Goal: Task Accomplishment & Management: Manage account settings

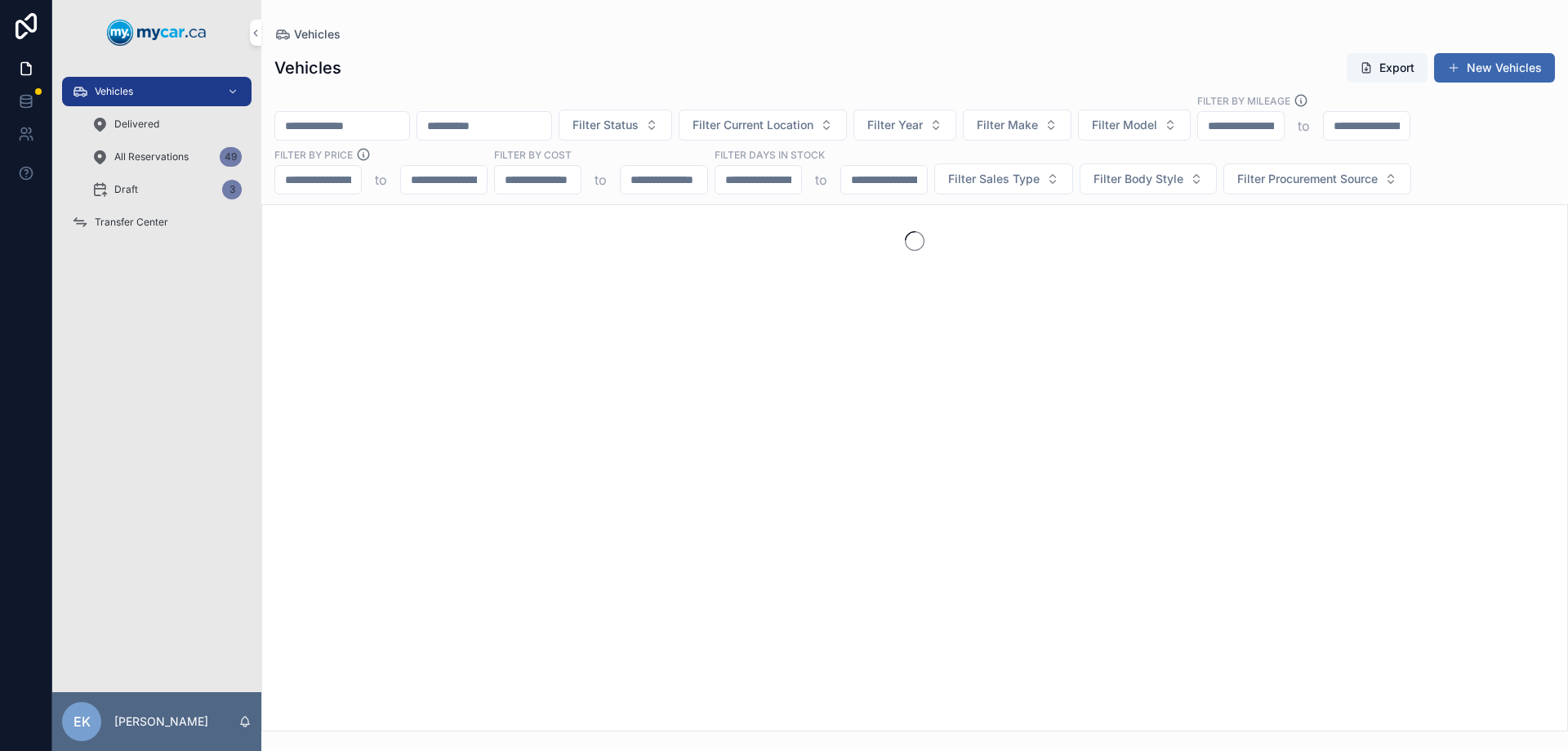
click at [352, 115] on input "scrollable content" at bounding box center [343, 125] width 134 height 23
type input "******"
click at [153, 125] on span "Delivered" at bounding box center [137, 124] width 45 height 13
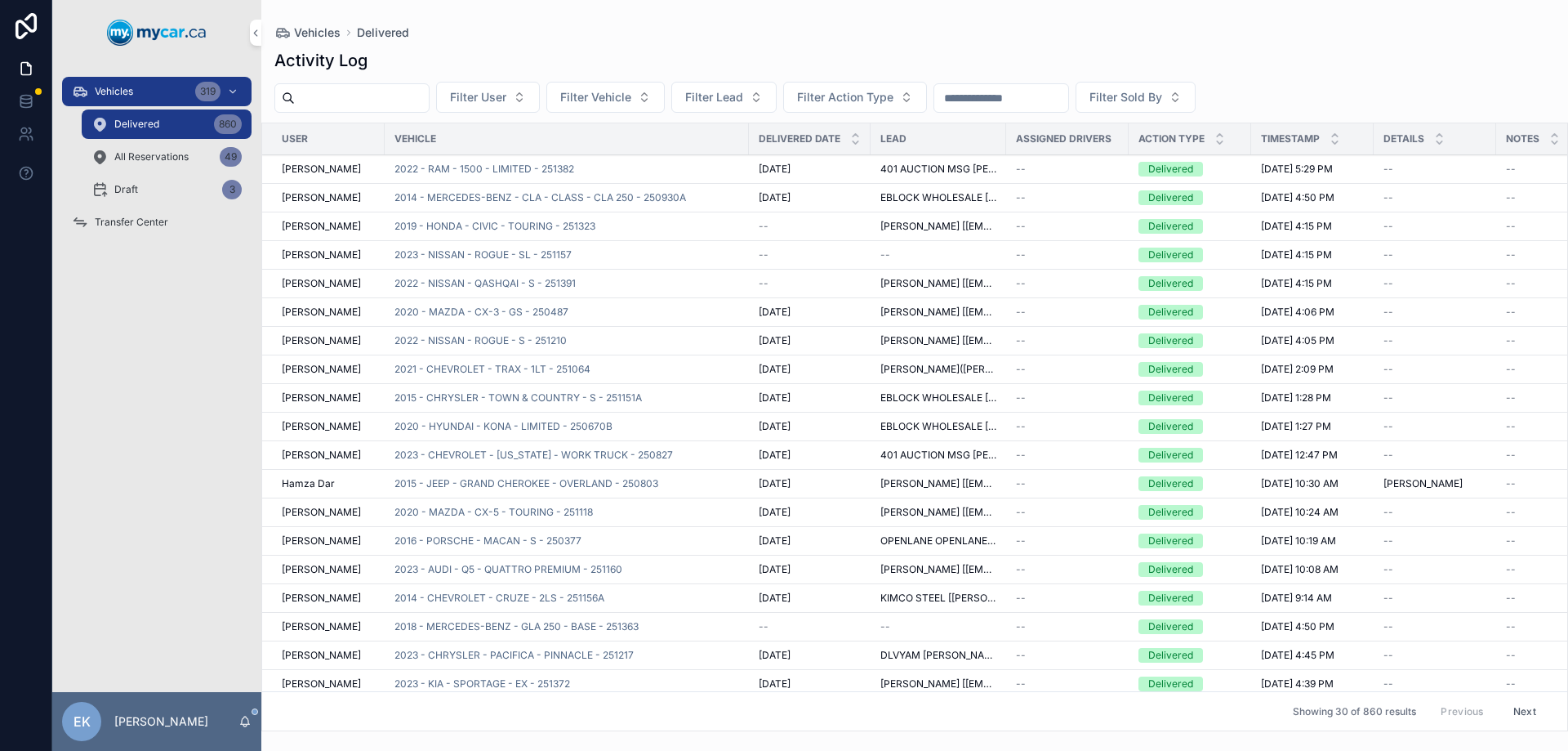
click at [1024, 103] on input "scrollable content" at bounding box center [1001, 98] width 134 height 23
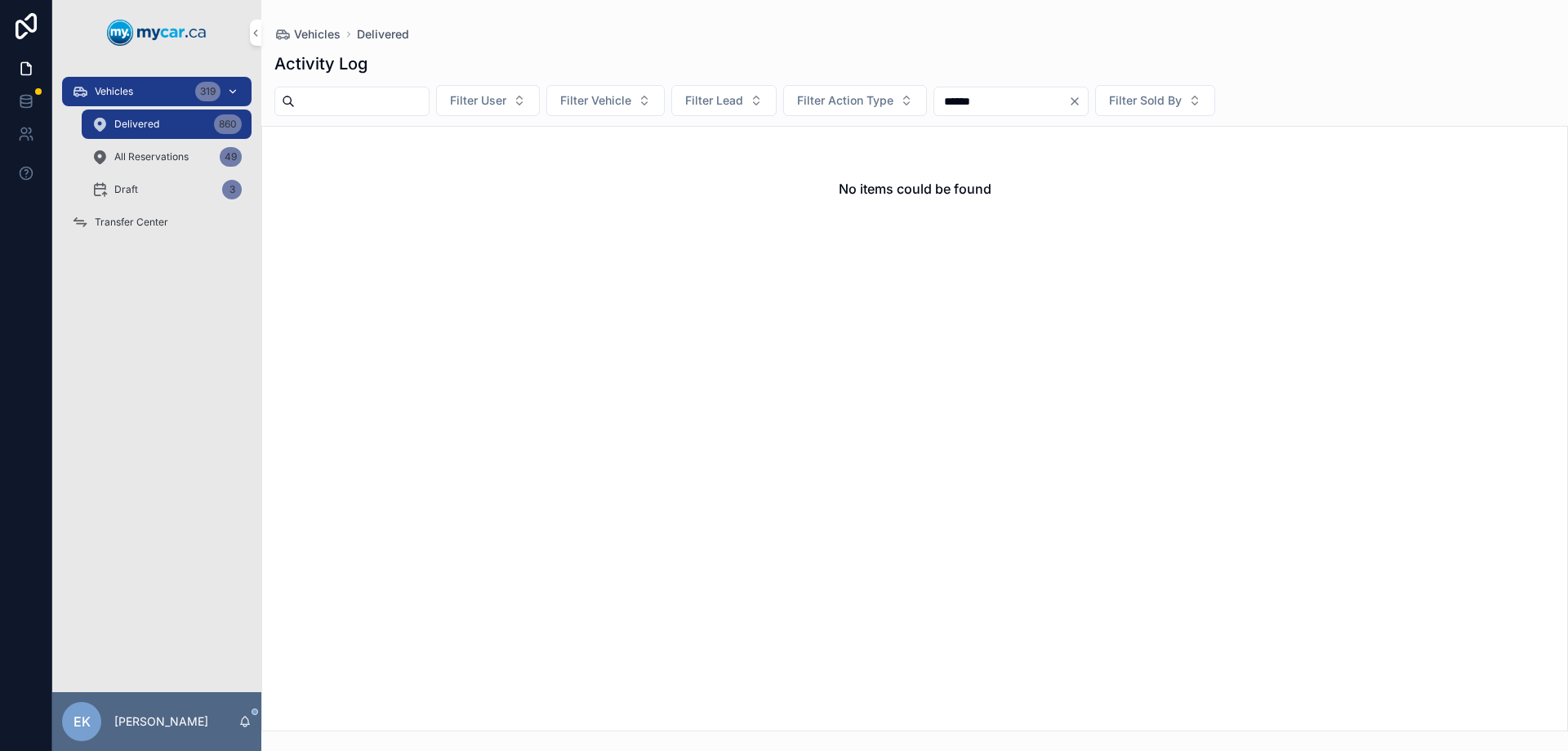
type input "******"
click at [141, 91] on div "Vehicles 319" at bounding box center [157, 91] width 170 height 26
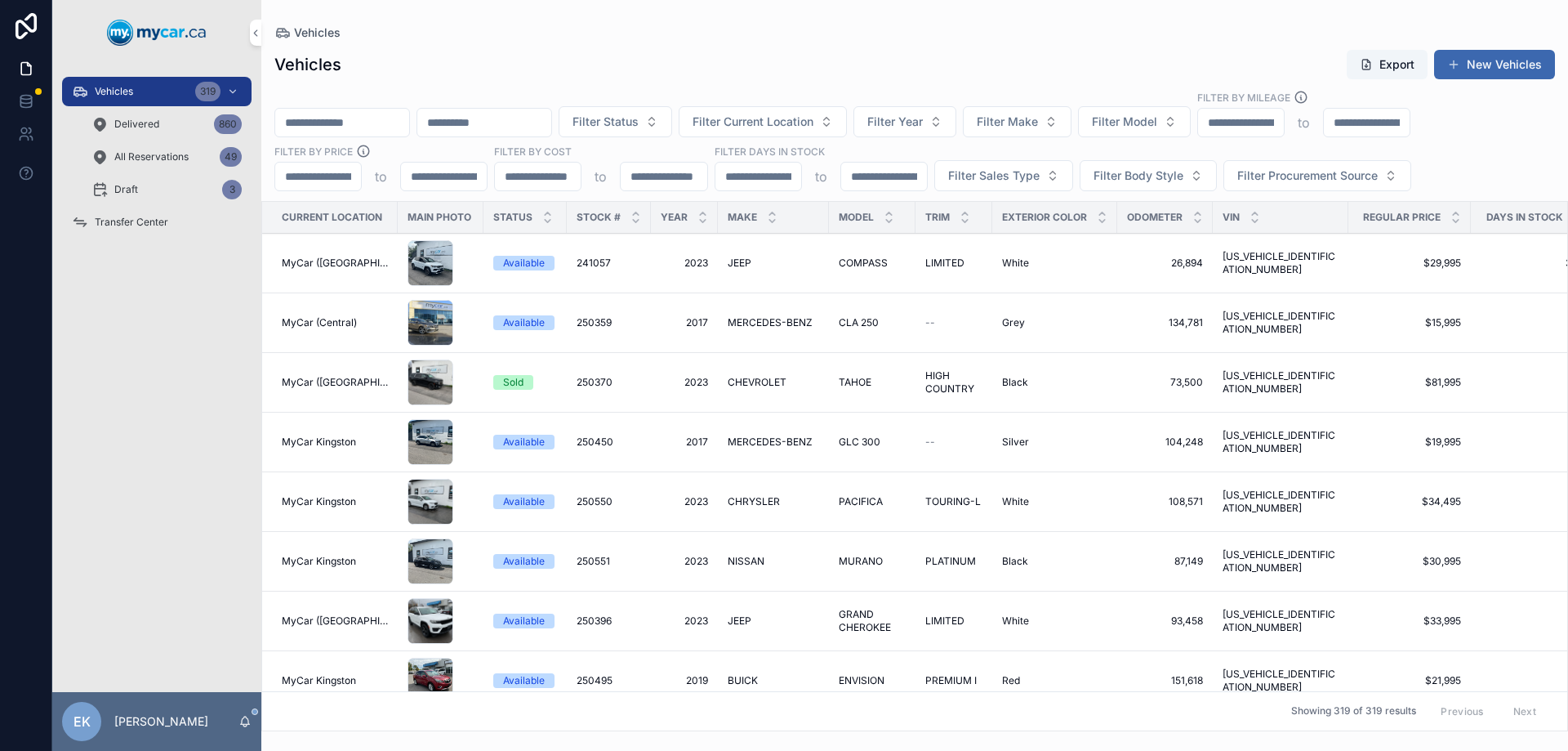
click at [520, 126] on input "scrollable content" at bounding box center [484, 122] width 134 height 23
paste input "**********"
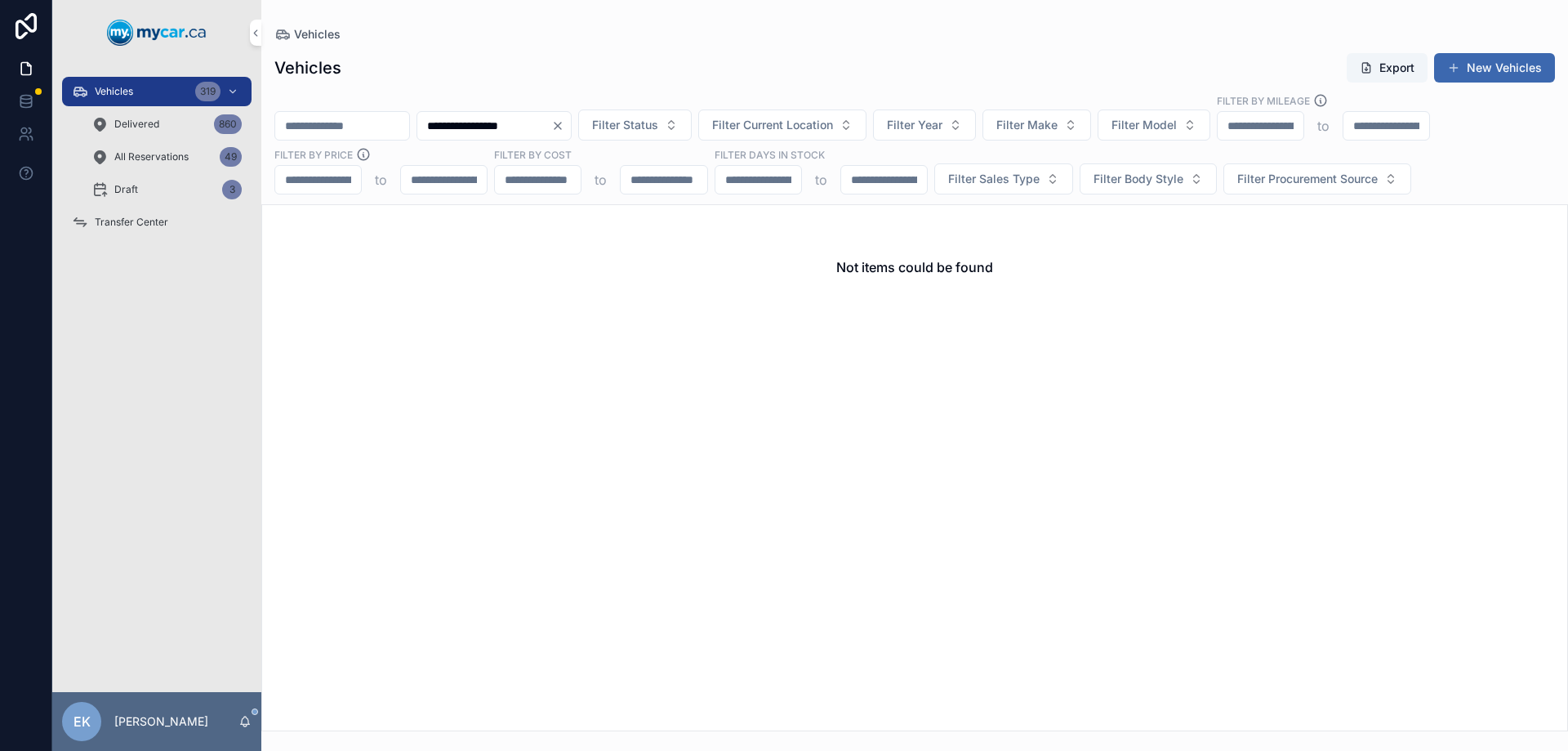
type input "**********"
click at [121, 123] on span "Delivered" at bounding box center [137, 124] width 45 height 13
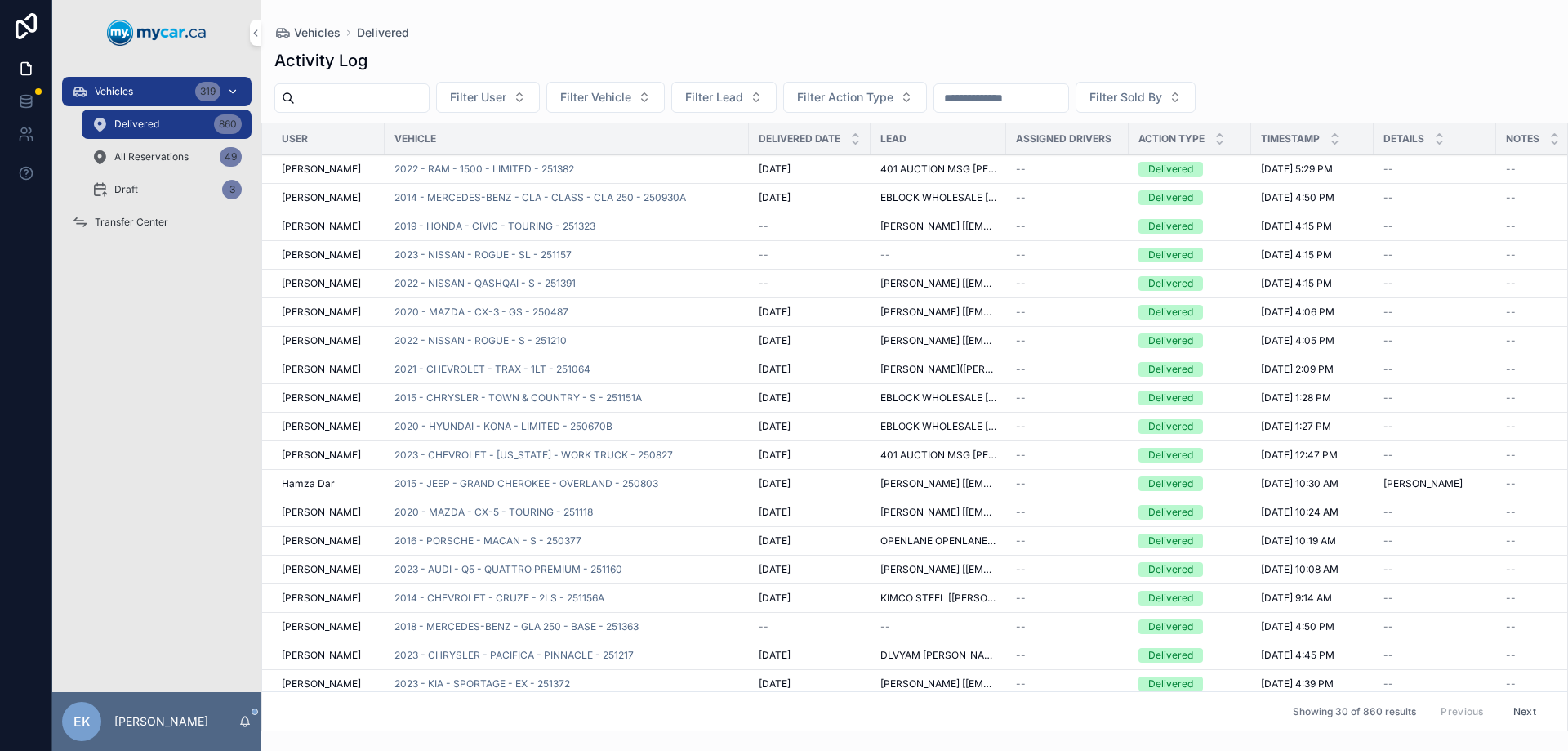
click at [120, 92] on span "Vehicles" at bounding box center [113, 91] width 39 height 13
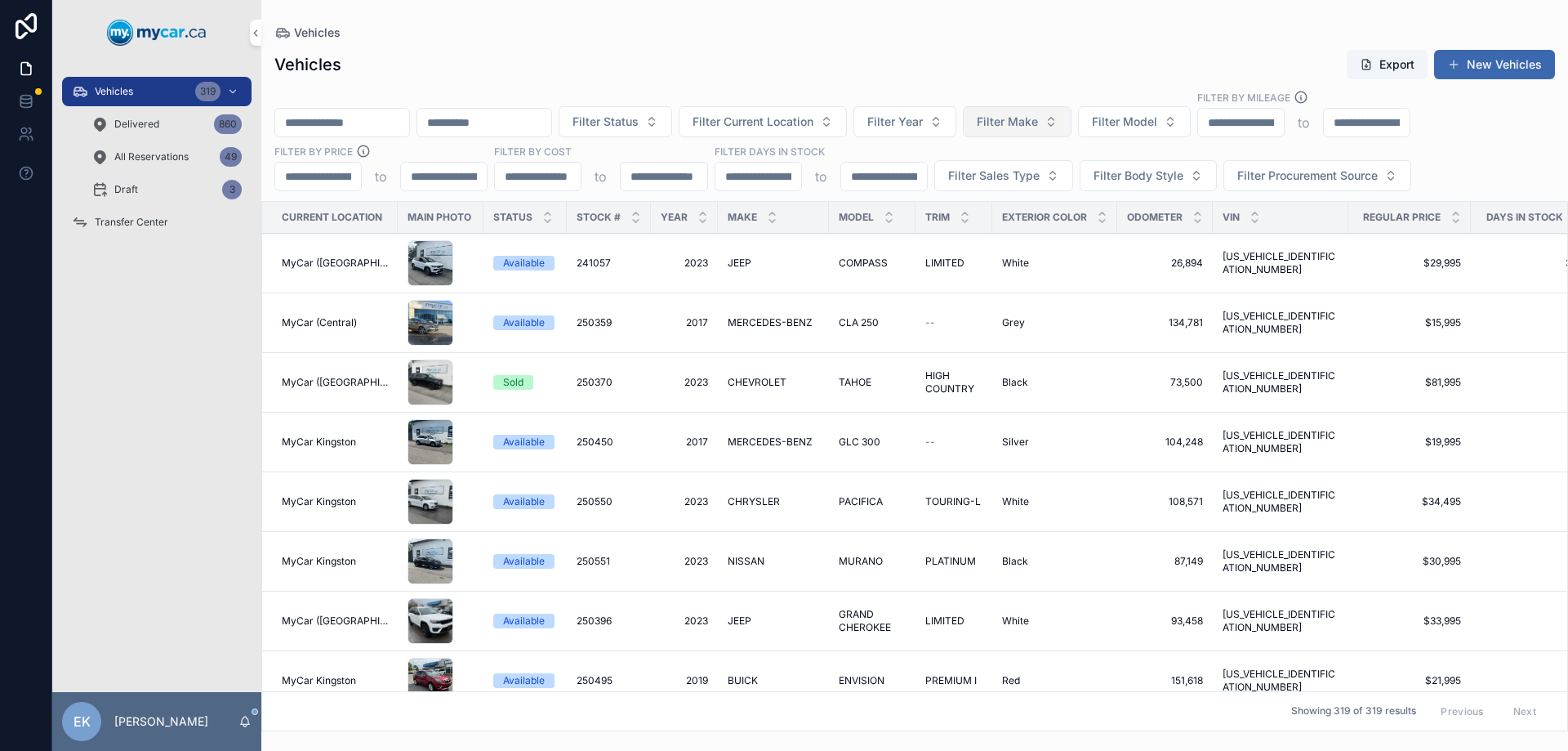
click at [1038, 123] on span "Filter Make" at bounding box center [1007, 121] width 61 height 16
type input "*****"
click at [1018, 192] on span "MAZDA" at bounding box center [1015, 187] width 42 height 16
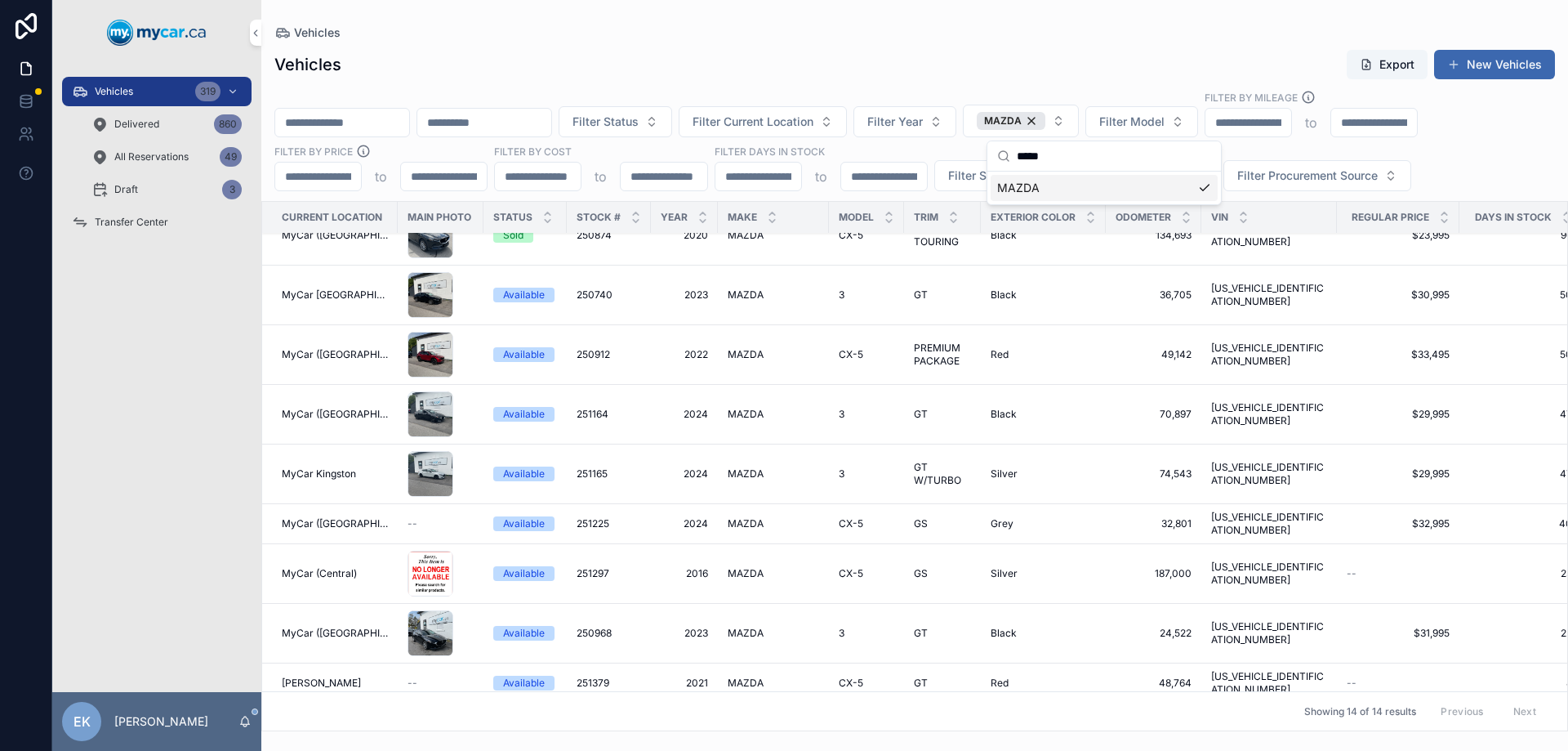
scroll to position [327, 0]
click at [633, 213] on icon "scrollable content" at bounding box center [635, 213] width 6 height 3
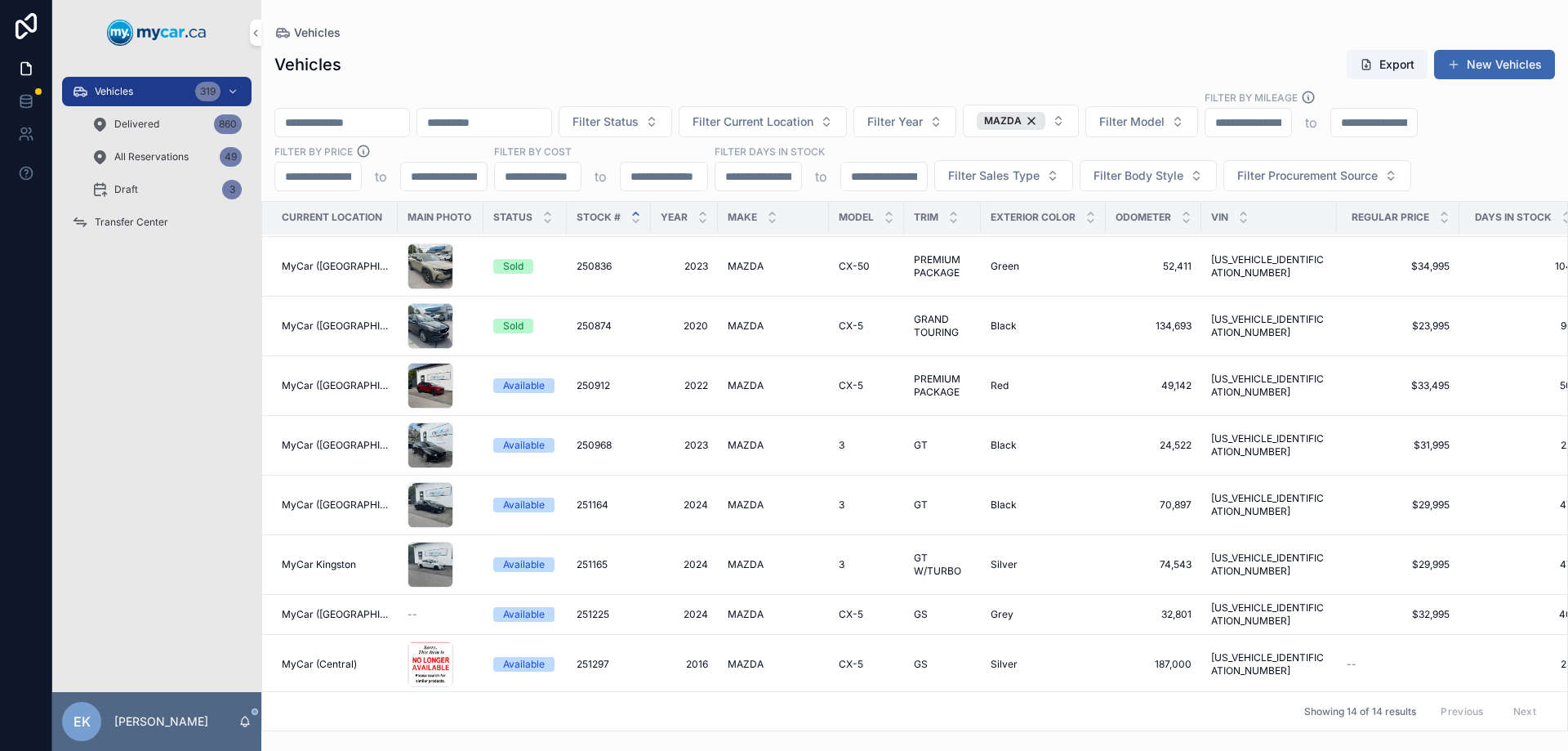
scroll to position [327, 0]
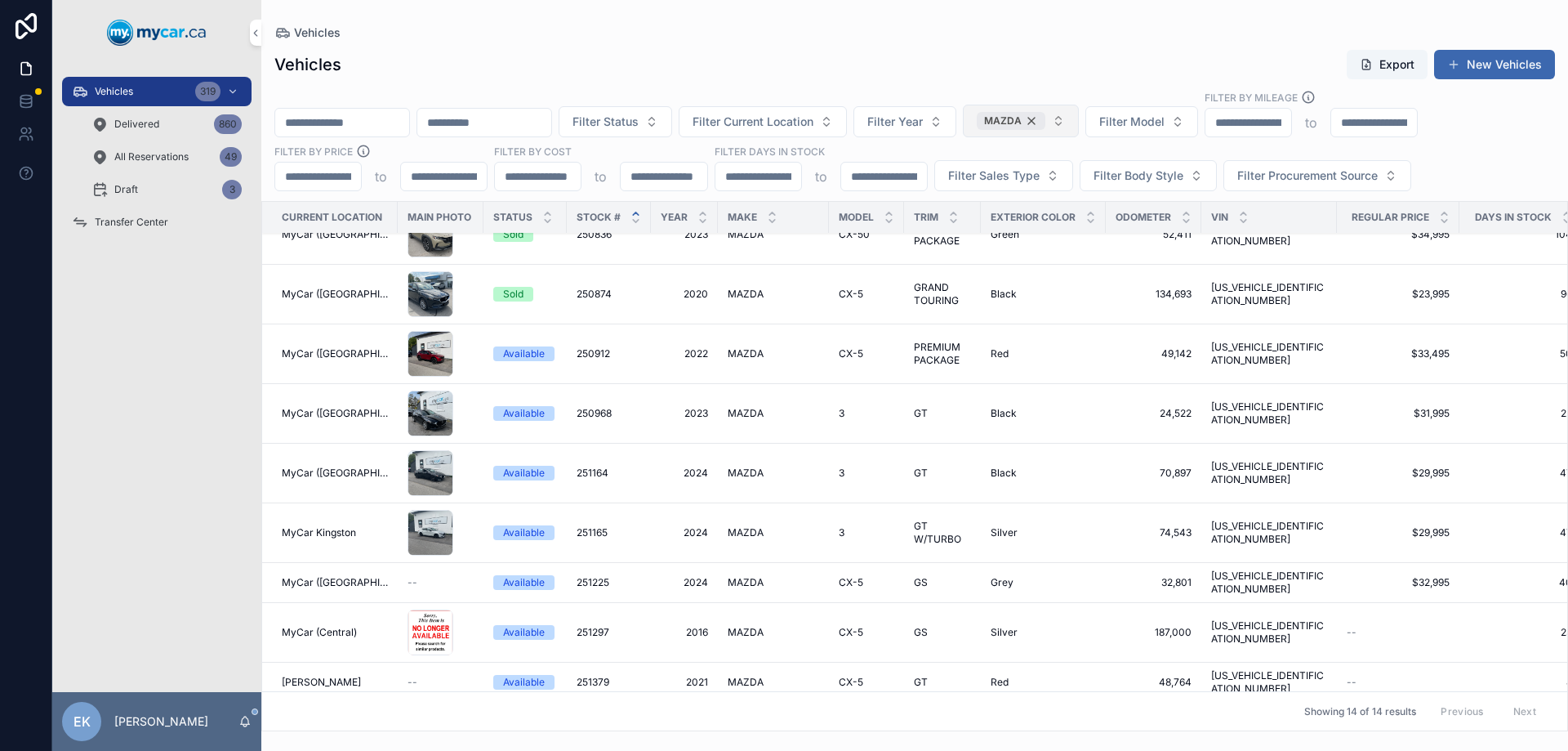
click at [1046, 123] on div "MAZDA" at bounding box center [1012, 120] width 69 height 18
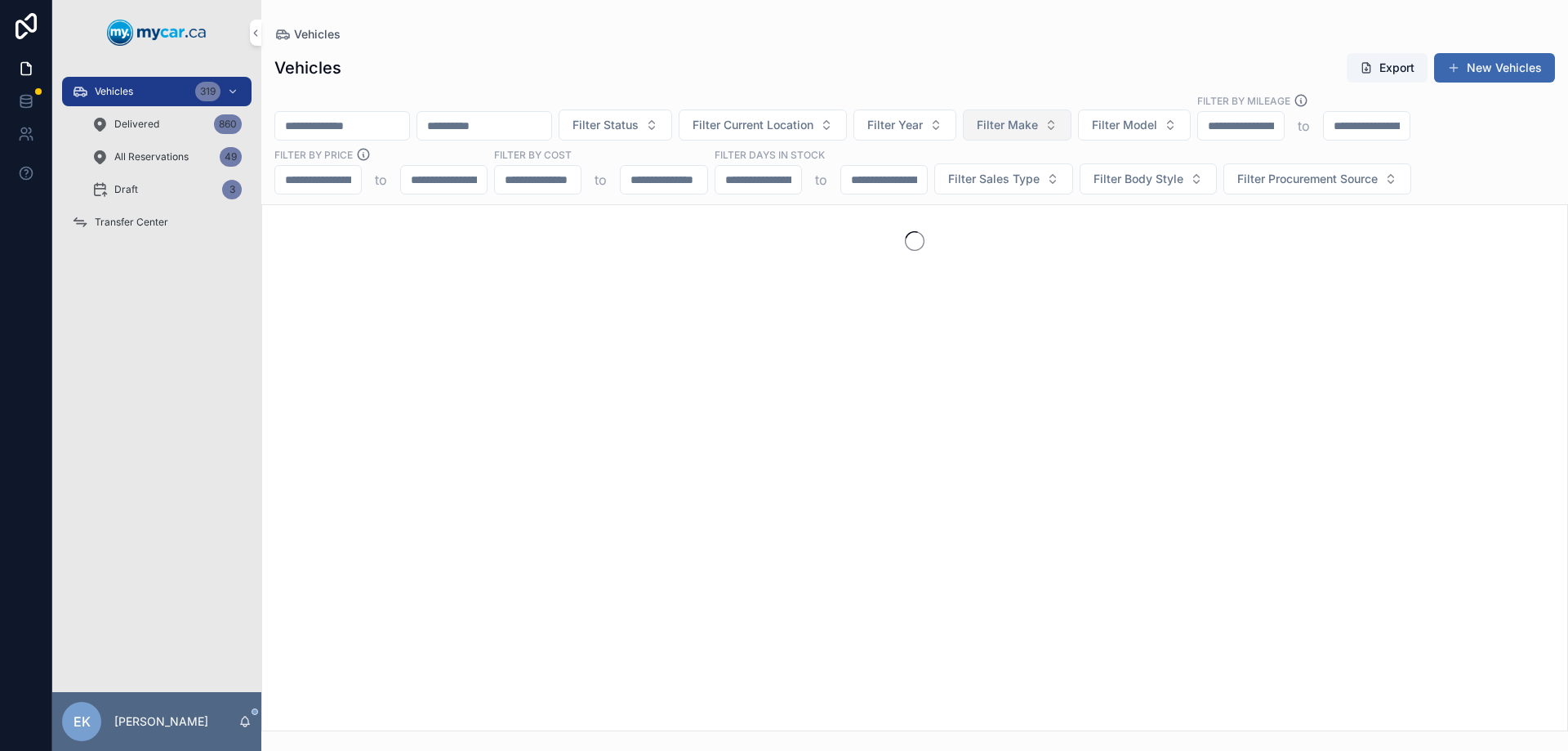
click at [389, 131] on input "scrollable content" at bounding box center [343, 125] width 134 height 23
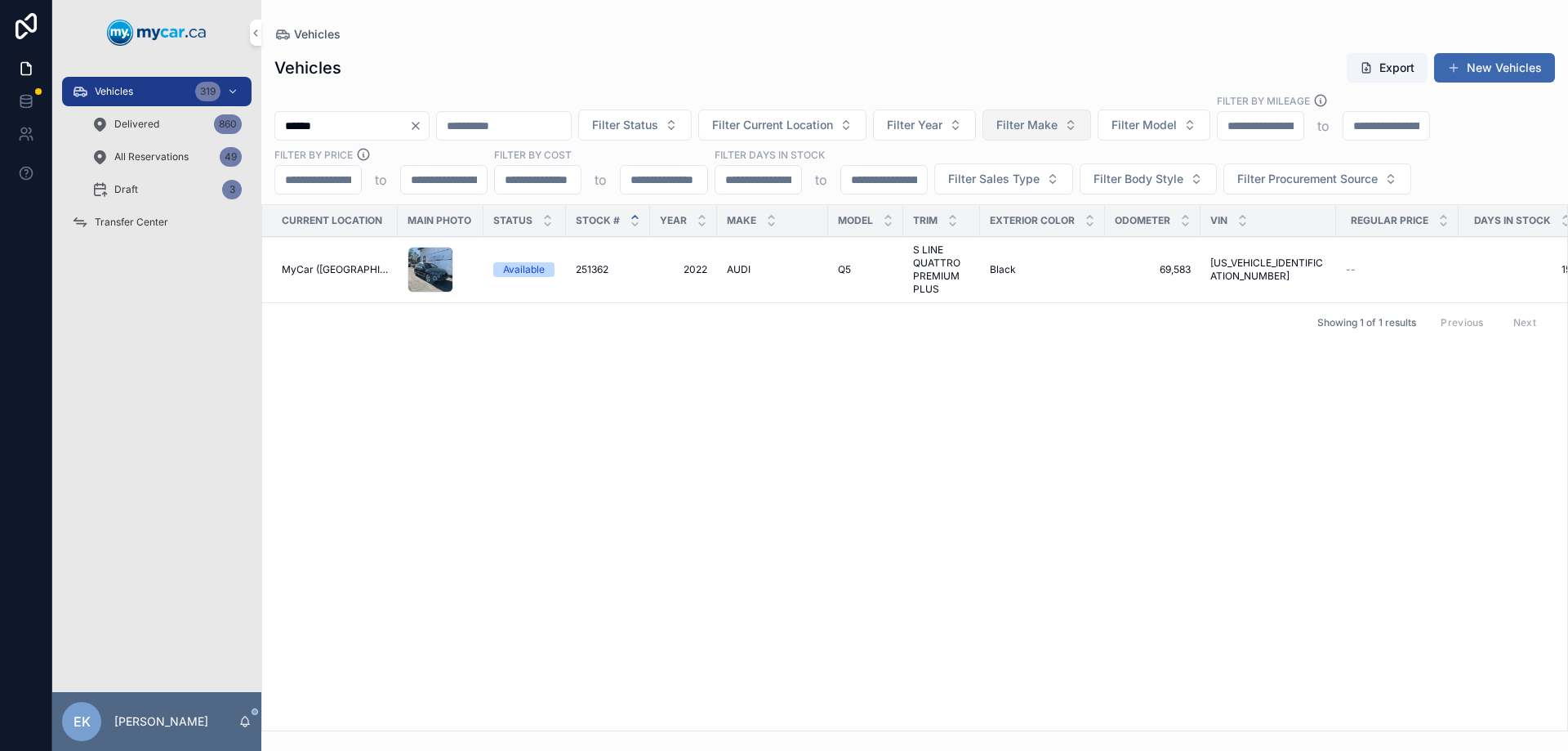
type input "******"
click at [588, 266] on span "251362" at bounding box center [593, 269] width 33 height 13
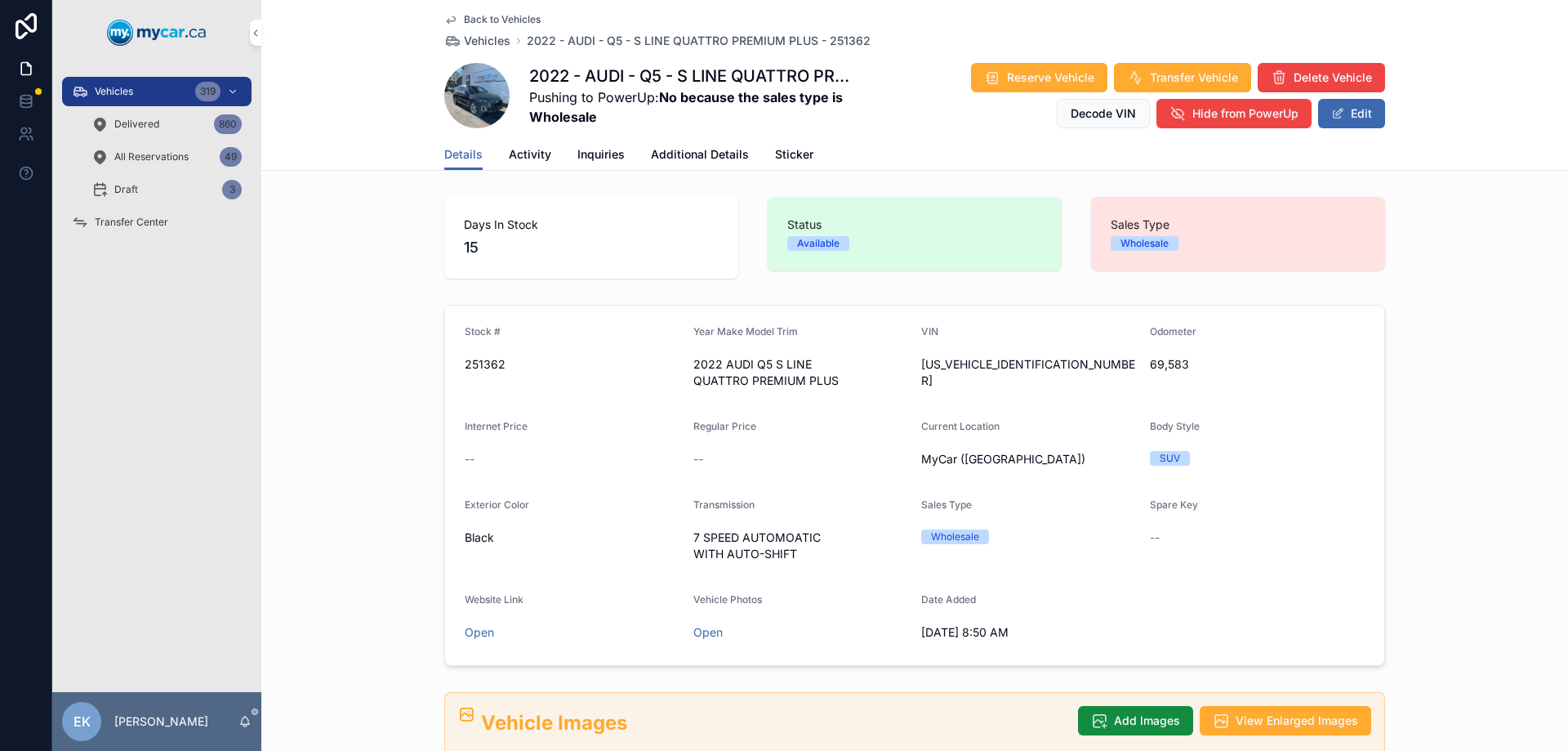
click at [1345, 97] on div "Reserve Vehicle Transfer Vehicle Delete Vehicle Decode VIN Hide from PowerUp Ed…" at bounding box center [1122, 95] width 527 height 67
click at [1345, 107] on button "Edit" at bounding box center [1352, 113] width 67 height 29
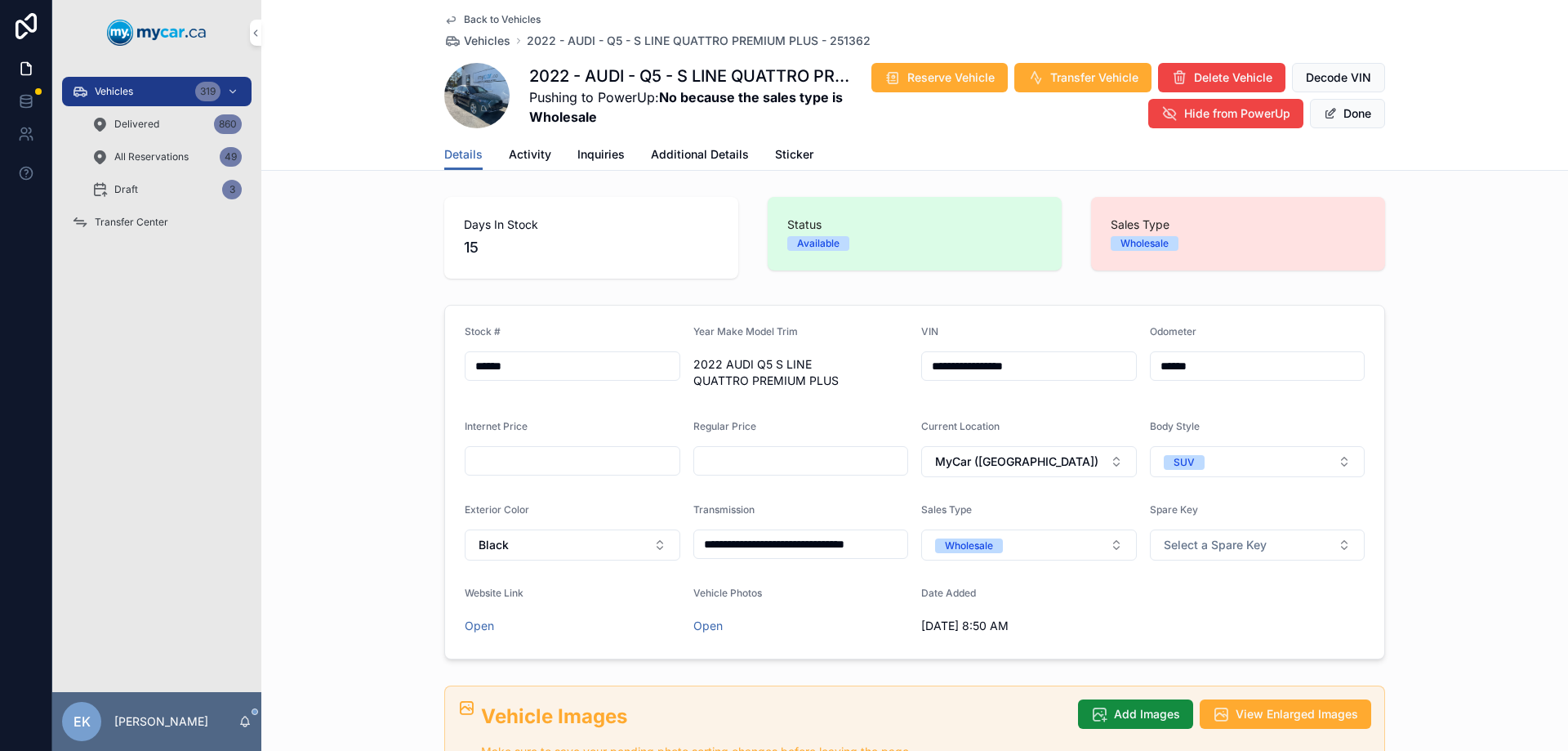
click at [680, 153] on span "Additional Details" at bounding box center [700, 154] width 98 height 16
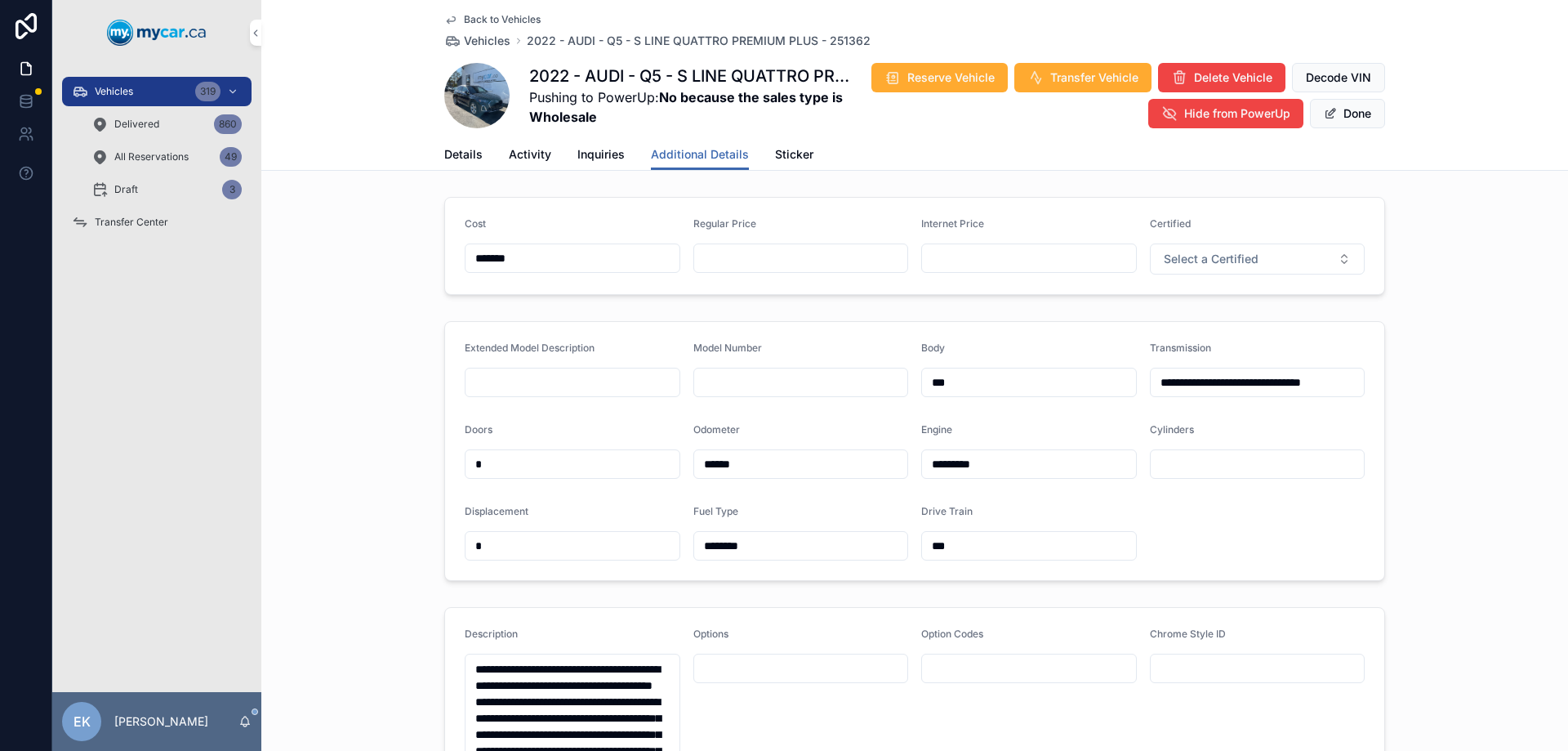
click at [454, 155] on span "Details" at bounding box center [464, 154] width 39 height 16
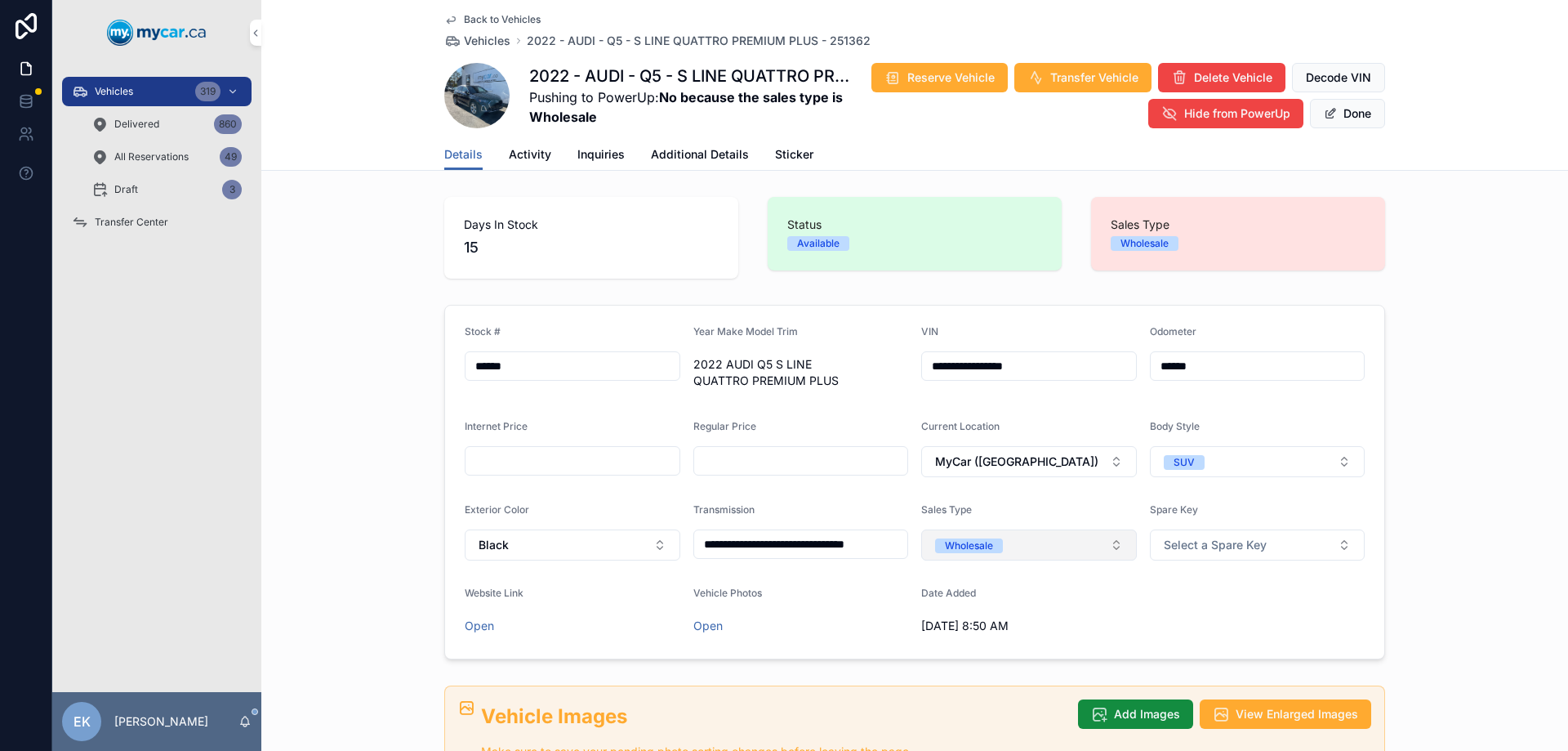
click at [1098, 548] on button "Wholesale" at bounding box center [1029, 545] width 216 height 31
click at [948, 661] on div "Retail" at bounding box center [939, 659] width 26 height 15
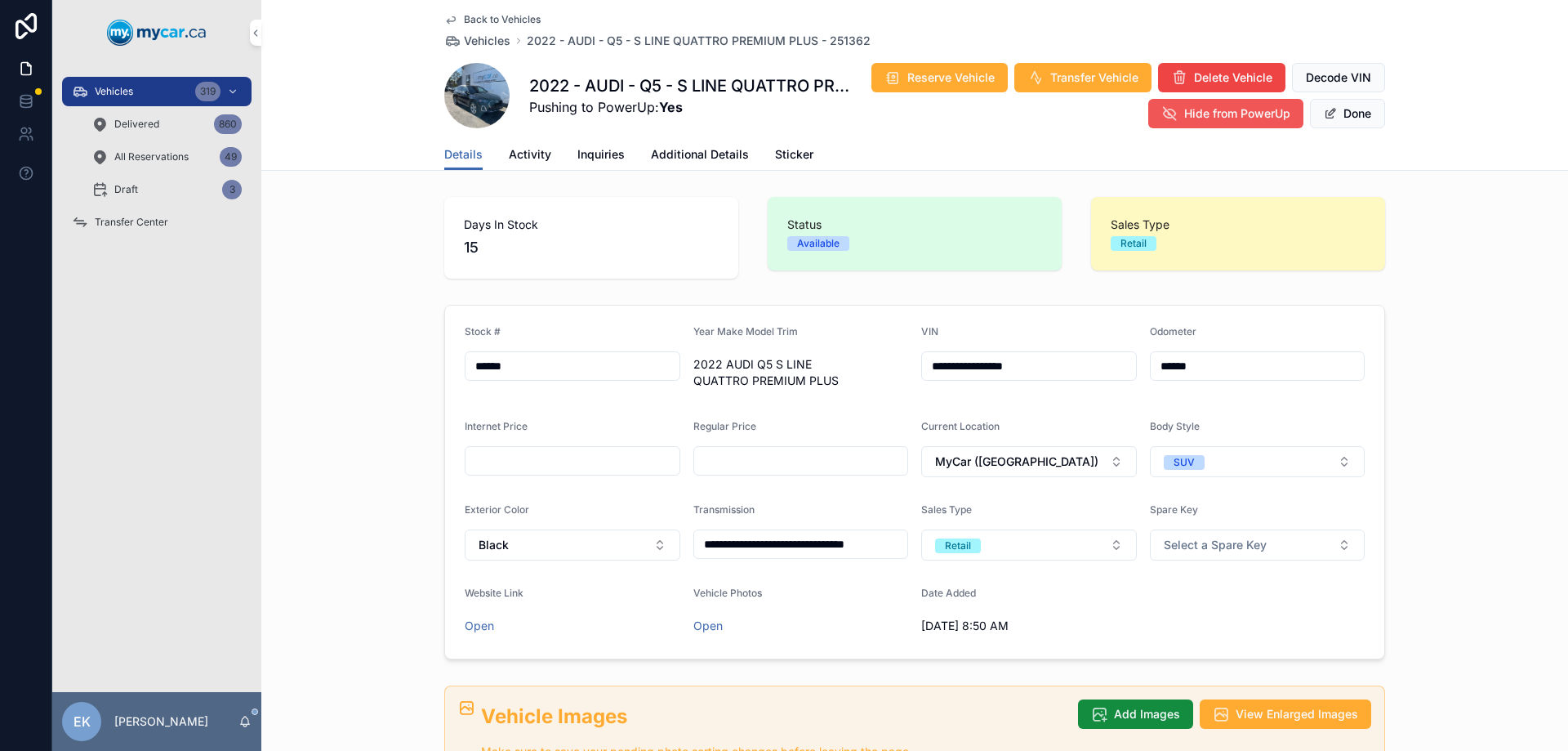
click at [1236, 117] on span "Hide from PowerUp" at bounding box center [1237, 113] width 106 height 16
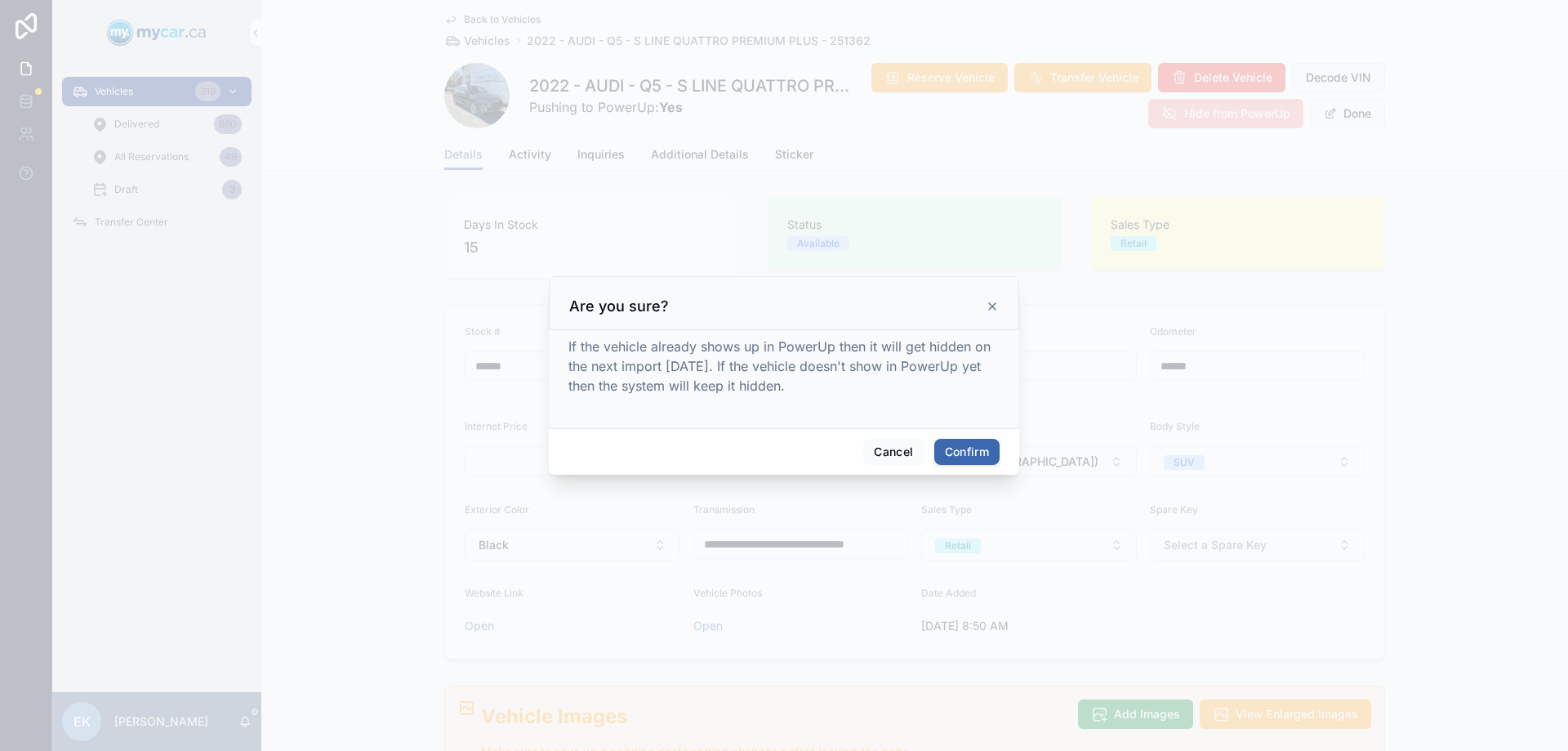
click at [964, 456] on button "Confirm" at bounding box center [967, 452] width 65 height 26
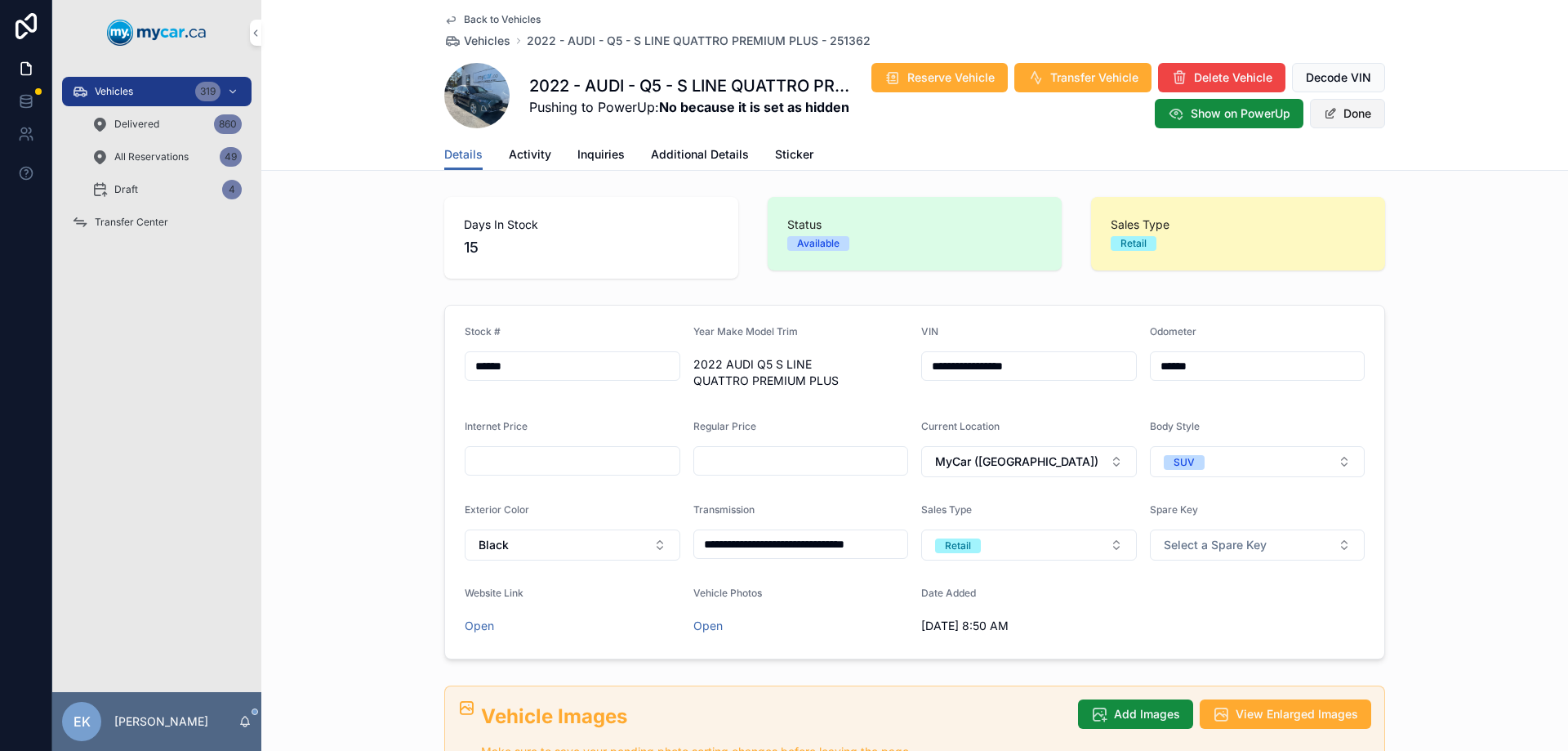
click at [1350, 118] on button "Done" at bounding box center [1348, 113] width 76 height 29
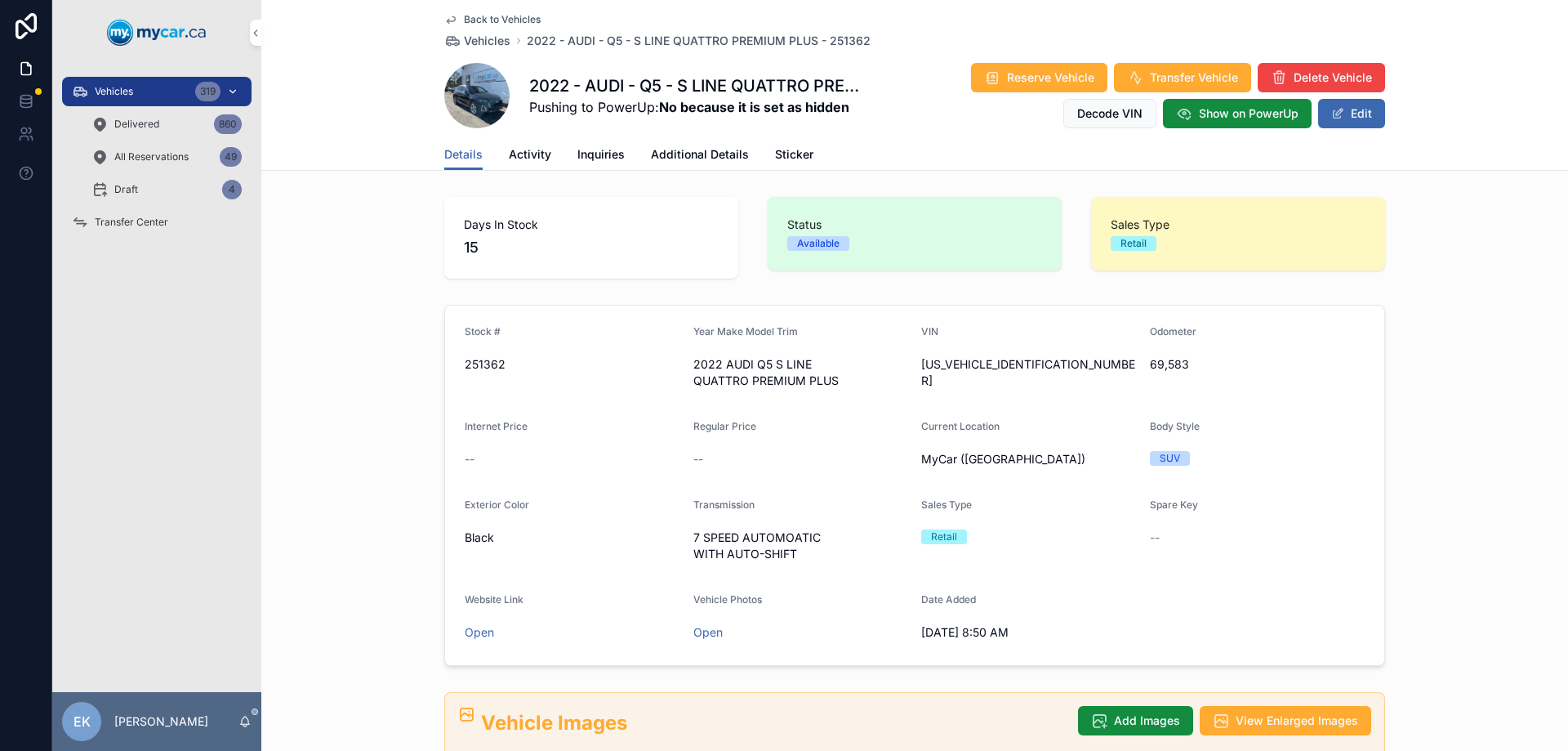
click at [128, 92] on span "Vehicles" at bounding box center [113, 91] width 39 height 13
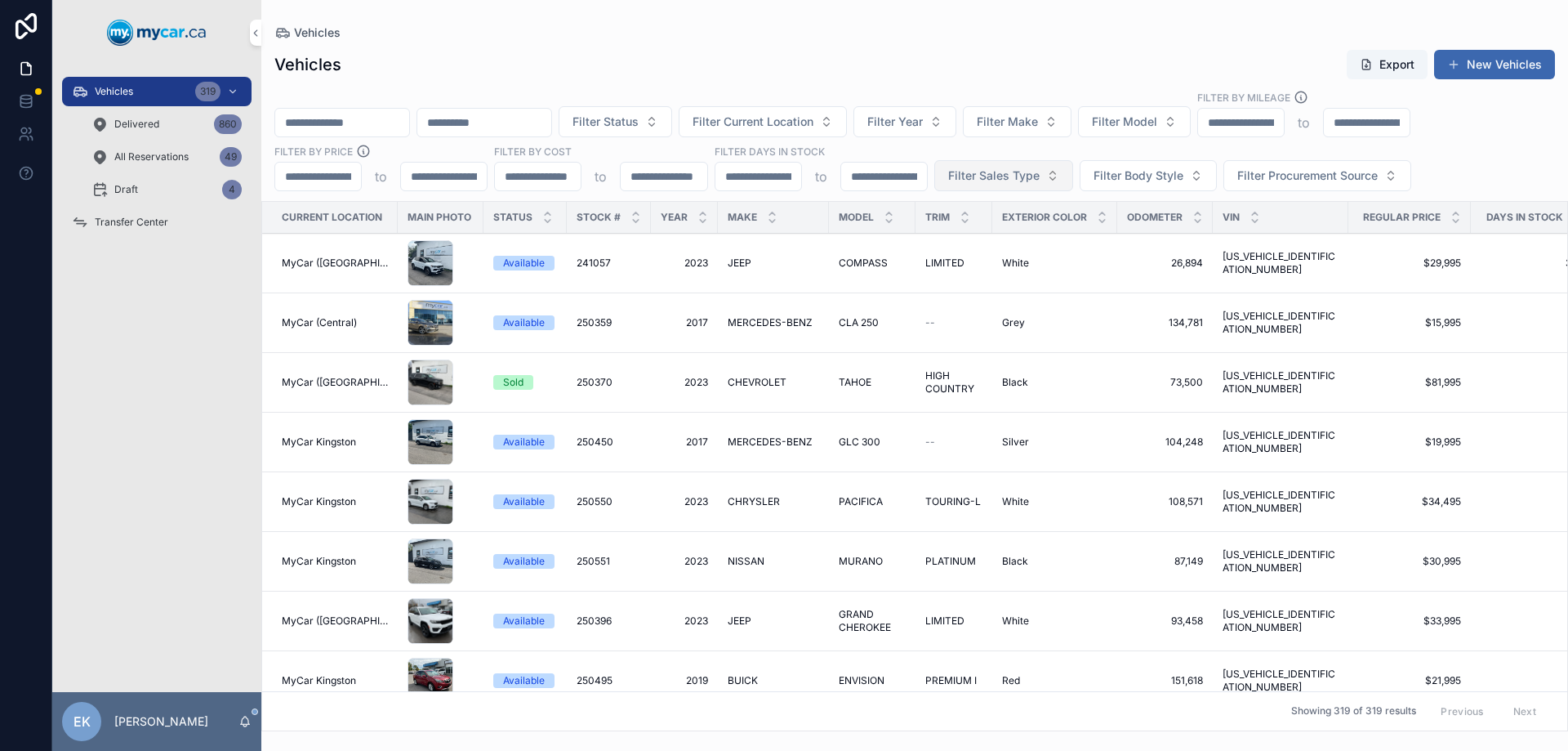
click at [1041, 178] on button "Filter Sales Type" at bounding box center [1004, 175] width 139 height 31
click at [940, 241] on div "Wholesale" at bounding box center [1003, 241] width 227 height 26
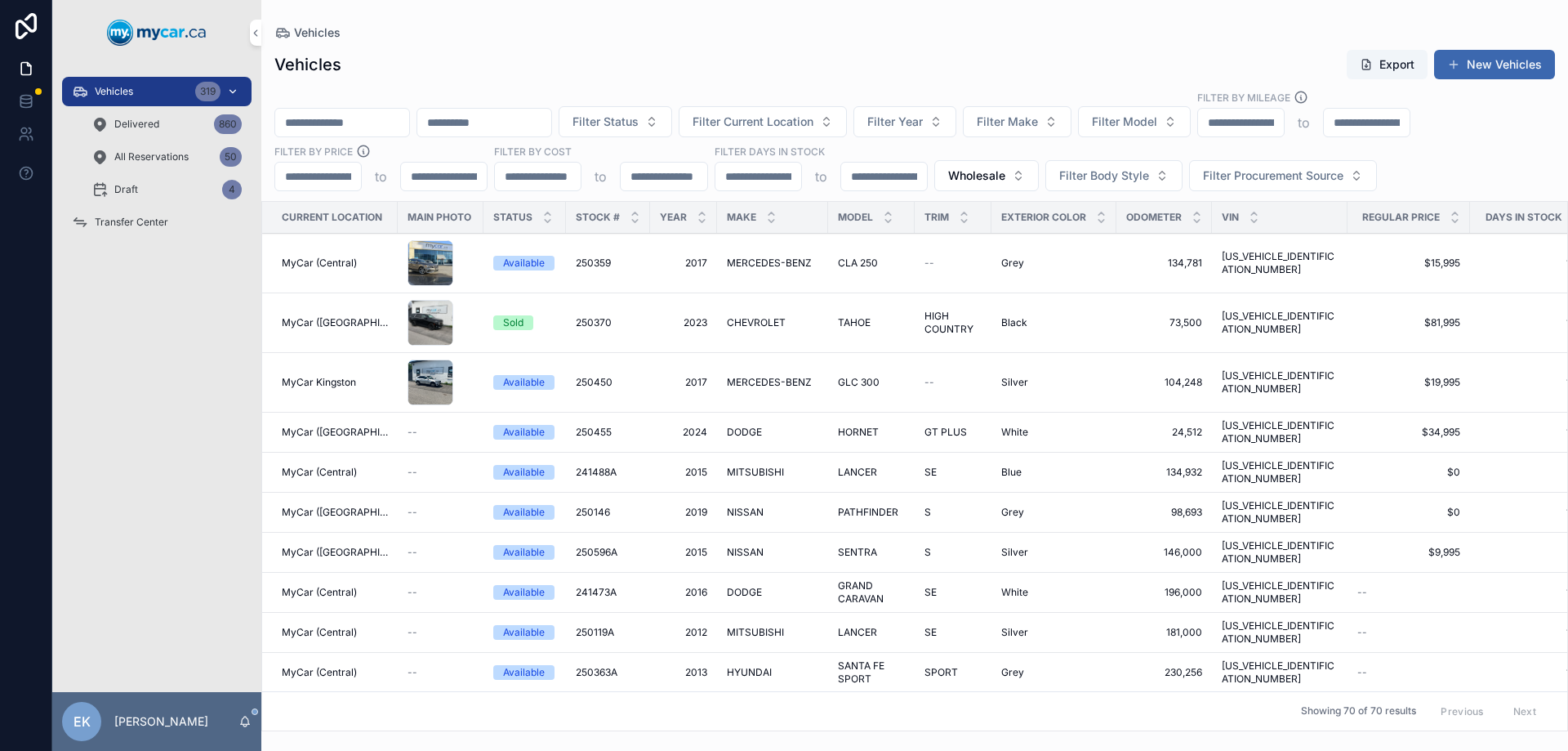
click at [129, 92] on span "Vehicles" at bounding box center [113, 91] width 39 height 13
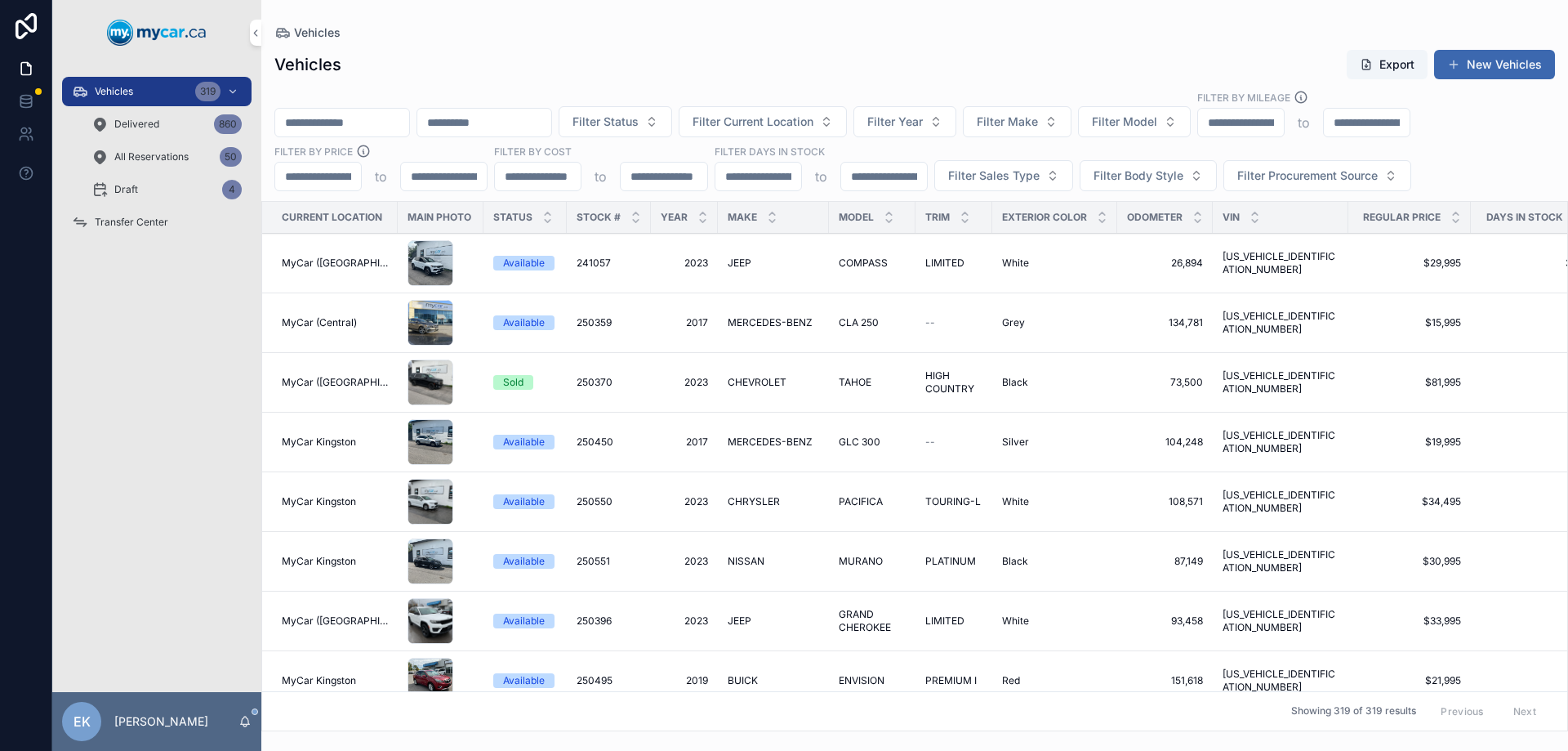
click at [410, 121] on input "scrollable content" at bounding box center [343, 122] width 134 height 23
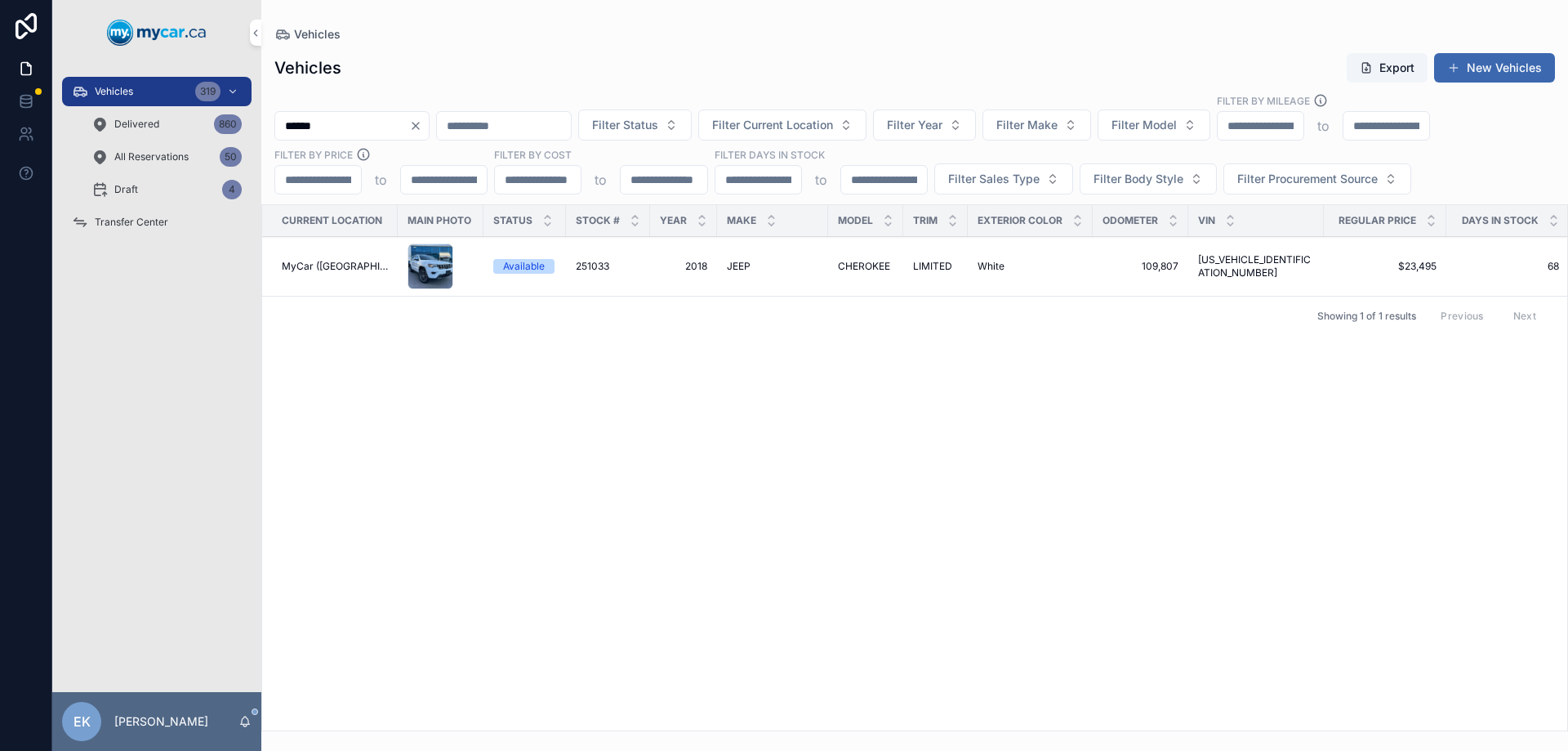
type input "******"
click at [422, 125] on icon "Clear" at bounding box center [416, 125] width 13 height 13
click at [483, 60] on div "Vehicles Export New Vehicles" at bounding box center [915, 68] width 1281 height 31
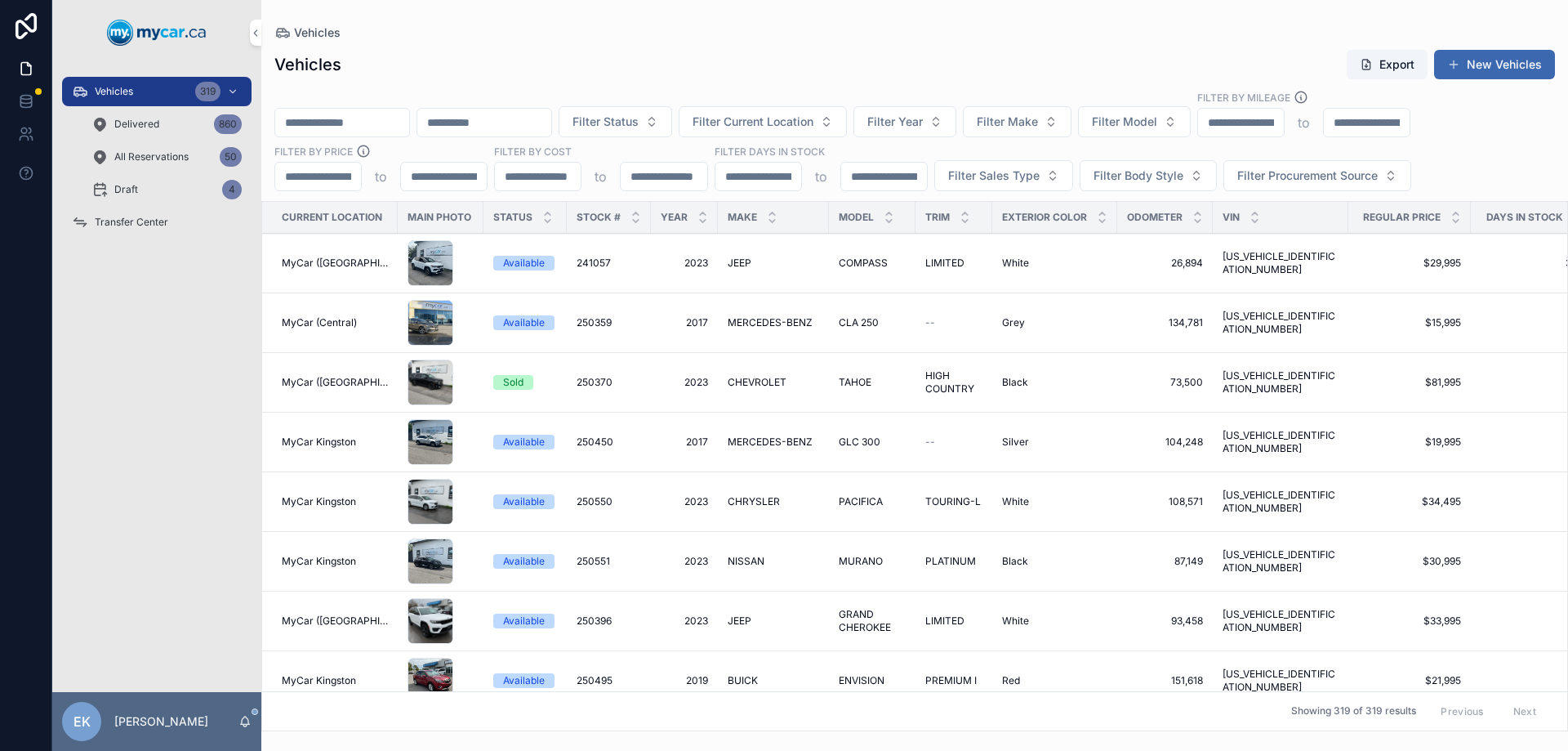
click at [384, 126] on input "scrollable content" at bounding box center [343, 122] width 134 height 23
click at [478, 125] on input "scrollable content" at bounding box center [484, 122] width 134 height 23
paste input "**********"
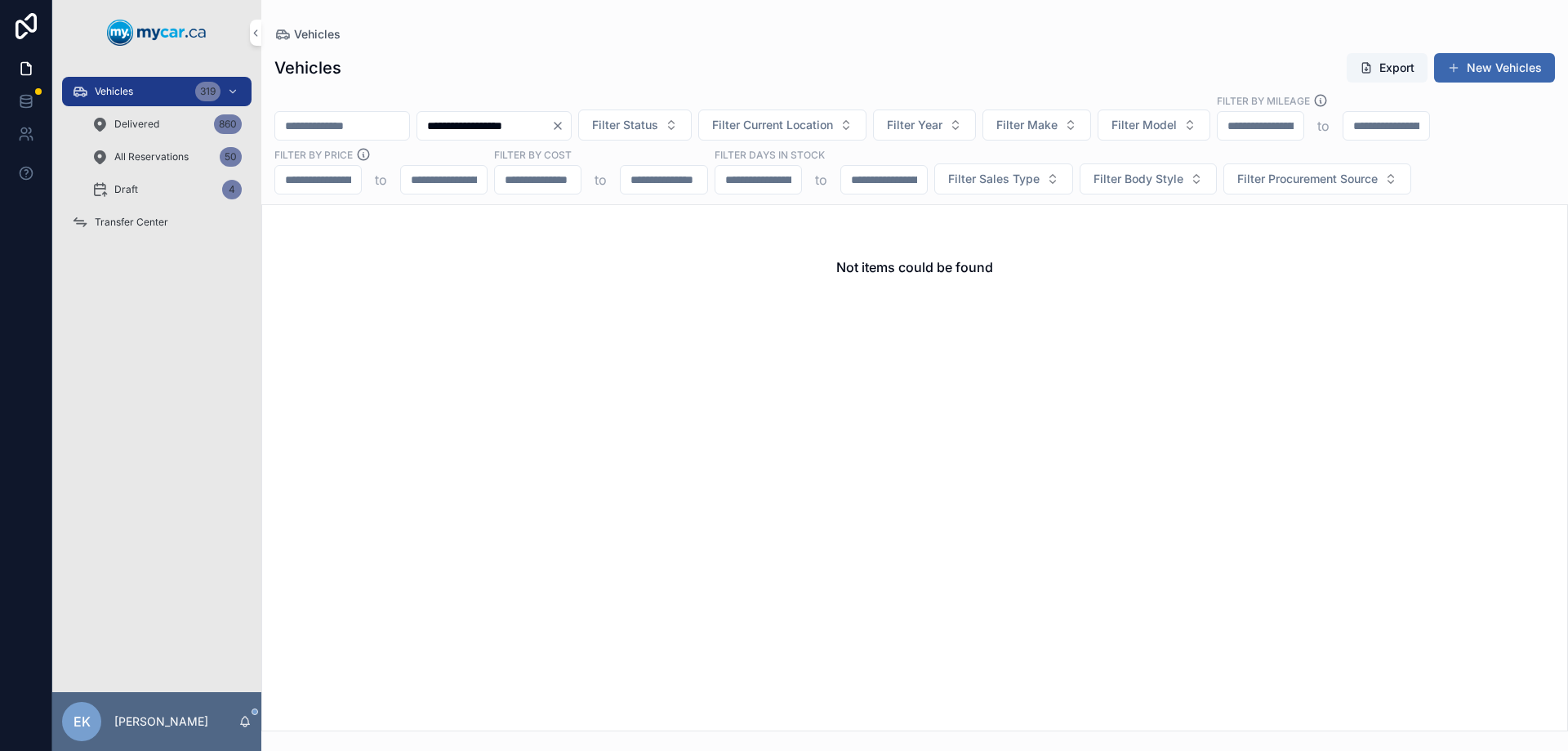
type input "**********"
click at [149, 125] on span "Delivered" at bounding box center [137, 124] width 45 height 13
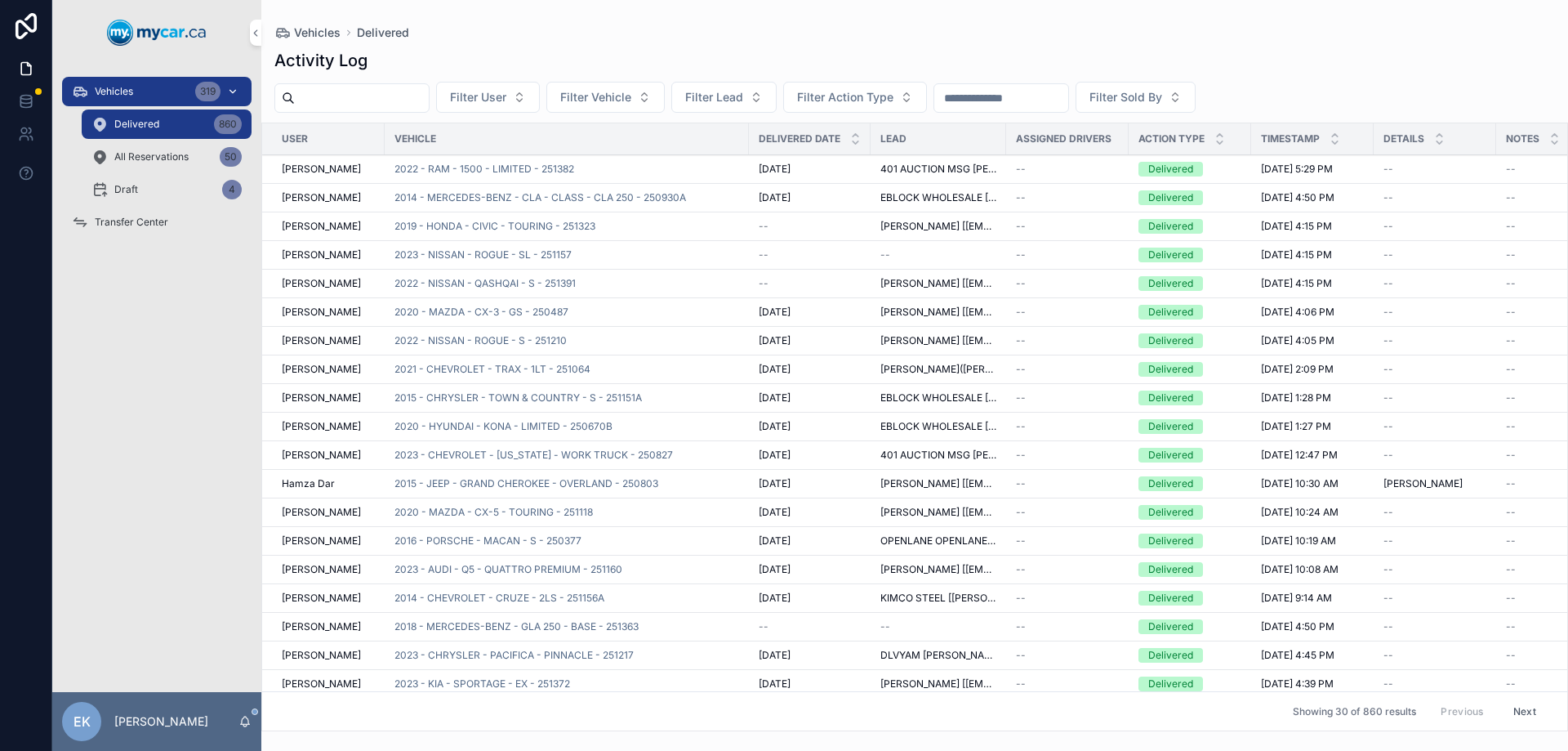
click at [124, 92] on span "Vehicles" at bounding box center [113, 91] width 39 height 13
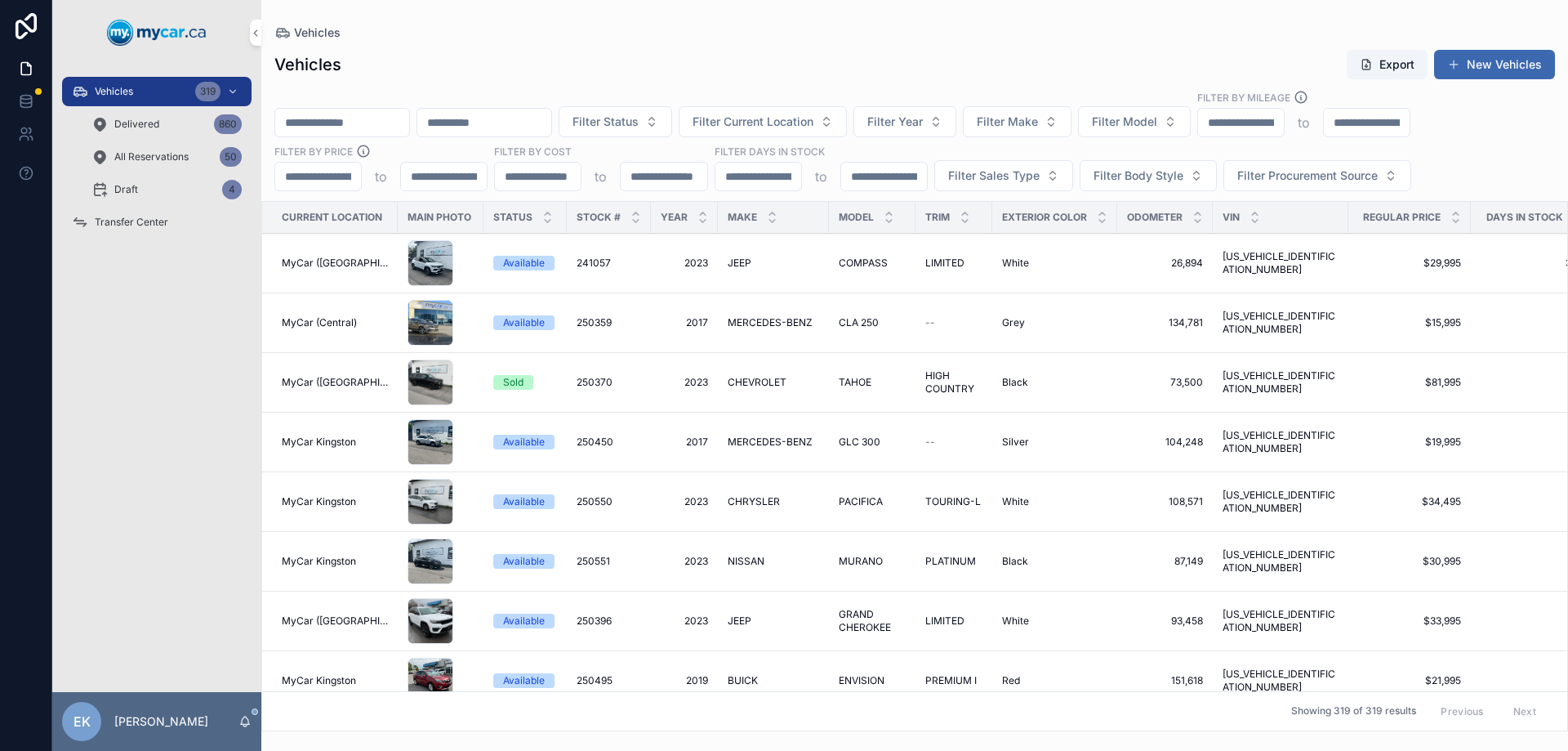
click at [331, 125] on input "scrollable content" at bounding box center [343, 122] width 134 height 23
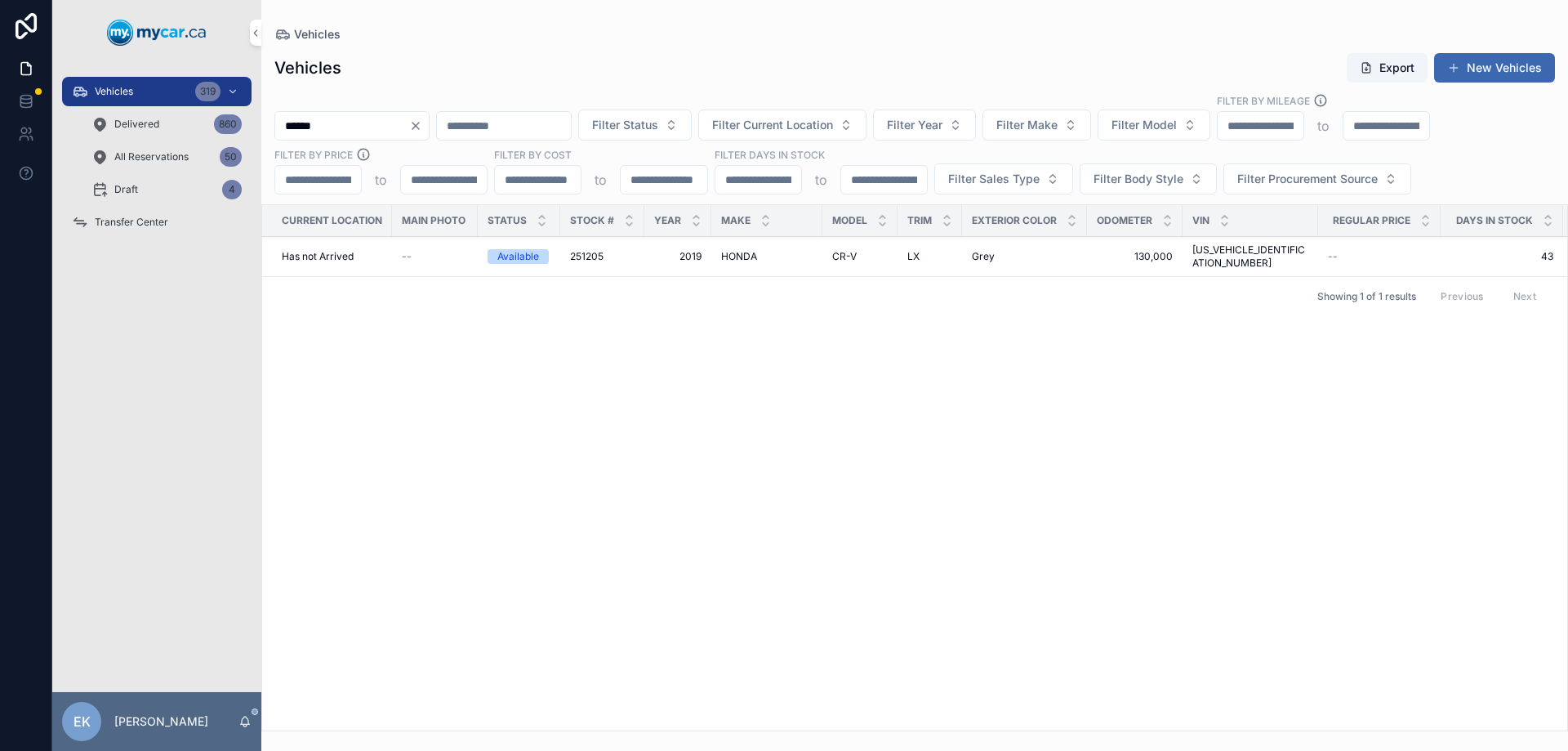
type input "******"
click at [593, 250] on span "251205" at bounding box center [586, 256] width 33 height 13
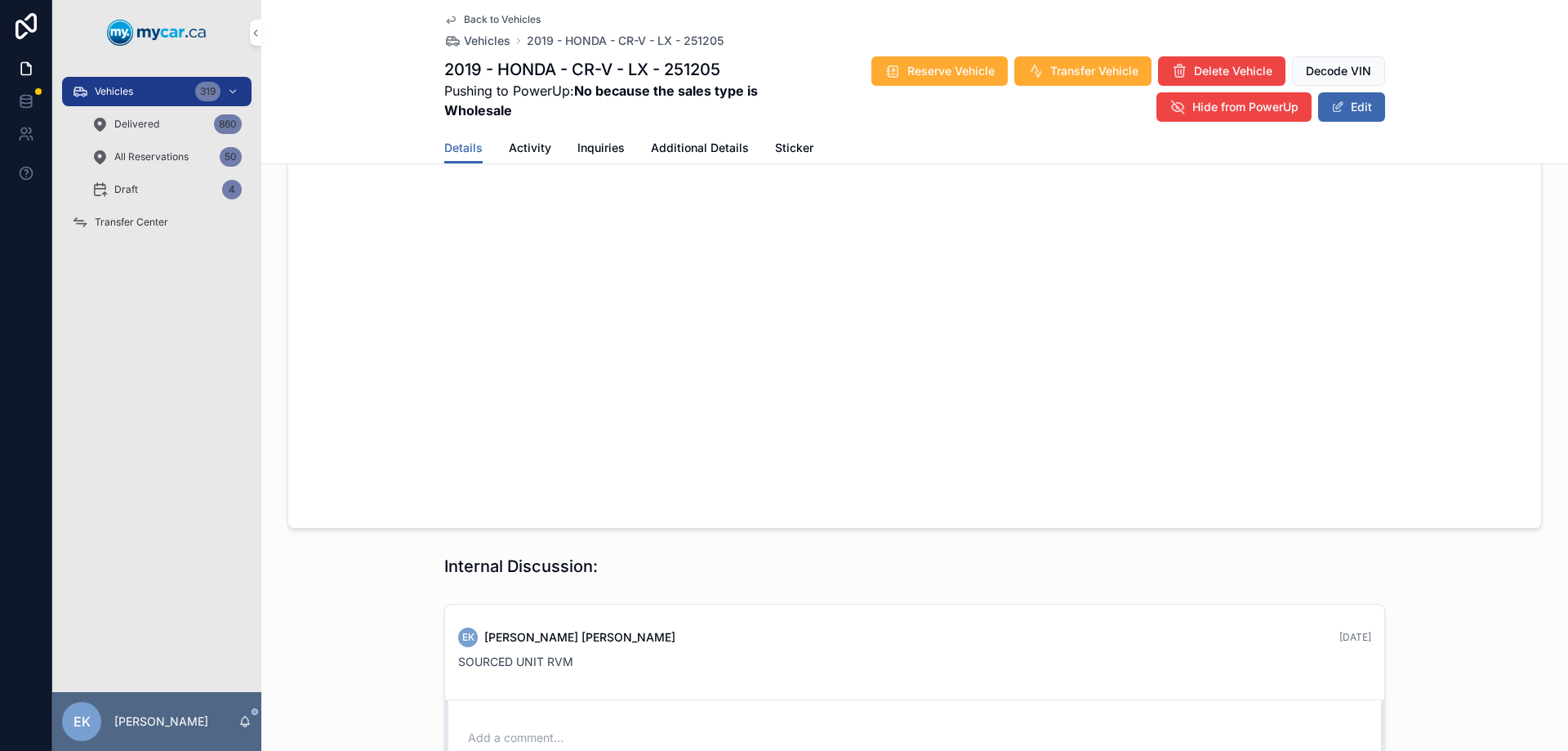
scroll to position [1172, 0]
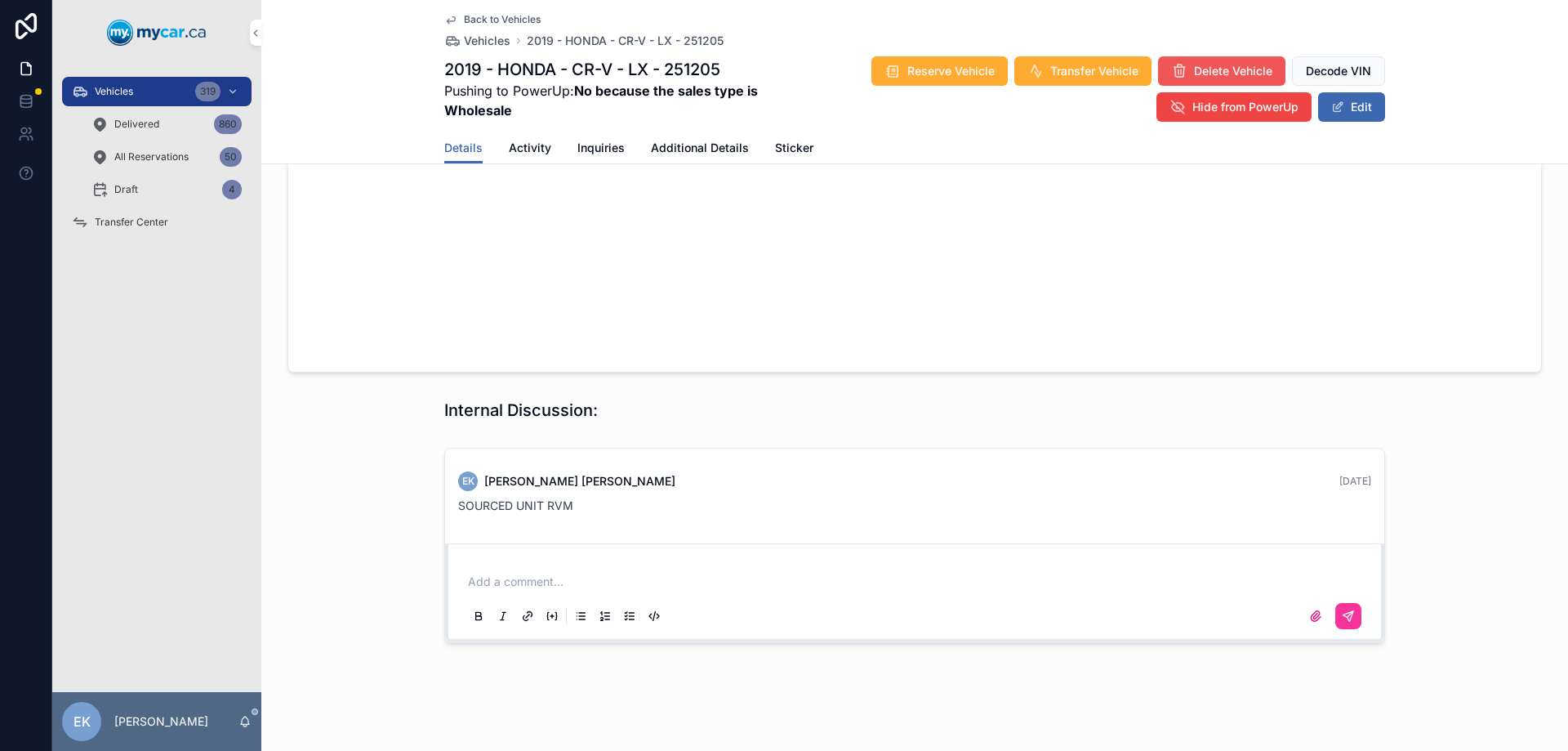
click at [1220, 76] on span "Delete Vehicle" at bounding box center [1233, 70] width 78 height 16
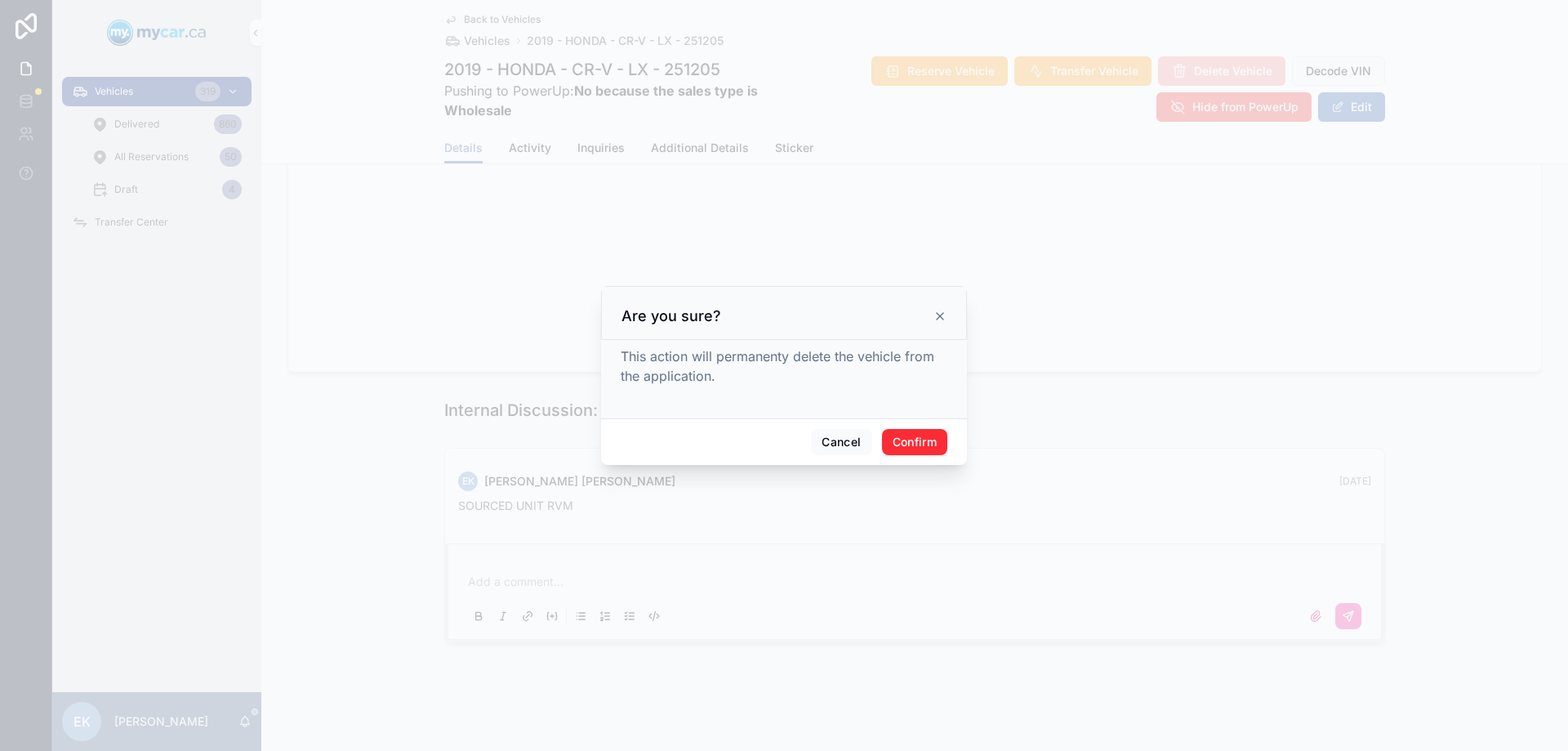
click at [914, 445] on button "Confirm" at bounding box center [915, 442] width 65 height 26
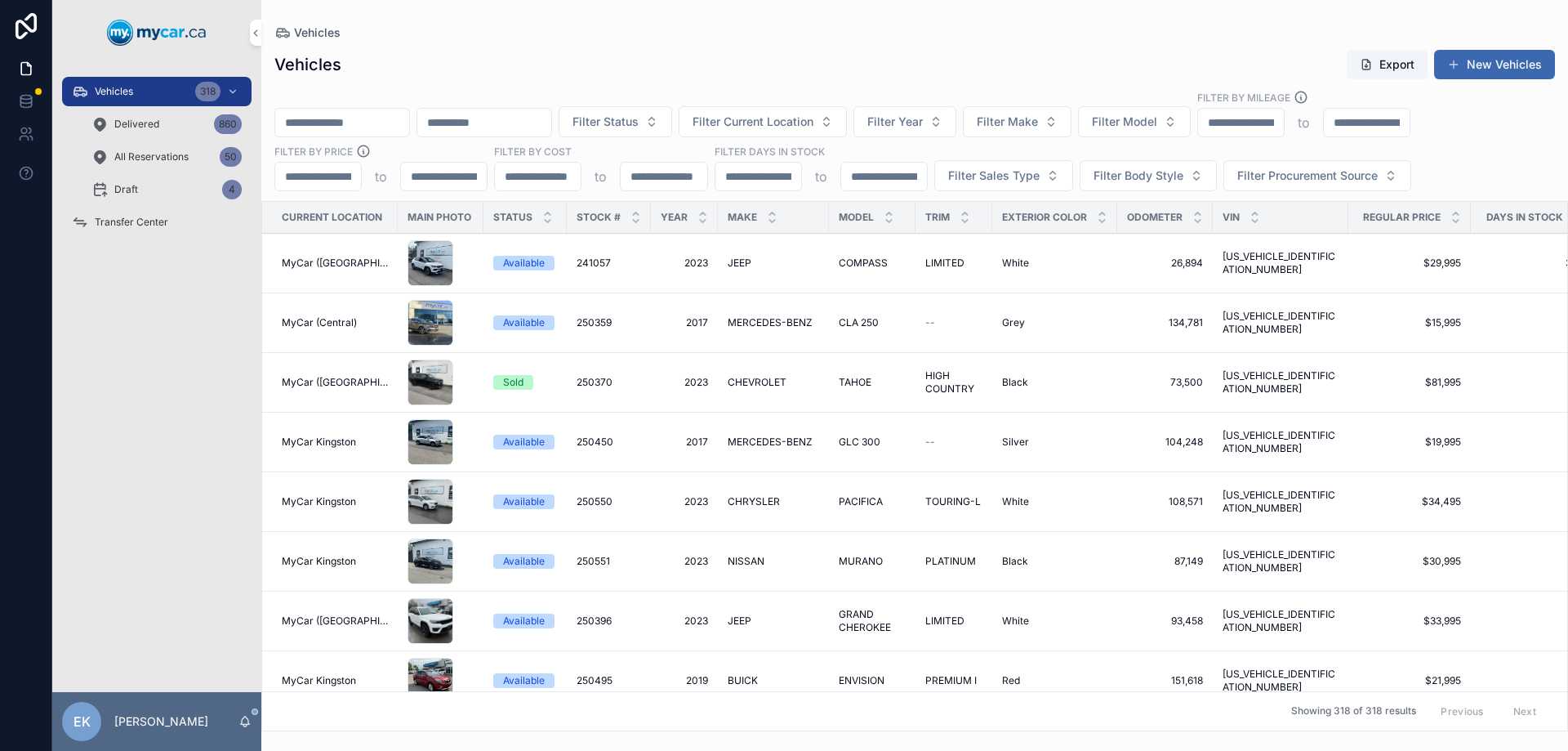
click at [338, 125] on input "scrollable content" at bounding box center [343, 122] width 134 height 23
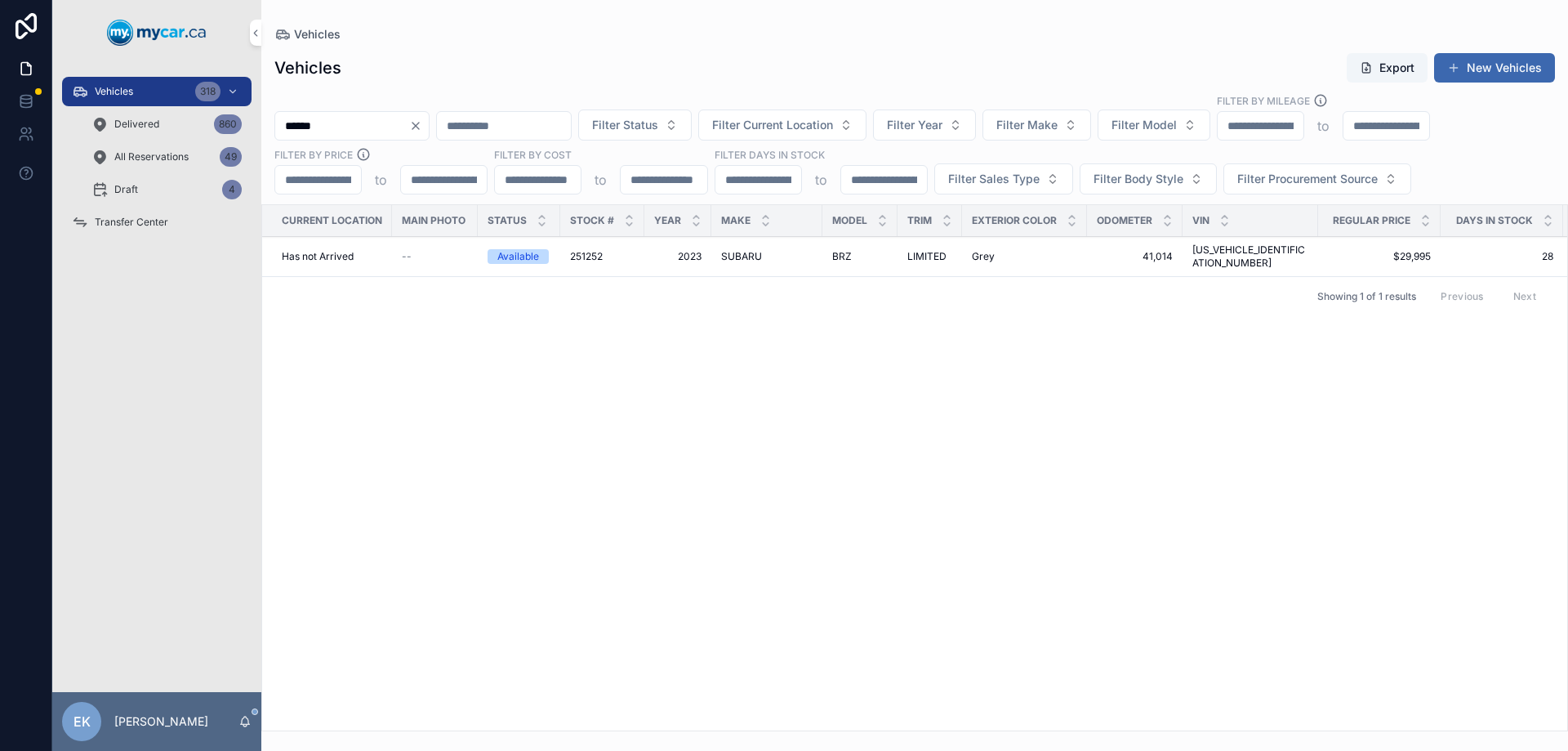
click at [382, 126] on input "******" at bounding box center [343, 125] width 134 height 23
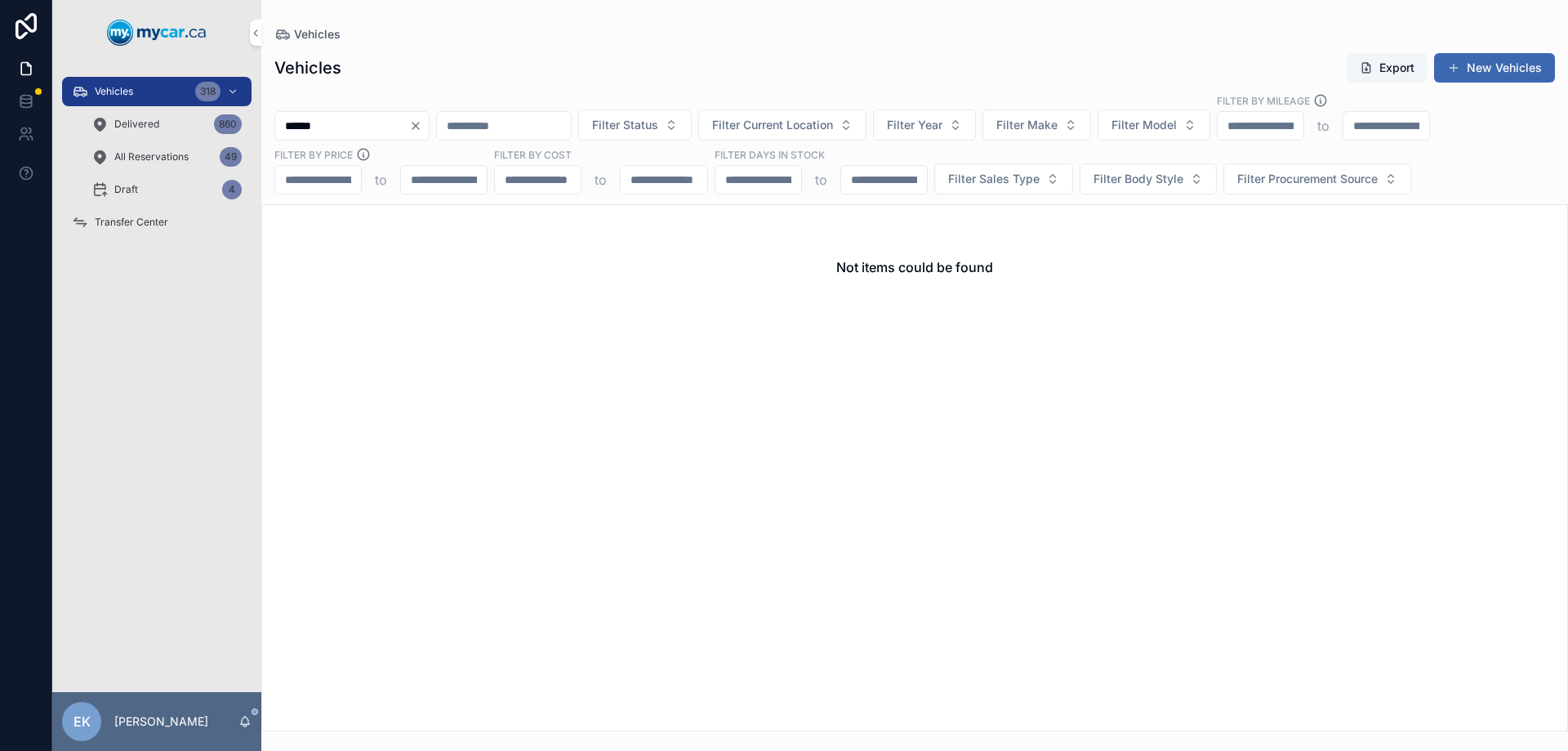
type input "******"
click at [147, 125] on span "Delivered" at bounding box center [137, 124] width 45 height 13
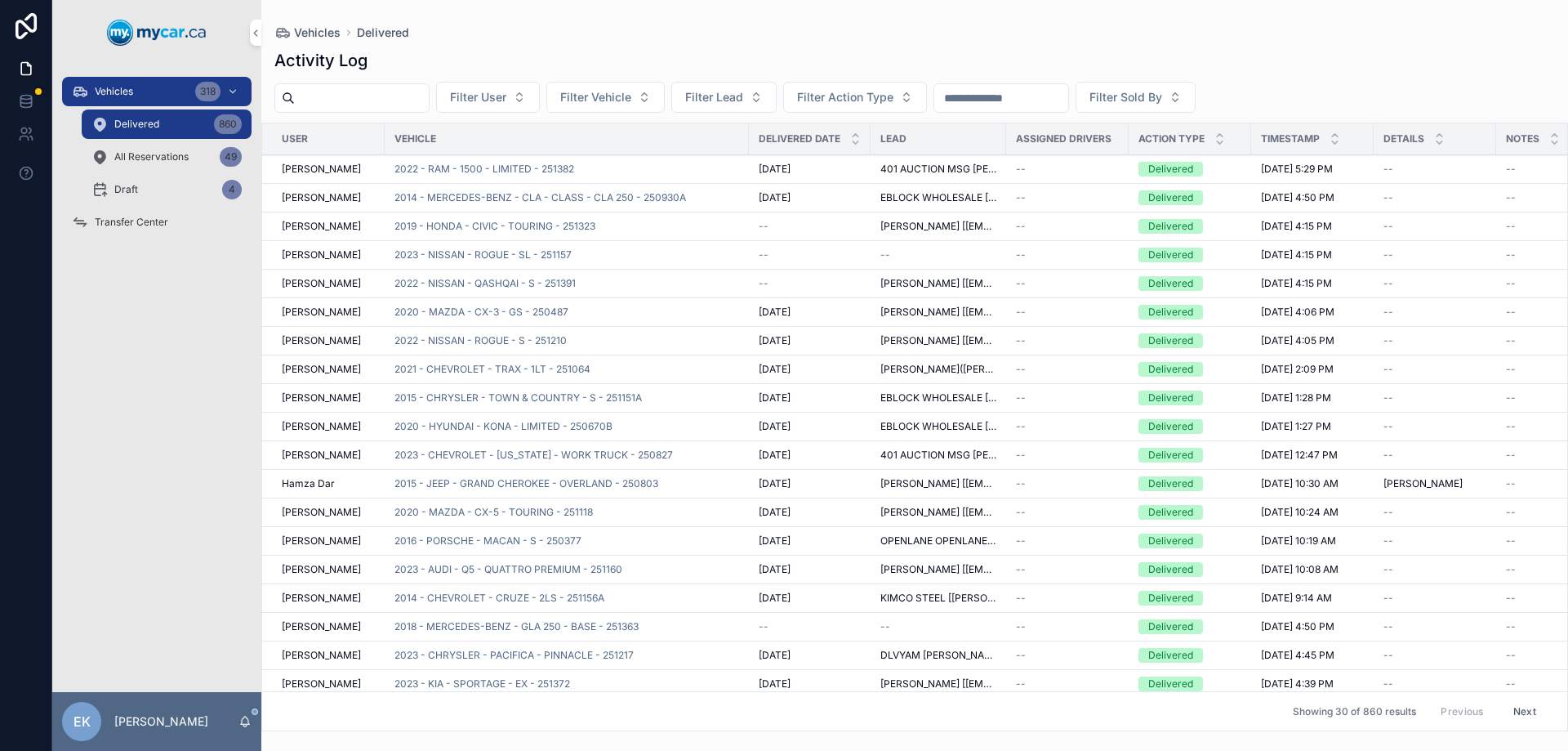
click at [1012, 99] on input "scrollable content" at bounding box center [1001, 98] width 134 height 23
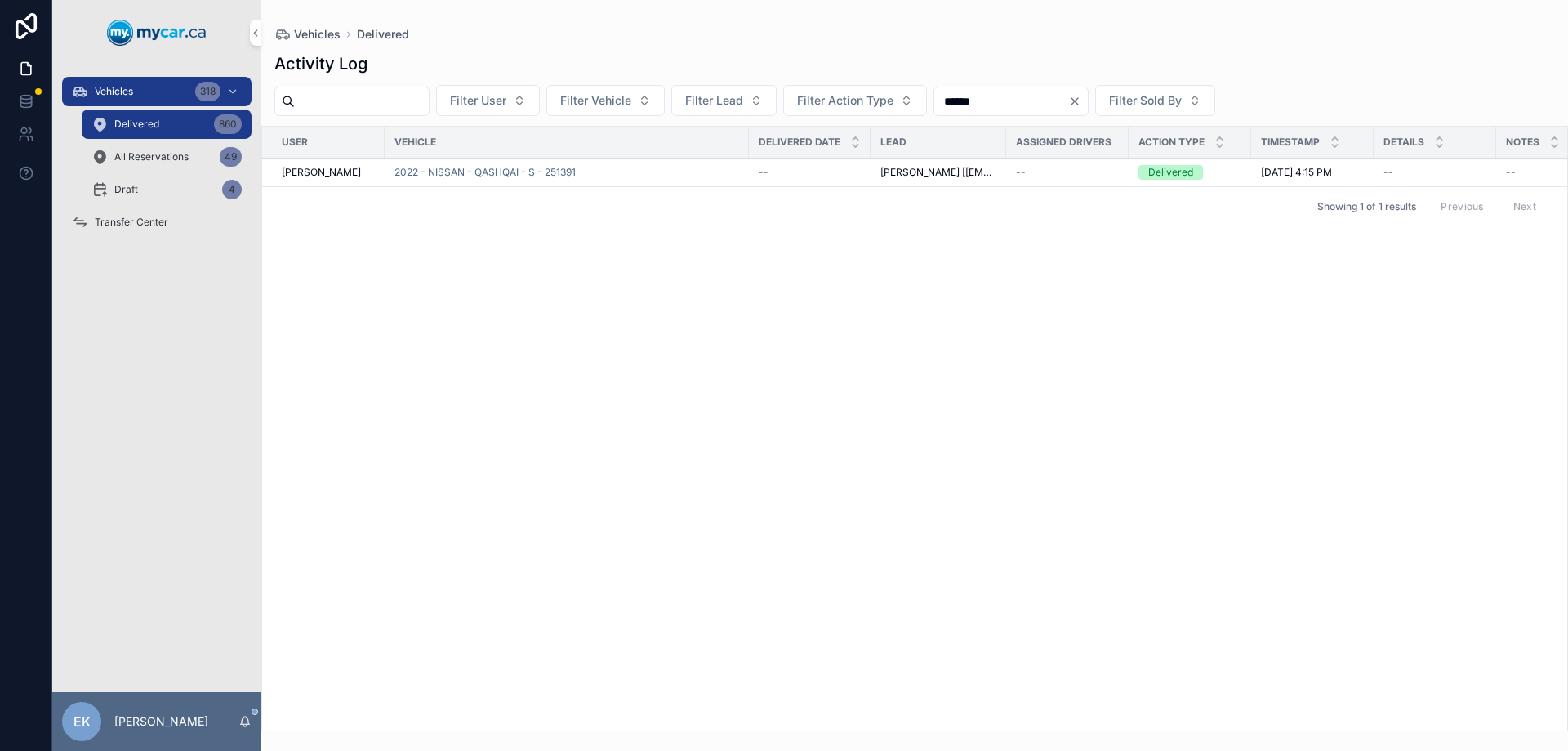
type input "******"
click at [106, 92] on span "Vehicles" at bounding box center [113, 91] width 39 height 13
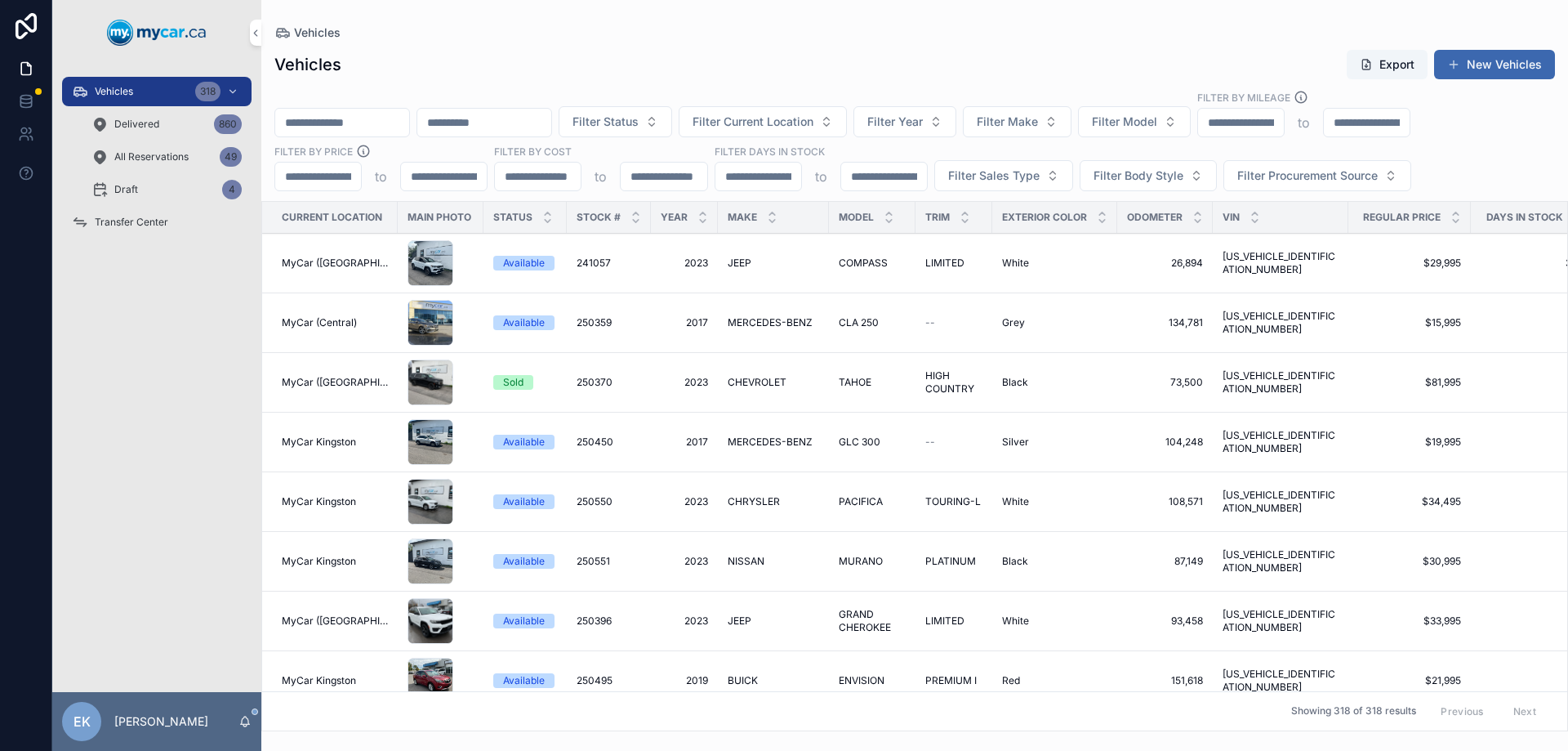
click at [356, 126] on input "scrollable content" at bounding box center [343, 122] width 134 height 23
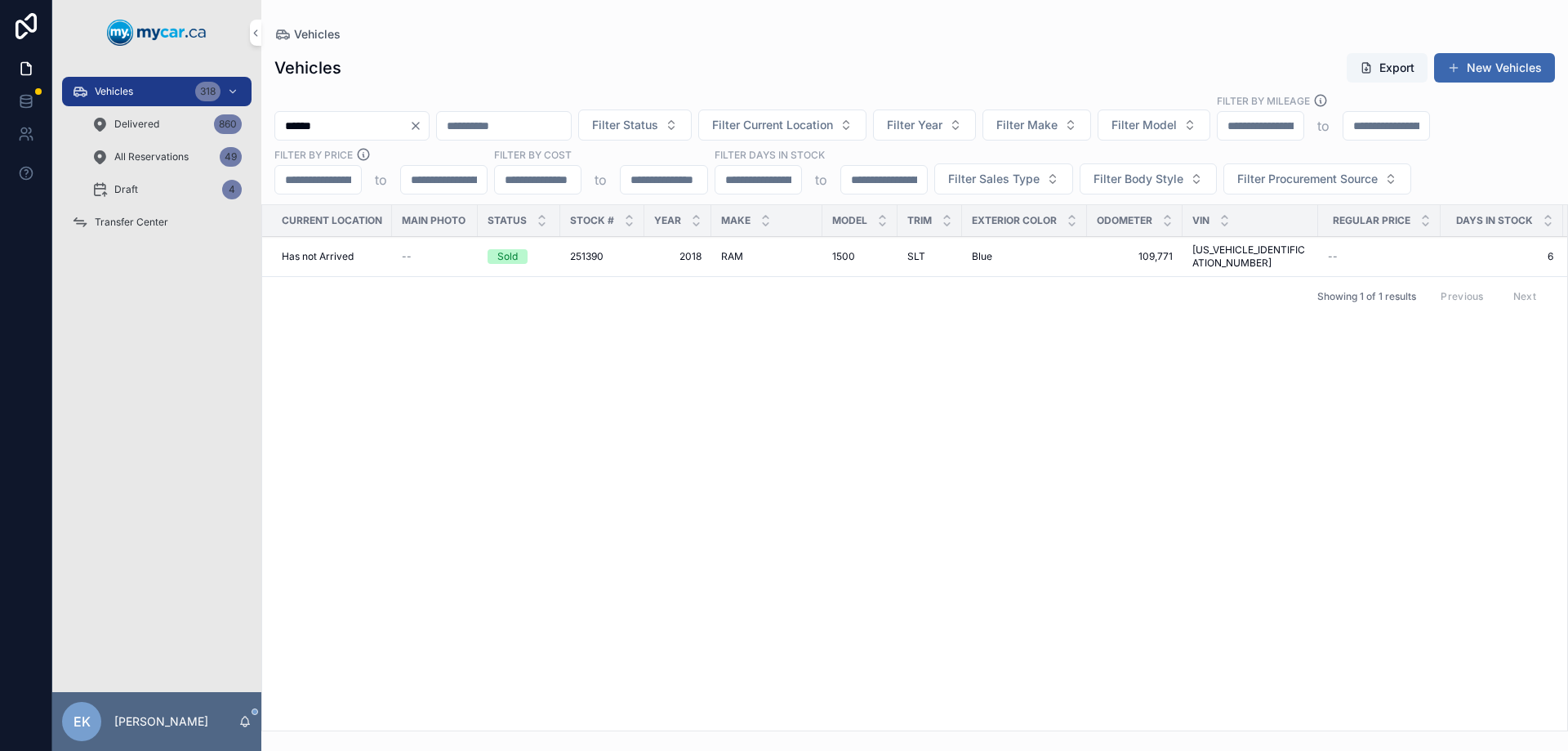
click at [356, 125] on input "******" at bounding box center [343, 125] width 134 height 23
click at [354, 125] on input "******" at bounding box center [343, 125] width 134 height 23
type input "******"
click at [591, 250] on span "251390" at bounding box center [586, 256] width 33 height 13
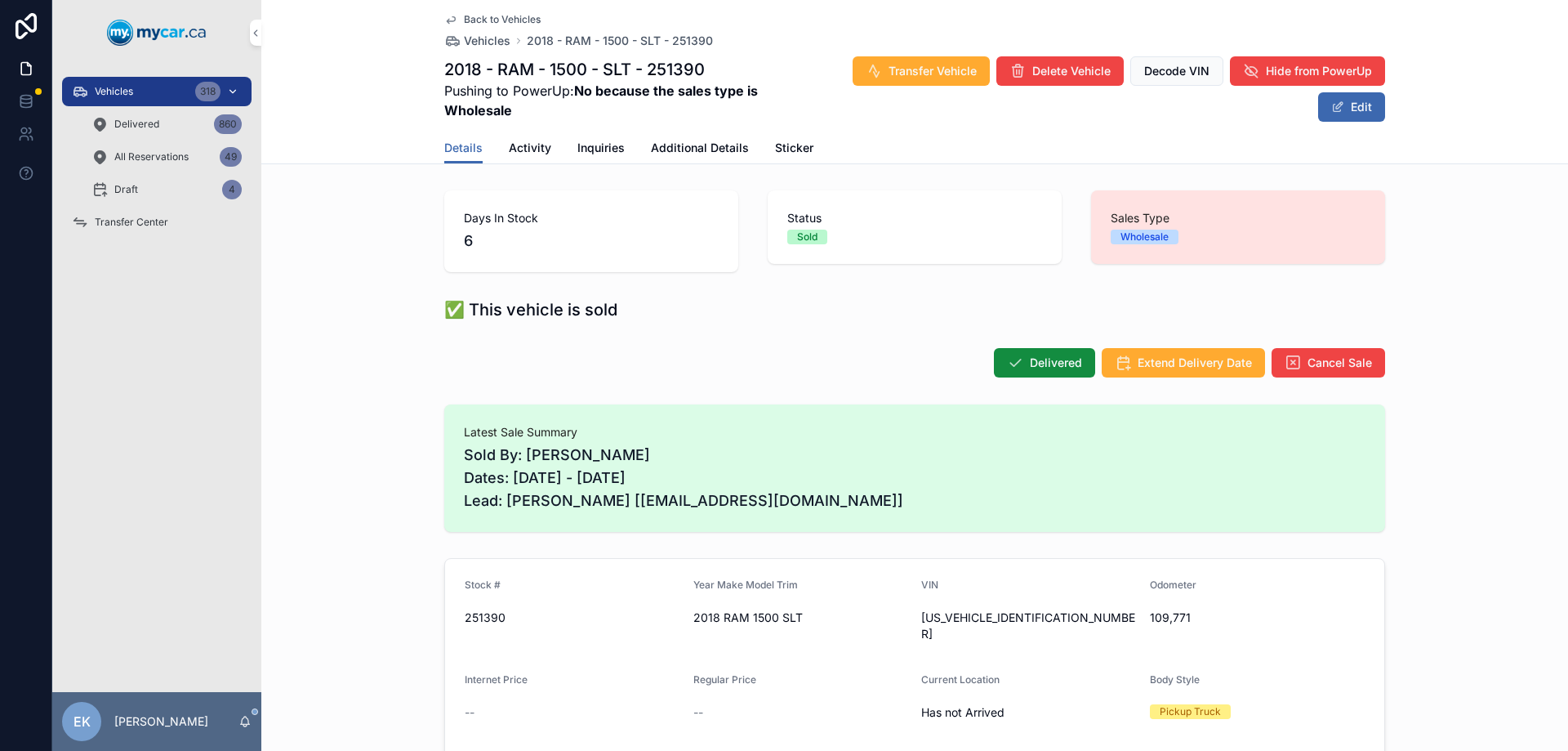
click at [140, 95] on div "Vehicles 318" at bounding box center [157, 91] width 170 height 26
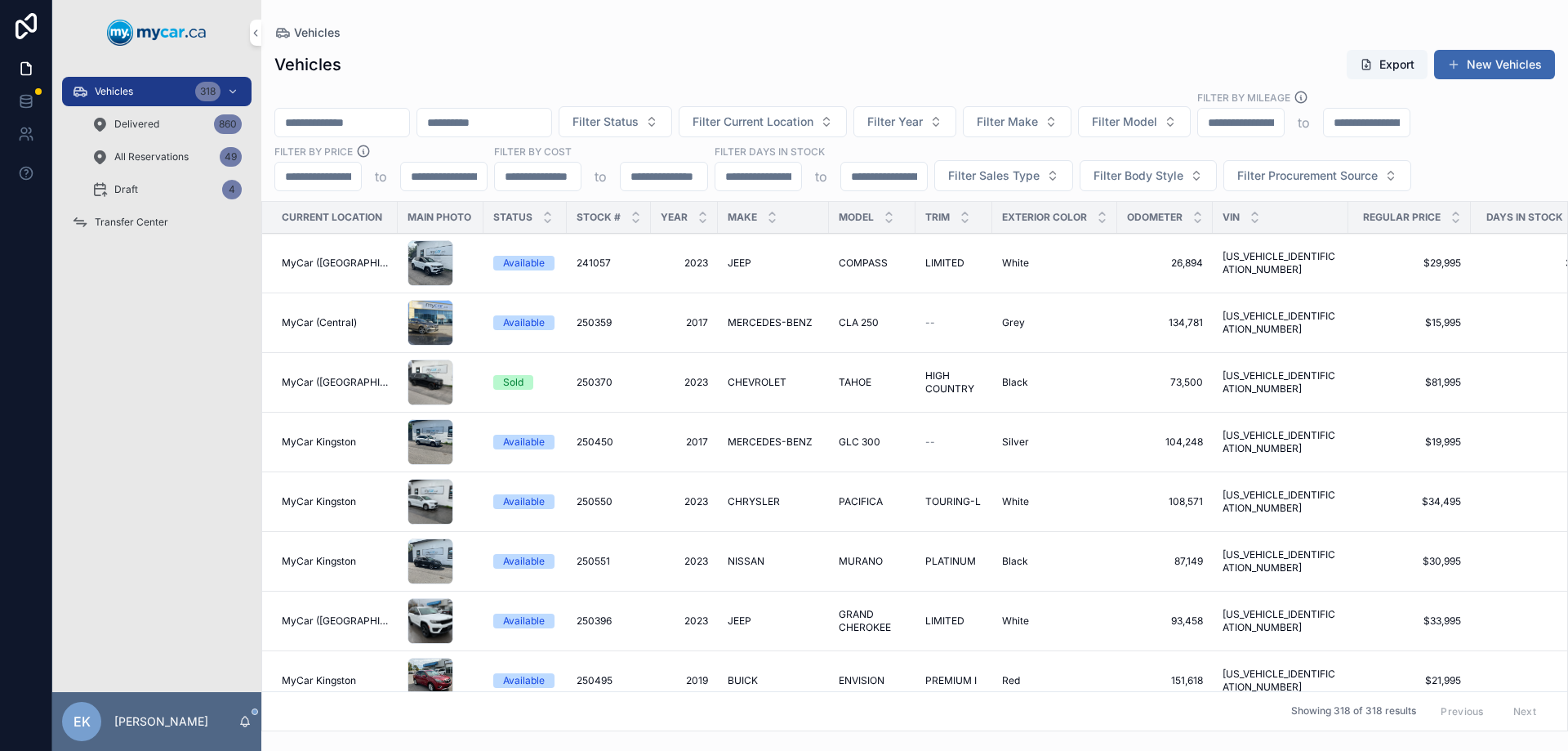
click at [360, 118] on input "scrollable content" at bounding box center [343, 122] width 134 height 23
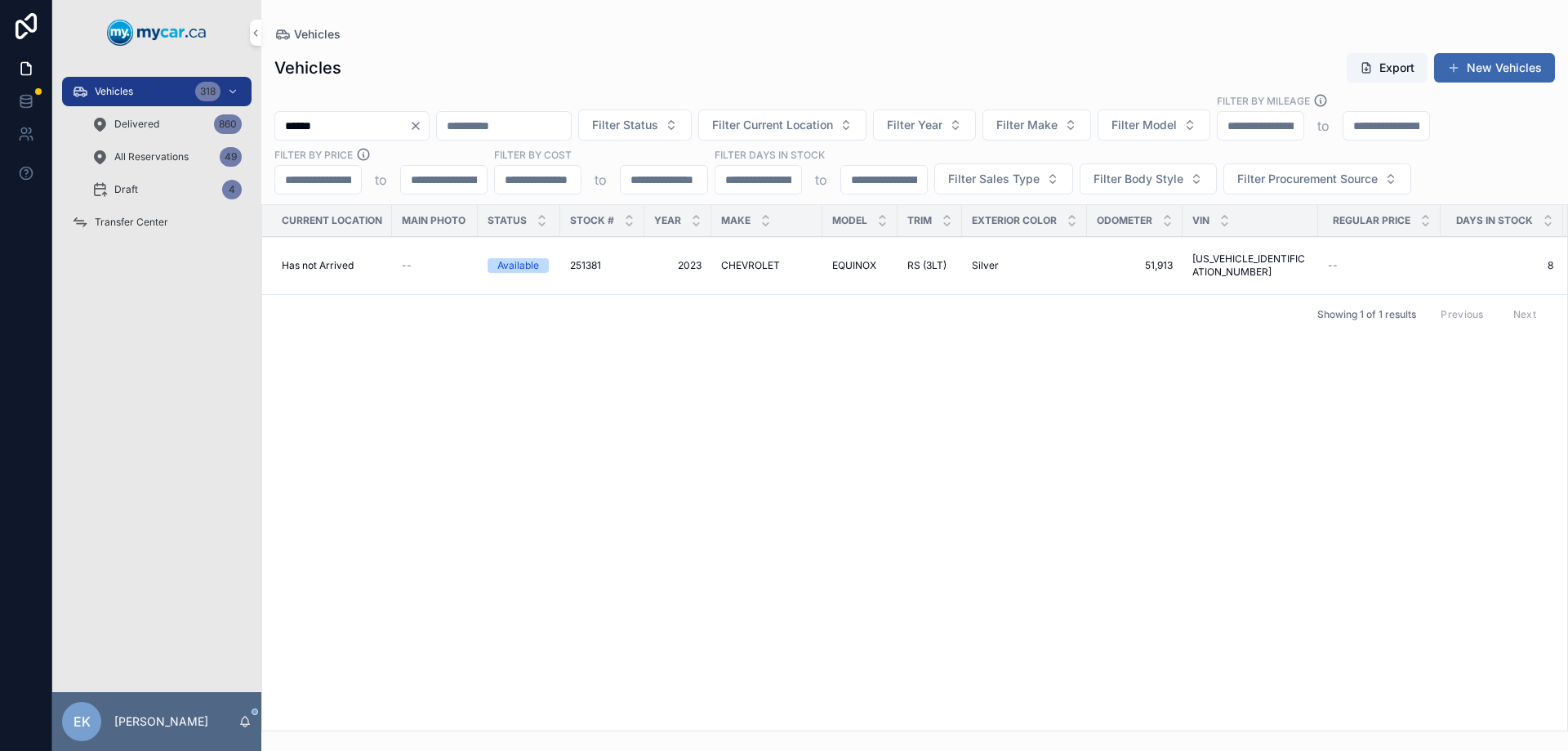
type input "******"
click at [747, 266] on span "CHEVROLET" at bounding box center [751, 266] width 58 height 13
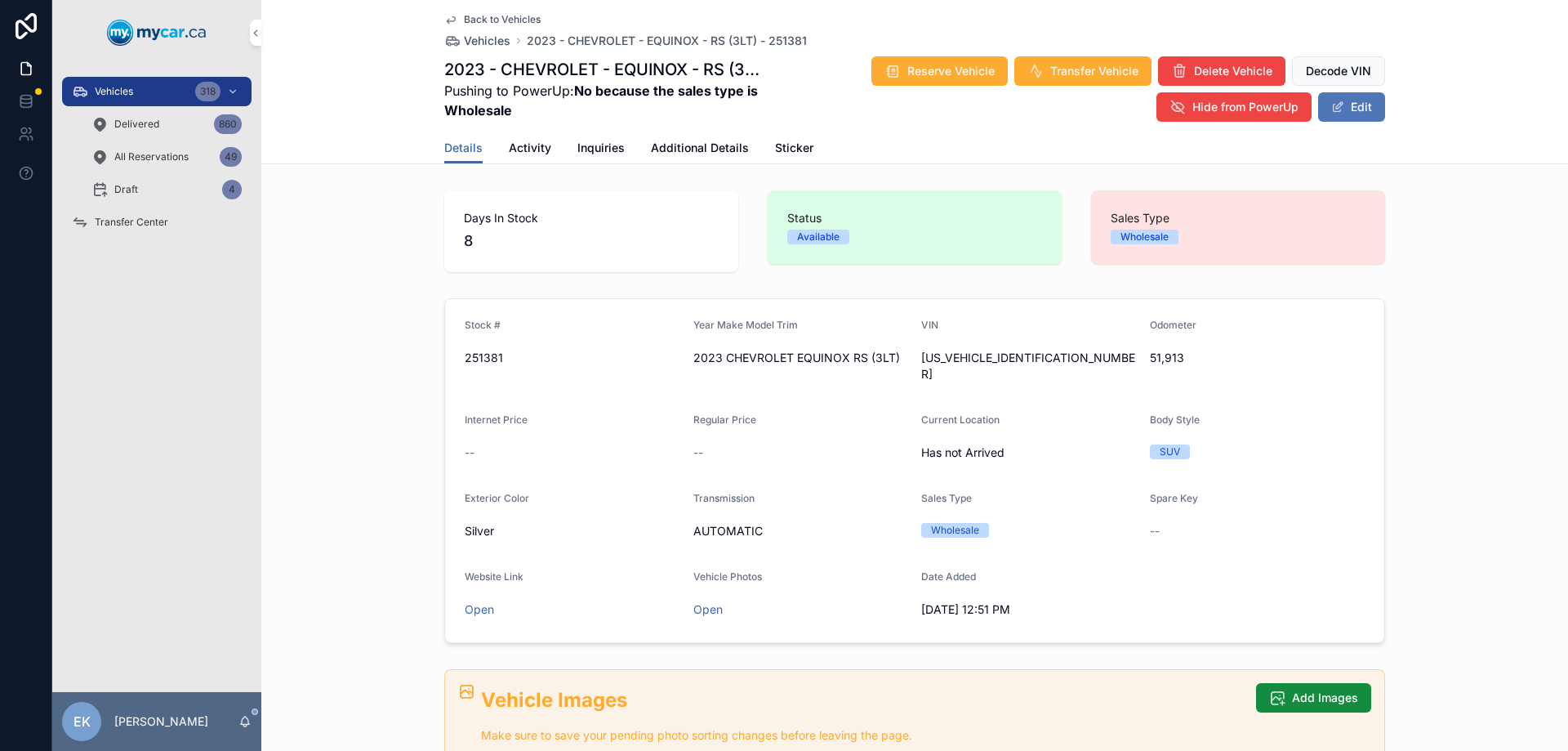
click at [1343, 110] on button "Edit" at bounding box center [1352, 107] width 67 height 29
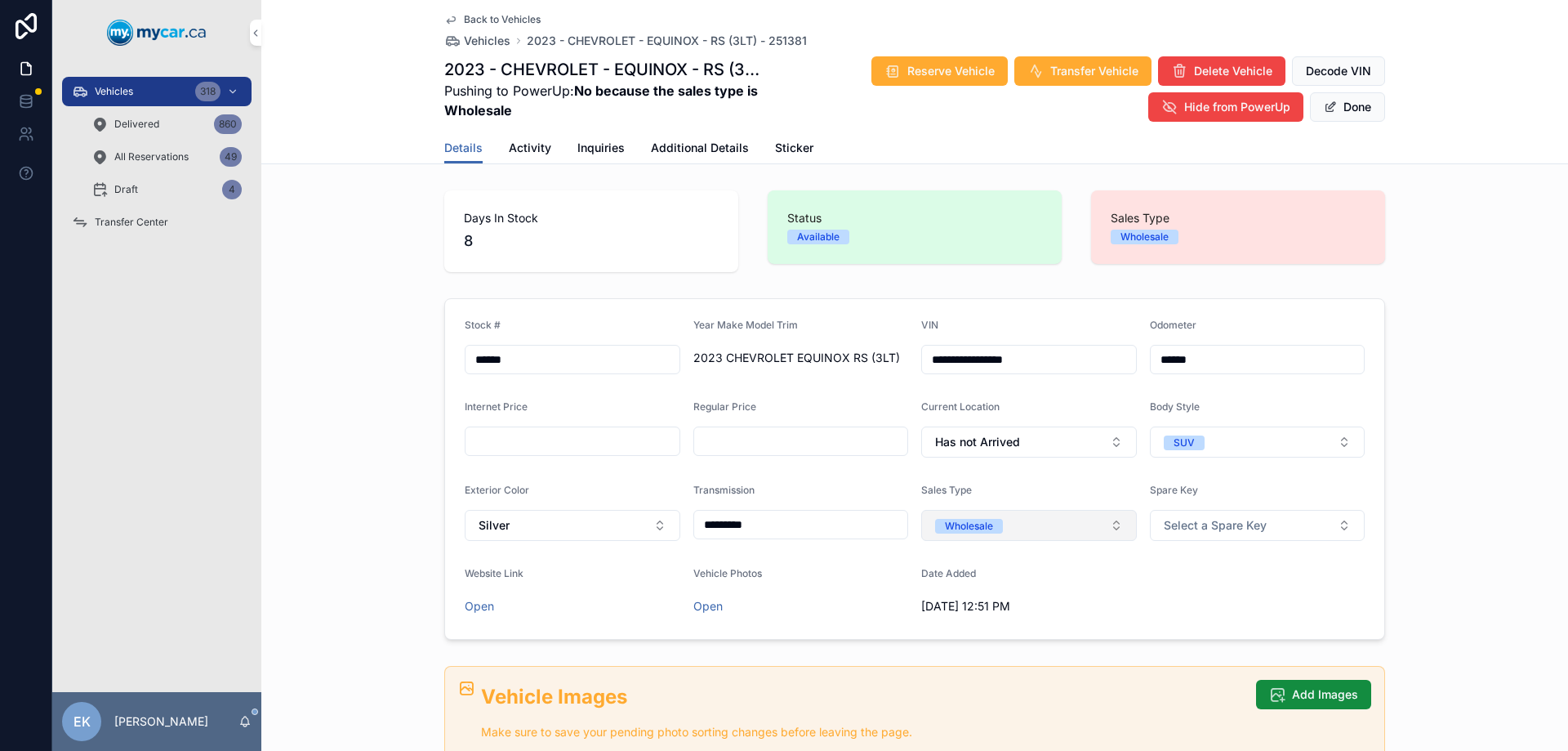
click at [1107, 525] on button "Wholesale" at bounding box center [1029, 526] width 216 height 31
click at [951, 642] on div "Retail" at bounding box center [939, 639] width 26 height 15
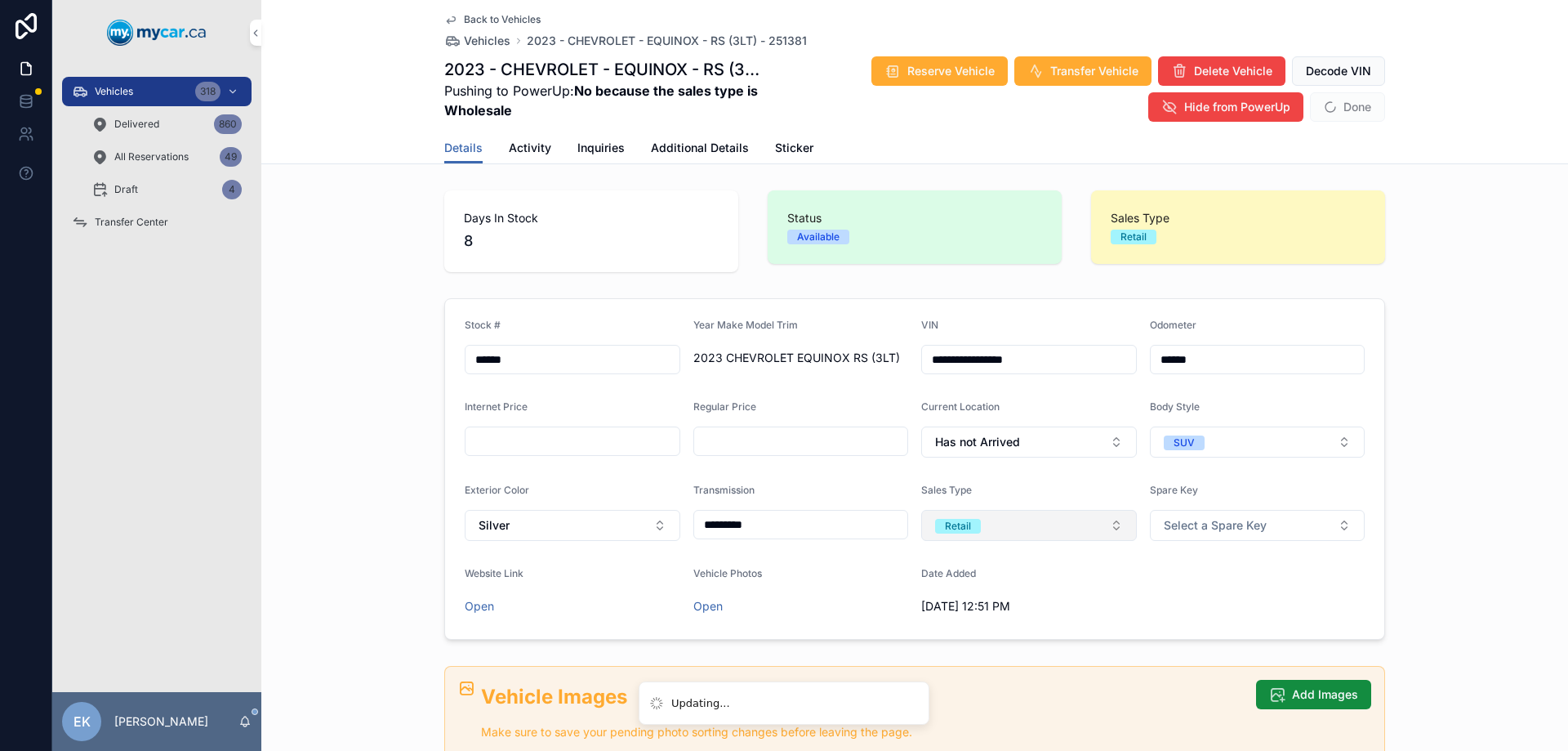
click at [1107, 514] on button "Retail" at bounding box center [1029, 526] width 216 height 31
click at [942, 620] on div "Wholesale" at bounding box center [950, 615] width 48 height 15
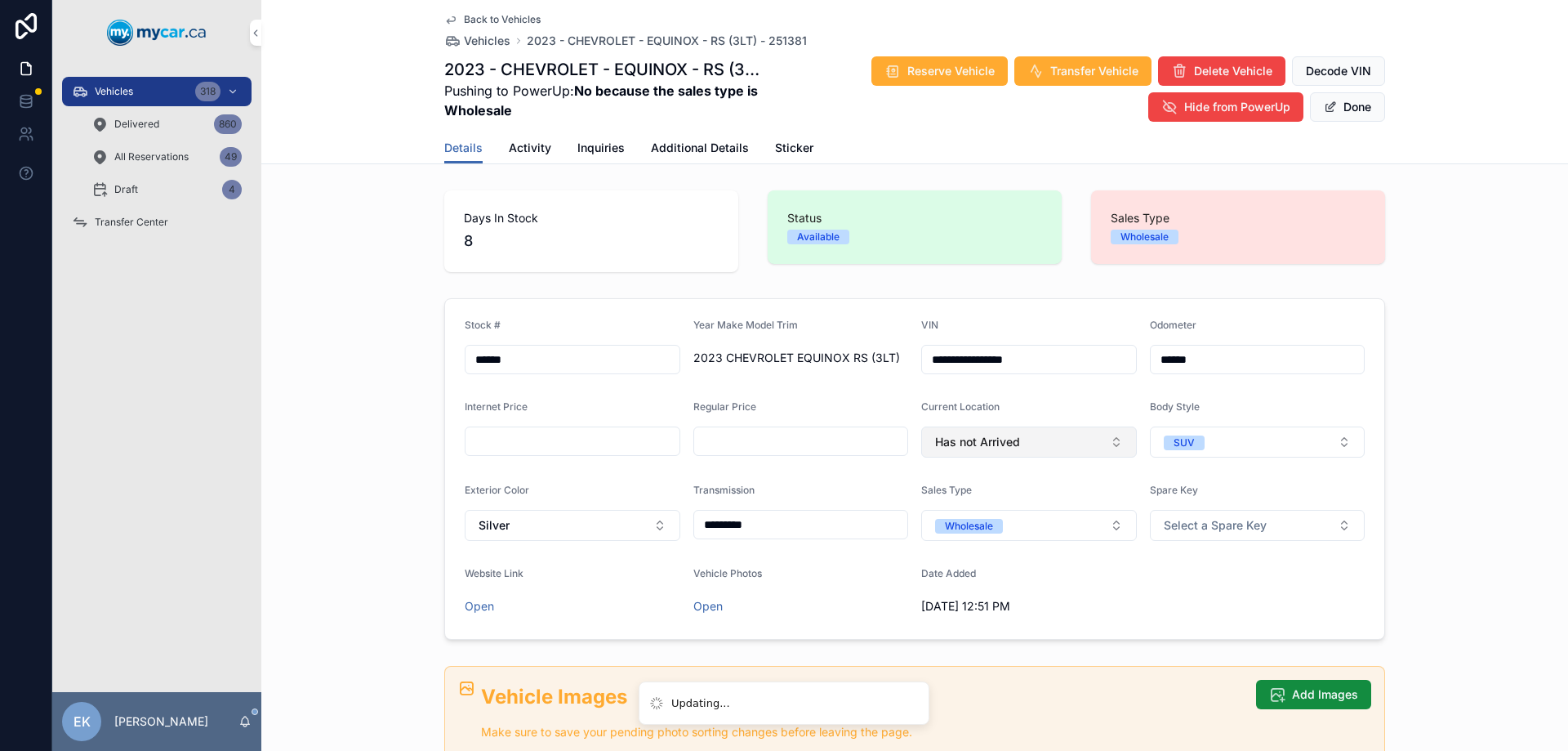
click at [958, 439] on span "Has not Arrived" at bounding box center [977, 442] width 85 height 16
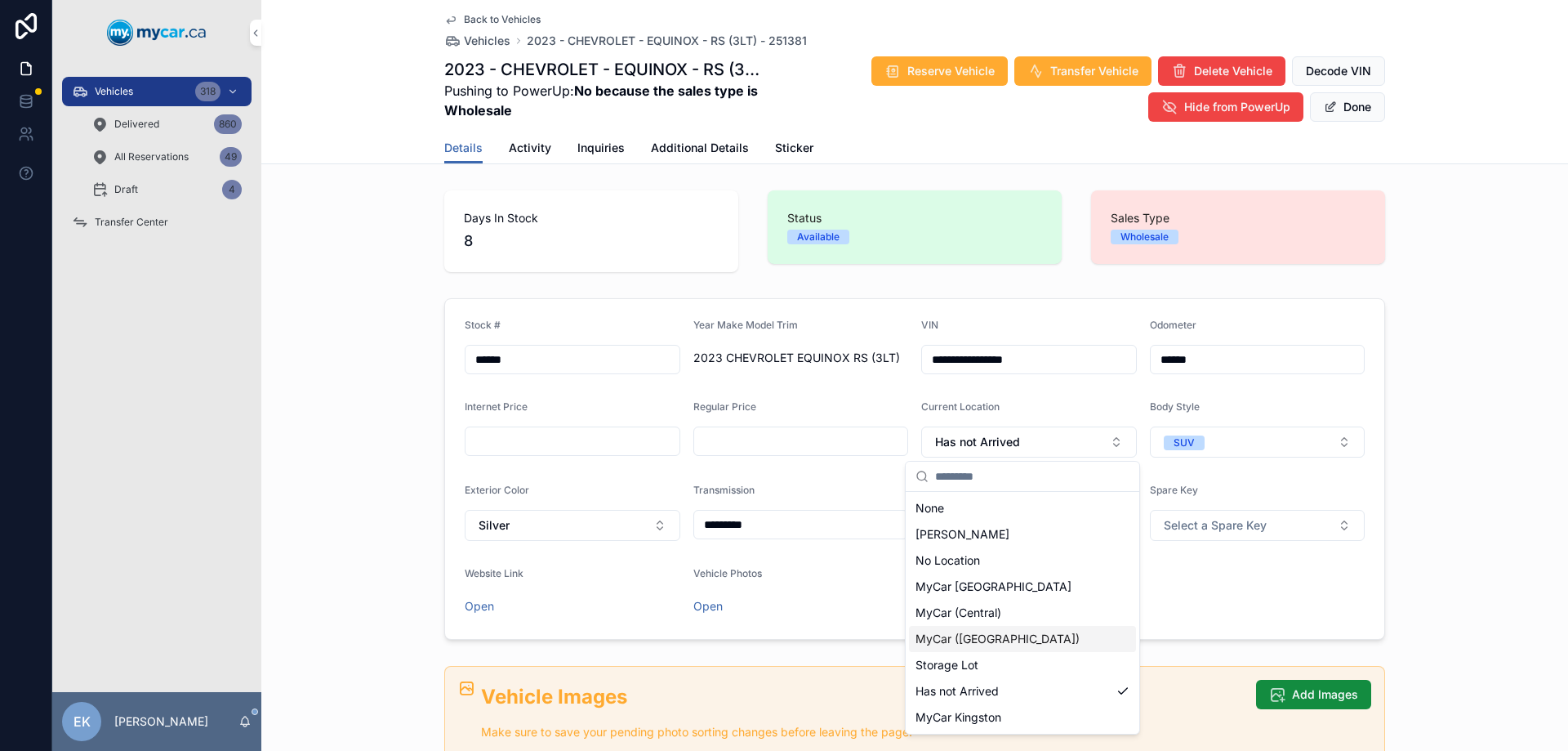
click at [970, 632] on span "MyCar ([GEOGRAPHIC_DATA])" at bounding box center [997, 638] width 164 height 16
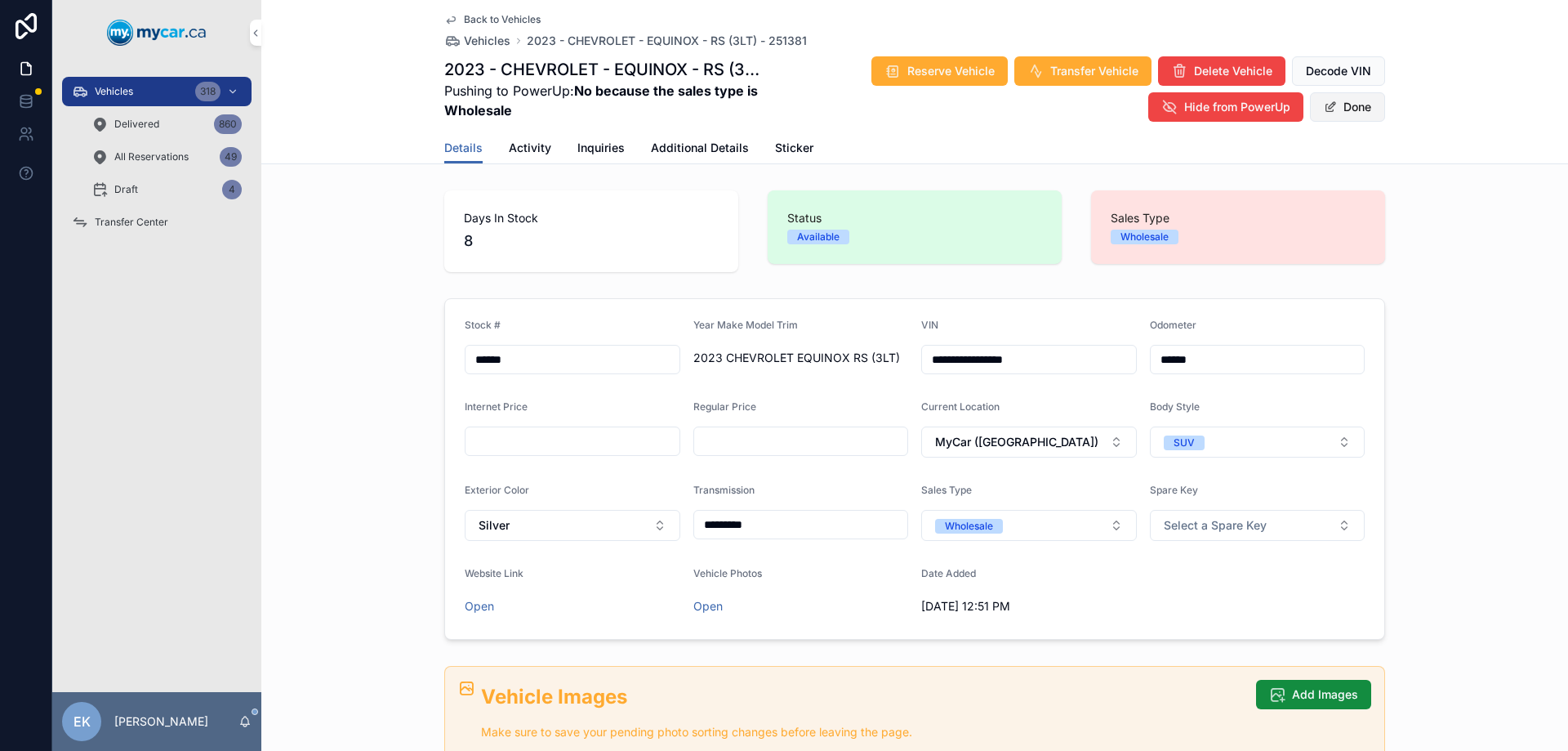
click at [1336, 105] on button "Done" at bounding box center [1348, 107] width 76 height 29
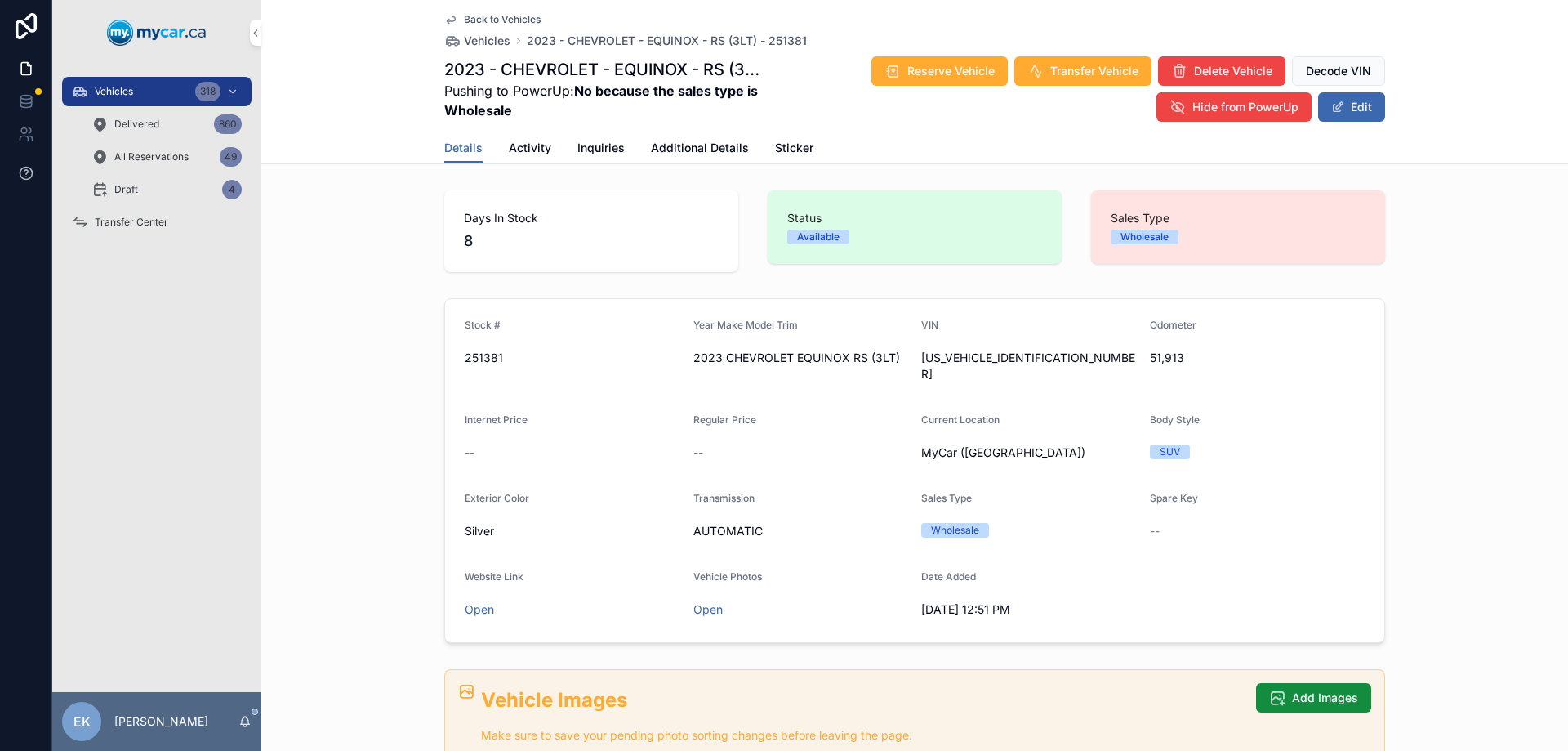
click at [128, 100] on div "Vehicles 318" at bounding box center [157, 91] width 170 height 26
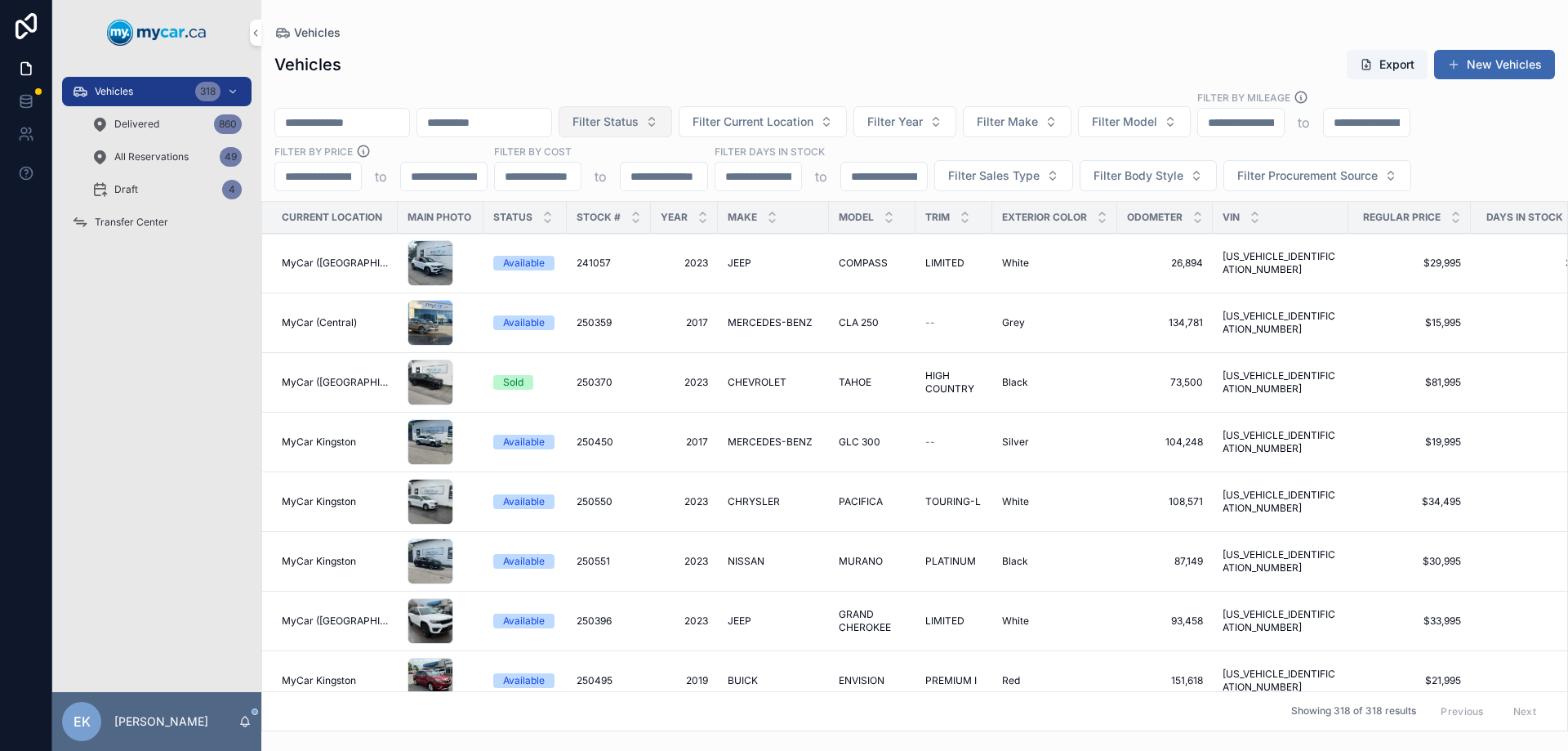
click at [639, 125] on span "Filter Status" at bounding box center [605, 121] width 66 height 16
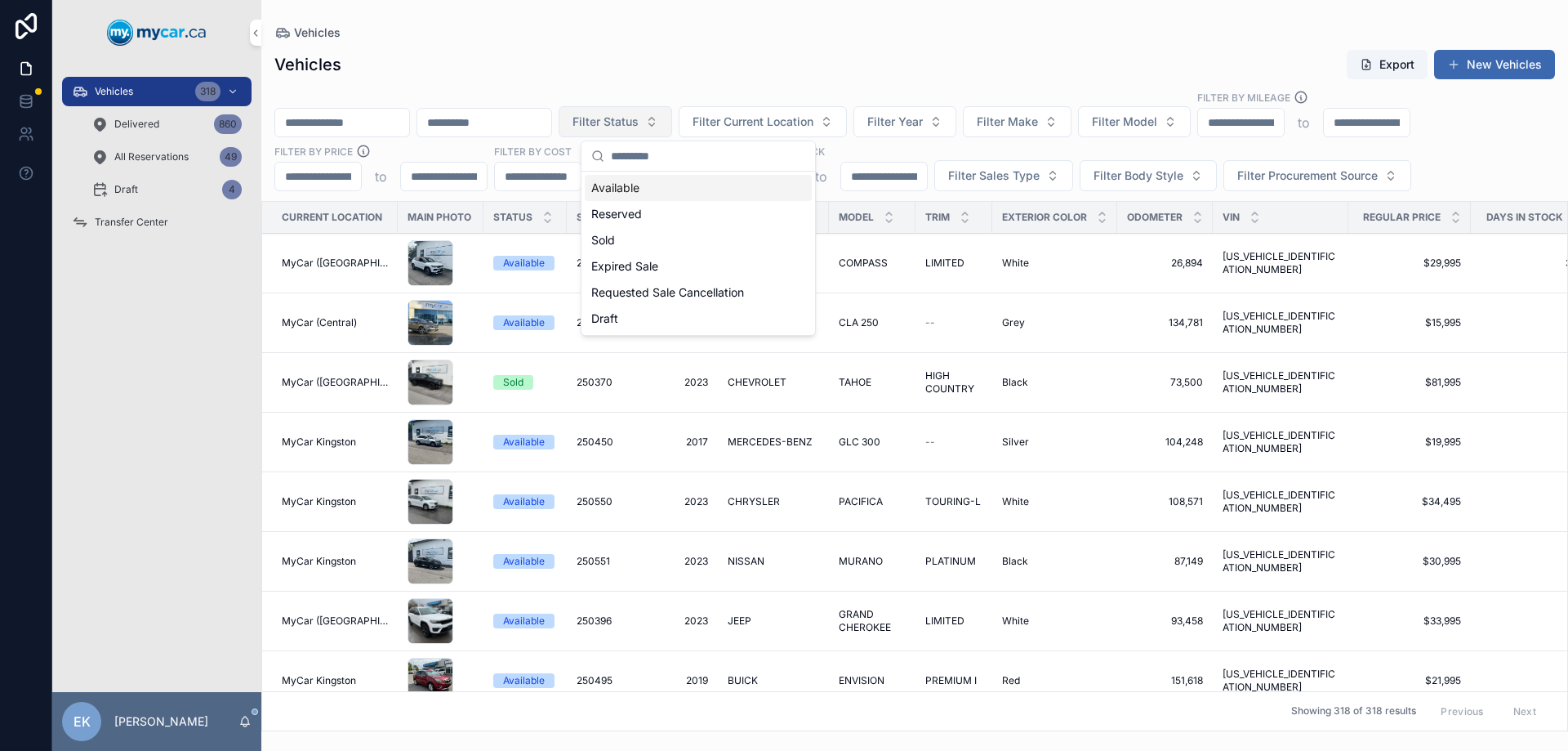
click at [639, 125] on span "Filter Status" at bounding box center [605, 121] width 66 height 16
click at [810, 118] on span "Filter Current Location" at bounding box center [753, 121] width 121 height 16
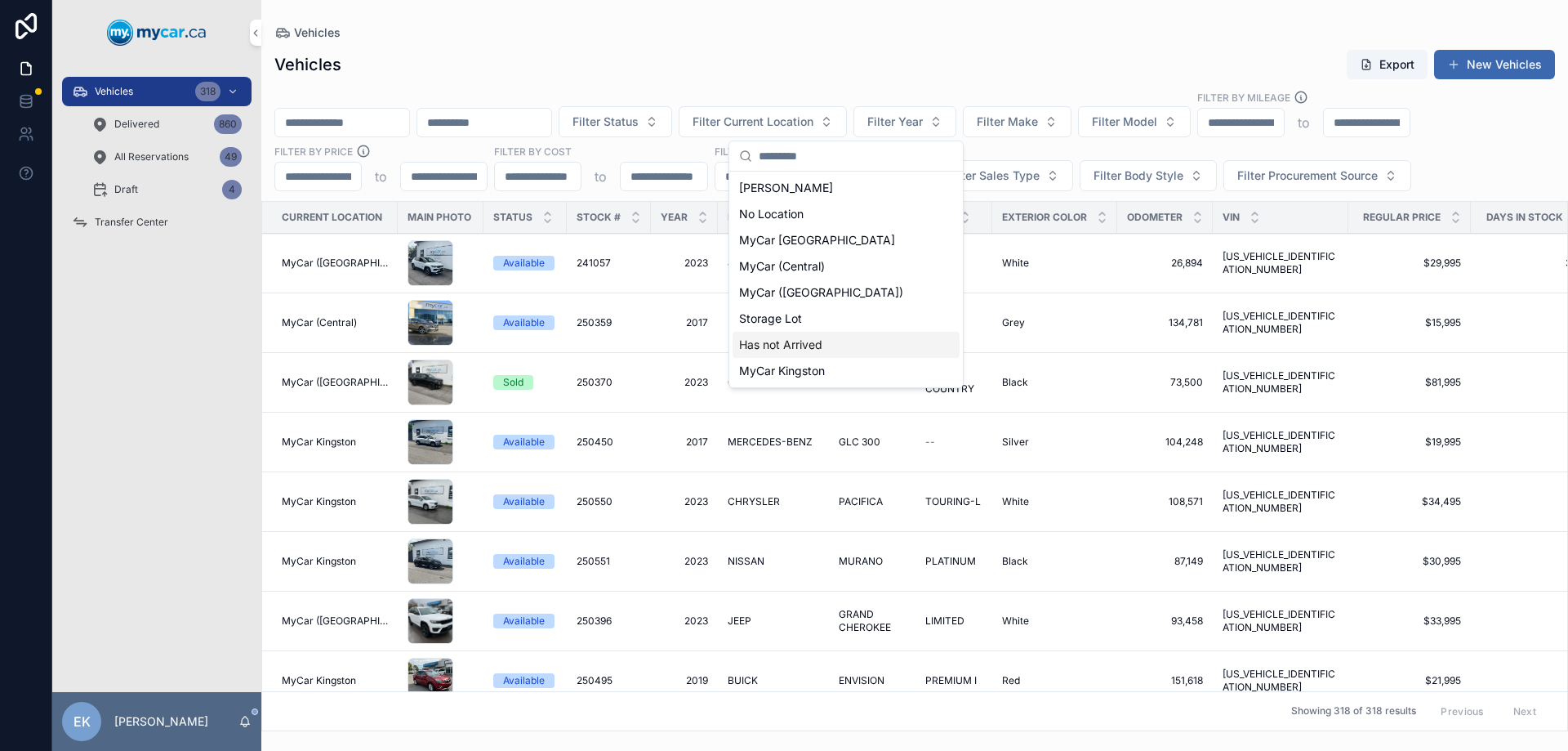
click at [805, 341] on span "Has not Arrived" at bounding box center [781, 345] width 83 height 16
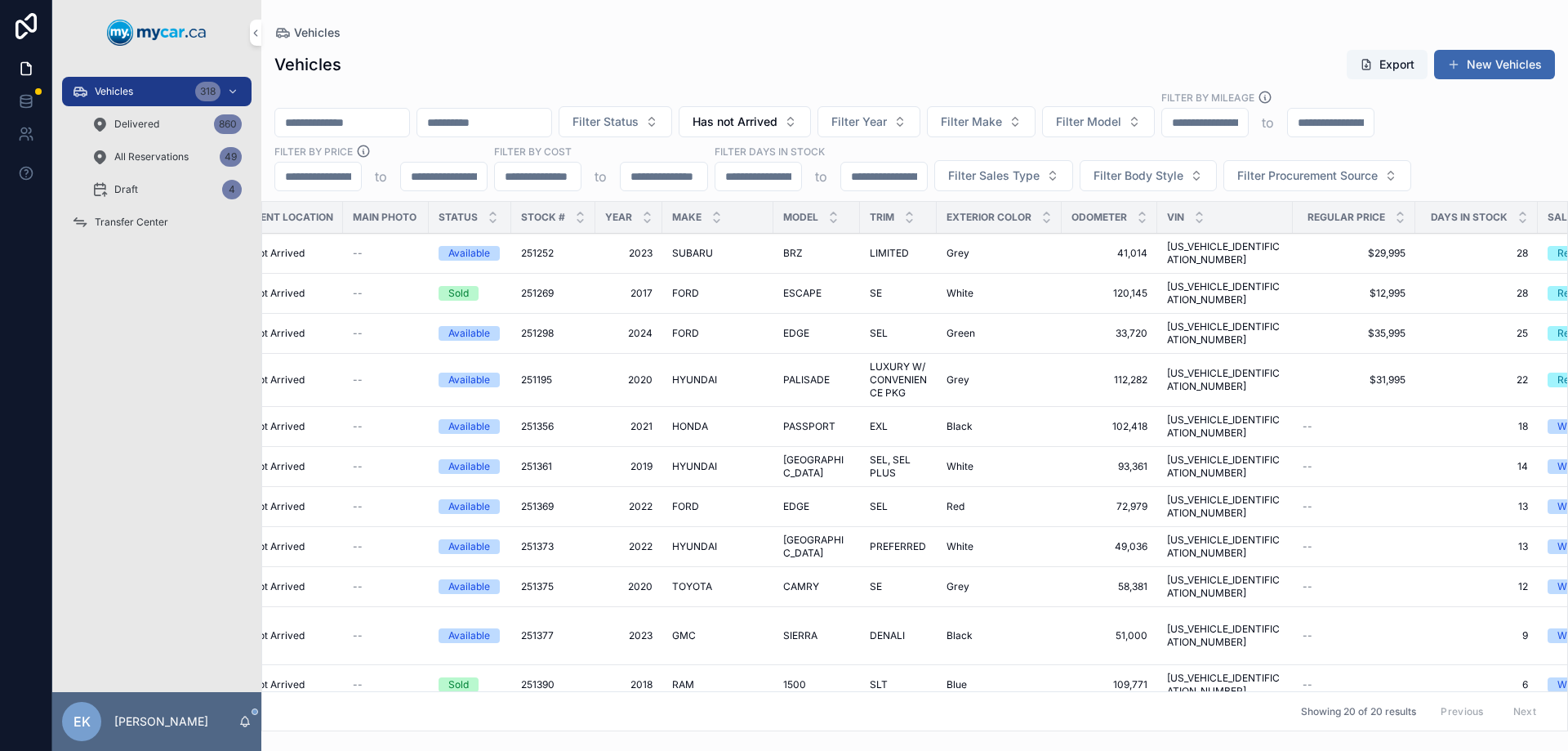
scroll to position [0, 60]
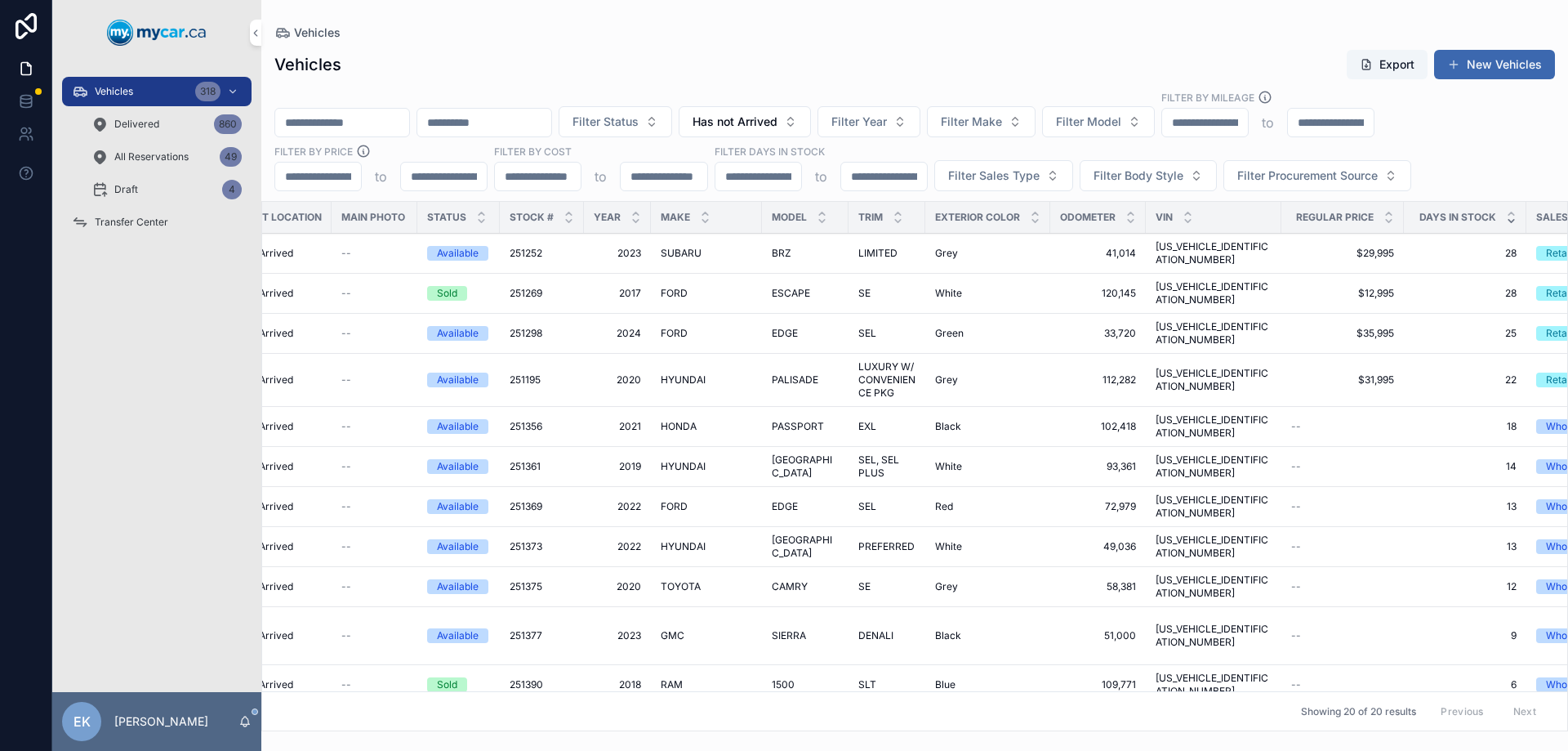
click at [1509, 221] on icon "scrollable content" at bounding box center [1511, 221] width 6 height 3
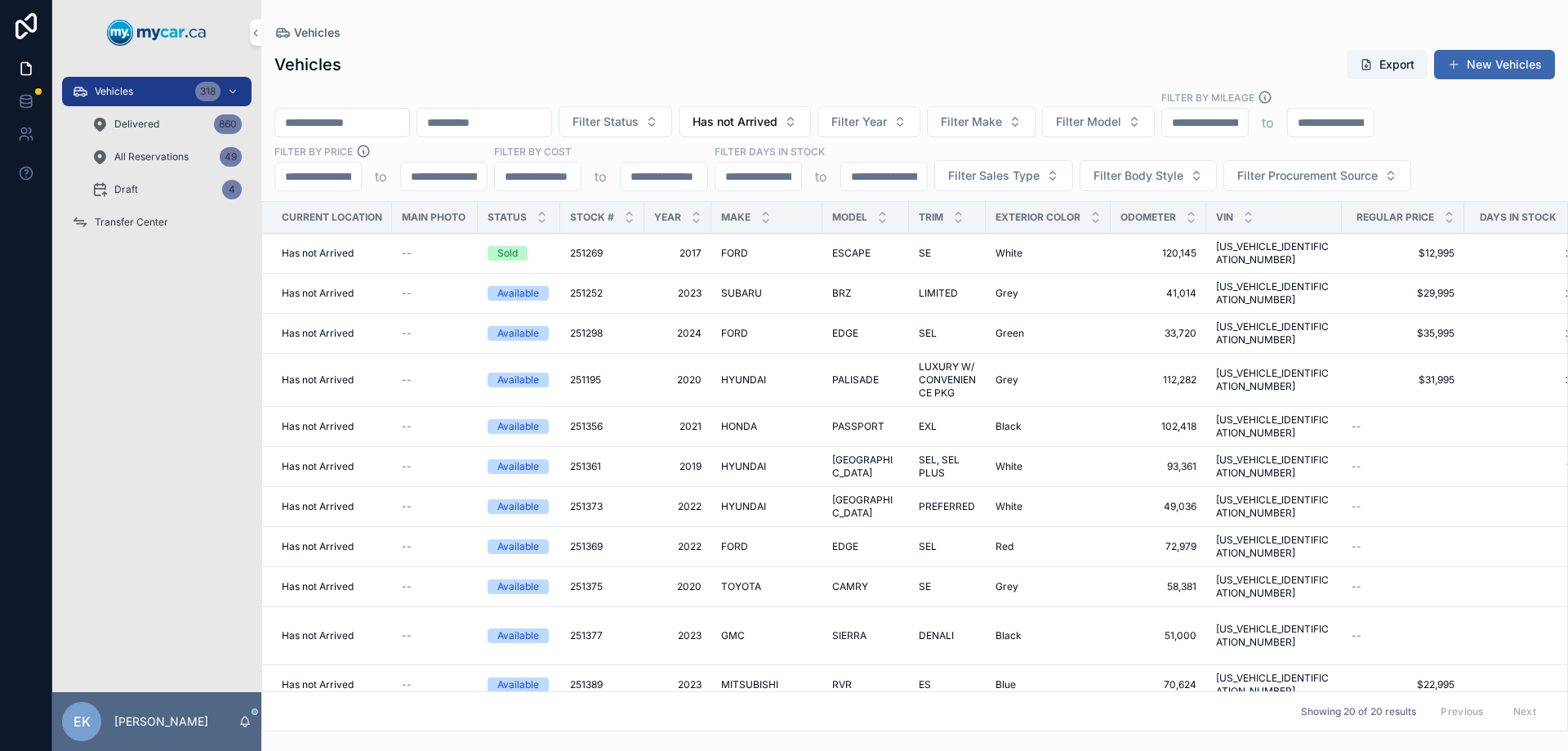
click at [1292, 717] on div "Showing 20 of 20 results Previous Next" at bounding box center [915, 711] width 1305 height 40
click at [1321, 717] on div "Showing 20 of 20 results Previous Next" at bounding box center [915, 711] width 1305 height 40
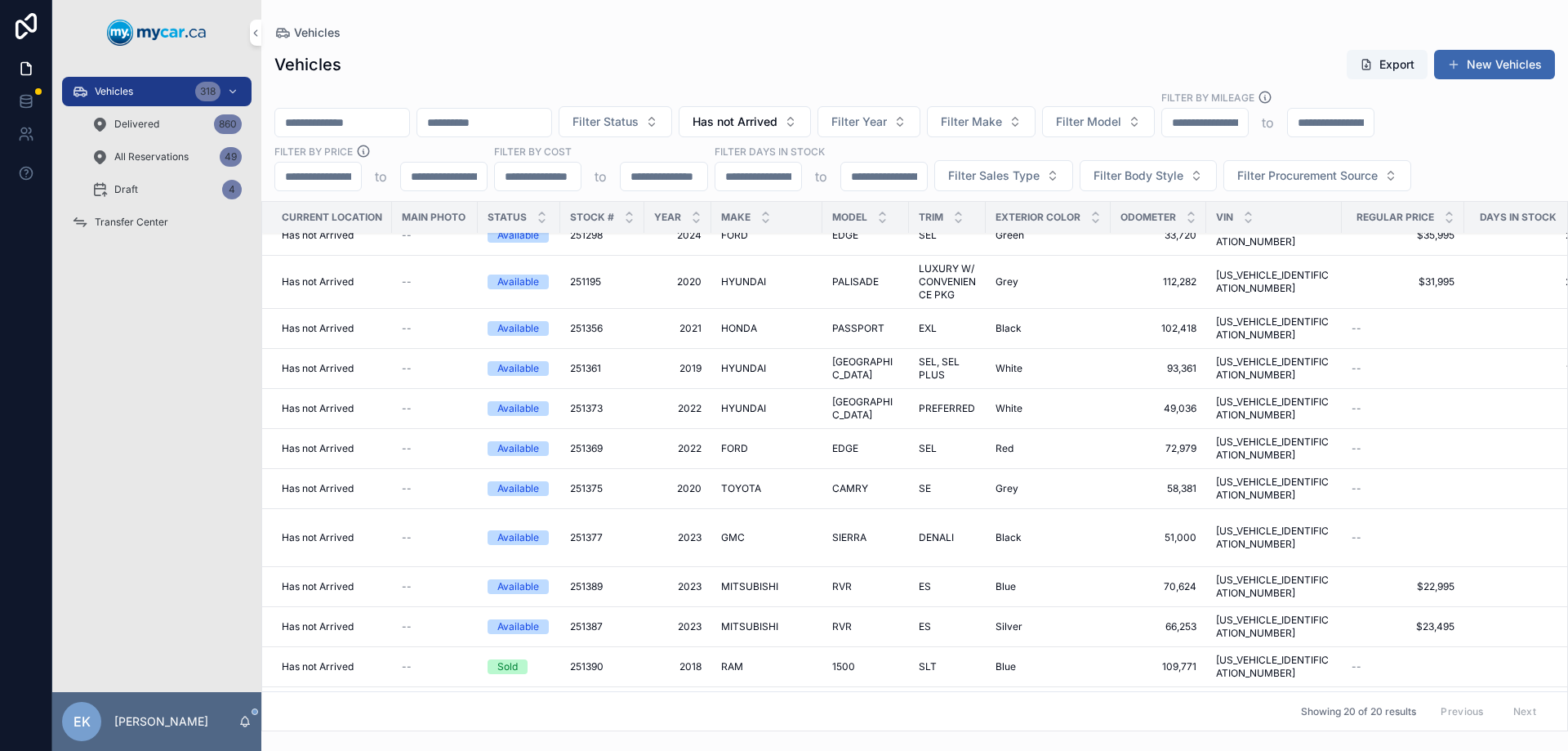
click at [1272, 693] on div "Showing 20 of 20 results Previous Next" at bounding box center [915, 711] width 1305 height 40
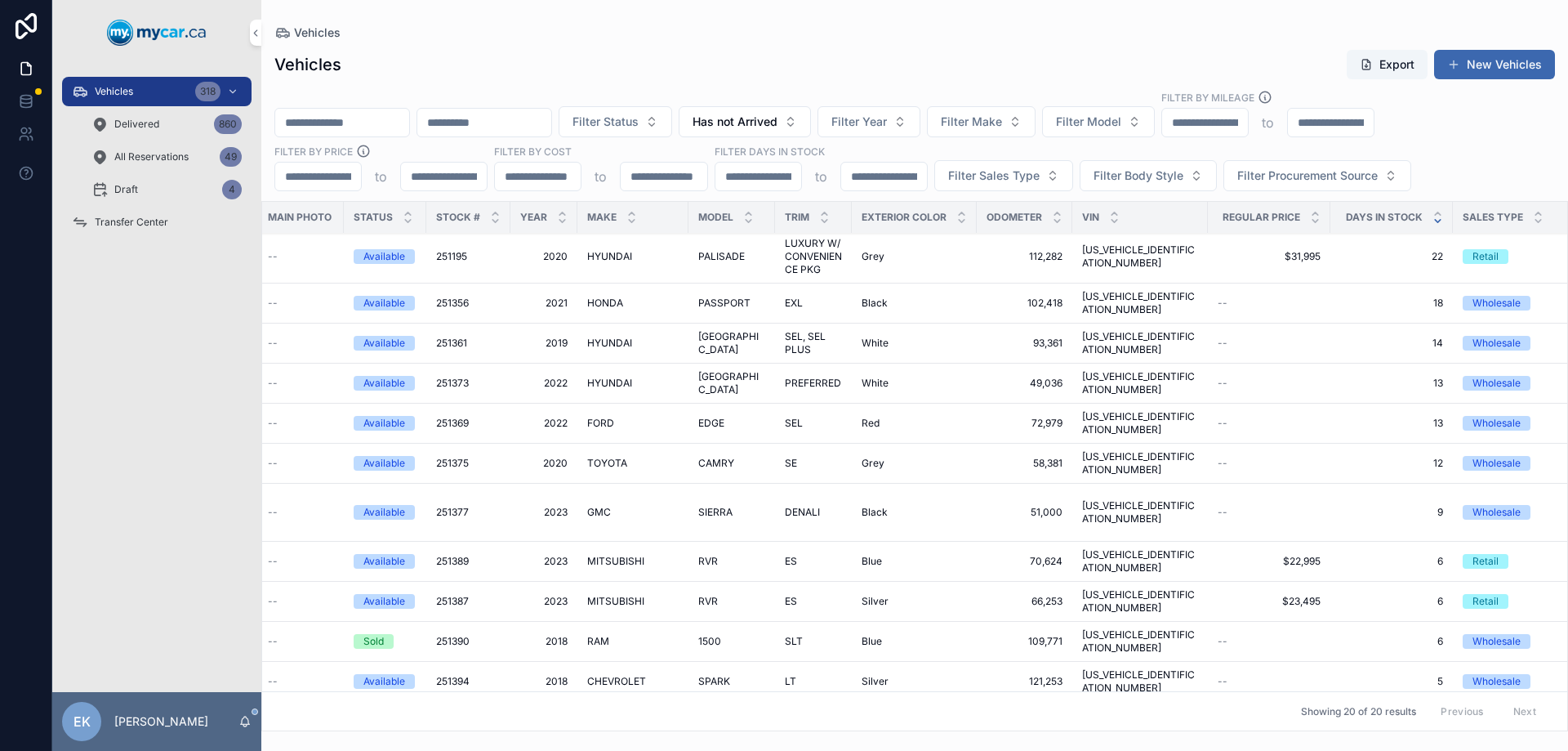
scroll to position [163, 134]
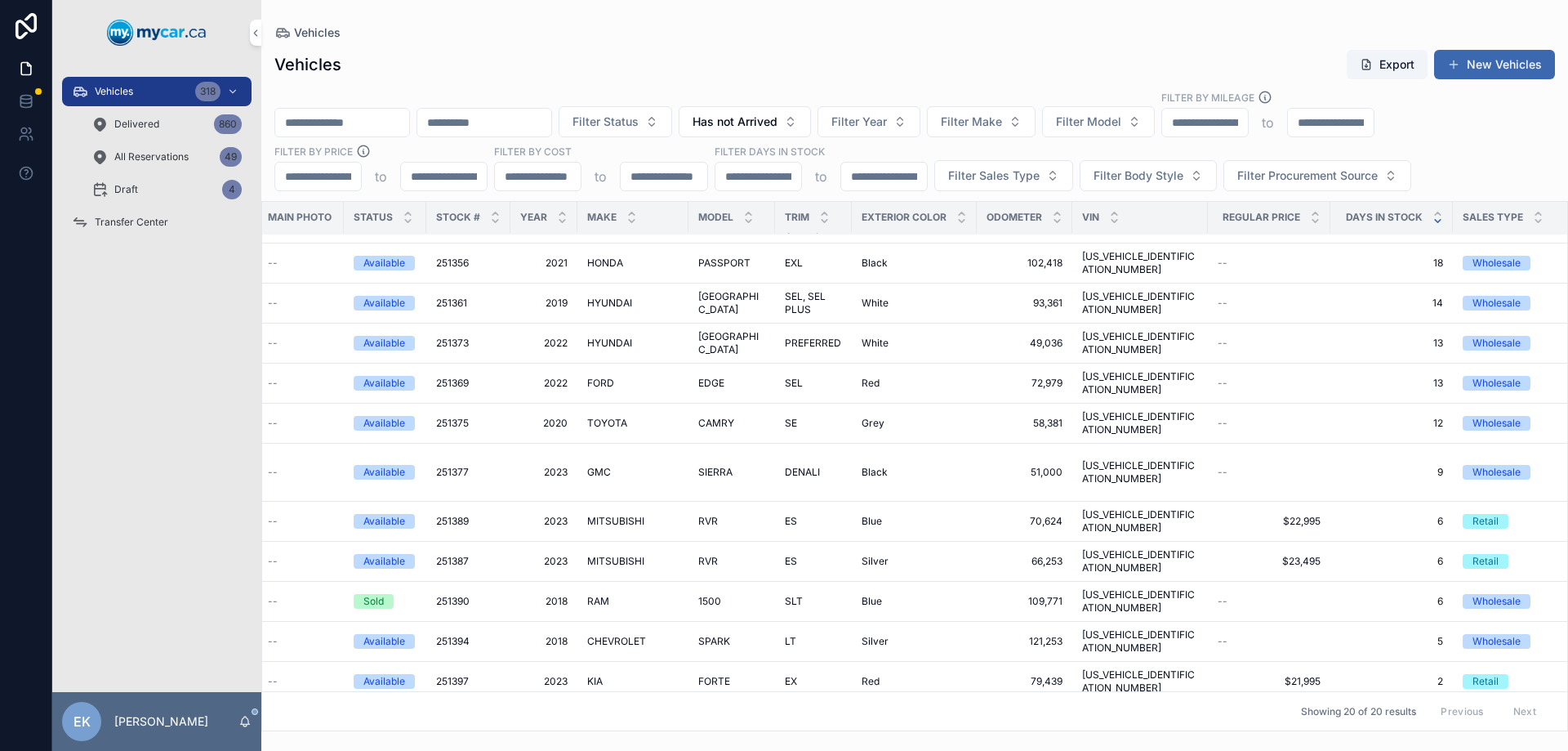
click at [448, 417] on span "251375" at bounding box center [453, 423] width 33 height 13
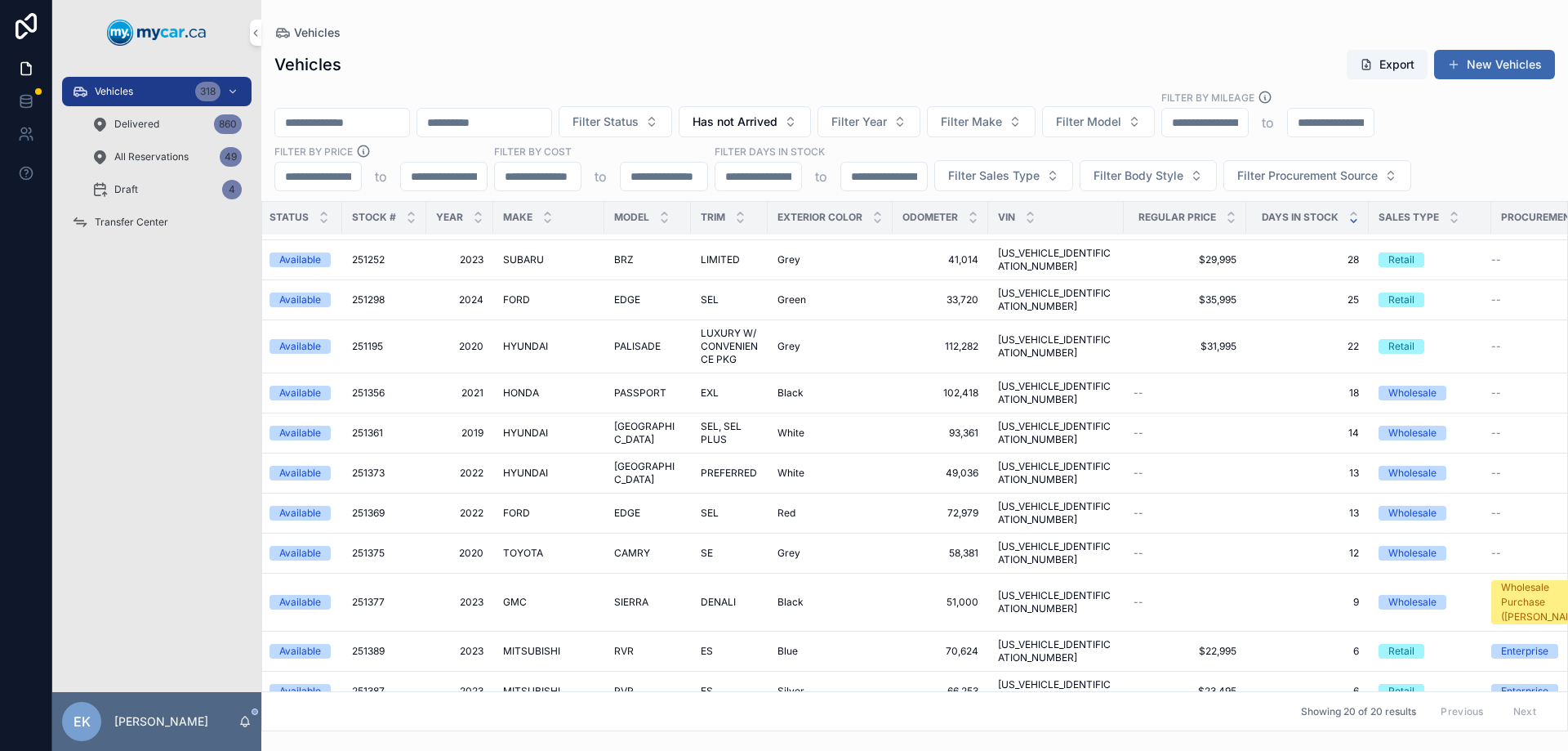
scroll to position [0, 218]
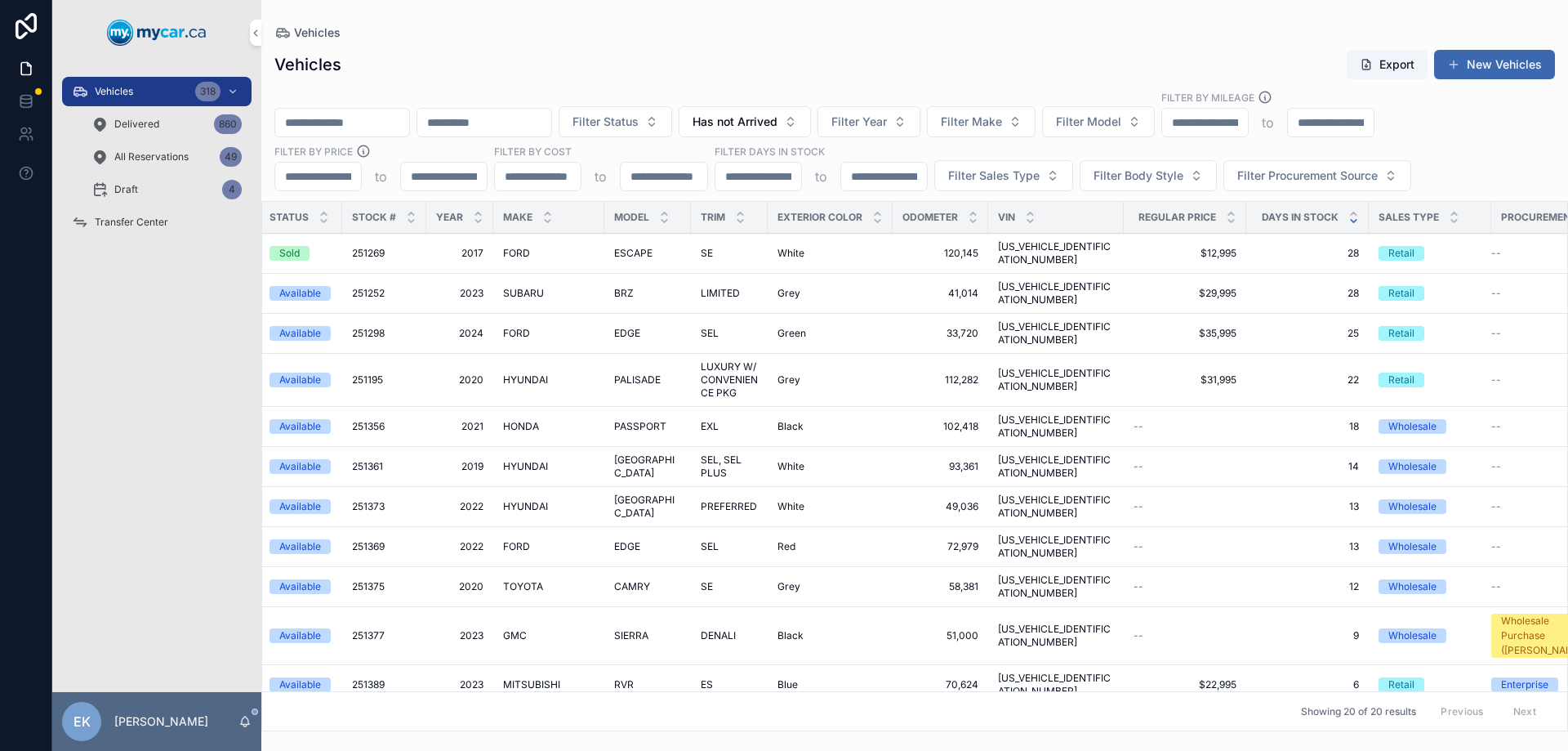
click at [635, 494] on span "[GEOGRAPHIC_DATA]" at bounding box center [647, 507] width 67 height 26
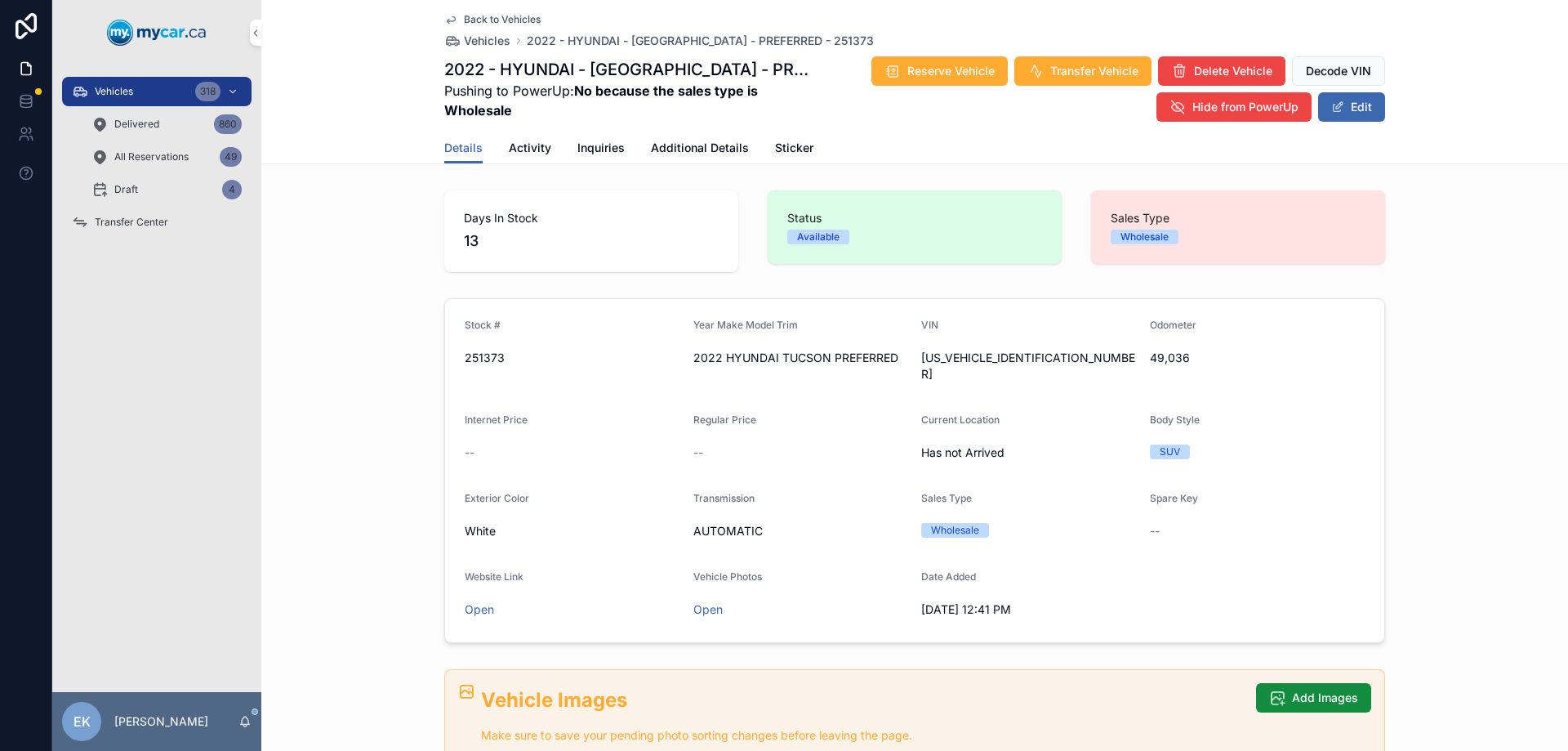
click at [945, 362] on span "[US_VEHICLE_IDENTIFICATION_NUMBER]" at bounding box center [1029, 366] width 216 height 33
click at [921, 361] on span "[US_VEHICLE_IDENTIFICATION_NUMBER]" at bounding box center [1029, 366] width 216 height 33
drag, startPoint x: 915, startPoint y: 358, endPoint x: 1049, endPoint y: 357, distance: 134.0
click at [1049, 357] on span "[US_VEHICLE_IDENTIFICATION_NUMBER]" at bounding box center [1029, 366] width 216 height 33
copy span "[US_VEHICLE_IDENTIFICATION_NUMBER]"
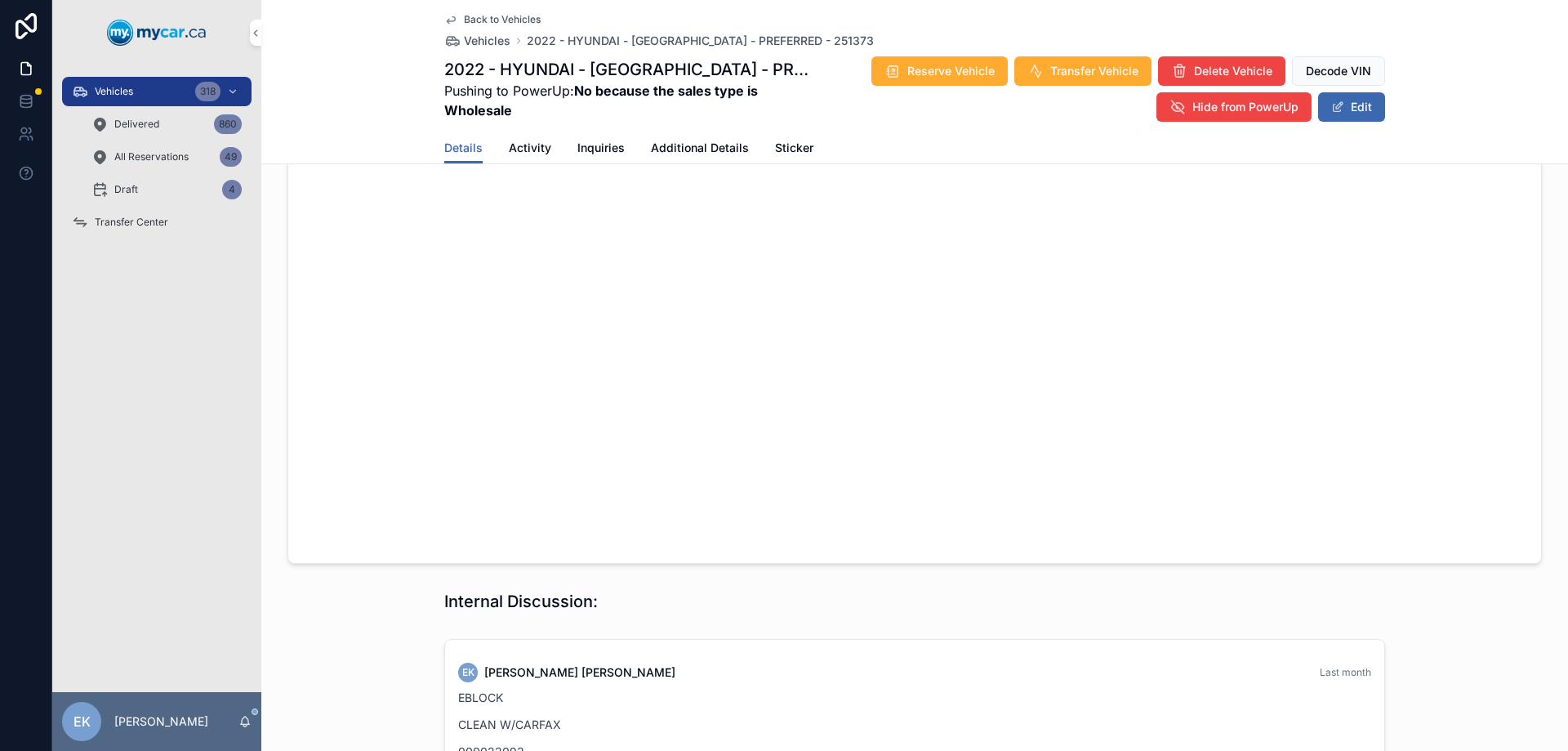
scroll to position [1383, 0]
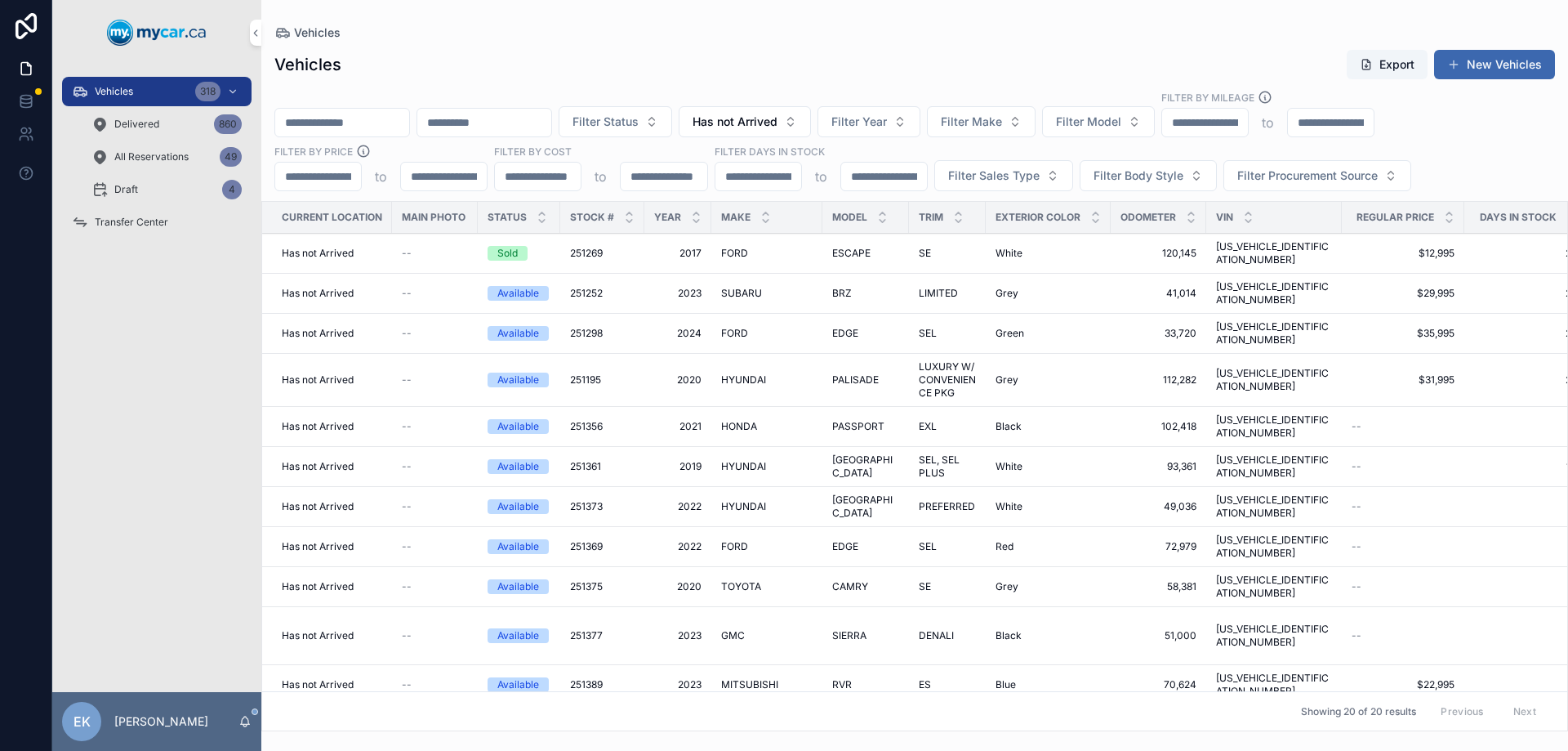
click at [580, 629] on span "251377" at bounding box center [586, 635] width 33 height 13
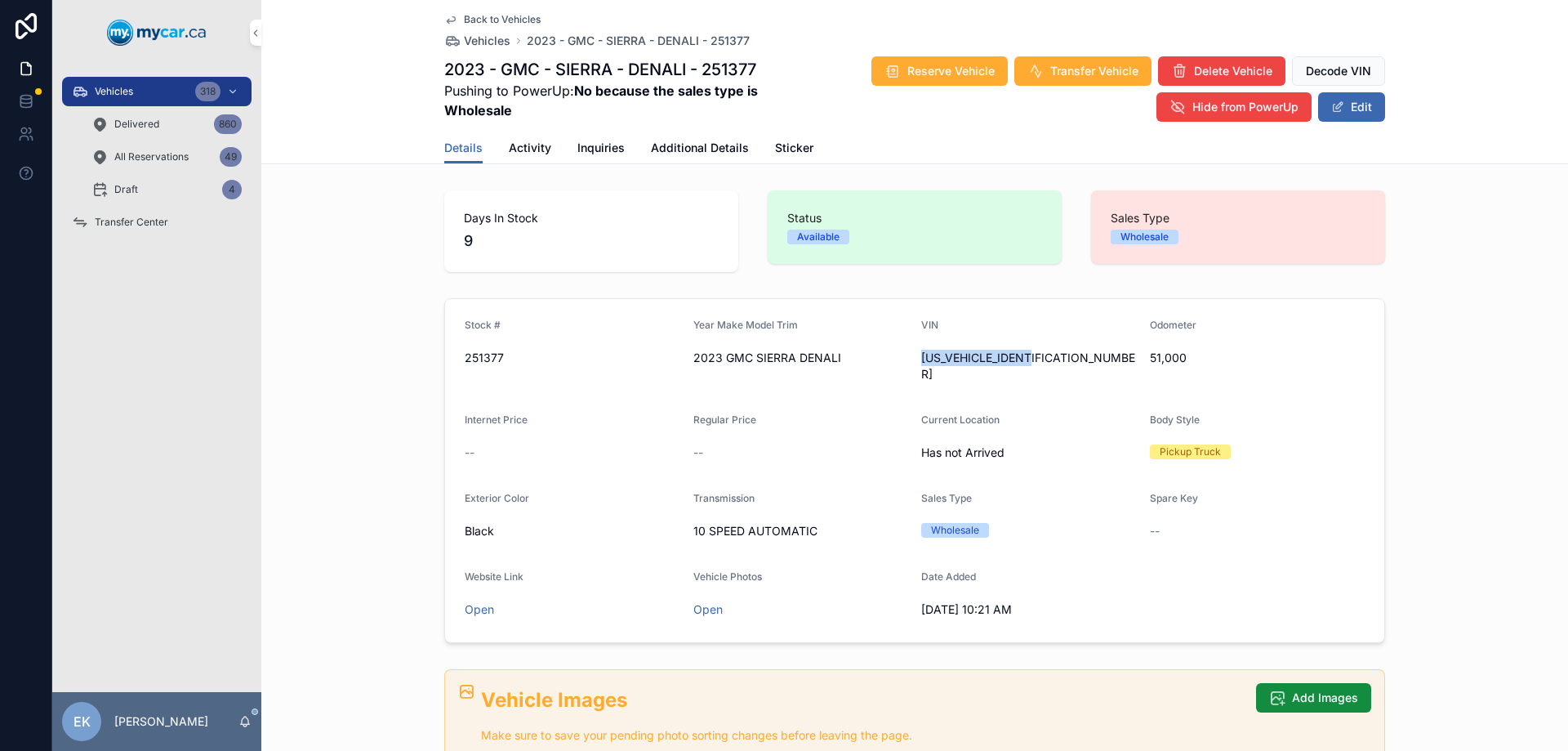
drag, startPoint x: 1037, startPoint y: 357, endPoint x: 915, endPoint y: 358, distance: 122.0
click at [921, 358] on span "[US_VEHICLE_IDENTIFICATION_NUMBER]" at bounding box center [1029, 366] width 216 height 33
copy span "[US_VEHICLE_IDENTIFICATION_NUMBER]"
click at [1345, 109] on button "Edit" at bounding box center [1352, 107] width 67 height 29
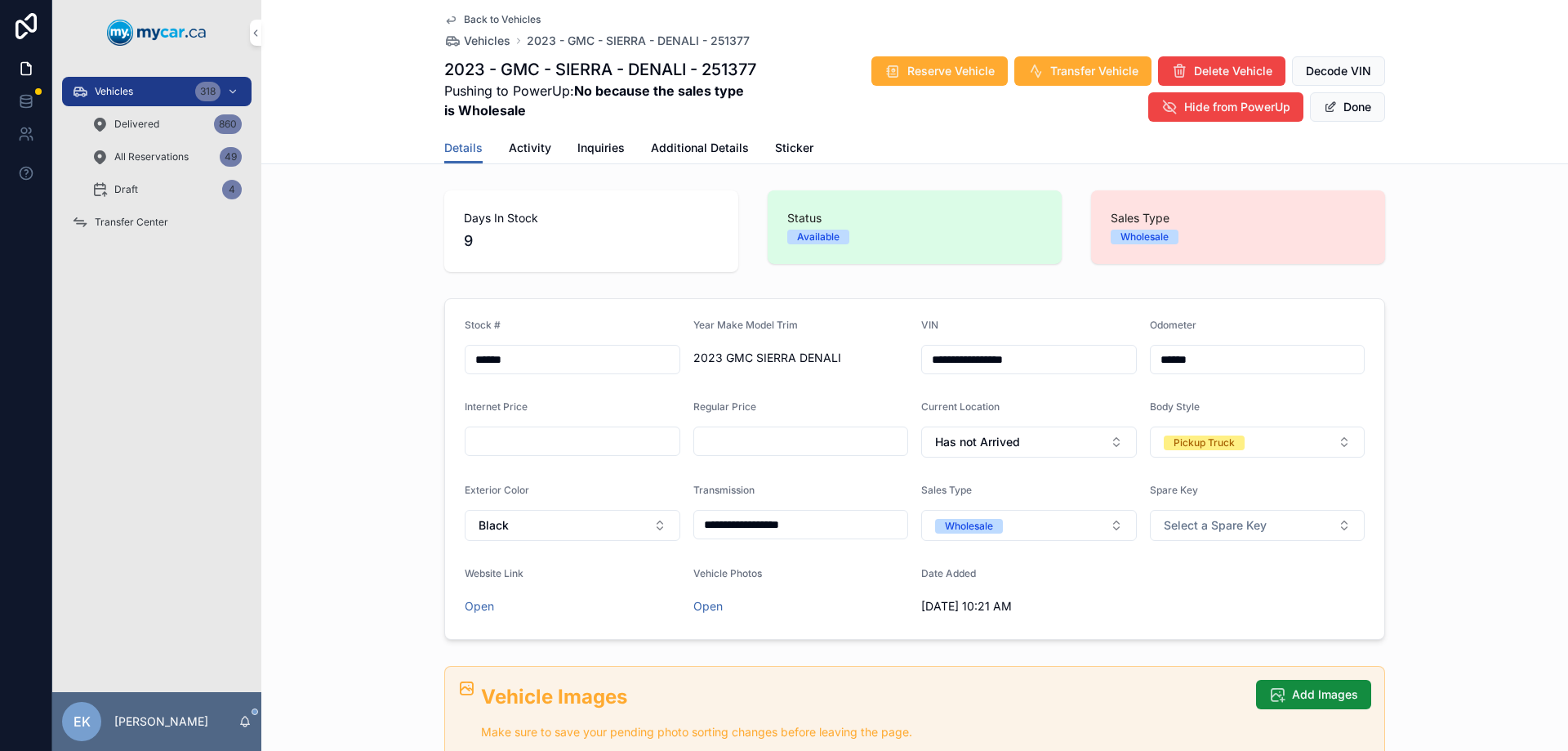
click at [688, 145] on span "Additional Details" at bounding box center [700, 148] width 98 height 16
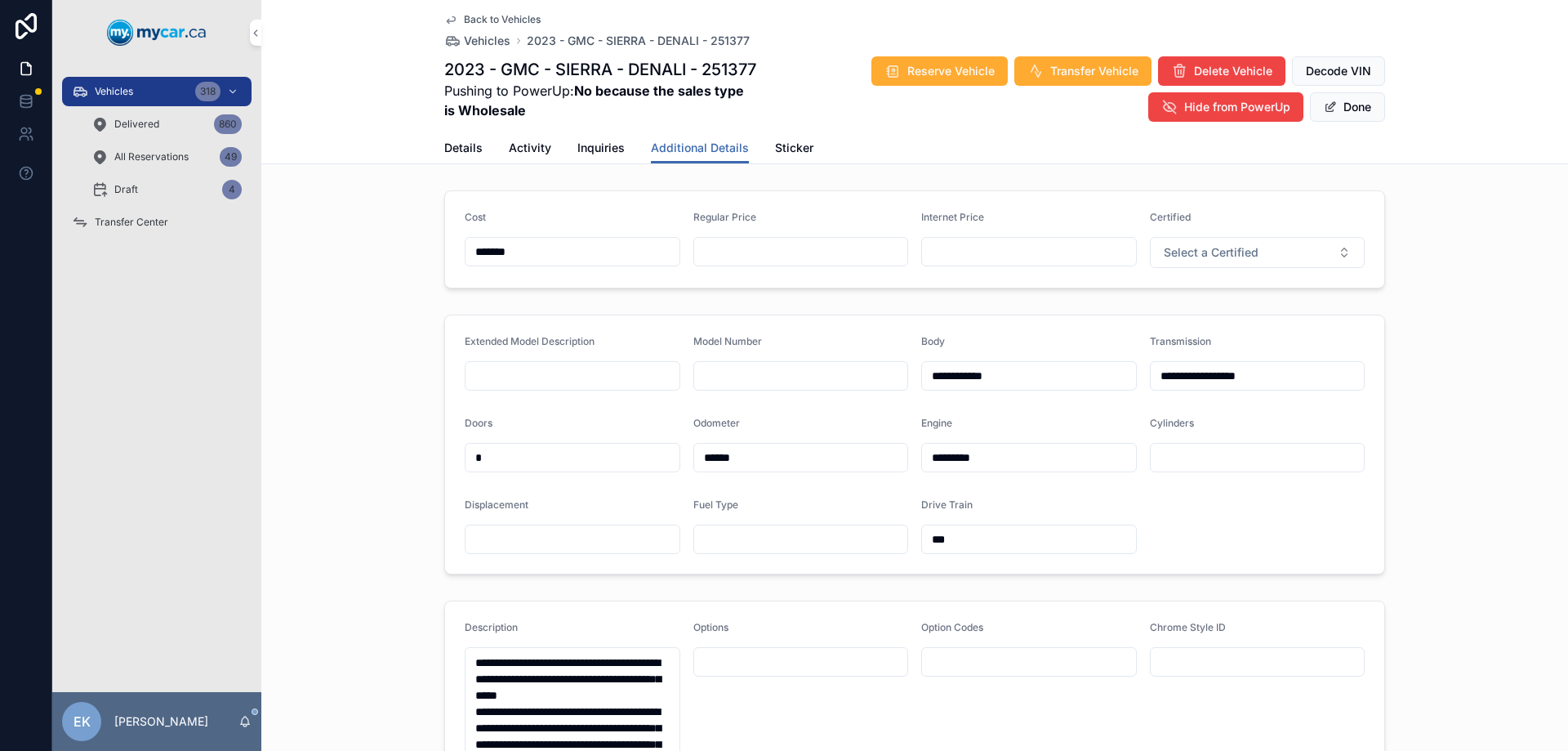
click at [468, 145] on span "Details" at bounding box center [464, 148] width 39 height 16
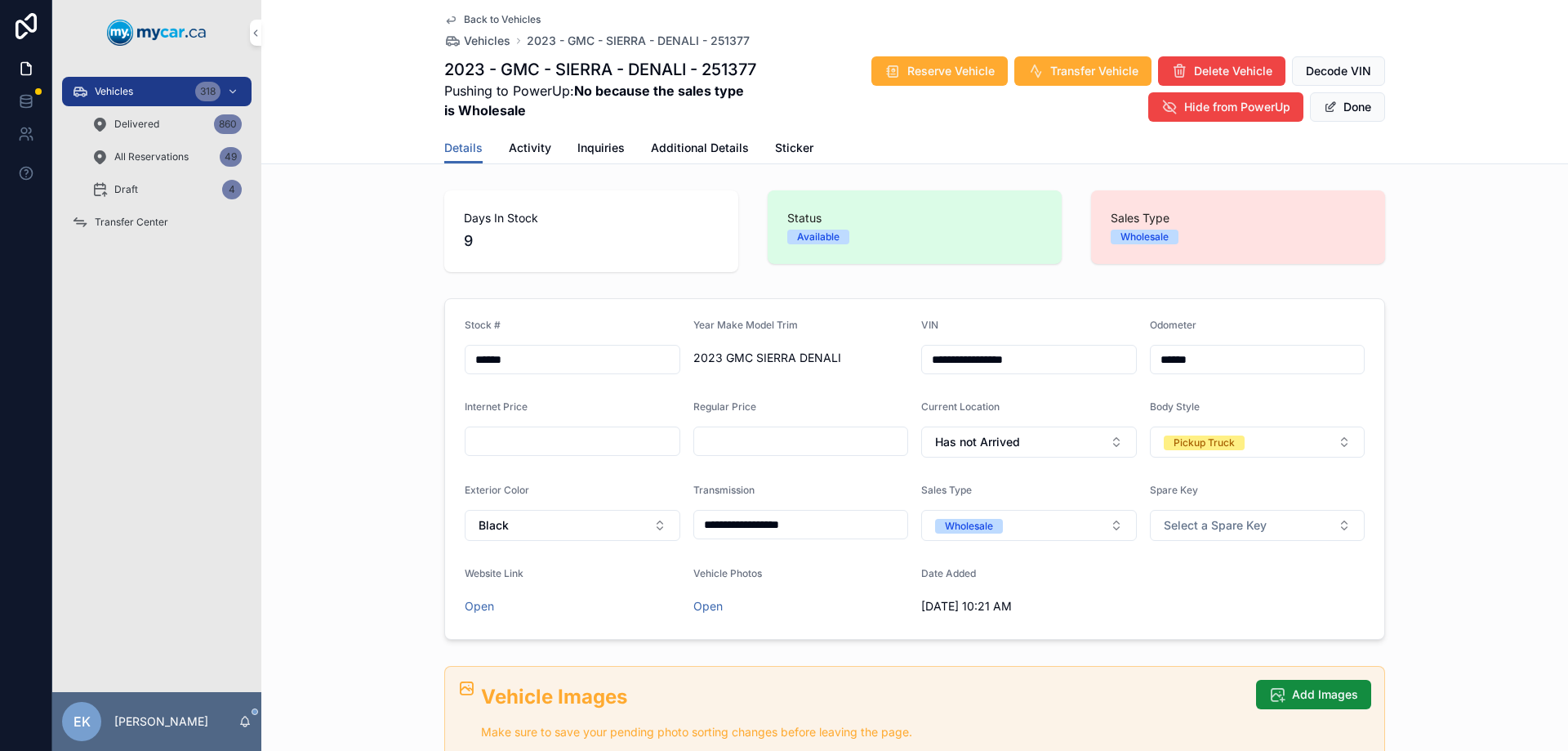
click at [521, 154] on span "Activity" at bounding box center [530, 148] width 42 height 16
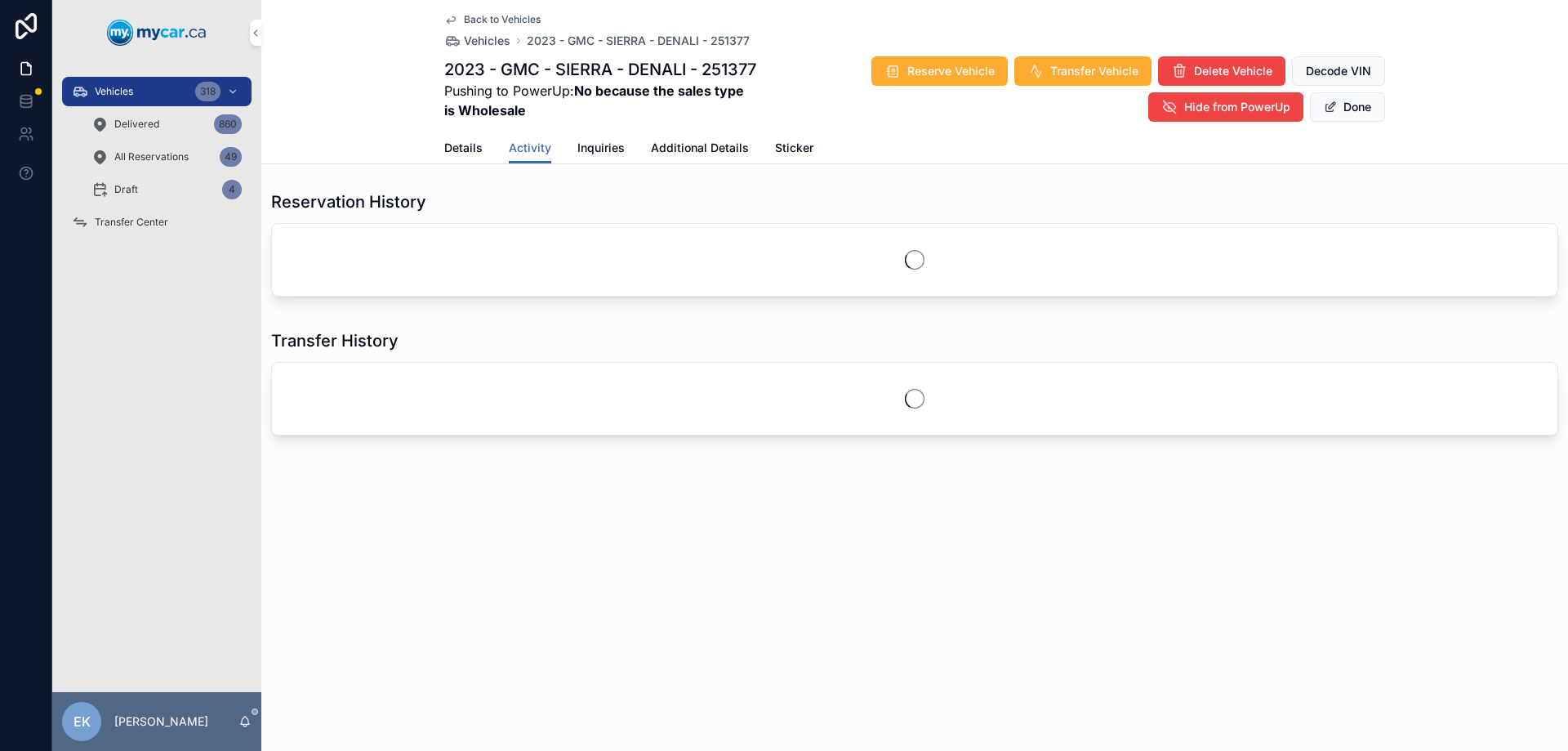
click at [676, 143] on span "Additional Details" at bounding box center [700, 148] width 98 height 16
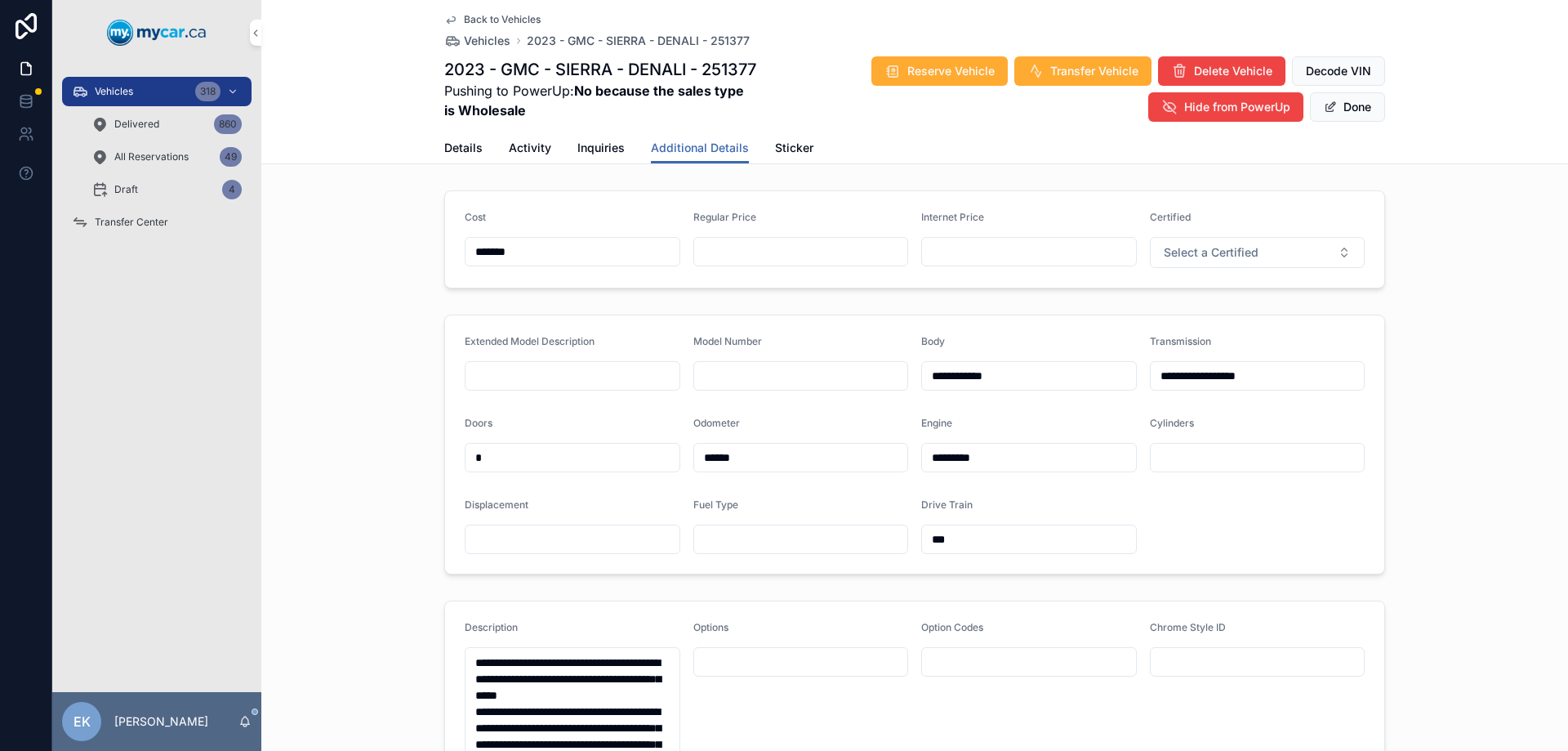
click at [466, 146] on span "Details" at bounding box center [464, 148] width 39 height 16
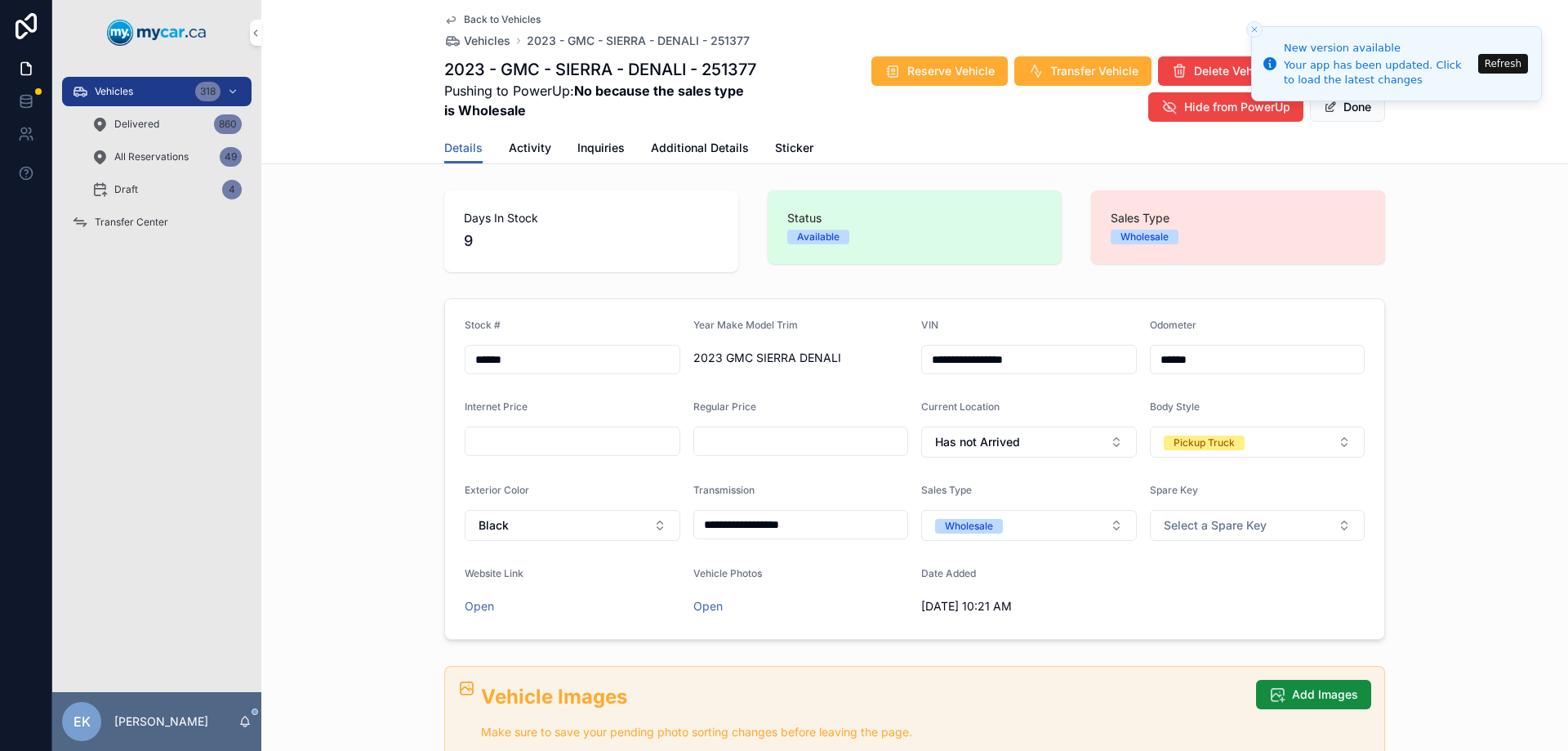
click at [1508, 61] on button "Refresh" at bounding box center [1504, 64] width 50 height 20
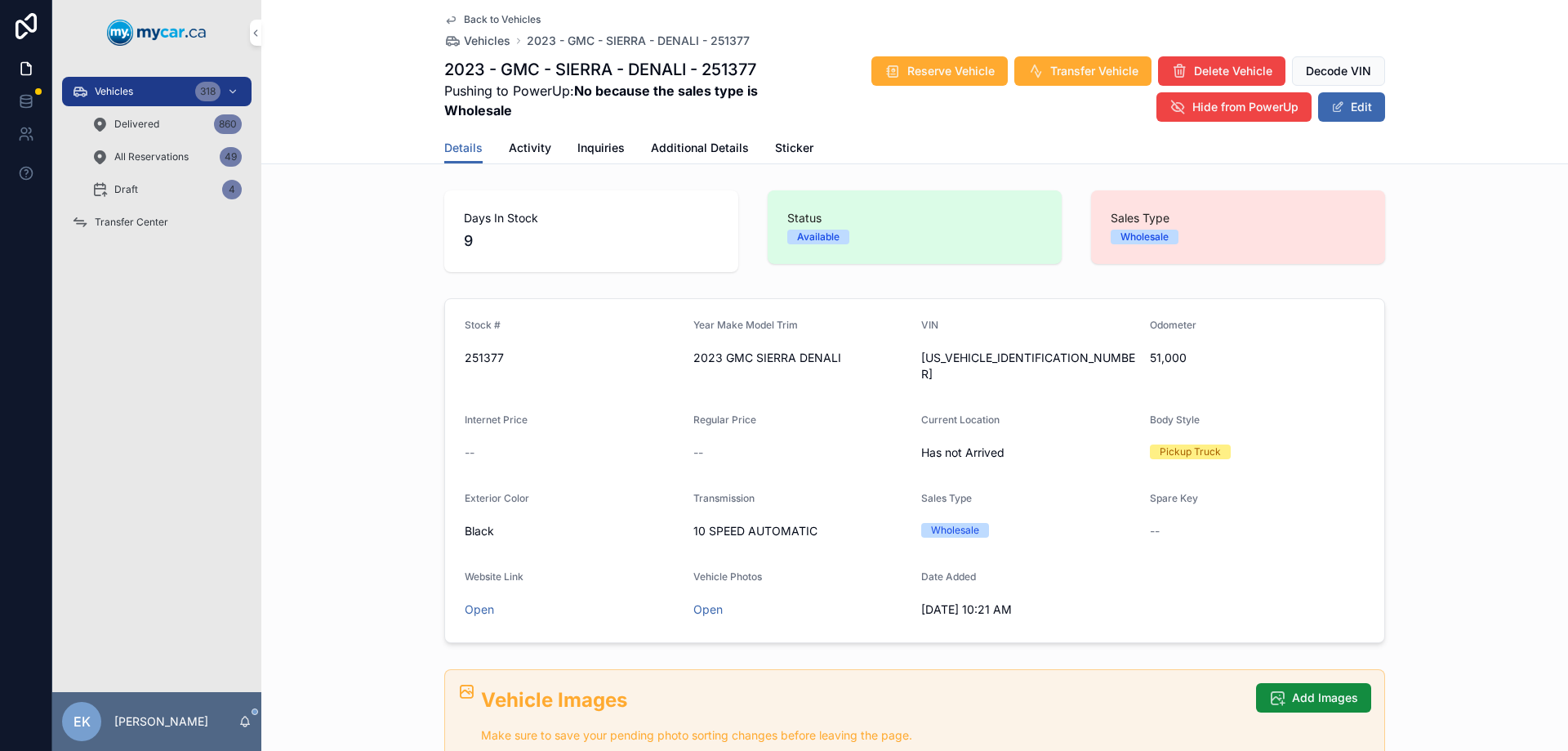
click at [676, 149] on span "Additional Details" at bounding box center [700, 148] width 98 height 16
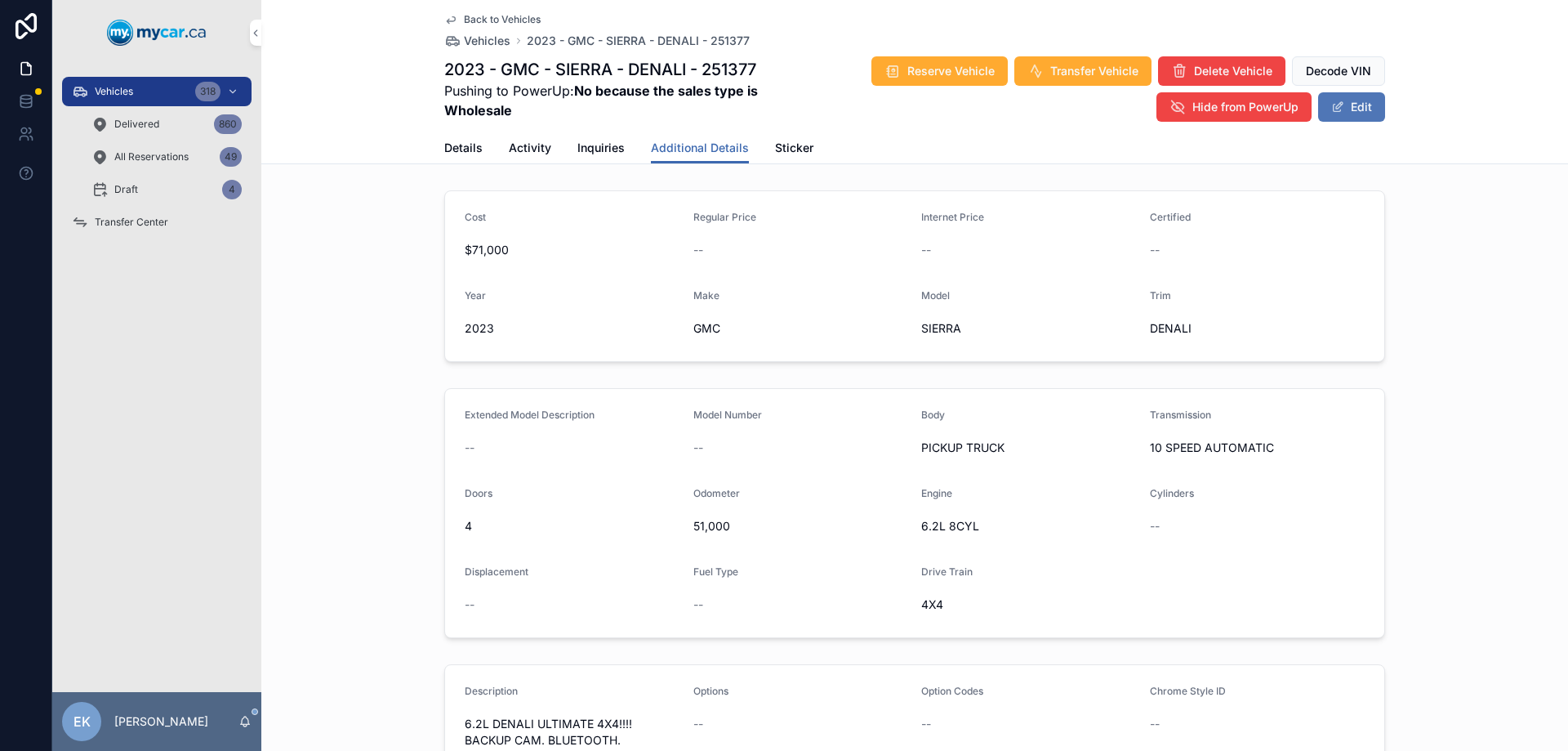
click at [1352, 103] on button "Edit" at bounding box center [1352, 107] width 67 height 29
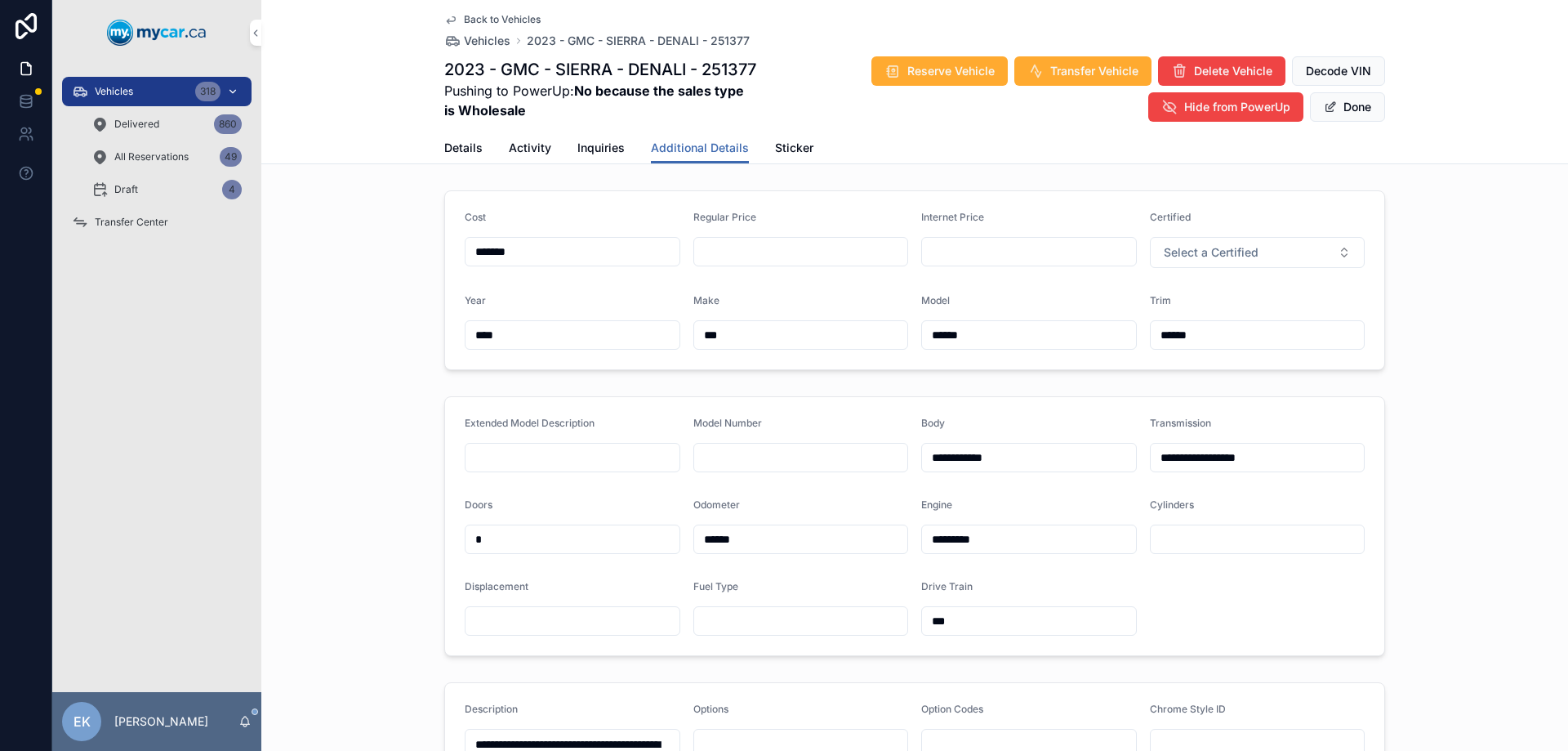
click at [124, 89] on span "Vehicles" at bounding box center [113, 91] width 39 height 13
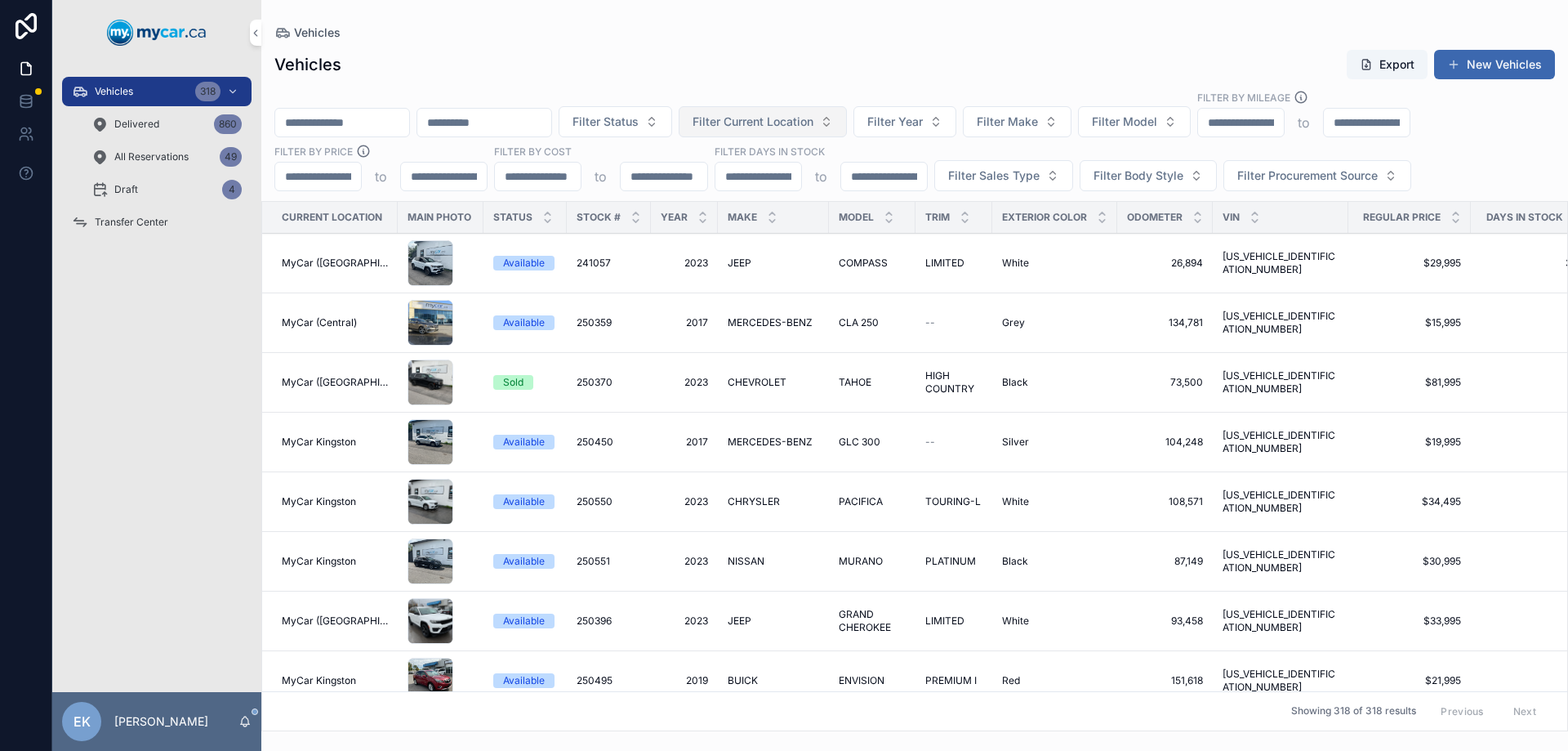
click at [813, 122] on span "Filter Current Location" at bounding box center [753, 121] width 121 height 16
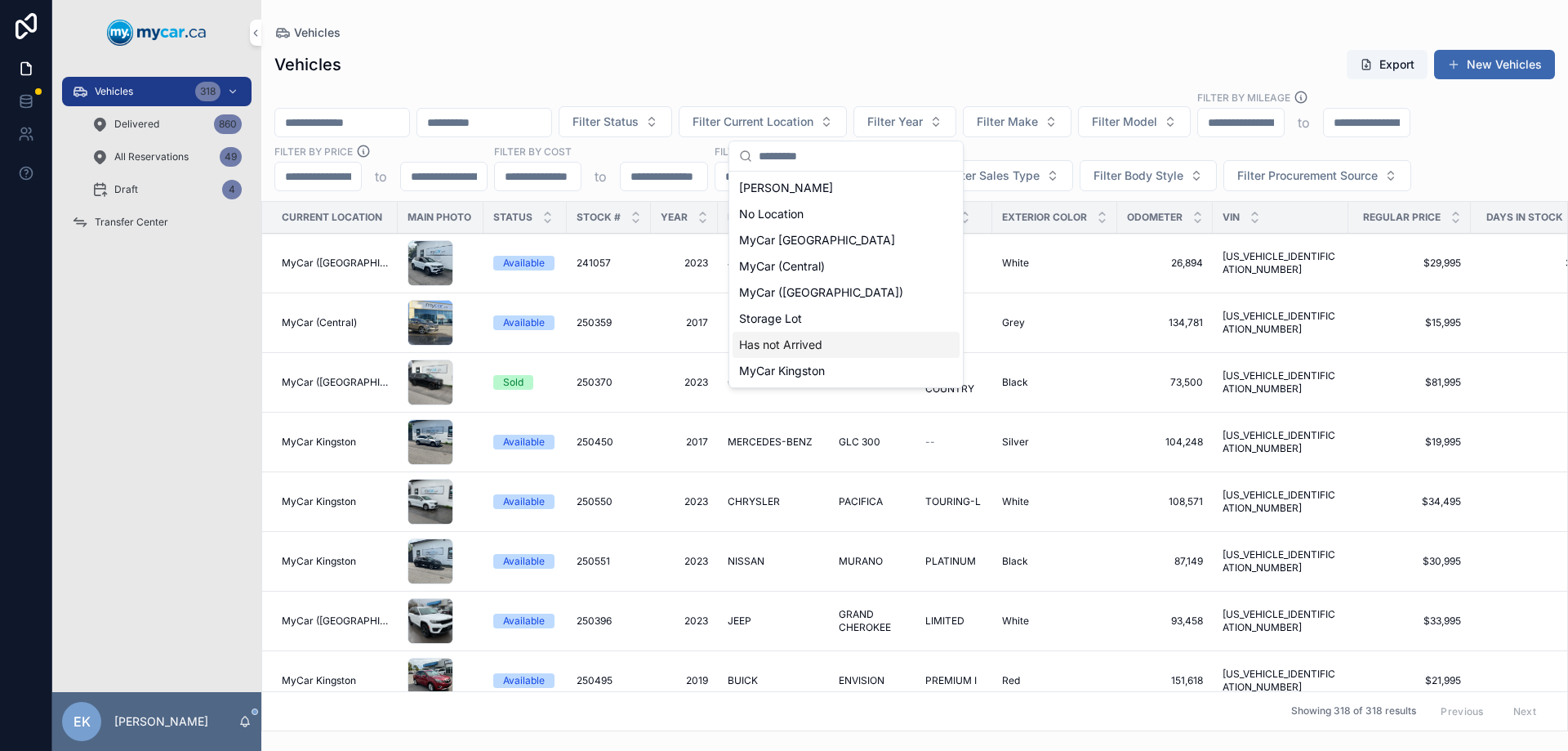
click at [777, 339] on span "Has not Arrived" at bounding box center [781, 345] width 83 height 16
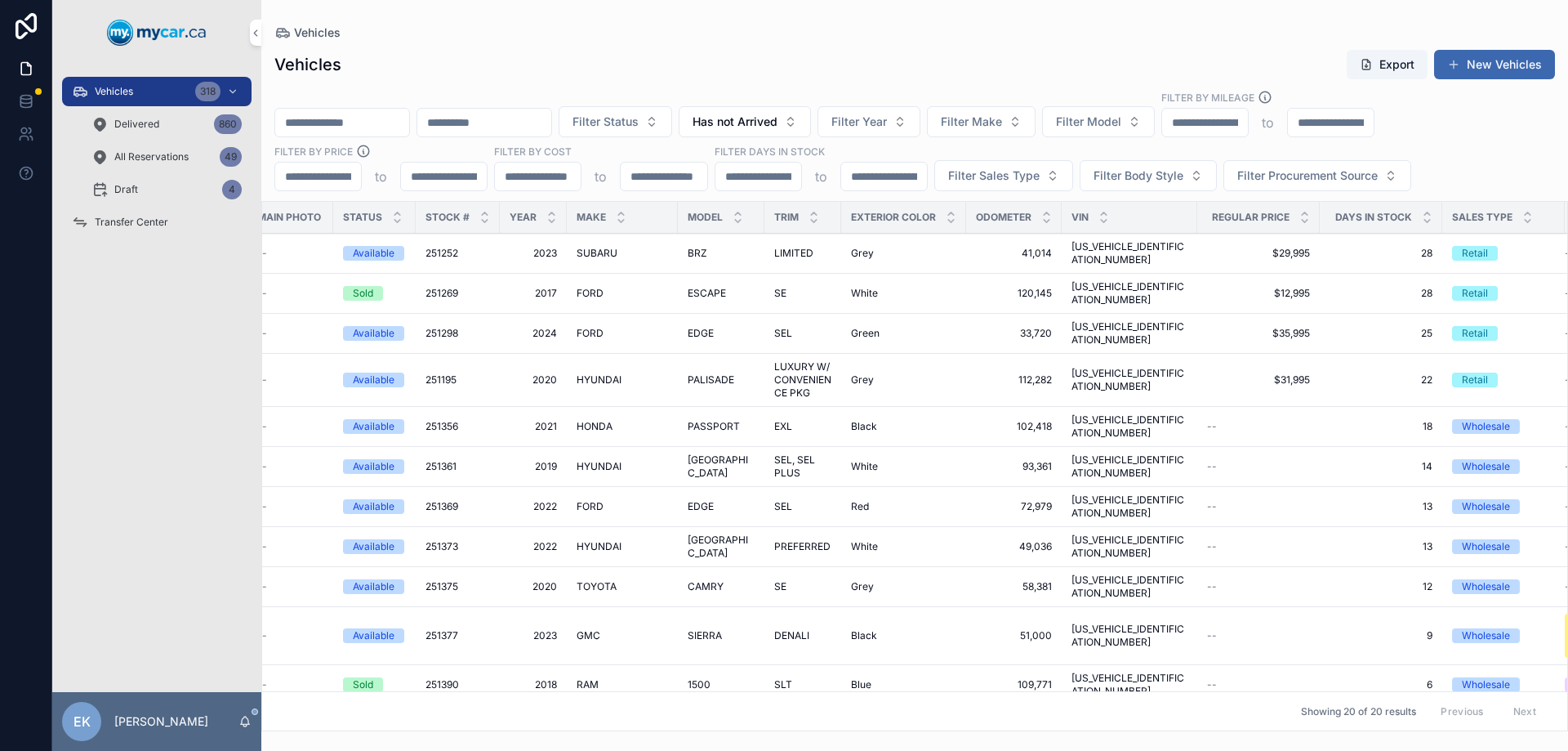
scroll to position [0, 145]
click at [582, 629] on span "GMC" at bounding box center [588, 635] width 24 height 13
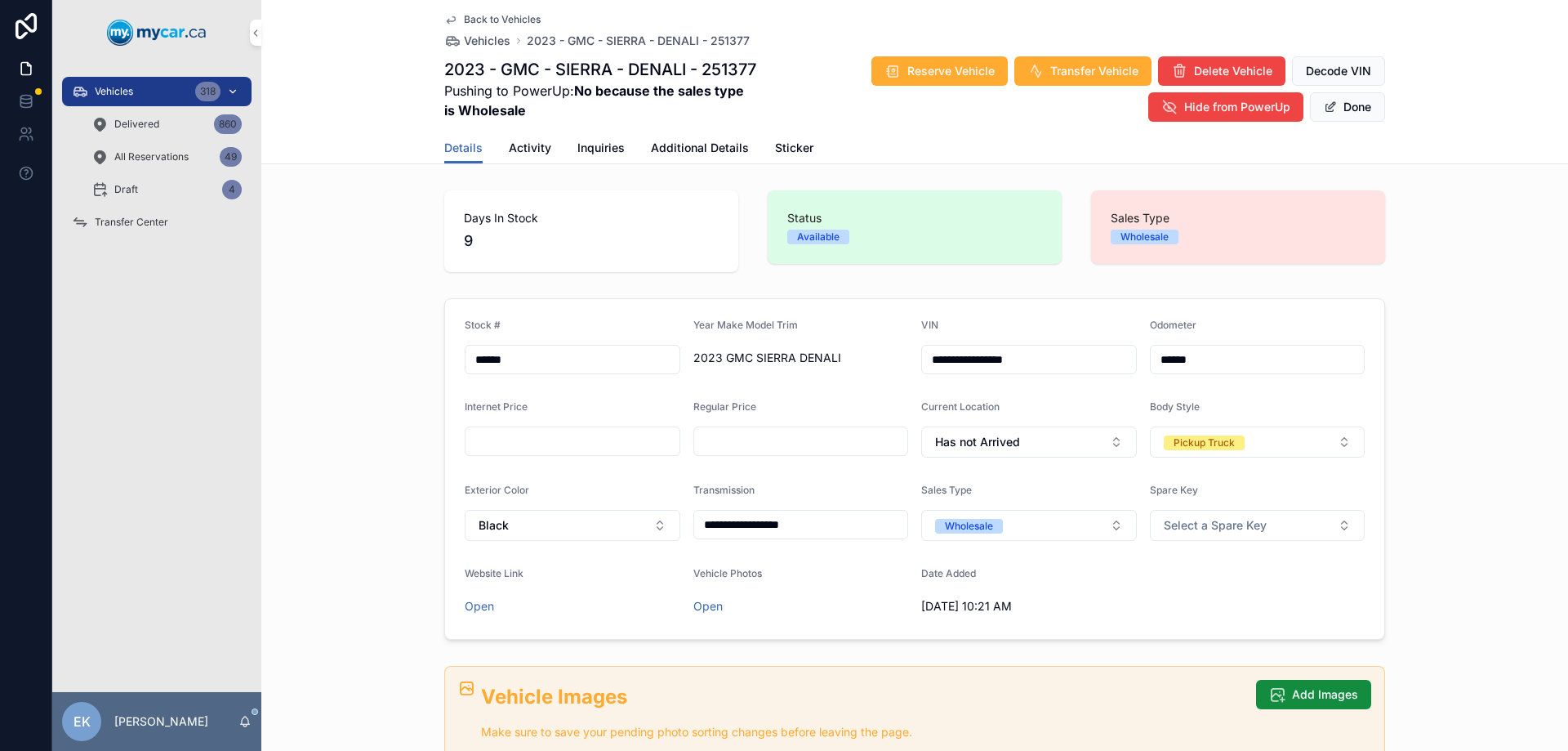
click at [141, 92] on div "Vehicles 318" at bounding box center [157, 91] width 170 height 26
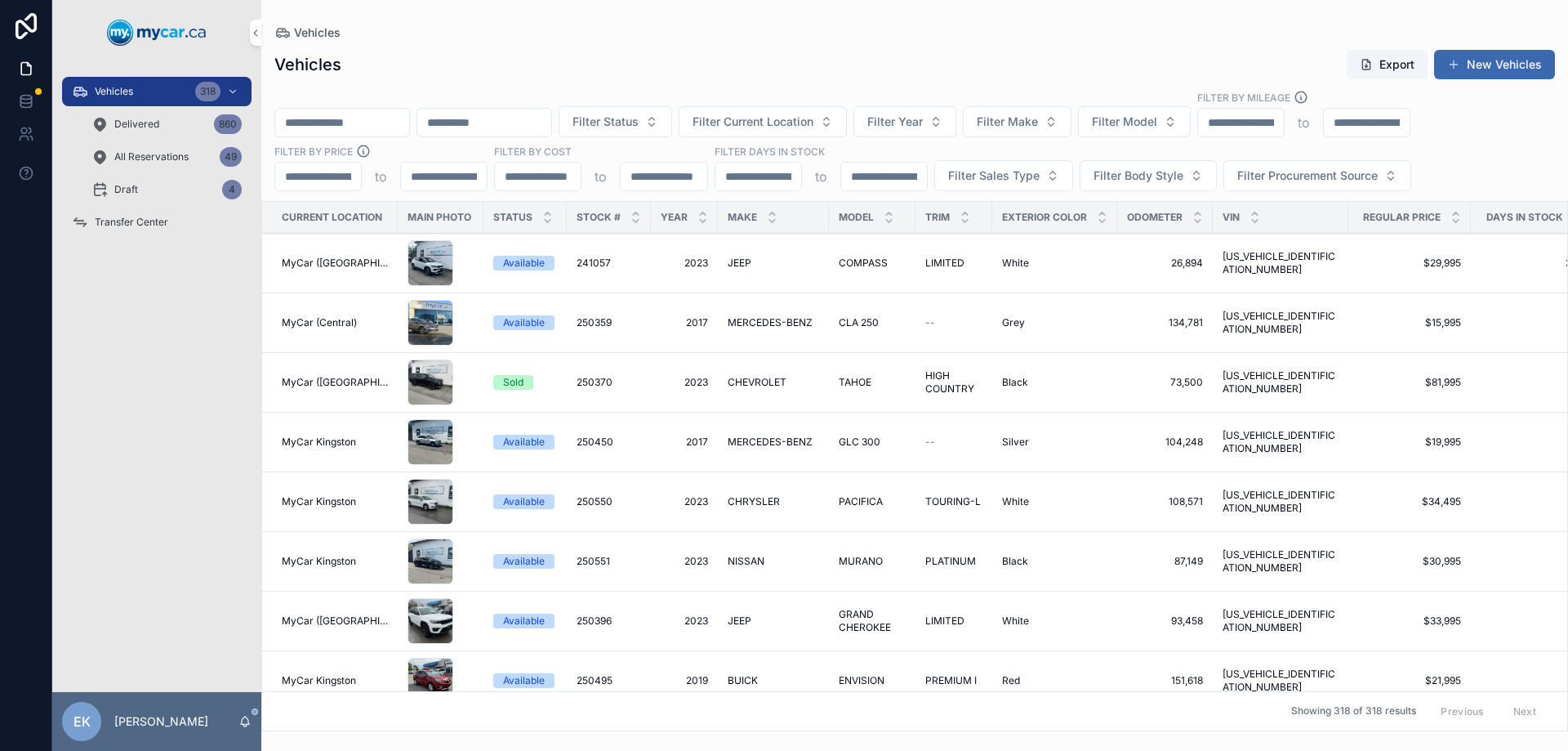
click at [356, 123] on input "scrollable content" at bounding box center [343, 122] width 134 height 23
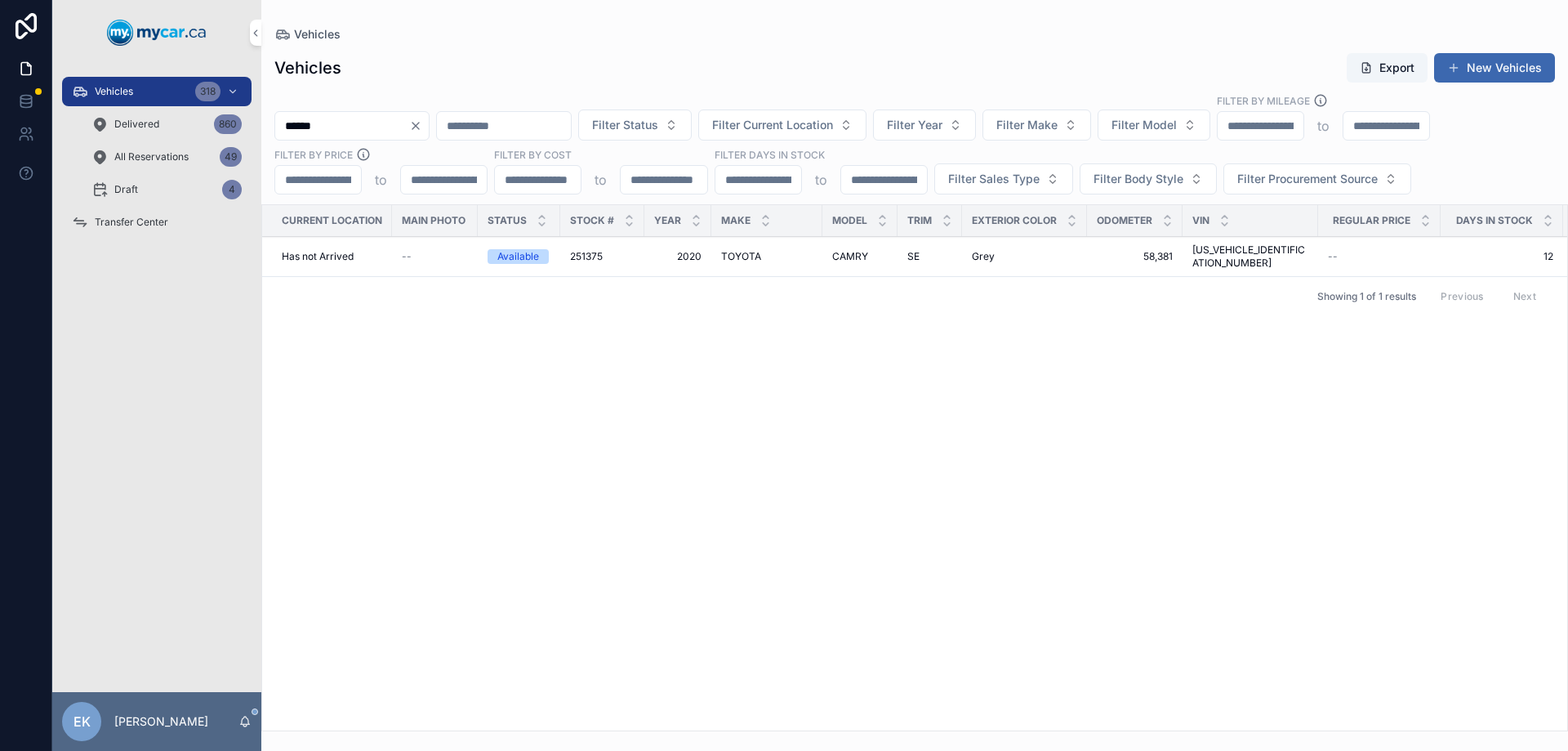
type input "******"
click at [422, 126] on icon "Clear" at bounding box center [416, 125] width 13 height 13
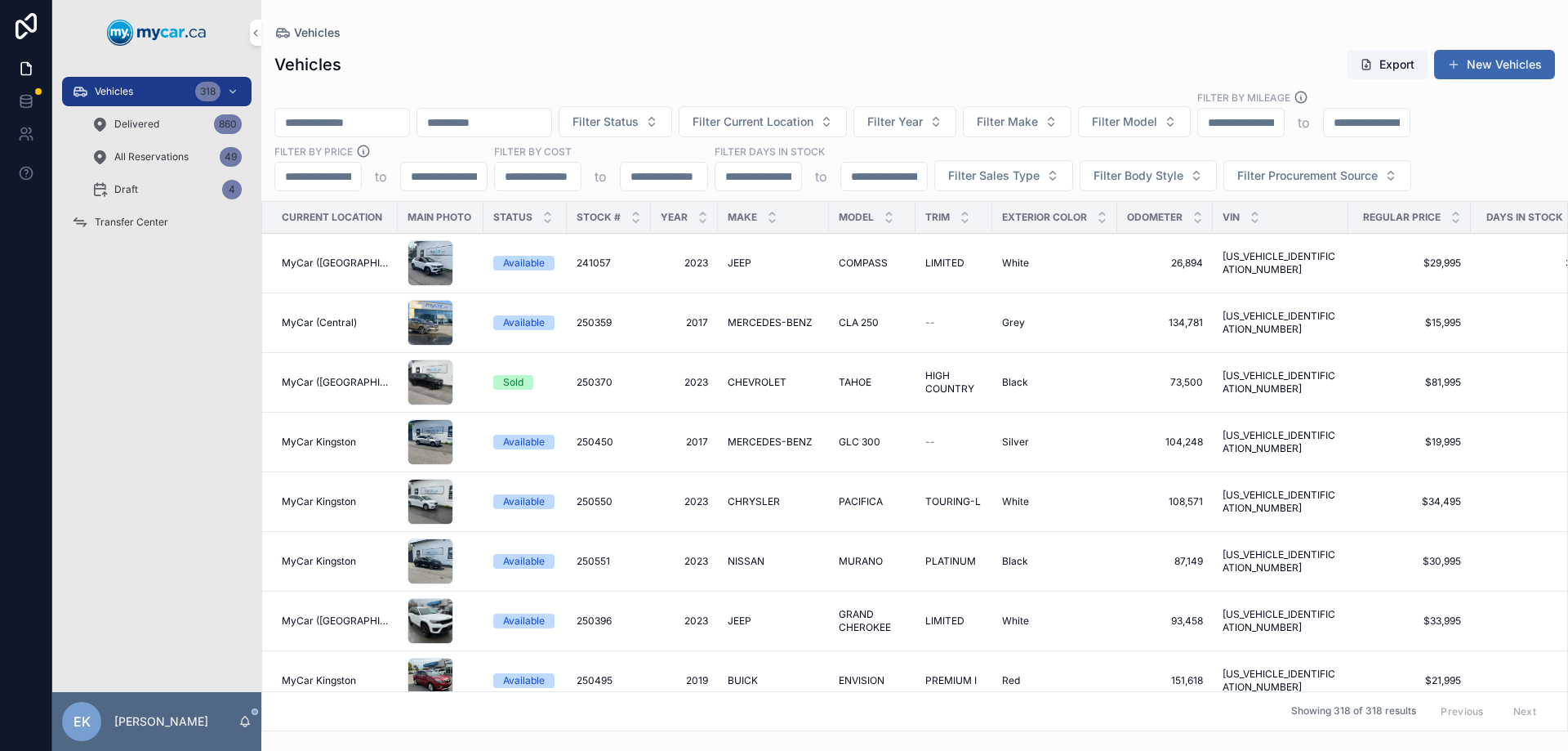
click at [386, 119] on input "scrollable content" at bounding box center [343, 122] width 134 height 23
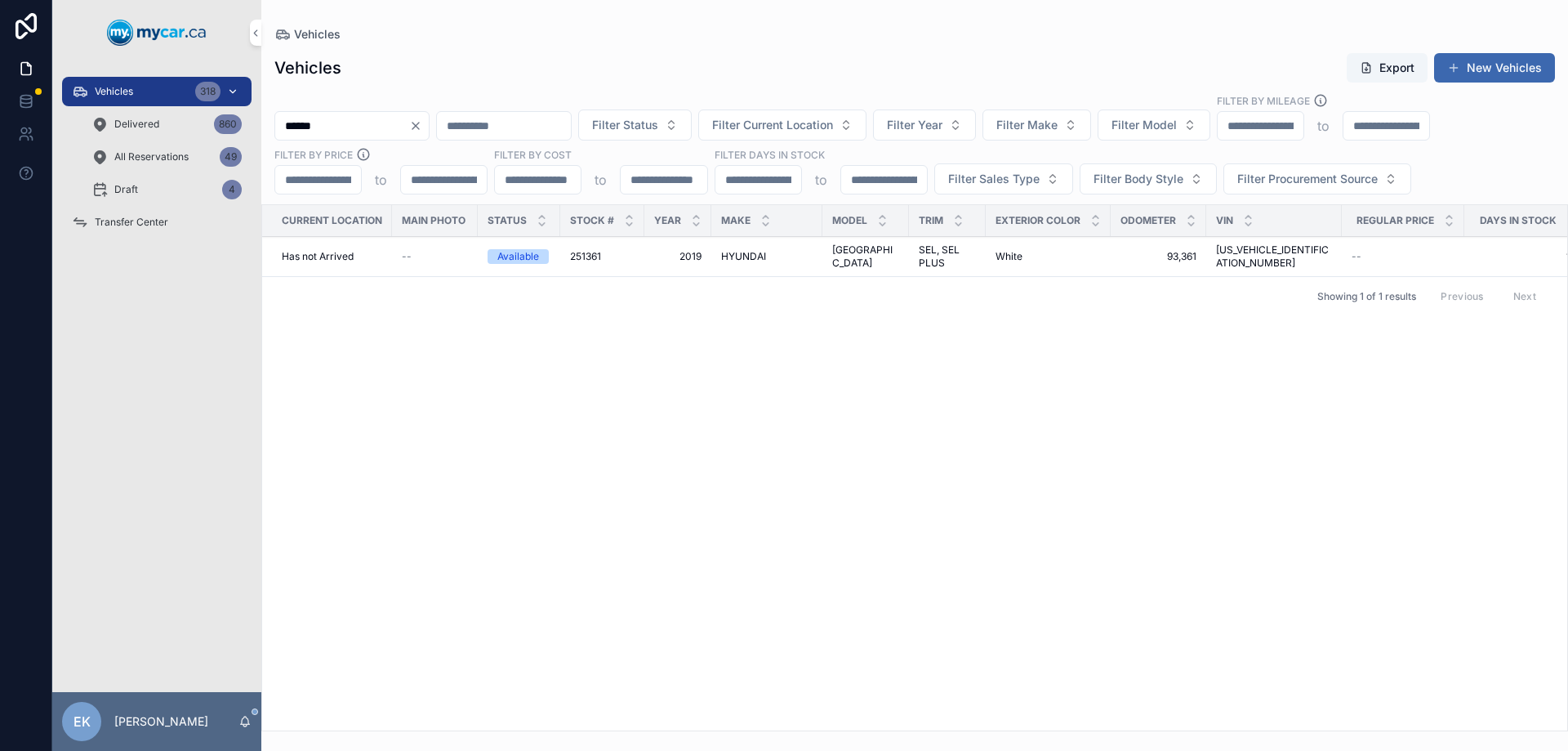
type input "******"
click at [146, 92] on div "Vehicles 318" at bounding box center [157, 91] width 170 height 26
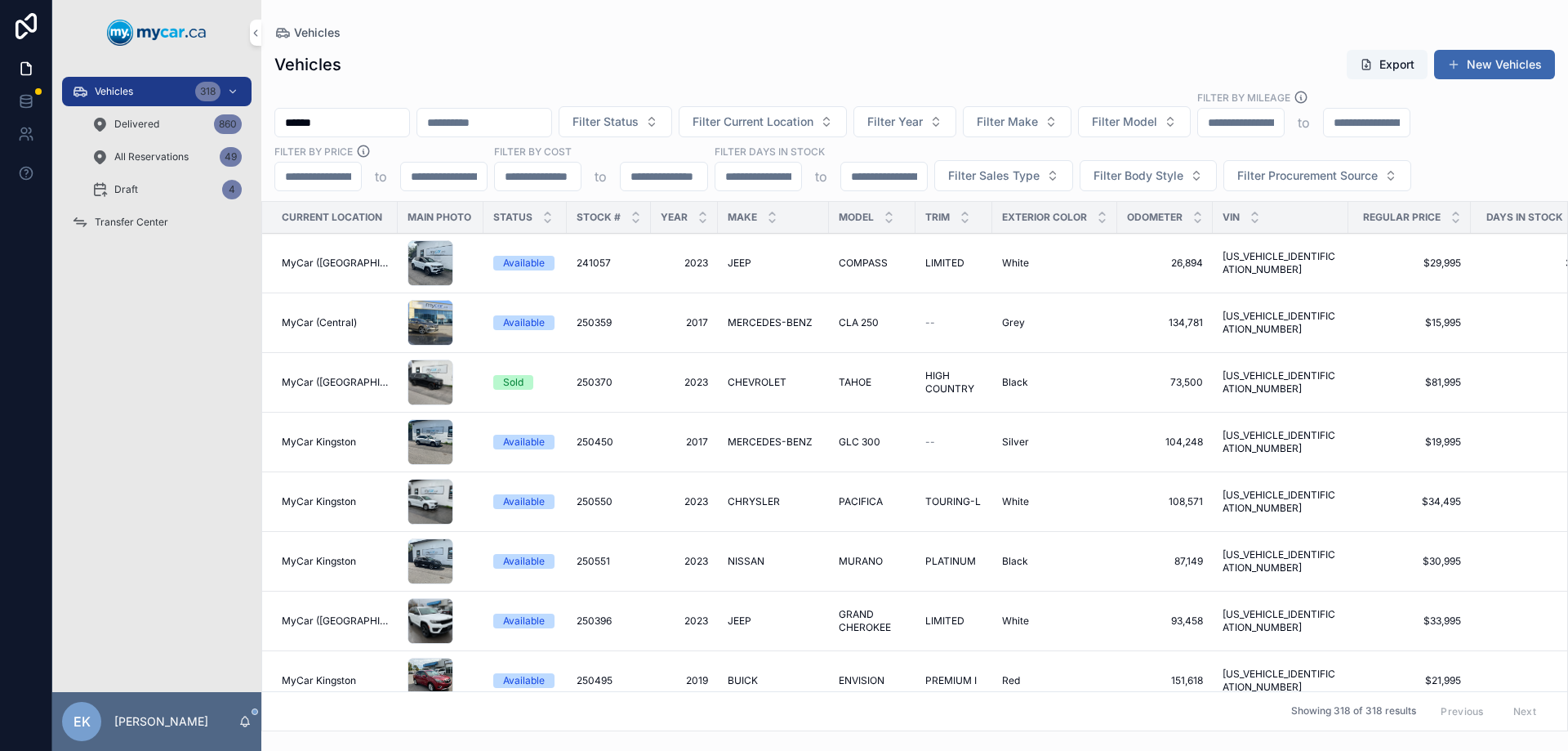
drag, startPoint x: 360, startPoint y: 125, endPoint x: 264, endPoint y: 127, distance: 96.0
click at [269, 127] on div "****** Filter Status Filter Current Location Filter Year Filter Make Filter Mod…" at bounding box center [915, 141] width 1307 height 101
click at [612, 58] on div "Vehicles Export New Vehicles" at bounding box center [915, 64] width 1281 height 31
click at [1284, 124] on input "scrollable content" at bounding box center [1242, 122] width 86 height 23
click at [1158, 123] on span "Filter Model" at bounding box center [1125, 121] width 65 height 16
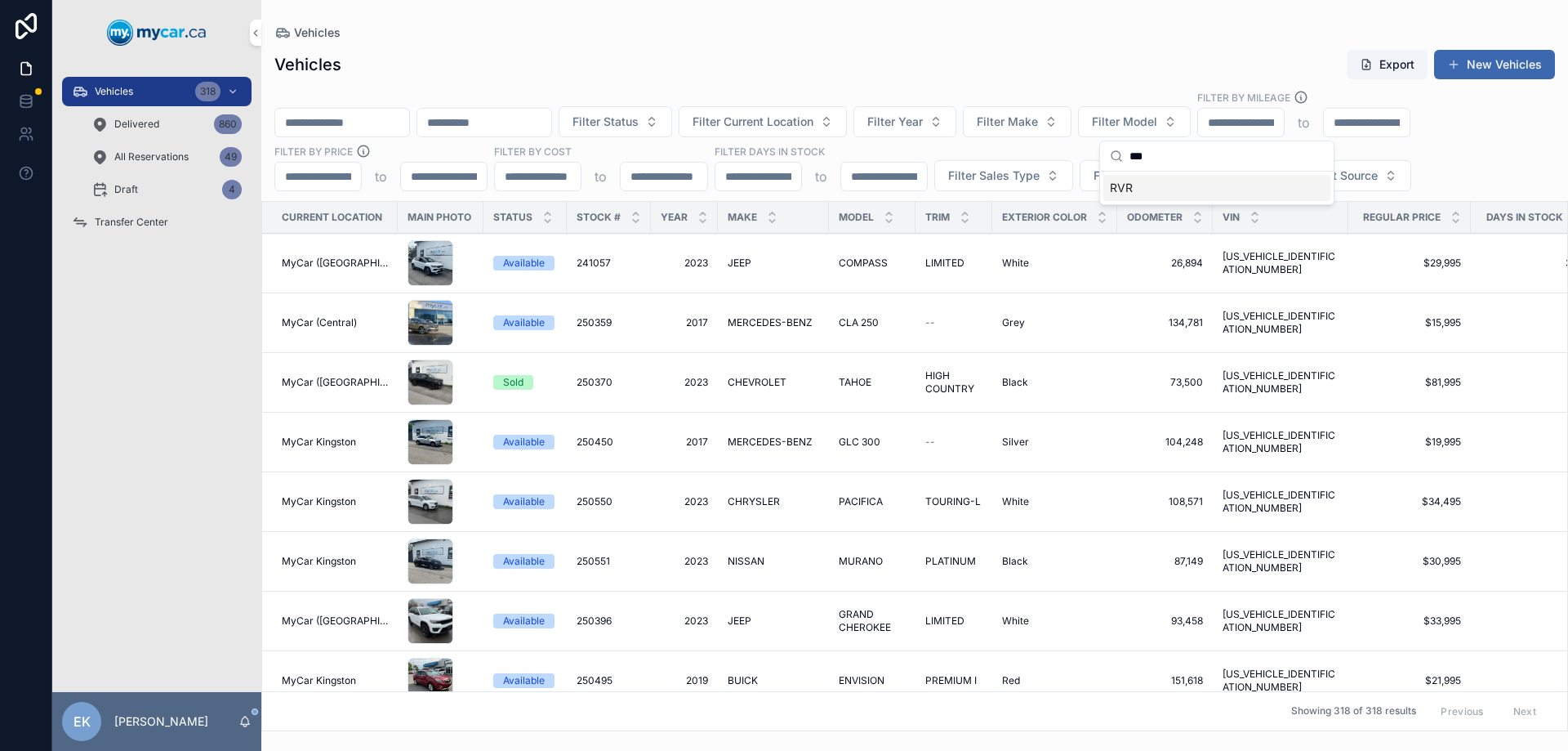
type input "***"
click at [1121, 192] on span "RVR" at bounding box center [1121, 187] width 23 height 16
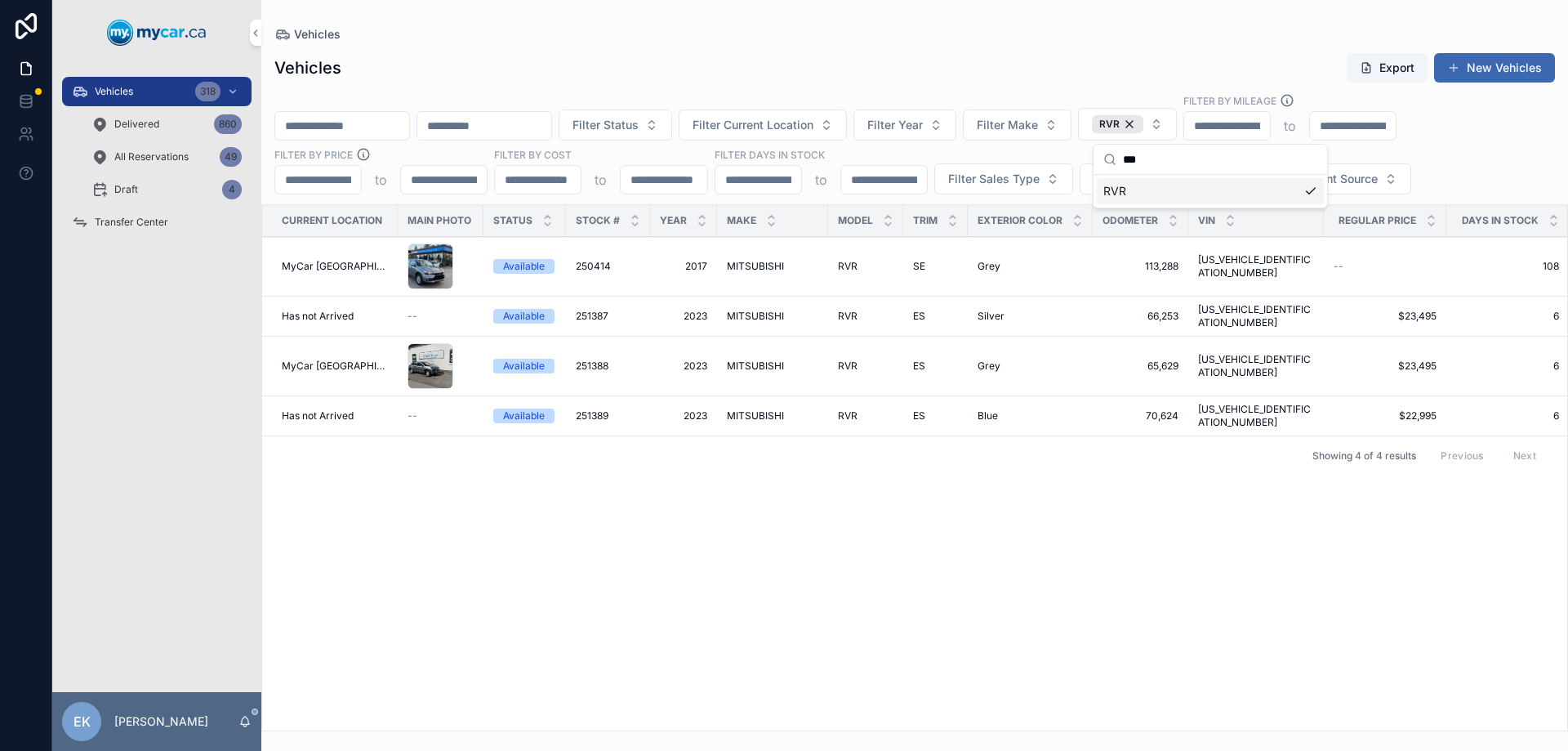
drag, startPoint x: 119, startPoint y: 89, endPoint x: 307, endPoint y: 125, distance: 191.4
click at [119, 89] on span "Vehicles" at bounding box center [113, 91] width 39 height 13
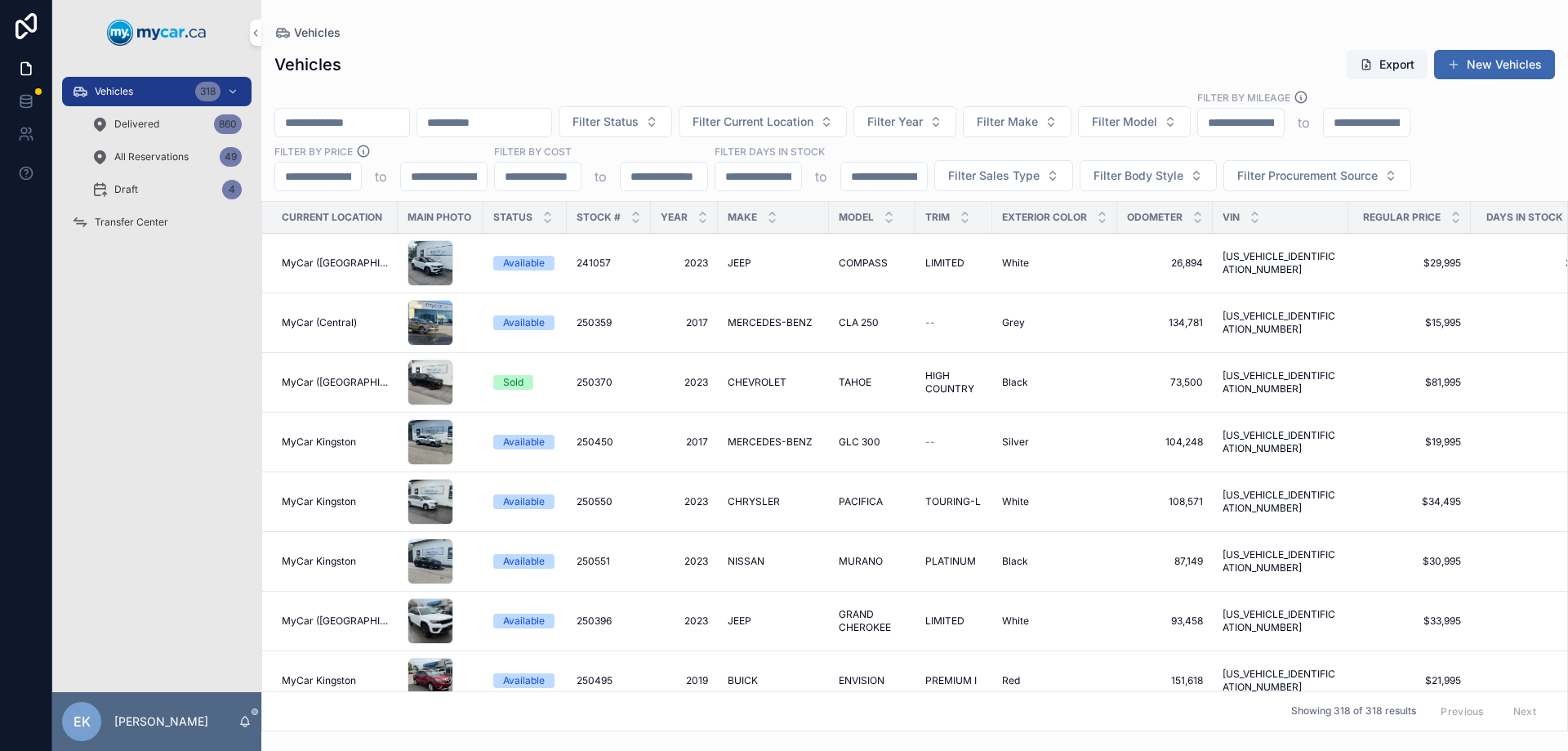
click at [355, 112] on input "scrollable content" at bounding box center [343, 122] width 134 height 23
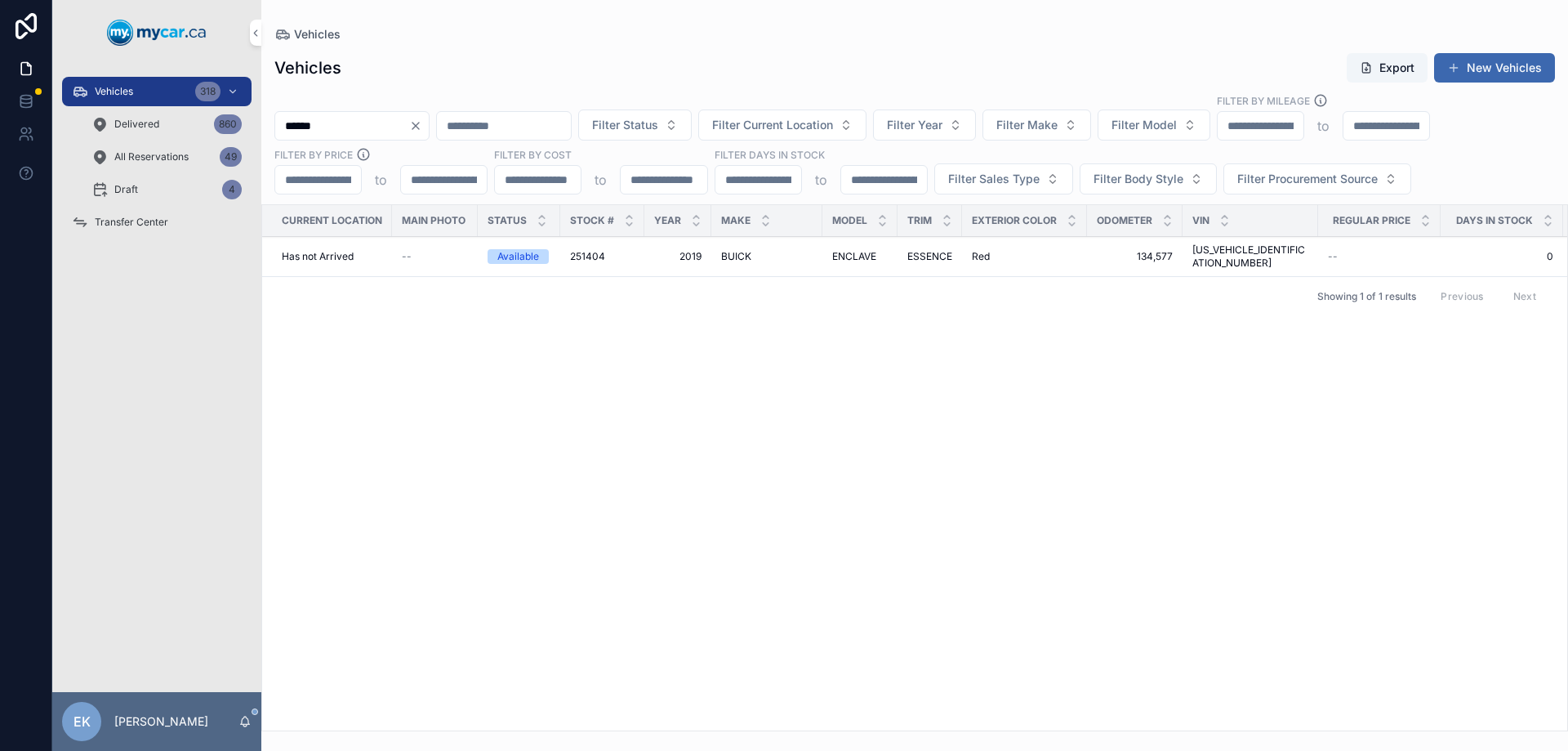
type input "******"
click at [593, 250] on span "251404" at bounding box center [587, 256] width 35 height 13
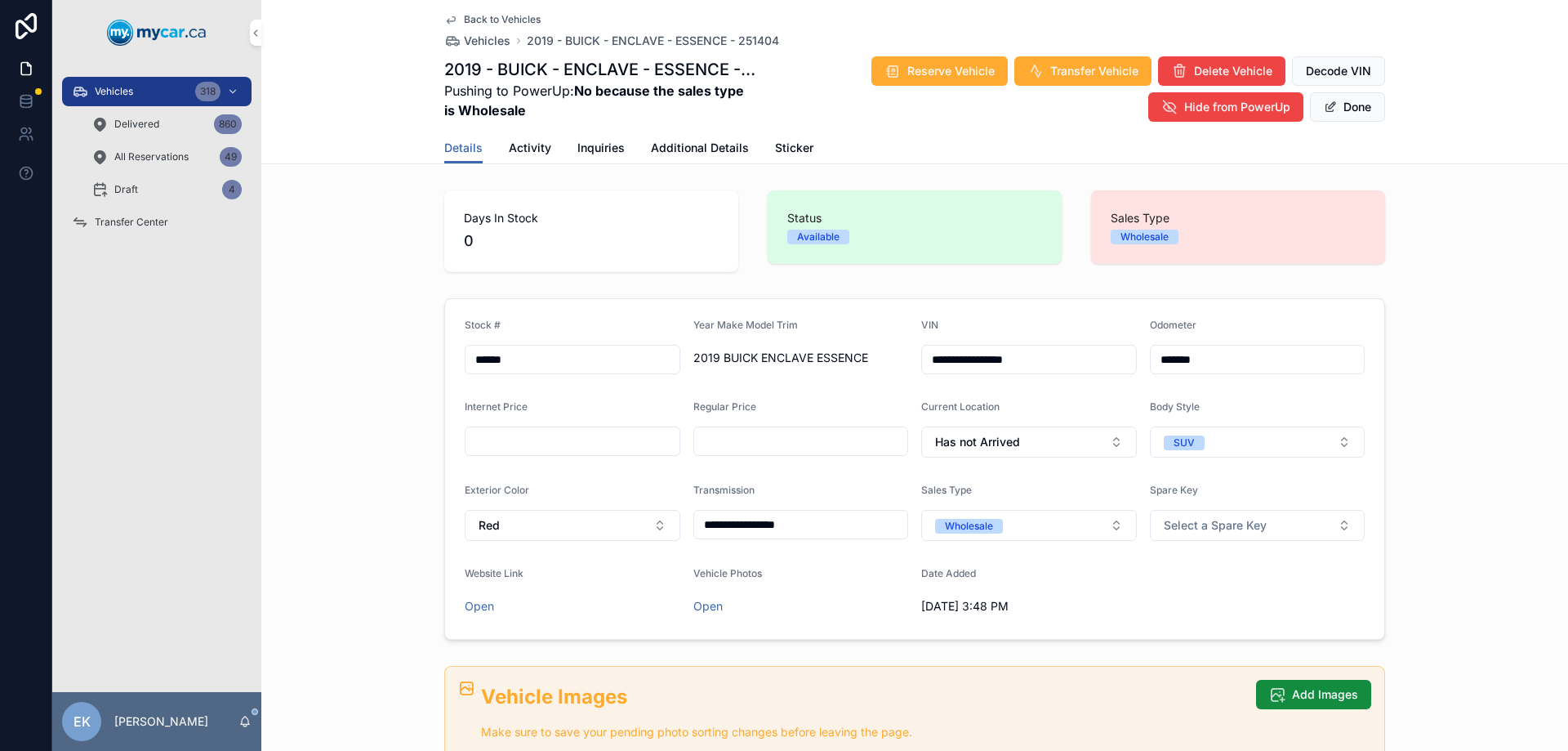
drag, startPoint x: 929, startPoint y: 361, endPoint x: 1106, endPoint y: 361, distance: 177.0
click at [1104, 362] on input "**********" at bounding box center [1029, 359] width 214 height 23
click at [125, 76] on div "Vehicles 318 Delivered 860 All Reservations 49 Draft 4" at bounding box center [157, 141] width 210 height 131
click at [128, 86] on span "Vehicles" at bounding box center [113, 91] width 39 height 13
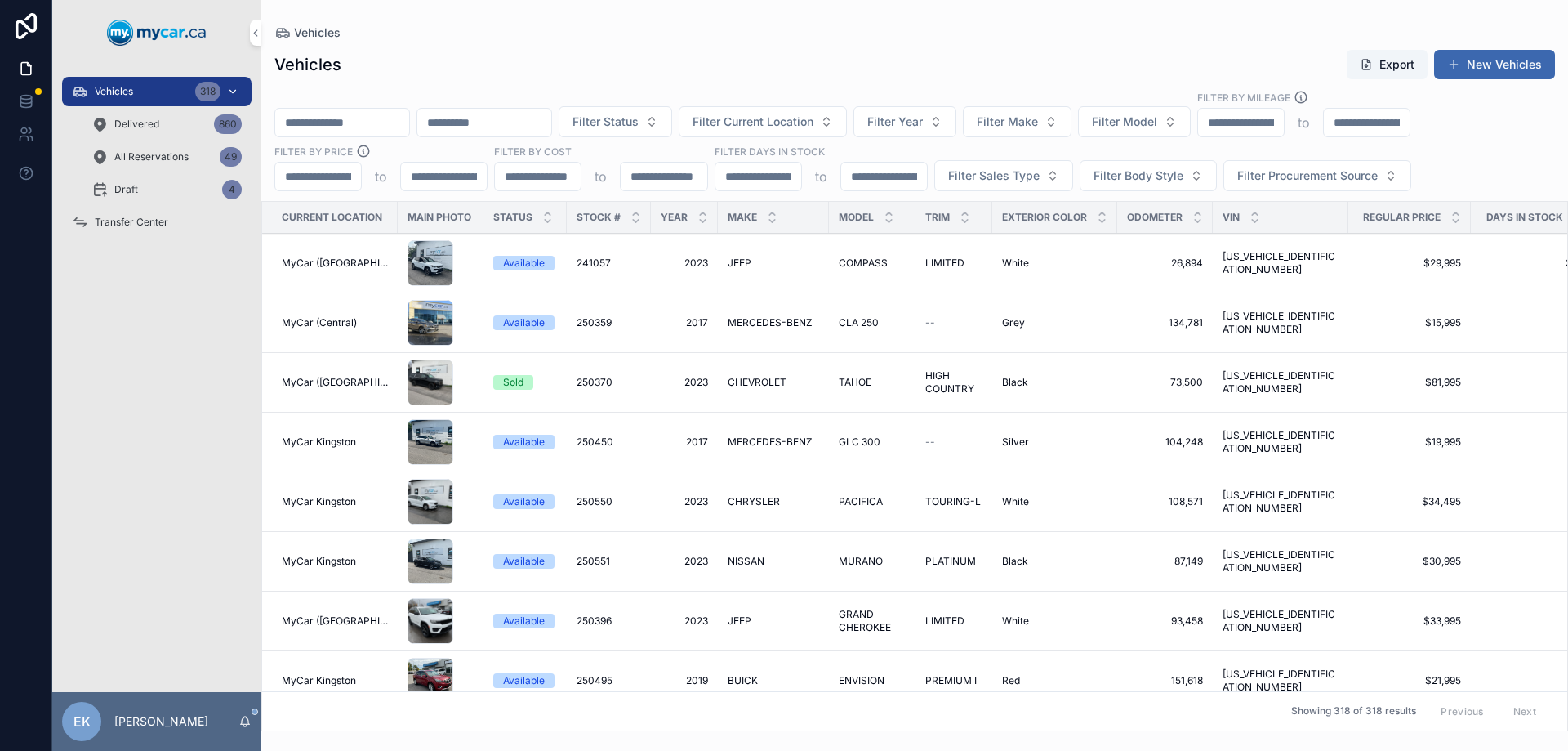
click at [141, 92] on div "Vehicles 318" at bounding box center [157, 91] width 170 height 26
click at [398, 127] on input "scrollable content" at bounding box center [343, 122] width 134 height 23
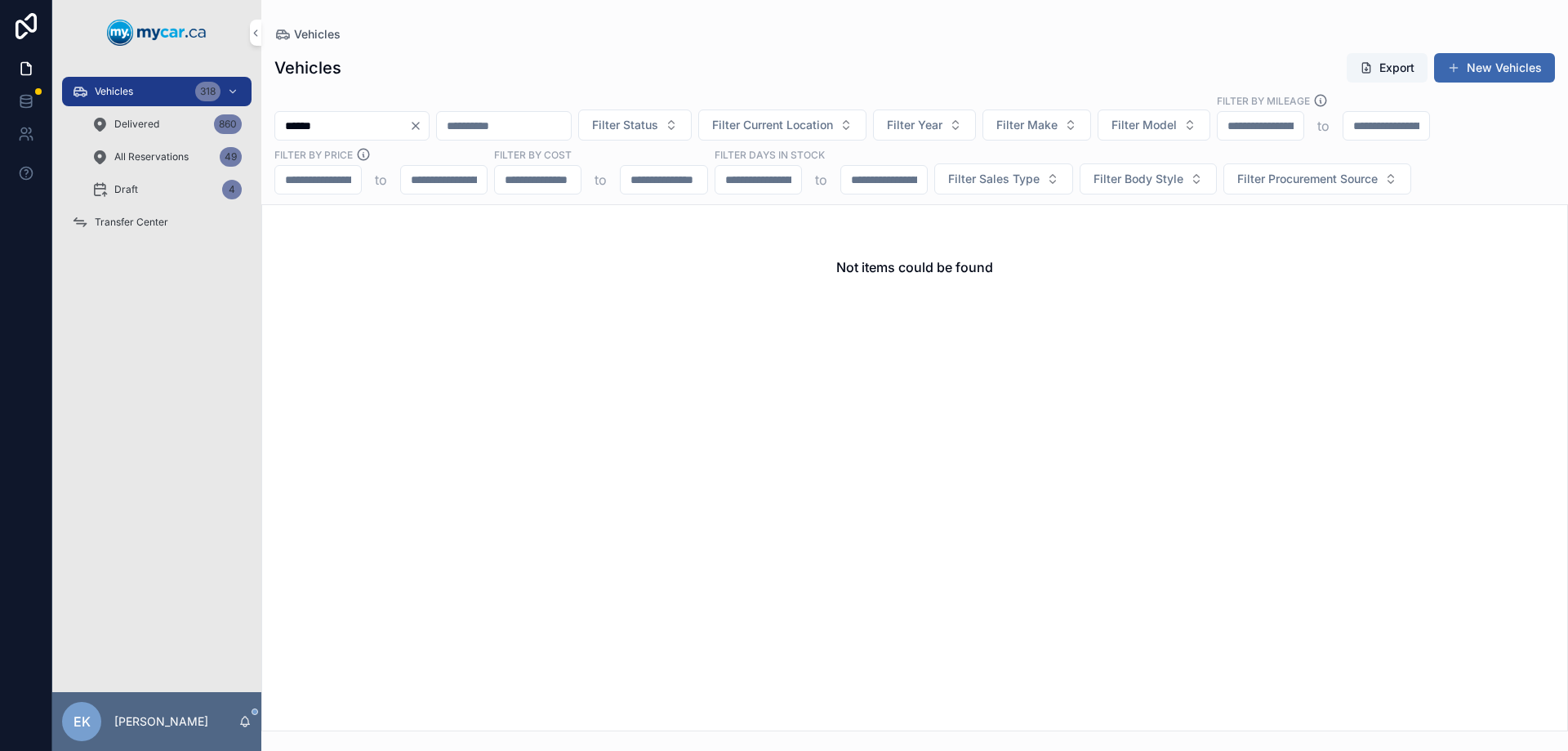
type input "******"
click at [128, 128] on span "Delivered" at bounding box center [137, 124] width 45 height 13
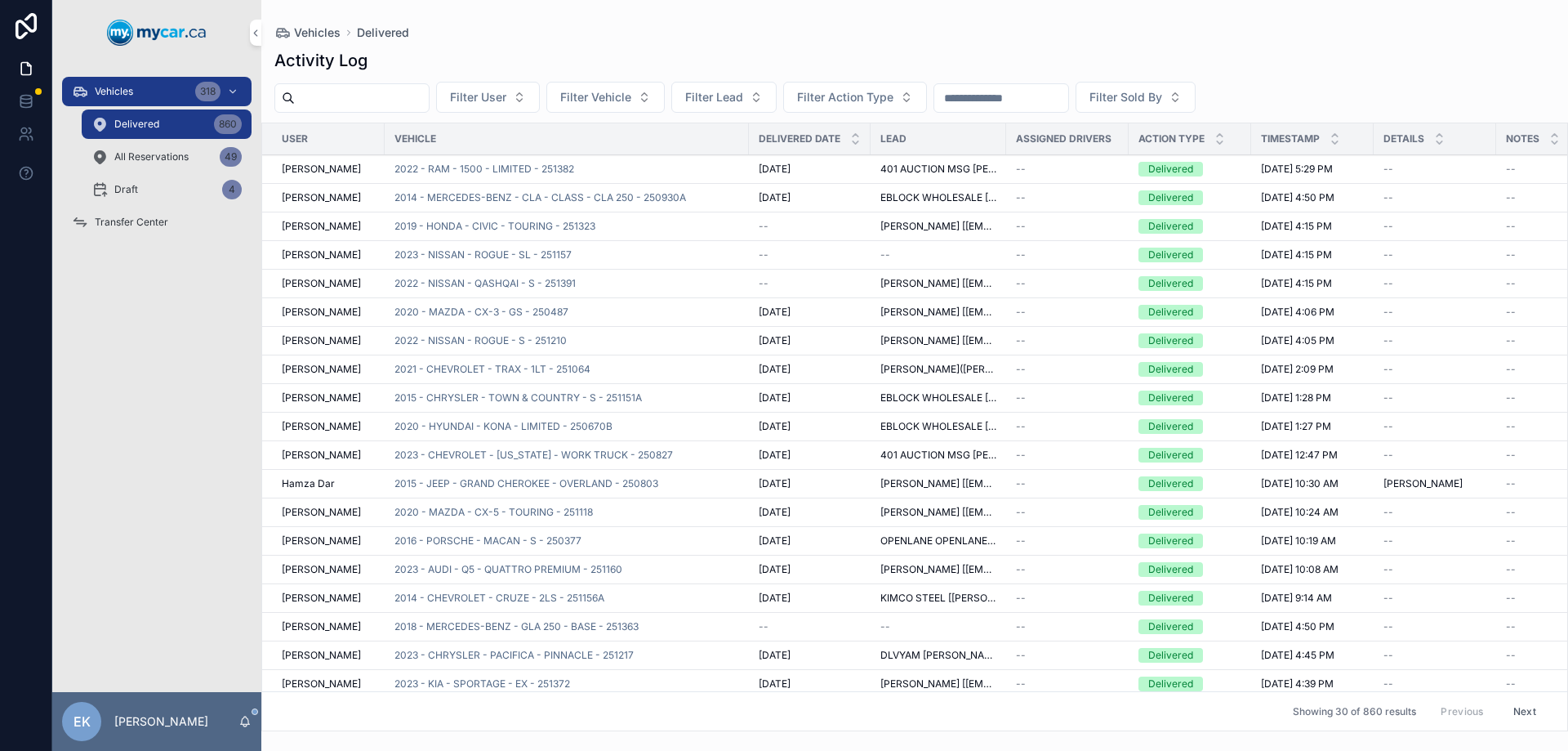
click at [1043, 99] on input "scrollable content" at bounding box center [1001, 98] width 134 height 23
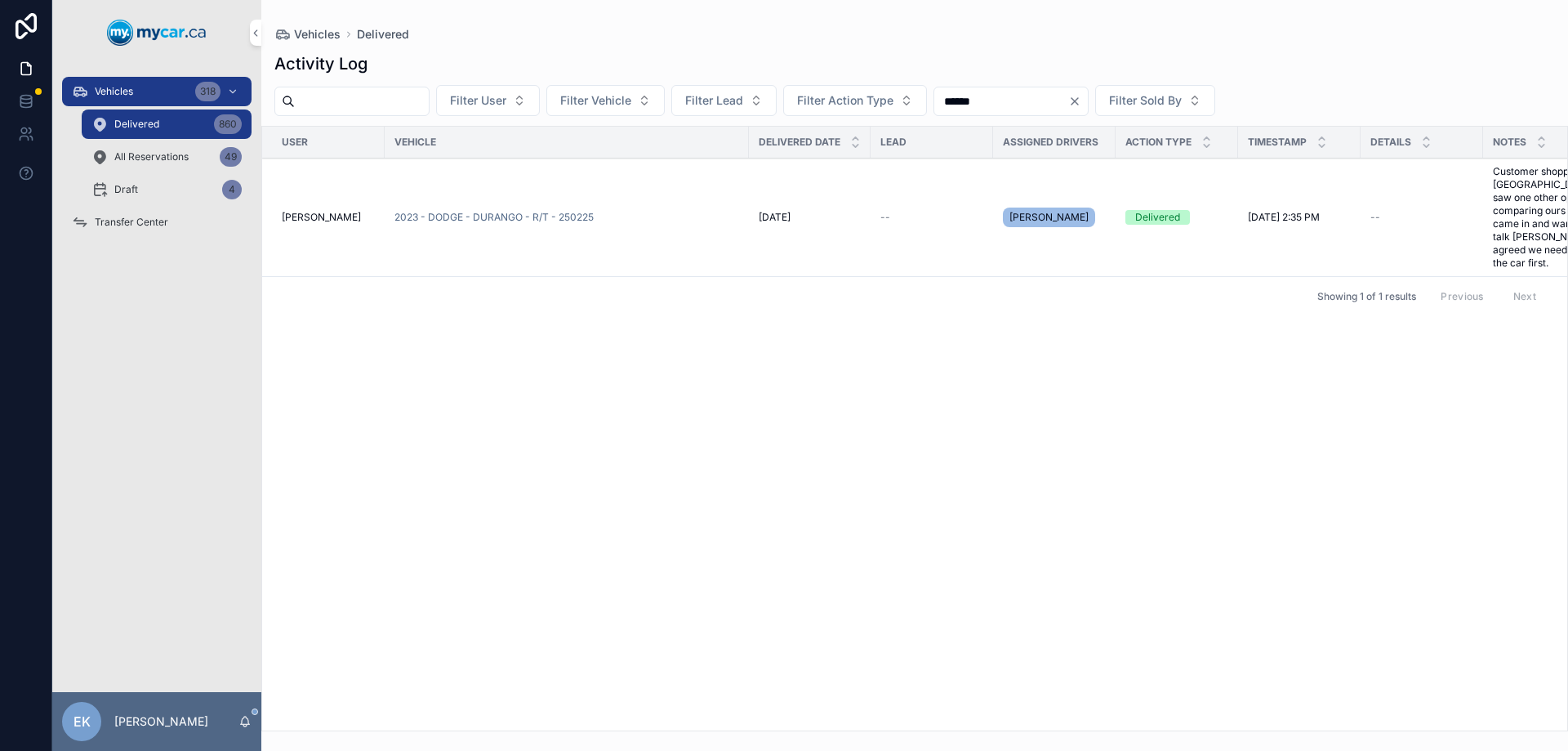
type input "******"
click at [772, 211] on span "[DATE]" at bounding box center [775, 217] width 32 height 13
click at [509, 204] on td "2023 - DODGE - DURANGO - R/T - 250225" at bounding box center [567, 218] width 364 height 119
click at [502, 211] on span "2023 - DODGE - DURANGO - R/T - 250225" at bounding box center [494, 217] width 199 height 13
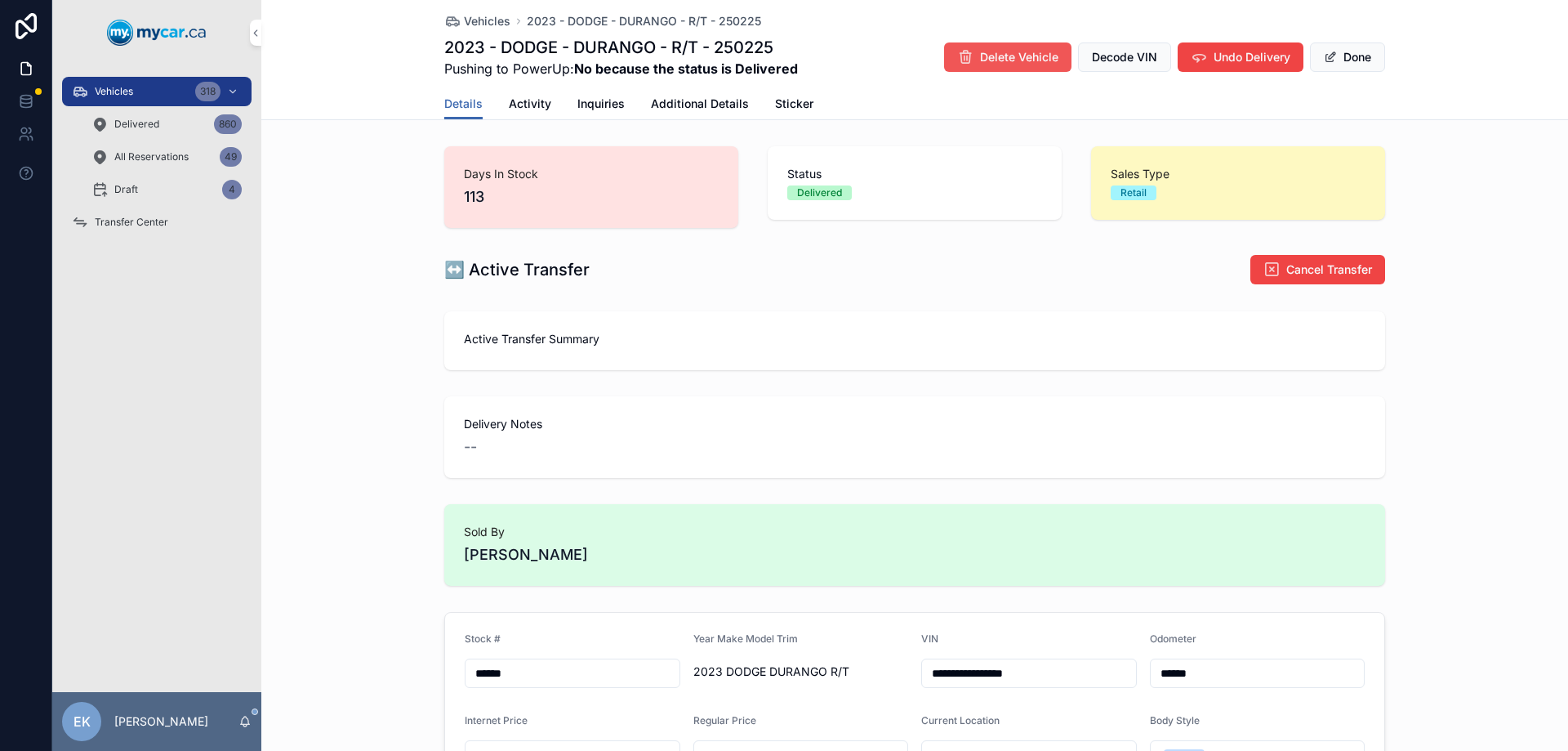
click at [998, 61] on span "Delete Vehicle" at bounding box center [1019, 57] width 78 height 16
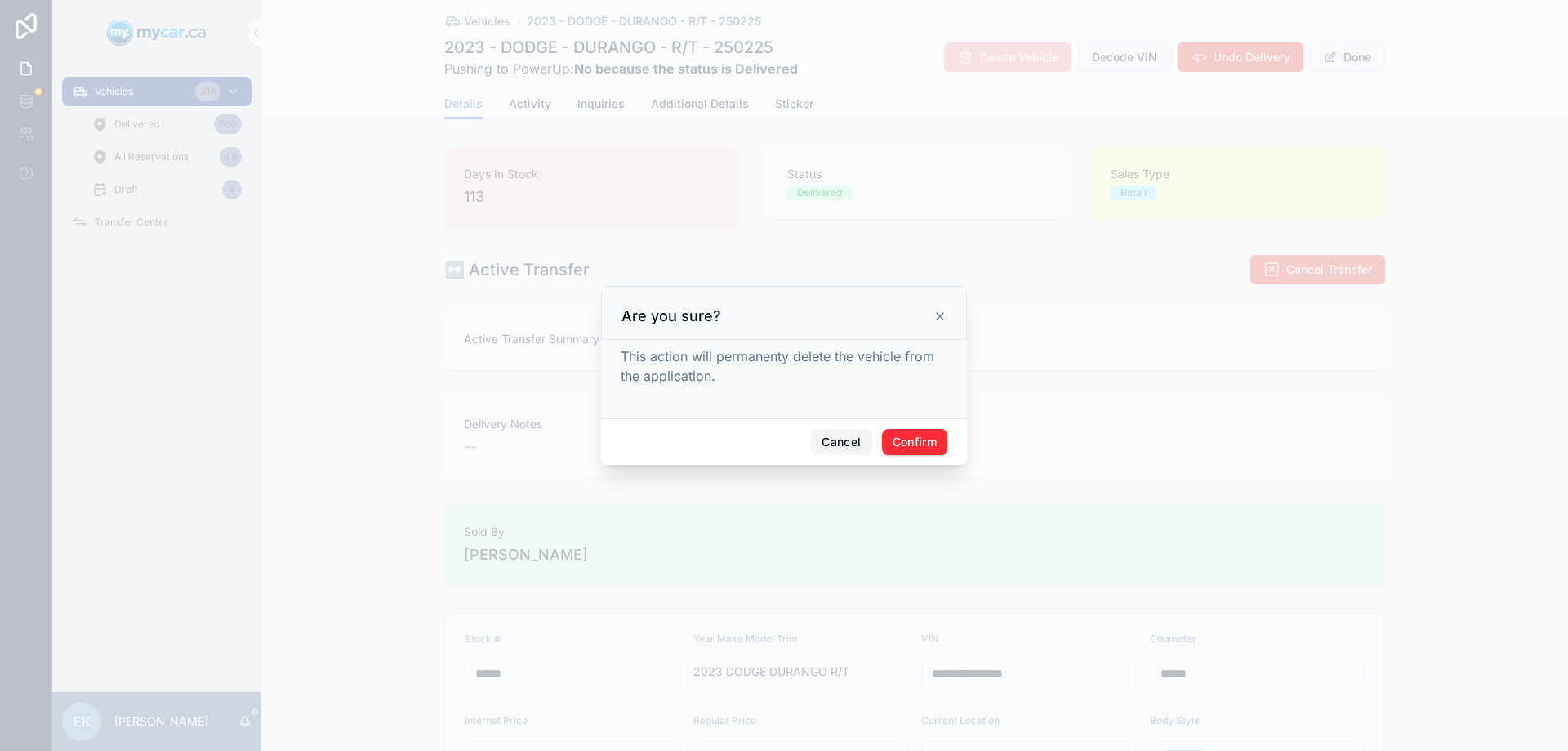
click at [834, 445] on button "Cancel" at bounding box center [842, 442] width 60 height 26
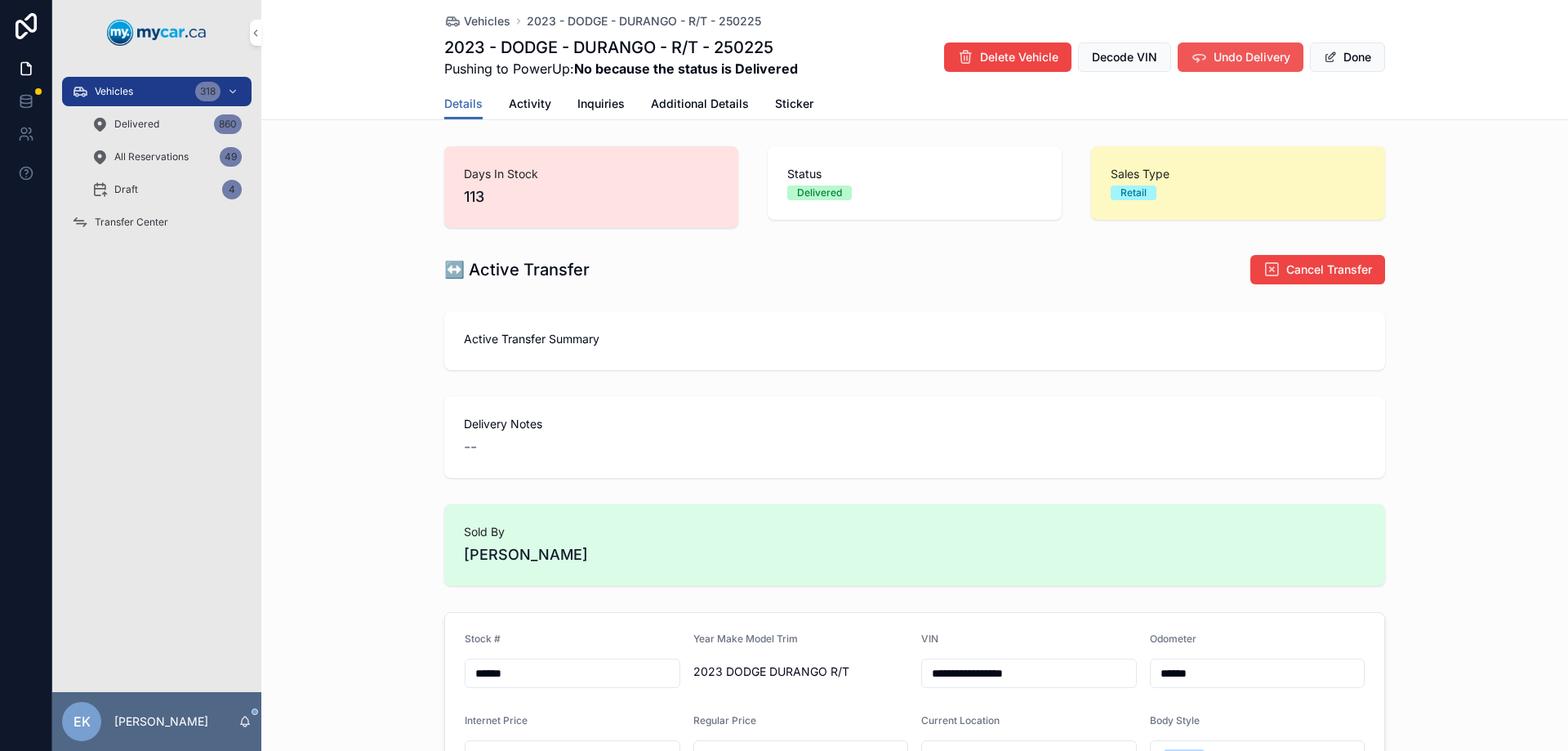
click at [1235, 57] on span "Undo Delivery" at bounding box center [1252, 57] width 76 height 16
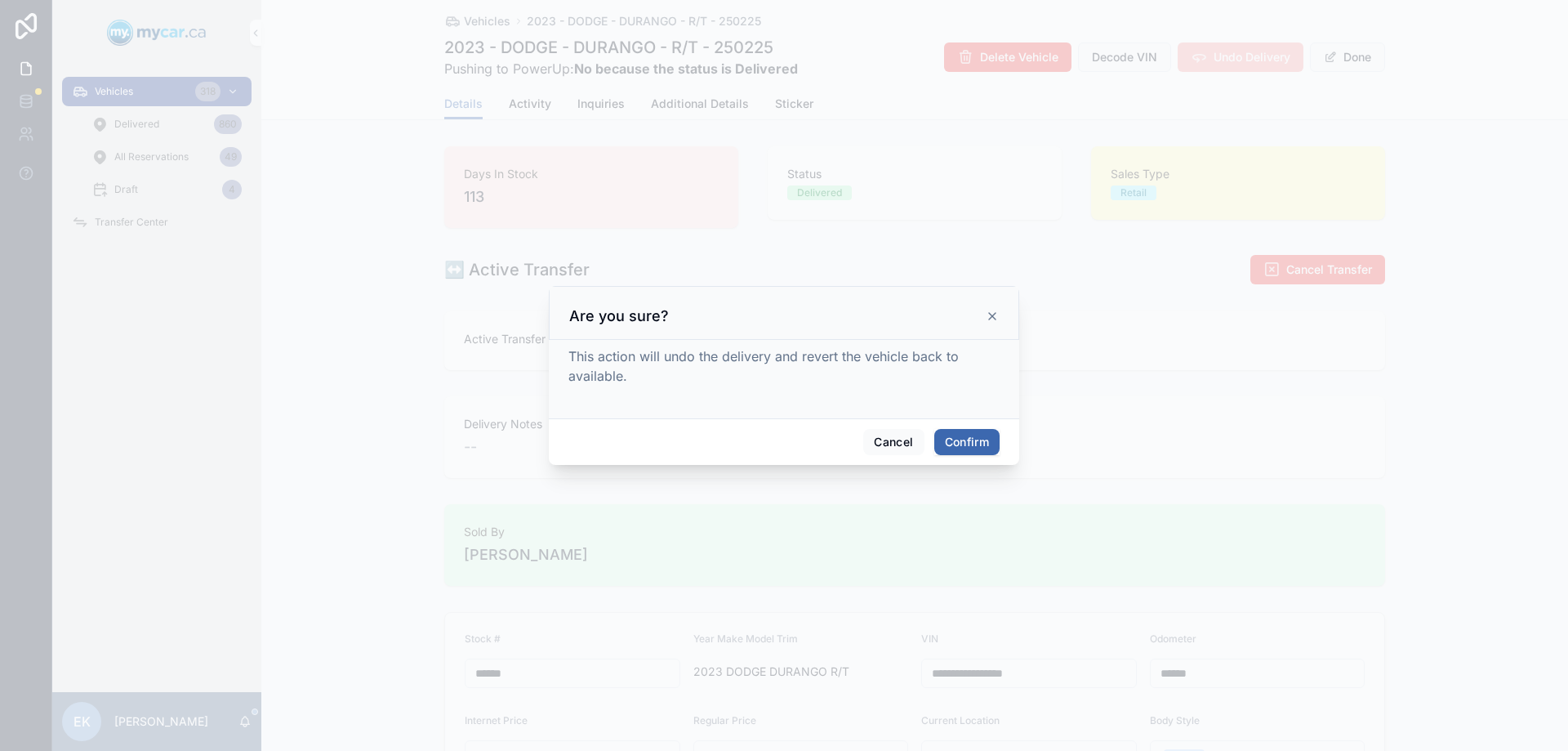
click at [969, 441] on button "Confirm" at bounding box center [967, 442] width 65 height 26
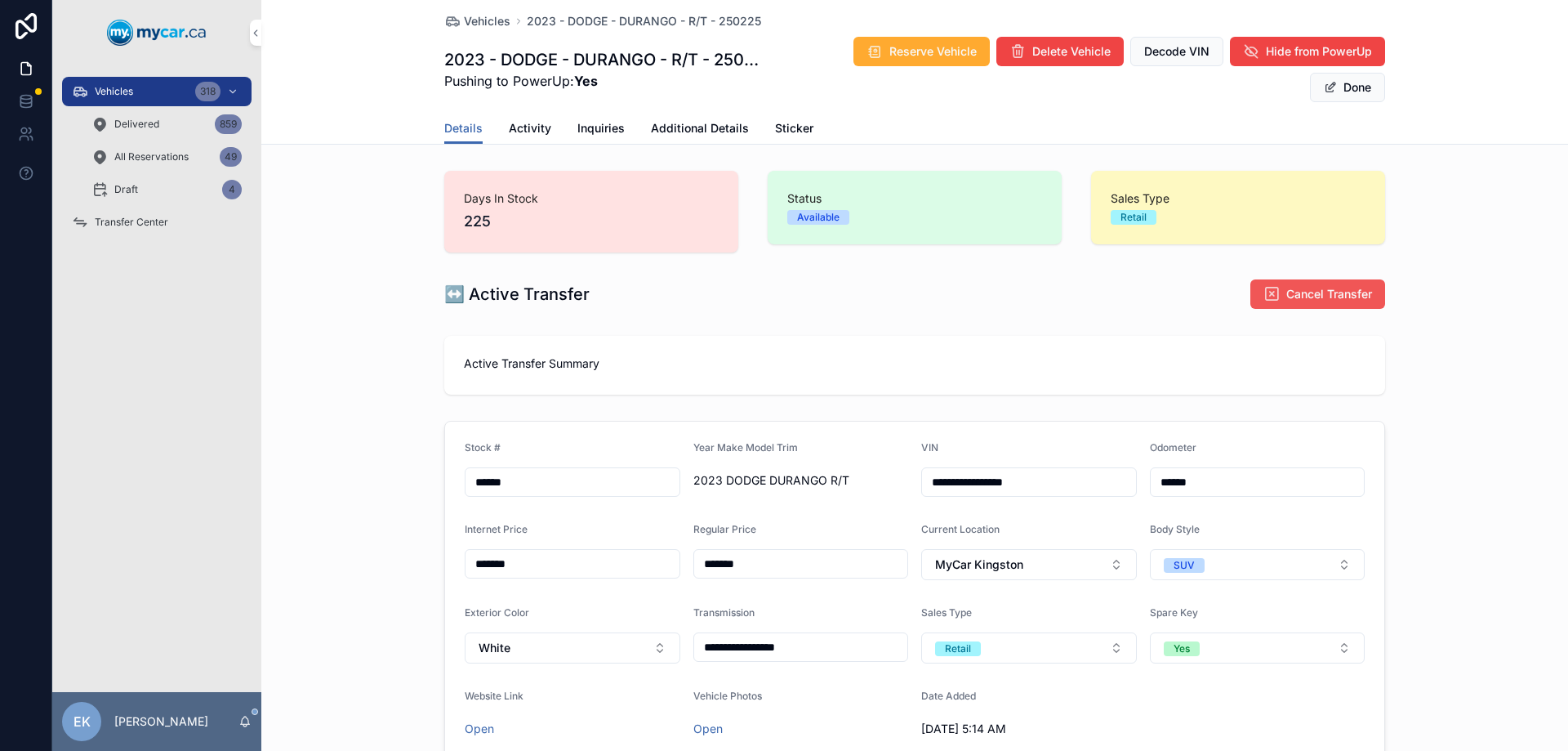
click at [1316, 294] on span "Cancel Transfer" at bounding box center [1329, 294] width 86 height 16
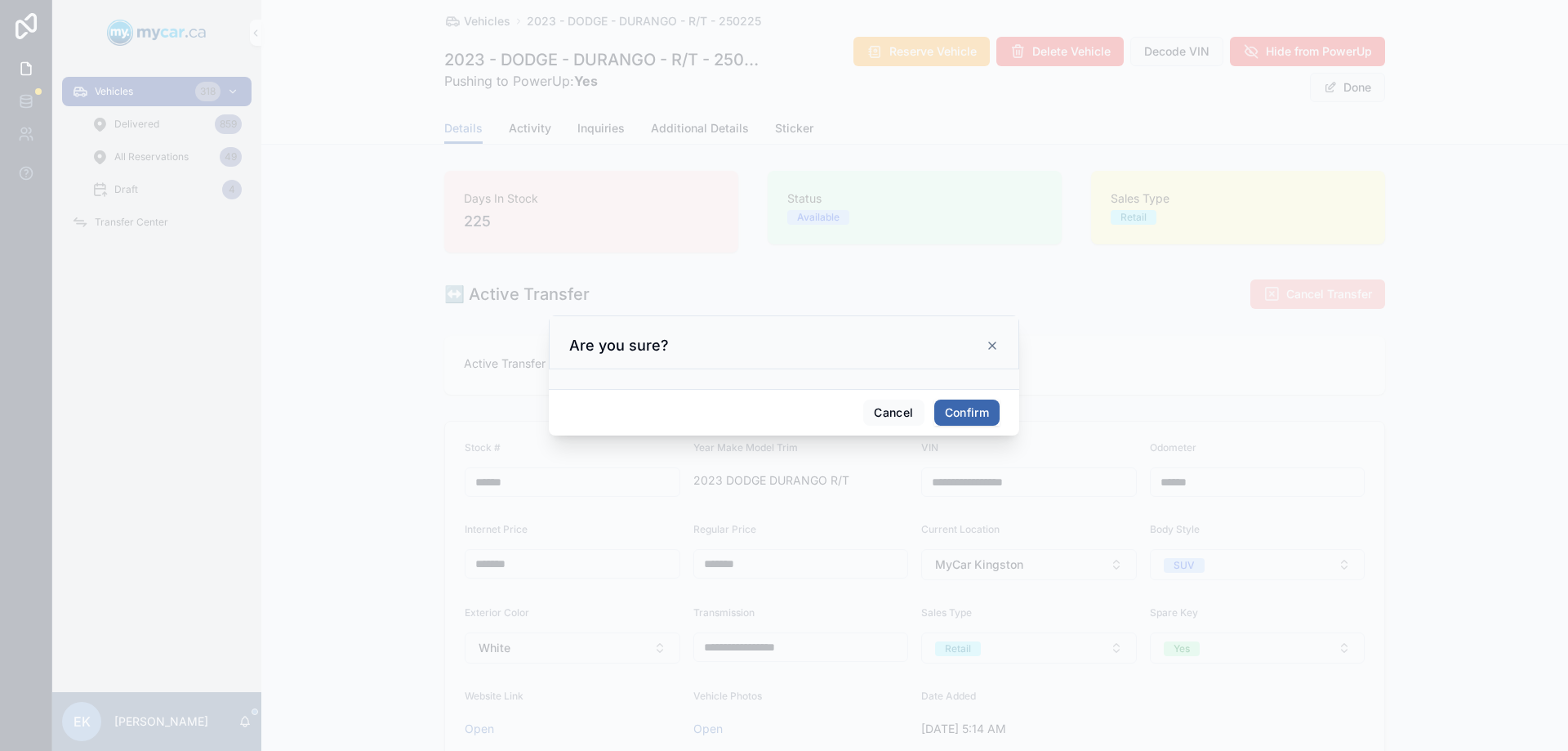
click at [956, 410] on button "Confirm" at bounding box center [967, 412] width 65 height 26
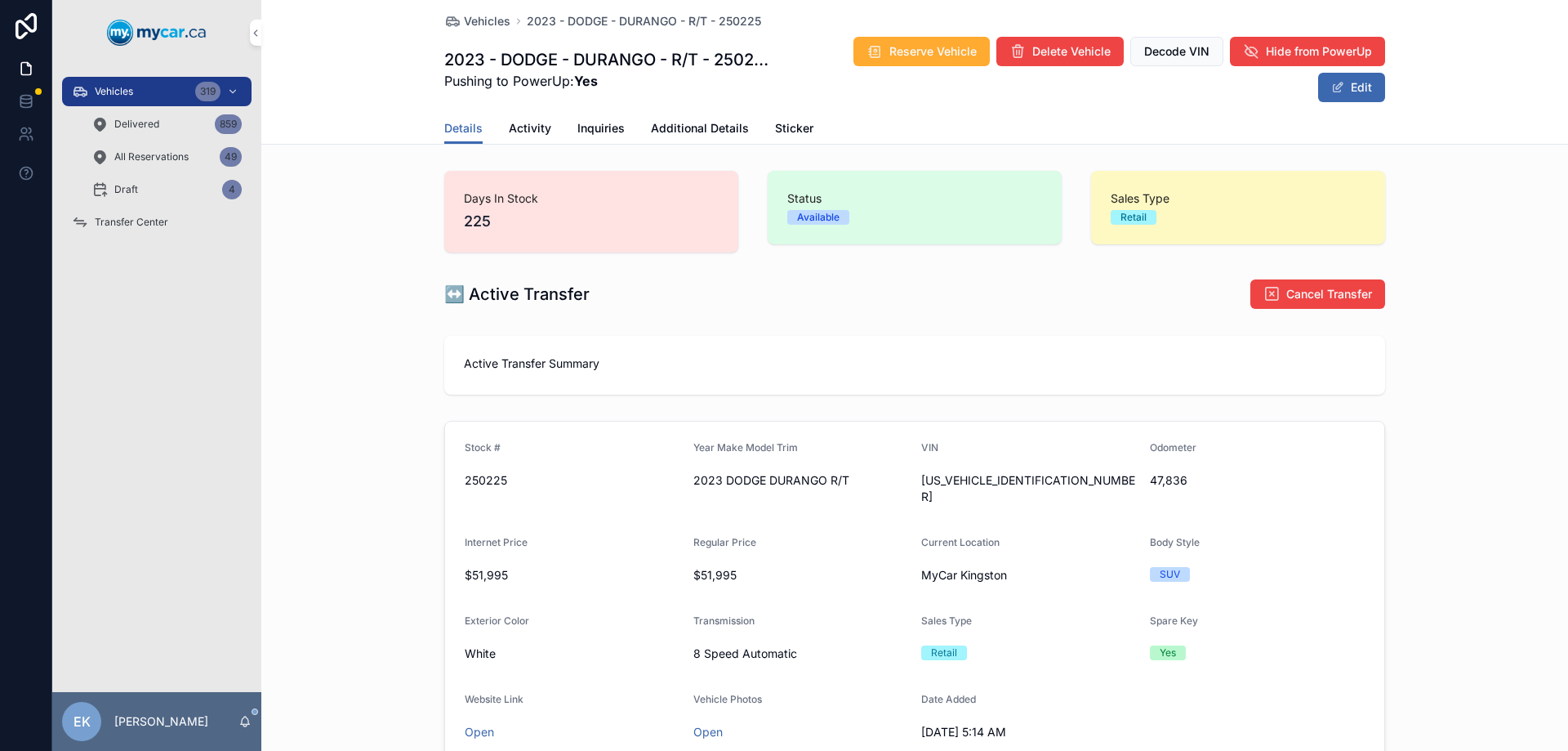
click at [139, 231] on div "Transfer Center" at bounding box center [157, 223] width 170 height 26
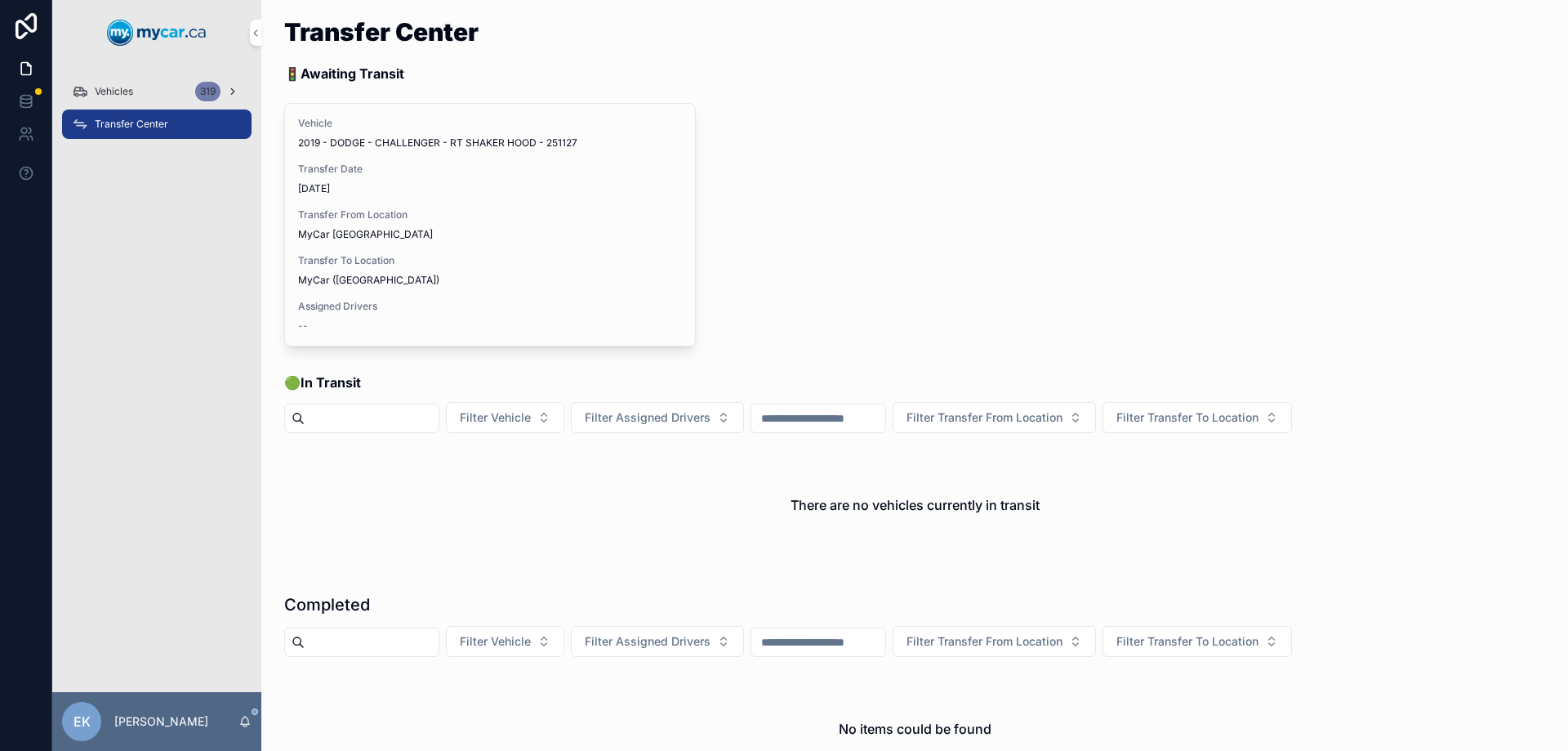
click at [107, 88] on span "Vehicles" at bounding box center [113, 91] width 39 height 13
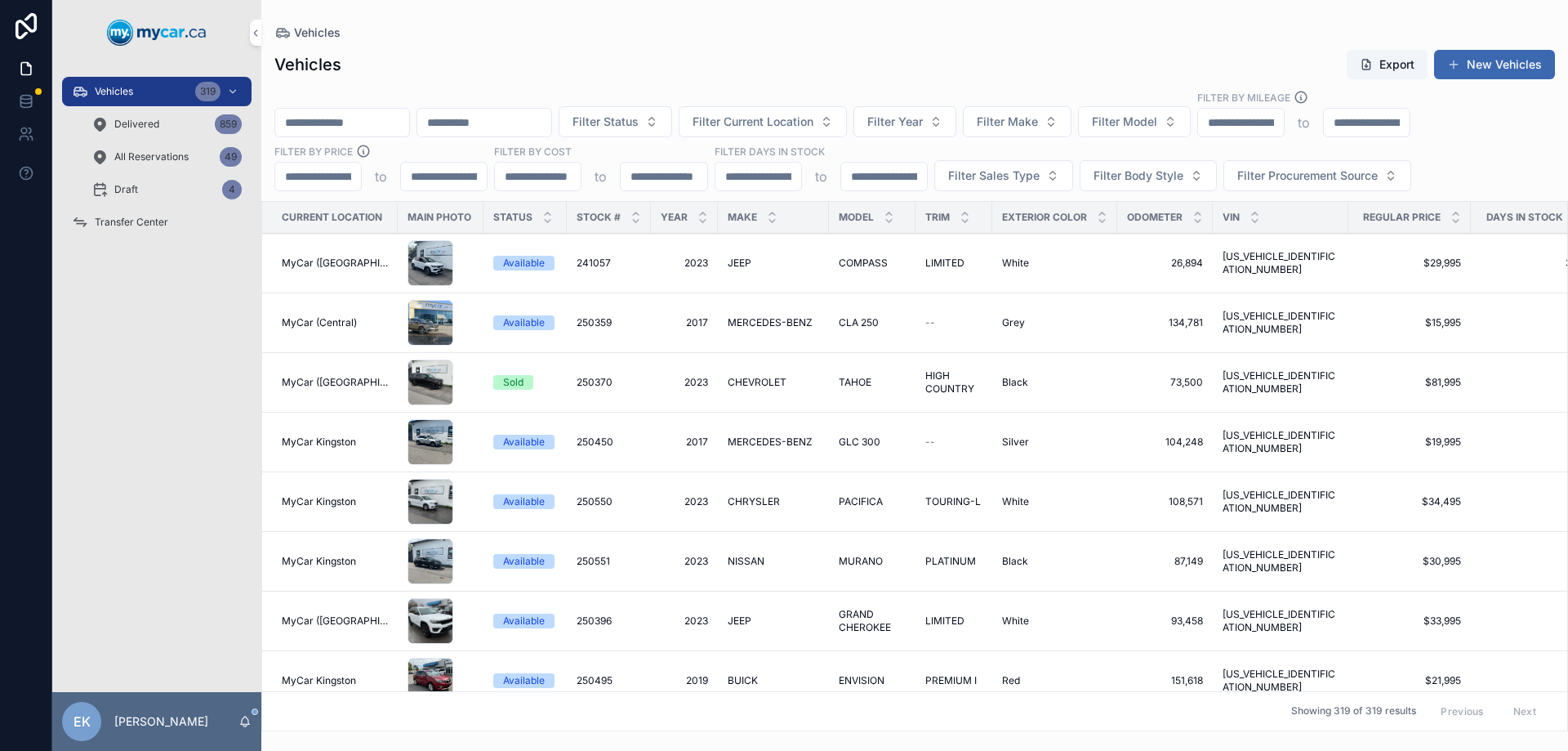
click at [352, 124] on input "scrollable content" at bounding box center [343, 122] width 134 height 23
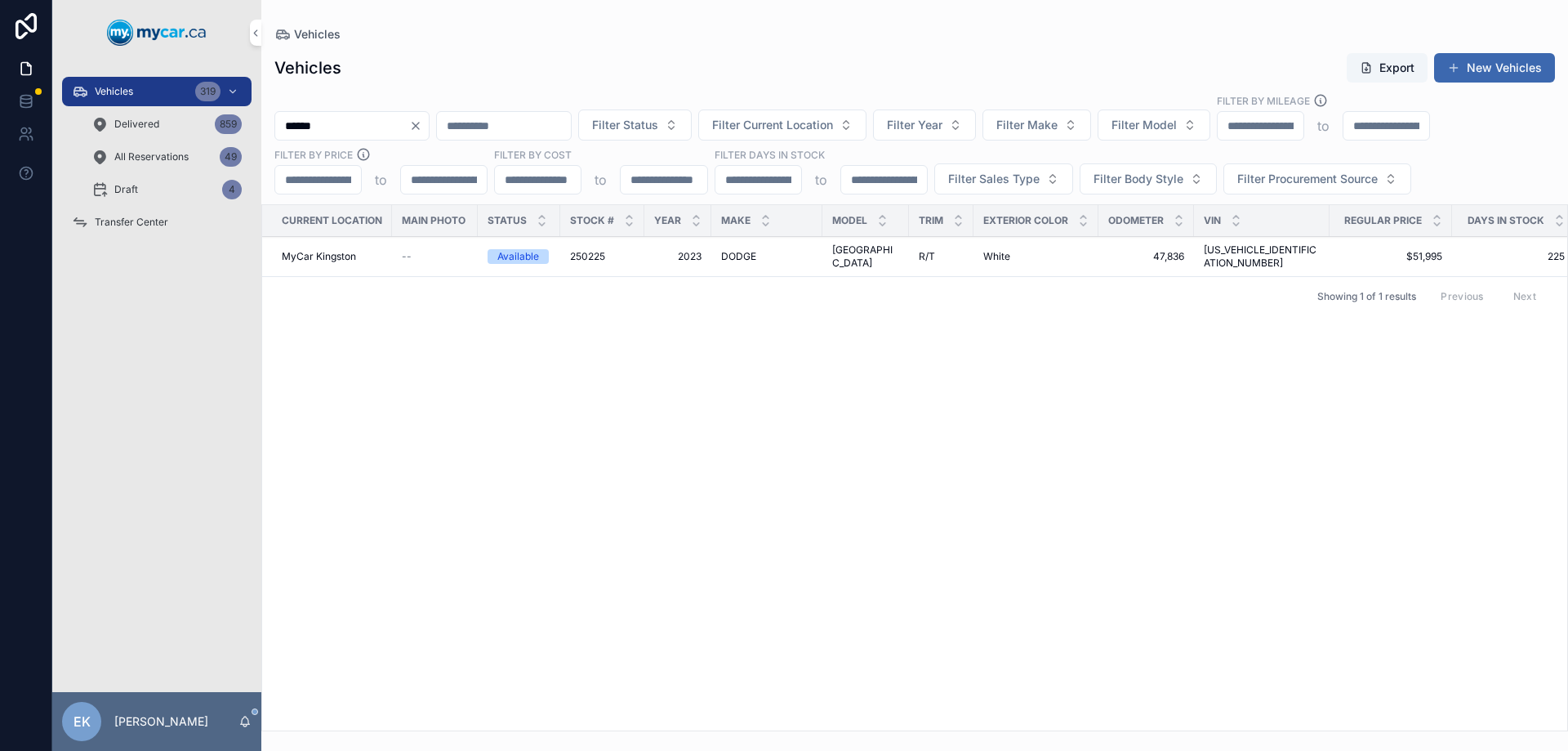
type input "******"
click at [592, 254] on span "250225" at bounding box center [587, 256] width 35 height 13
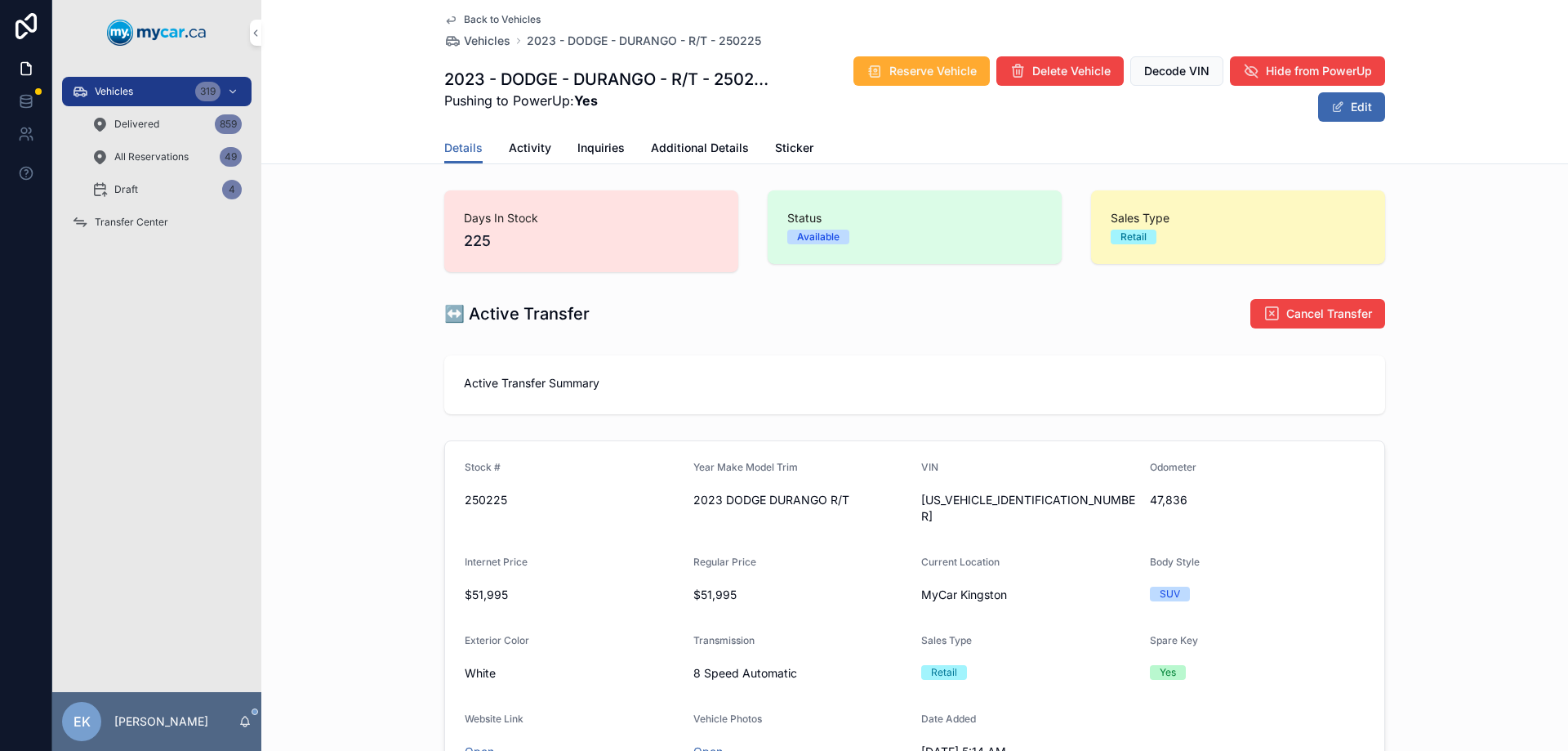
click at [520, 143] on span "Activity" at bounding box center [530, 148] width 42 height 16
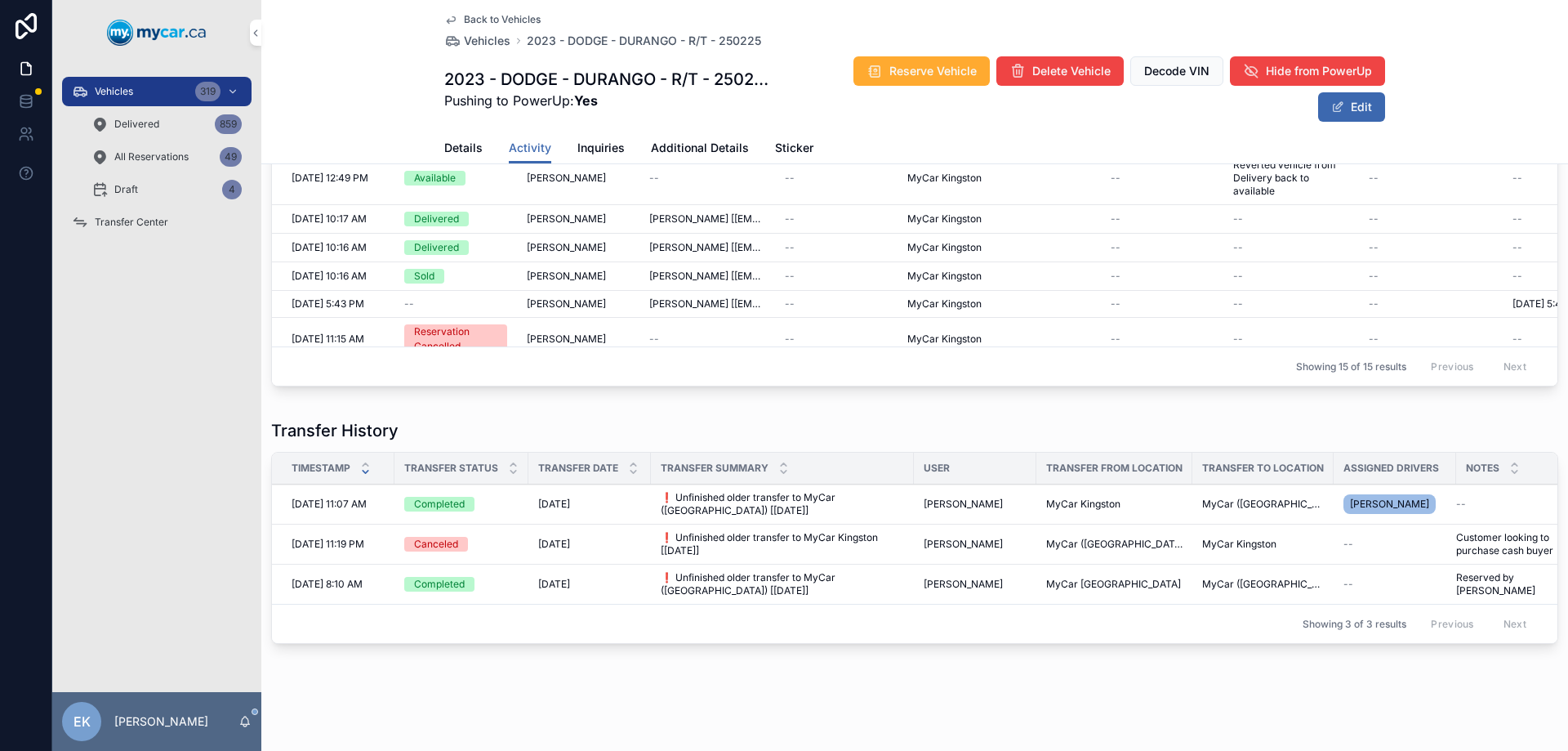
scroll to position [424, 0]
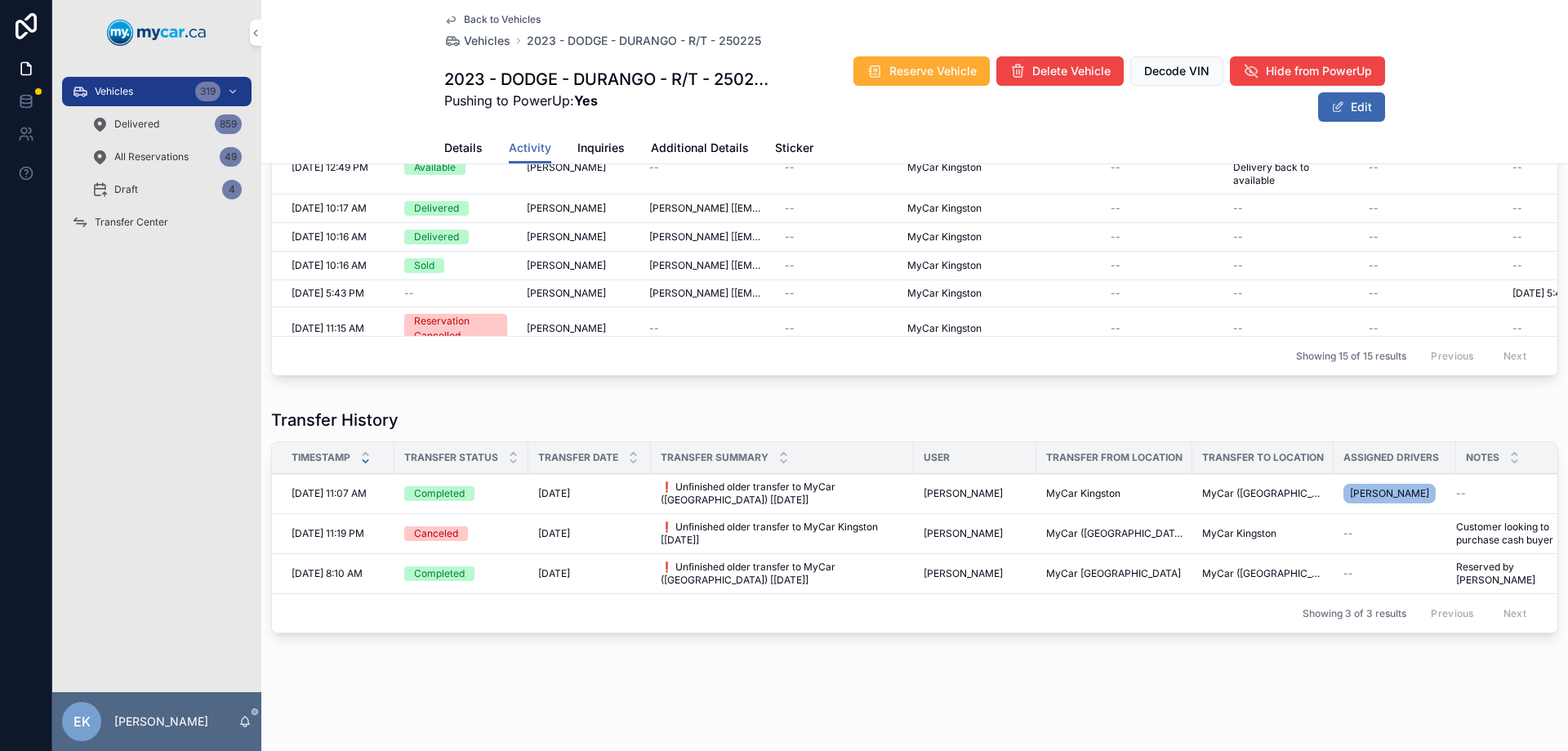
click at [678, 480] on span "❗ Unfinished older transfer to MyCar (Richmond) [08/29/2025]" at bounding box center [782, 493] width 243 height 26
click at [680, 480] on span "❗ Unfinished older transfer to MyCar (Richmond) [08/29/2025]" at bounding box center [782, 493] width 243 height 26
click at [325, 487] on span "8/29/2025 11:07 AM" at bounding box center [330, 493] width 76 height 13
click at [325, 487] on span "8/29/2025 11:07 AM" at bounding box center [330, 493] width 76 height 13
click at [445, 152] on span "Details" at bounding box center [464, 148] width 39 height 16
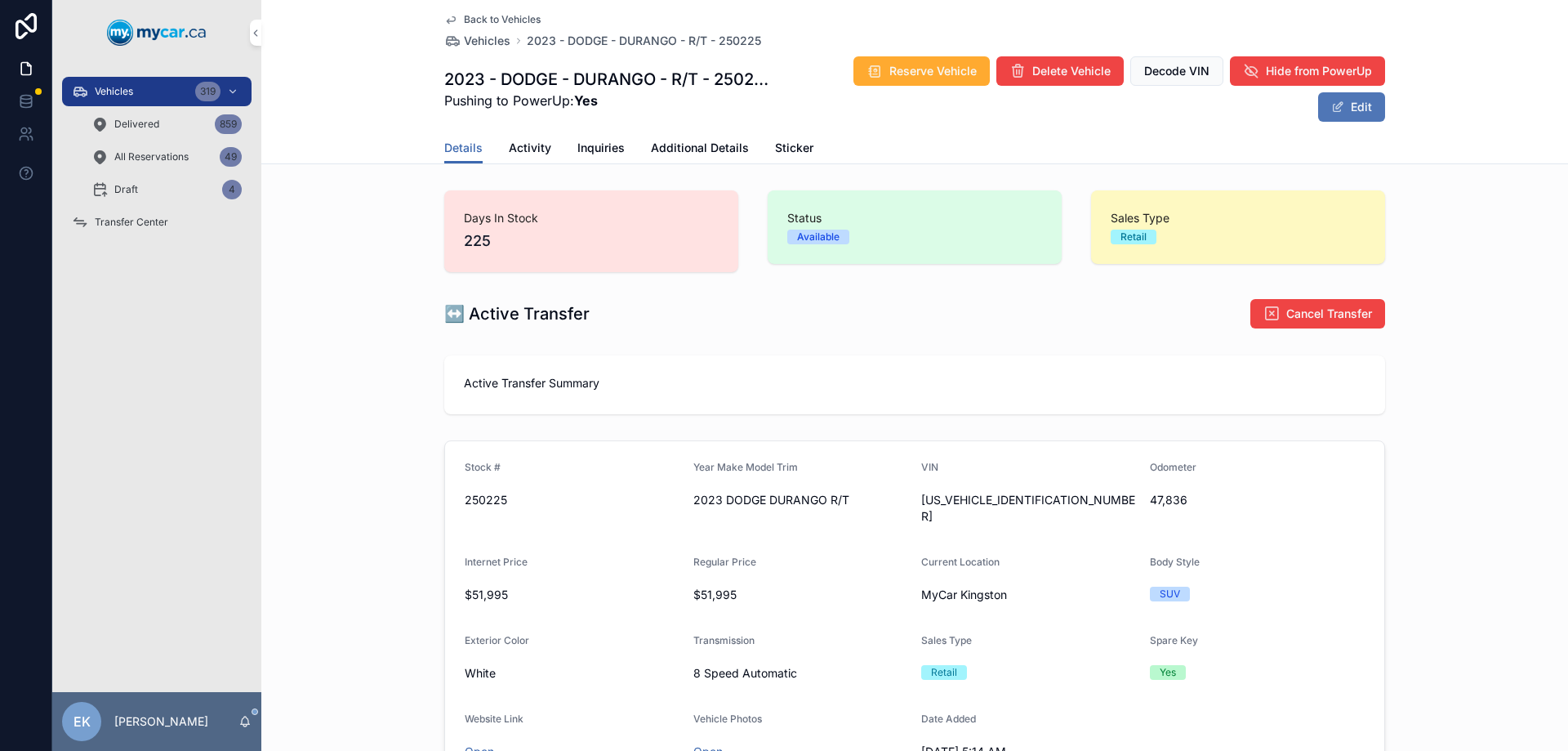
click at [1342, 105] on button "Edit" at bounding box center [1352, 107] width 67 height 29
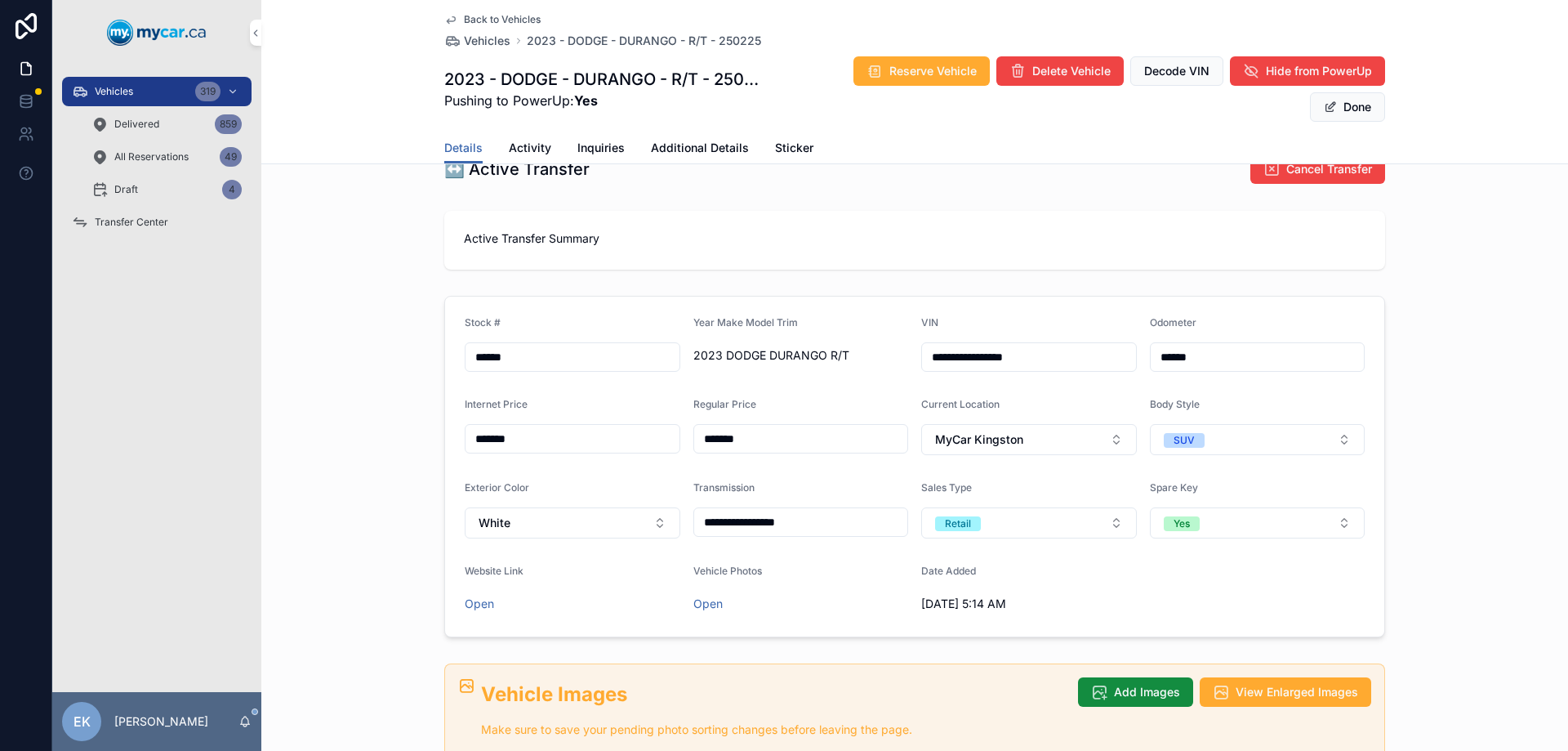
scroll to position [163, 0]
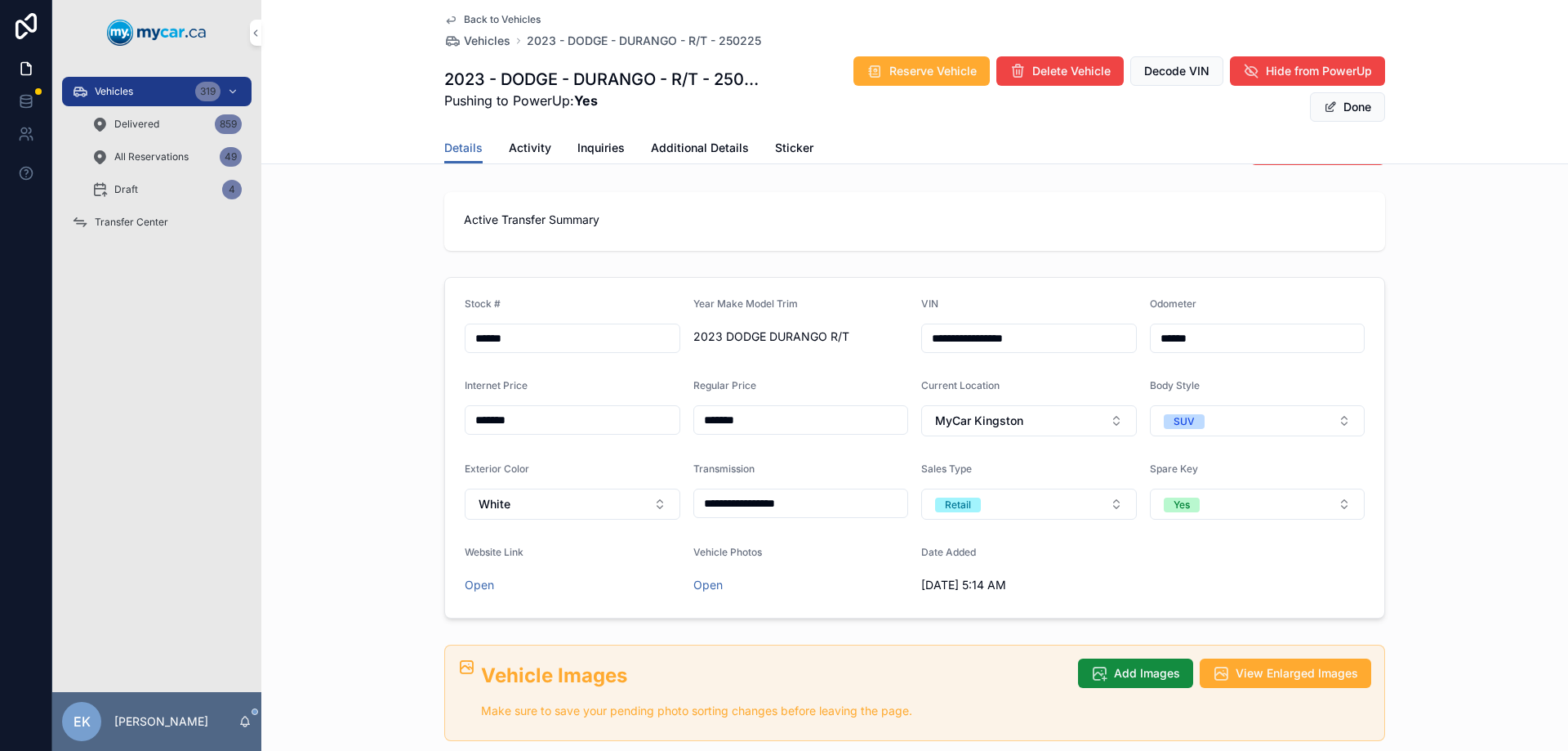
click at [1364, 456] on form "**********" at bounding box center [915, 448] width 939 height 340
click at [1111, 418] on button "MyCar Kingston" at bounding box center [1029, 421] width 216 height 31
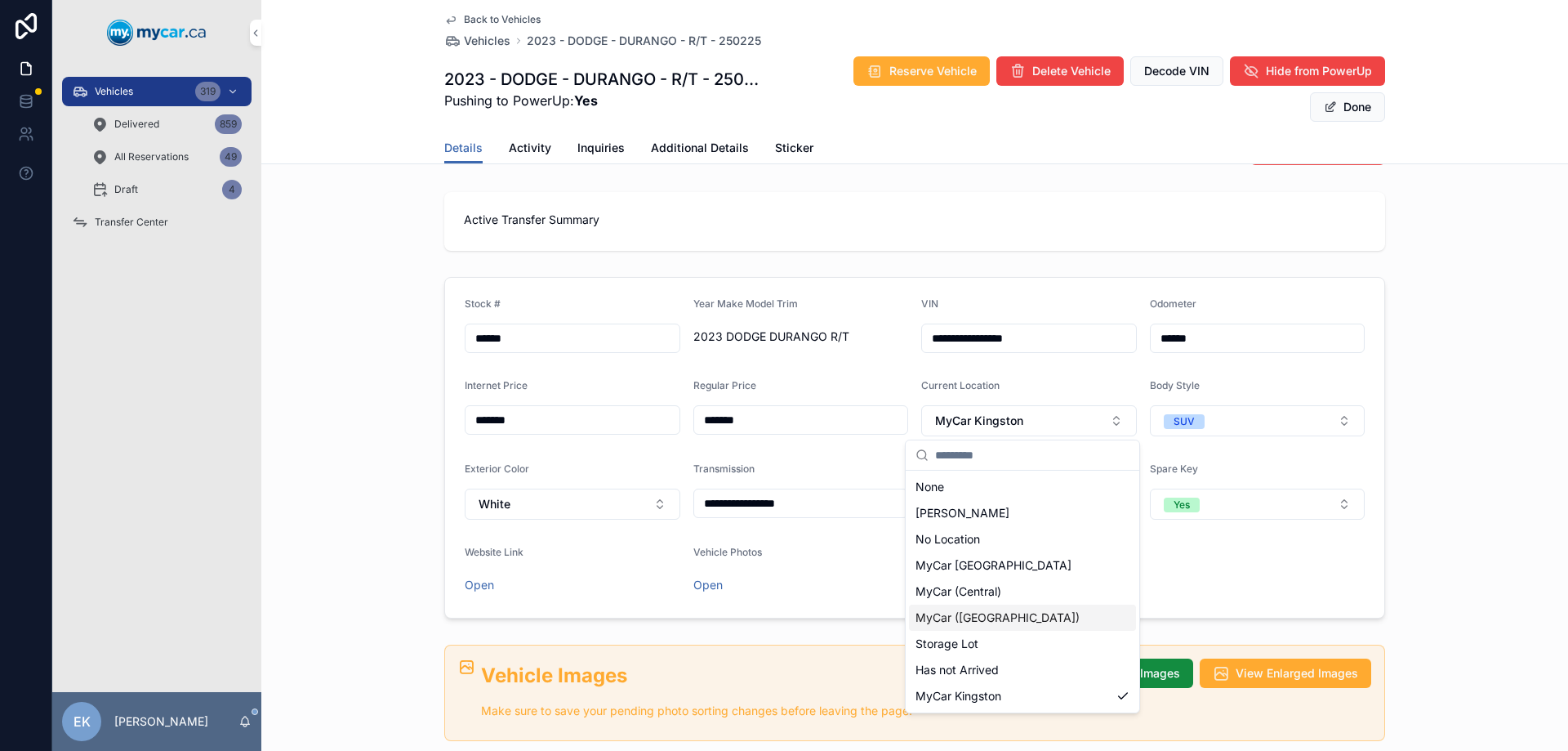
click at [986, 621] on span "MyCar ([GEOGRAPHIC_DATA])" at bounding box center [997, 618] width 164 height 16
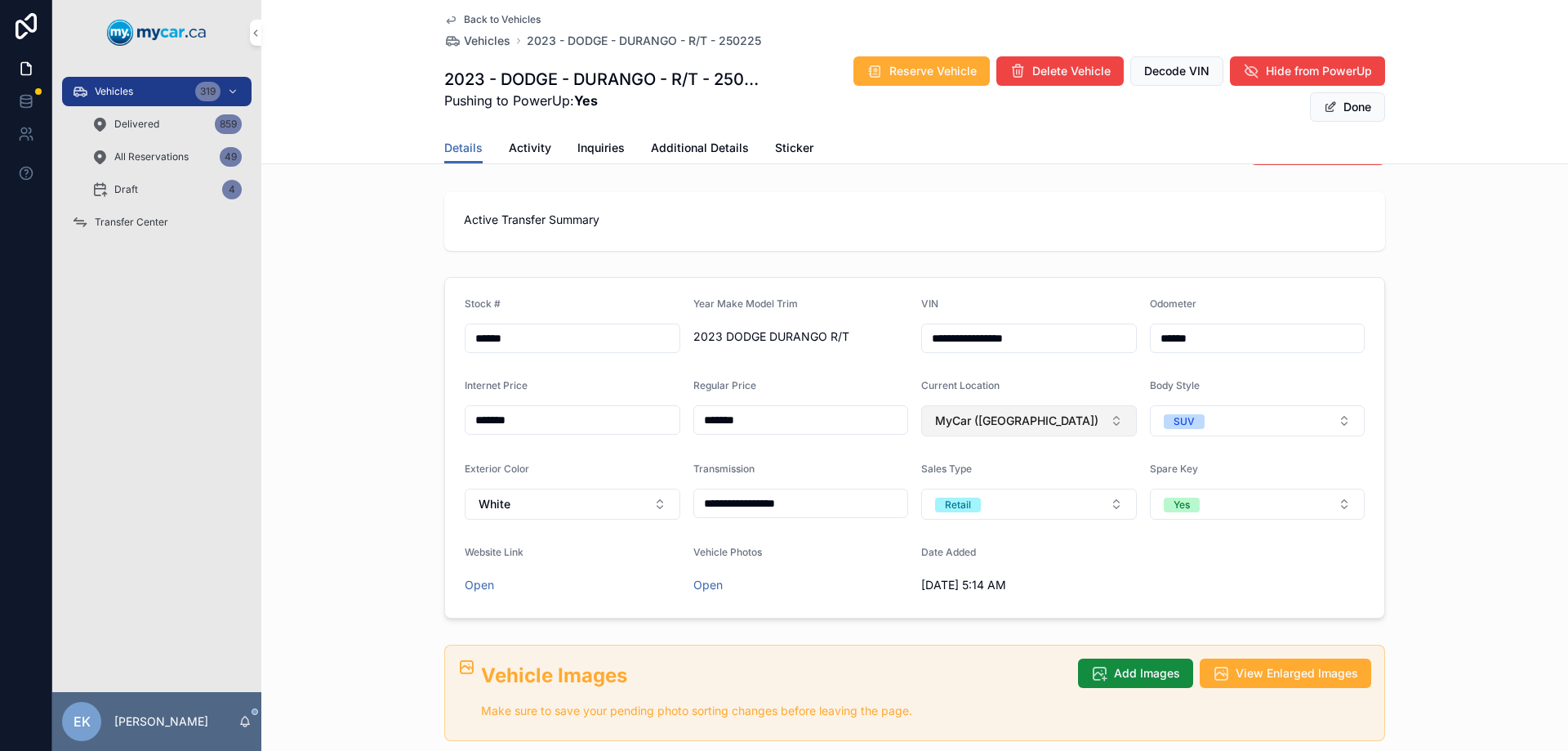
click at [1018, 431] on button "MyCar ([GEOGRAPHIC_DATA])" at bounding box center [1029, 421] width 216 height 31
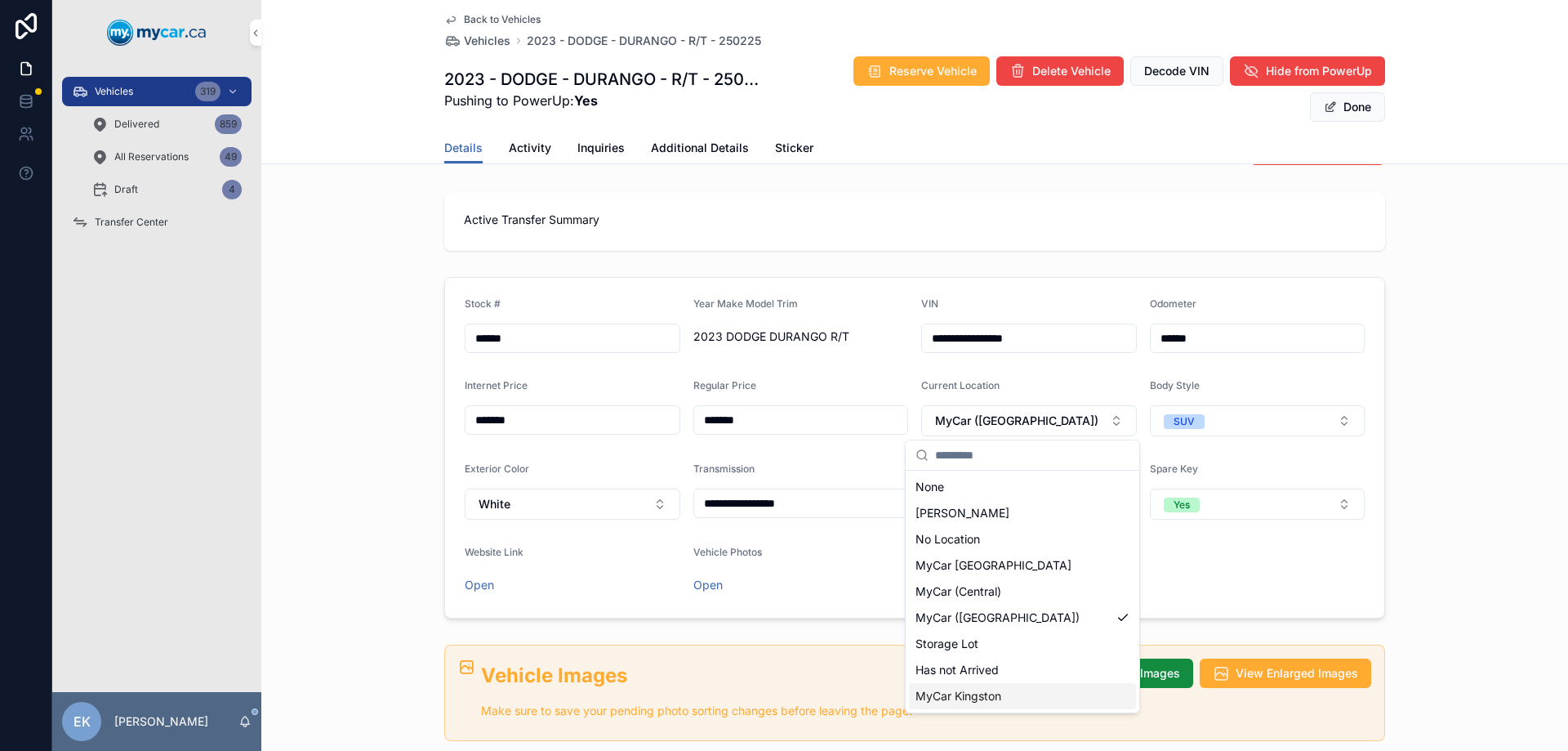
click at [964, 691] on span "MyCar Kingston" at bounding box center [958, 696] width 86 height 16
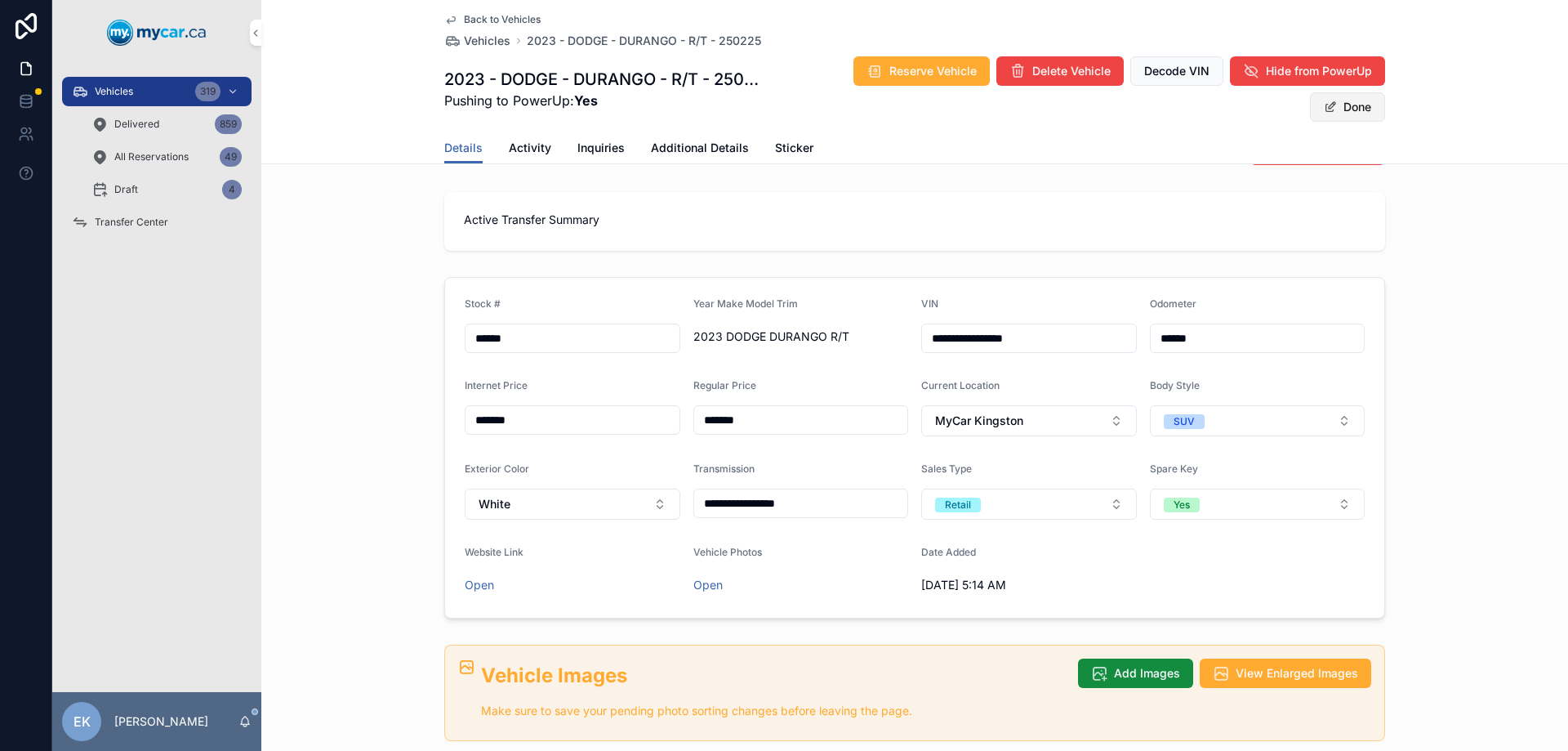
click at [1332, 109] on button "Done" at bounding box center [1348, 107] width 76 height 29
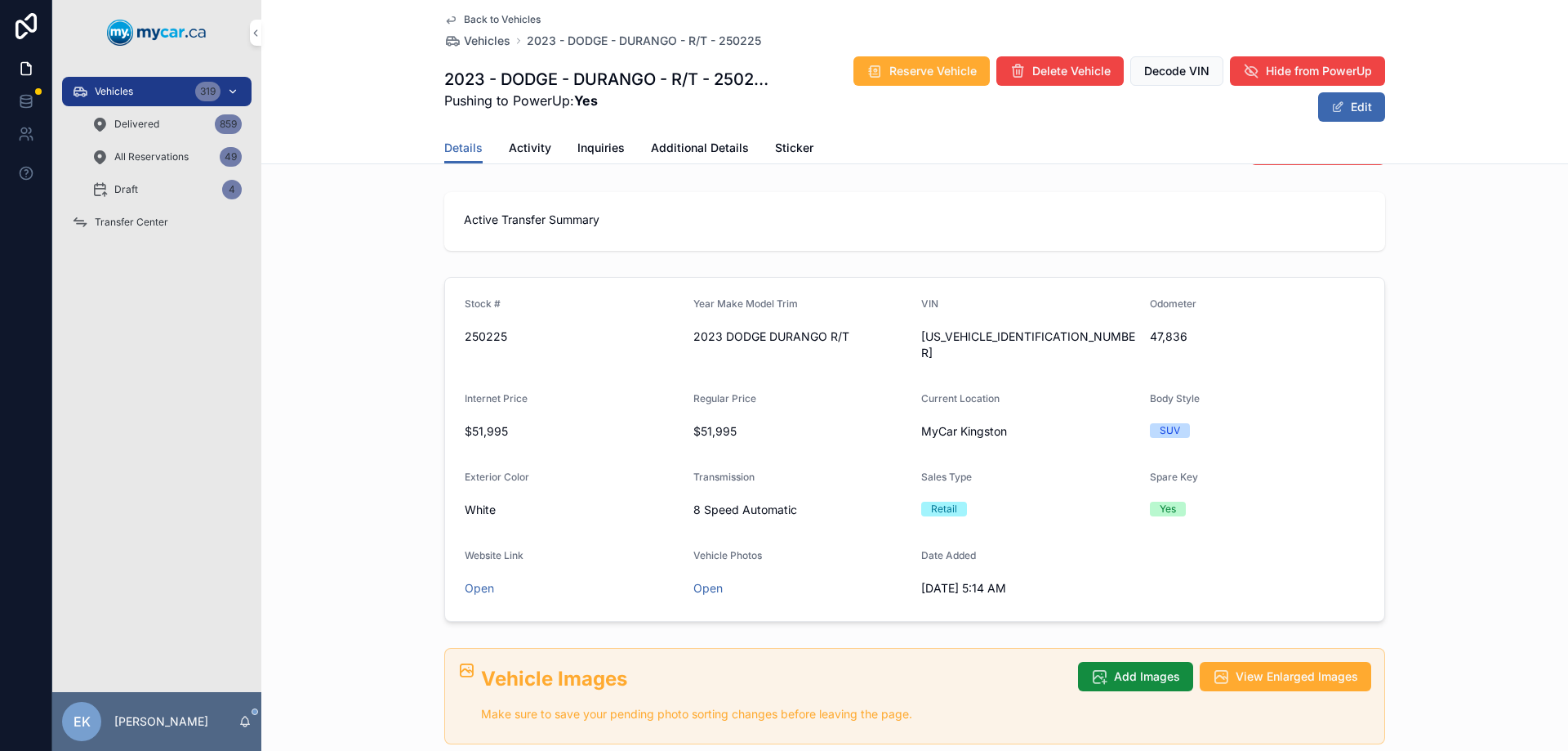
click at [137, 85] on div "Vehicles 319" at bounding box center [157, 91] width 170 height 26
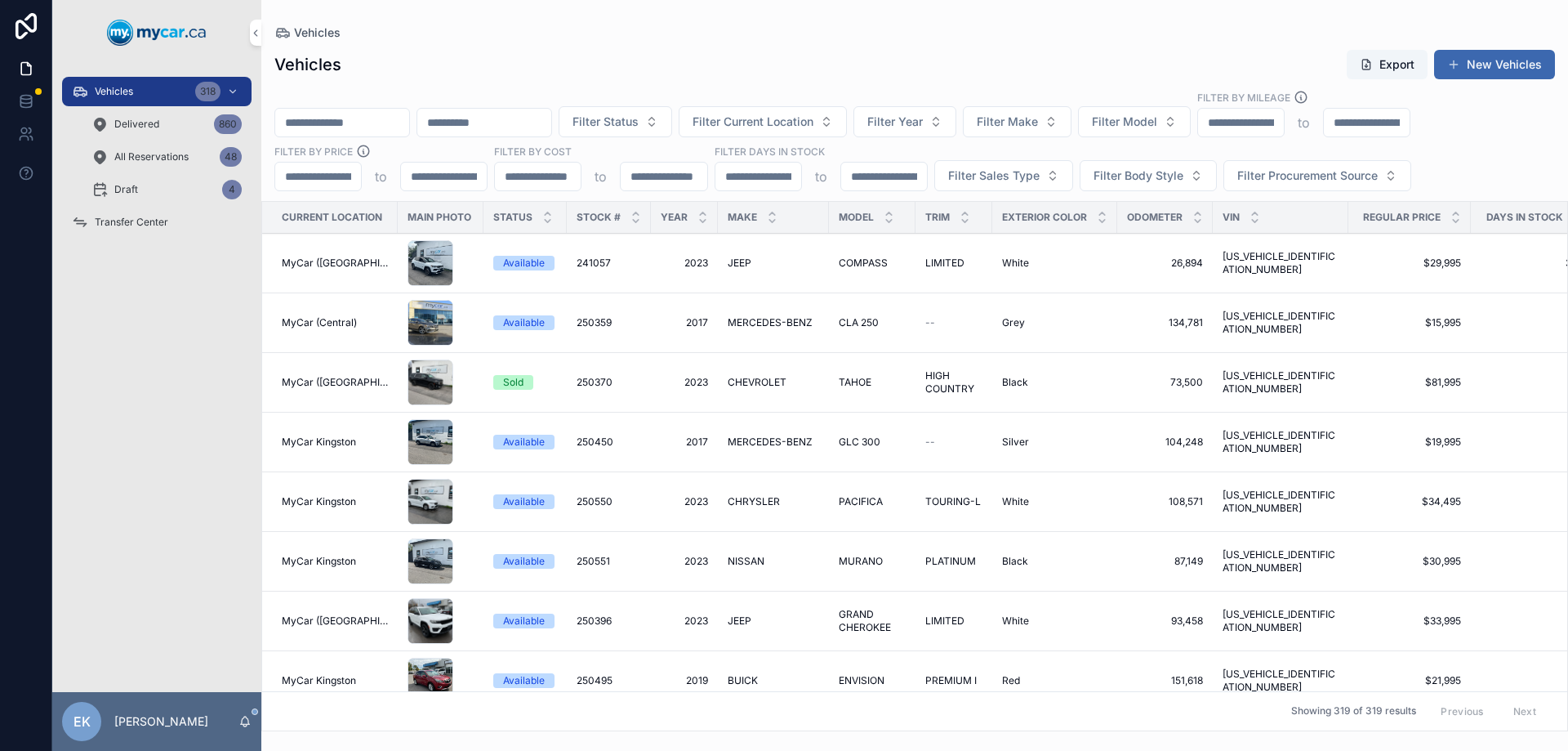
click at [341, 119] on input "scrollable content" at bounding box center [343, 122] width 134 height 23
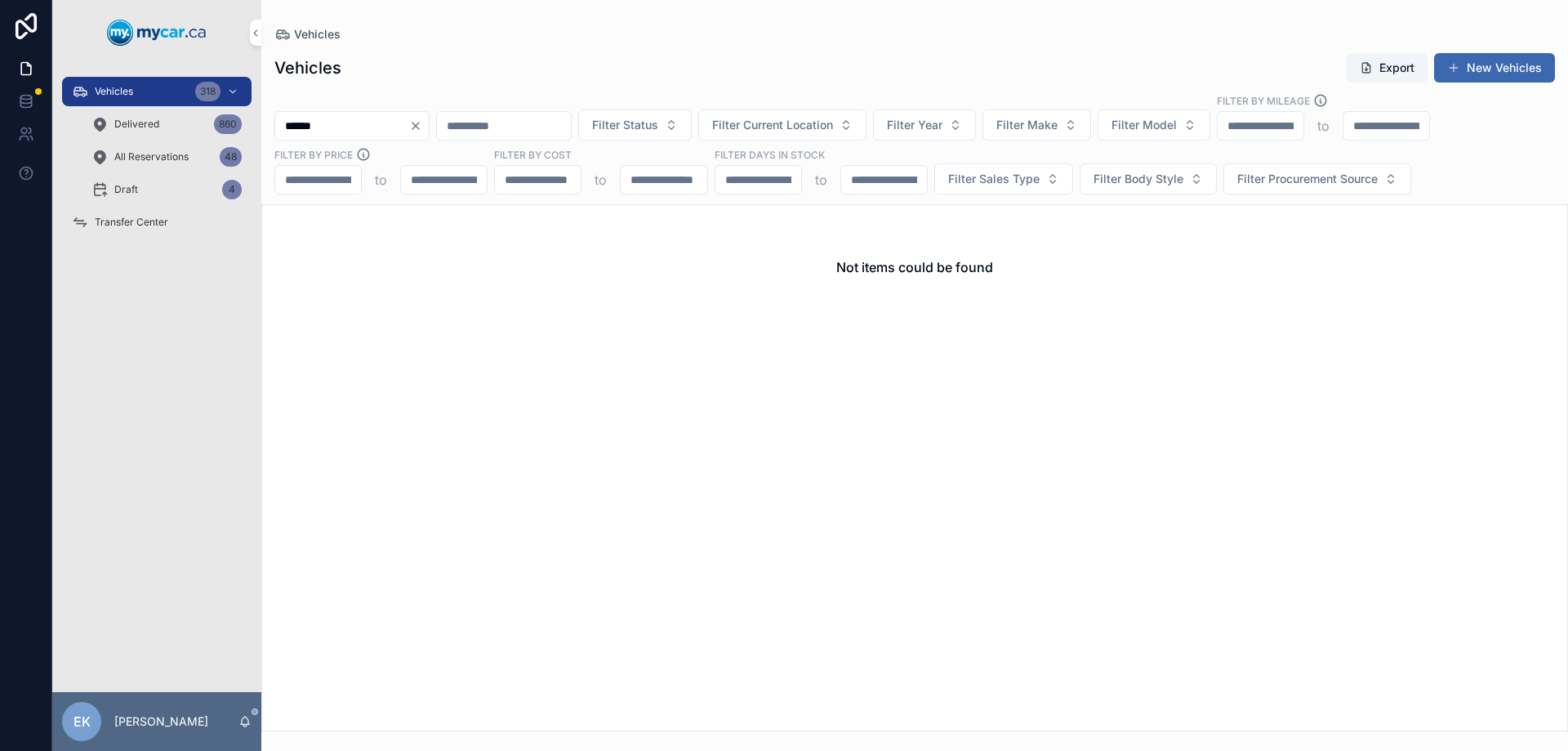
type input "******"
click at [128, 120] on span "Delivered" at bounding box center [137, 124] width 45 height 13
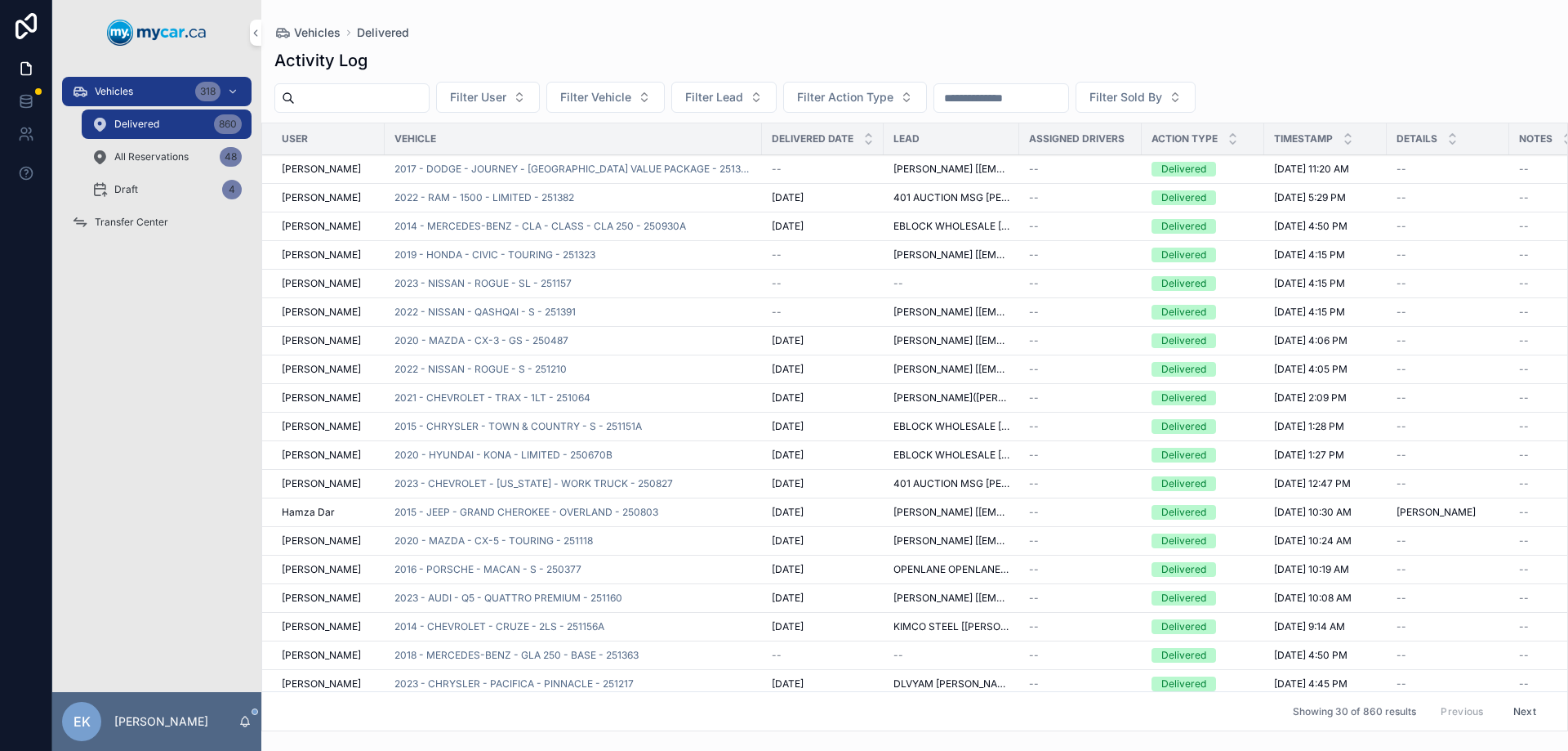
click at [1024, 95] on input "scrollable content" at bounding box center [1001, 98] width 134 height 23
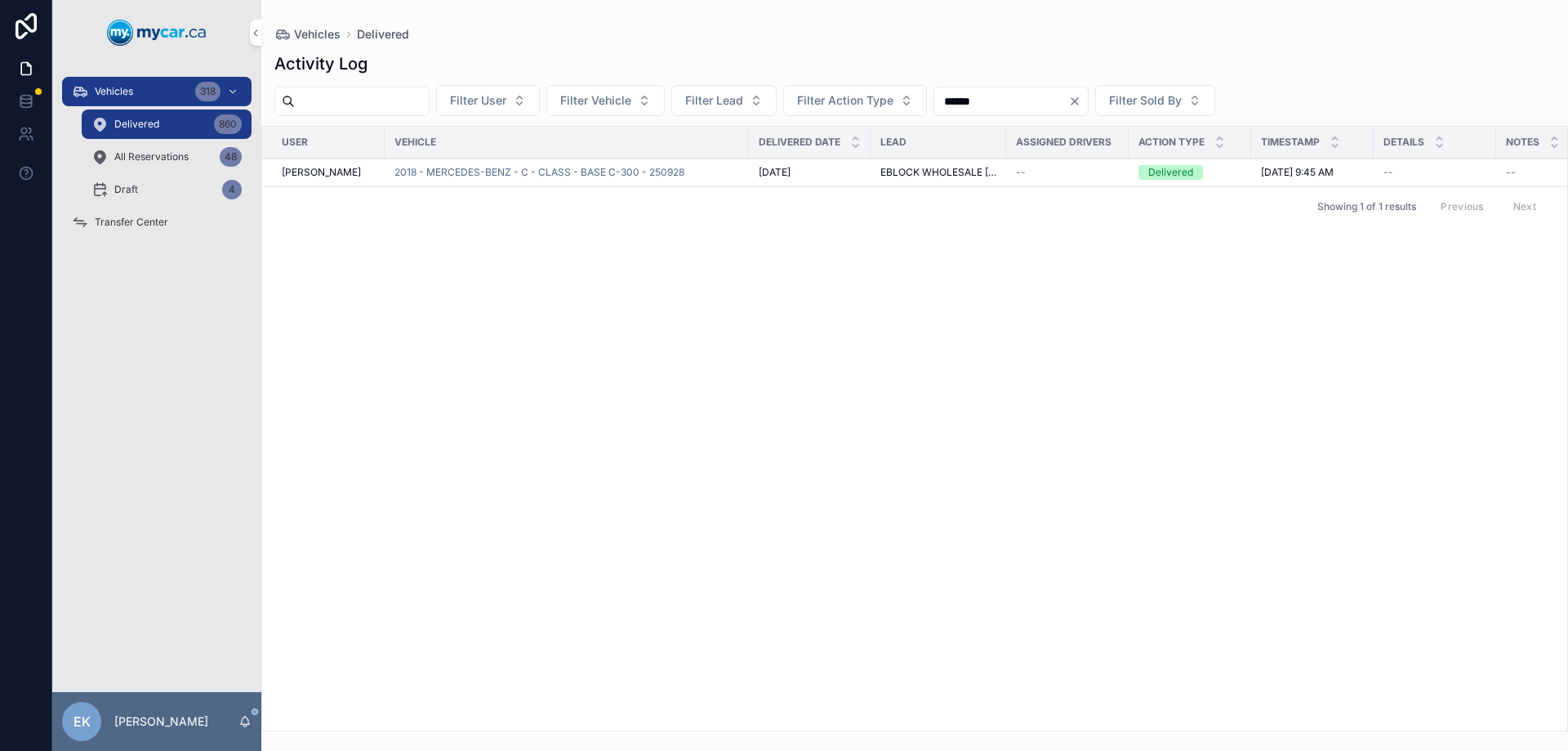
type input "******"
click at [132, 126] on span "Delivered" at bounding box center [137, 124] width 45 height 13
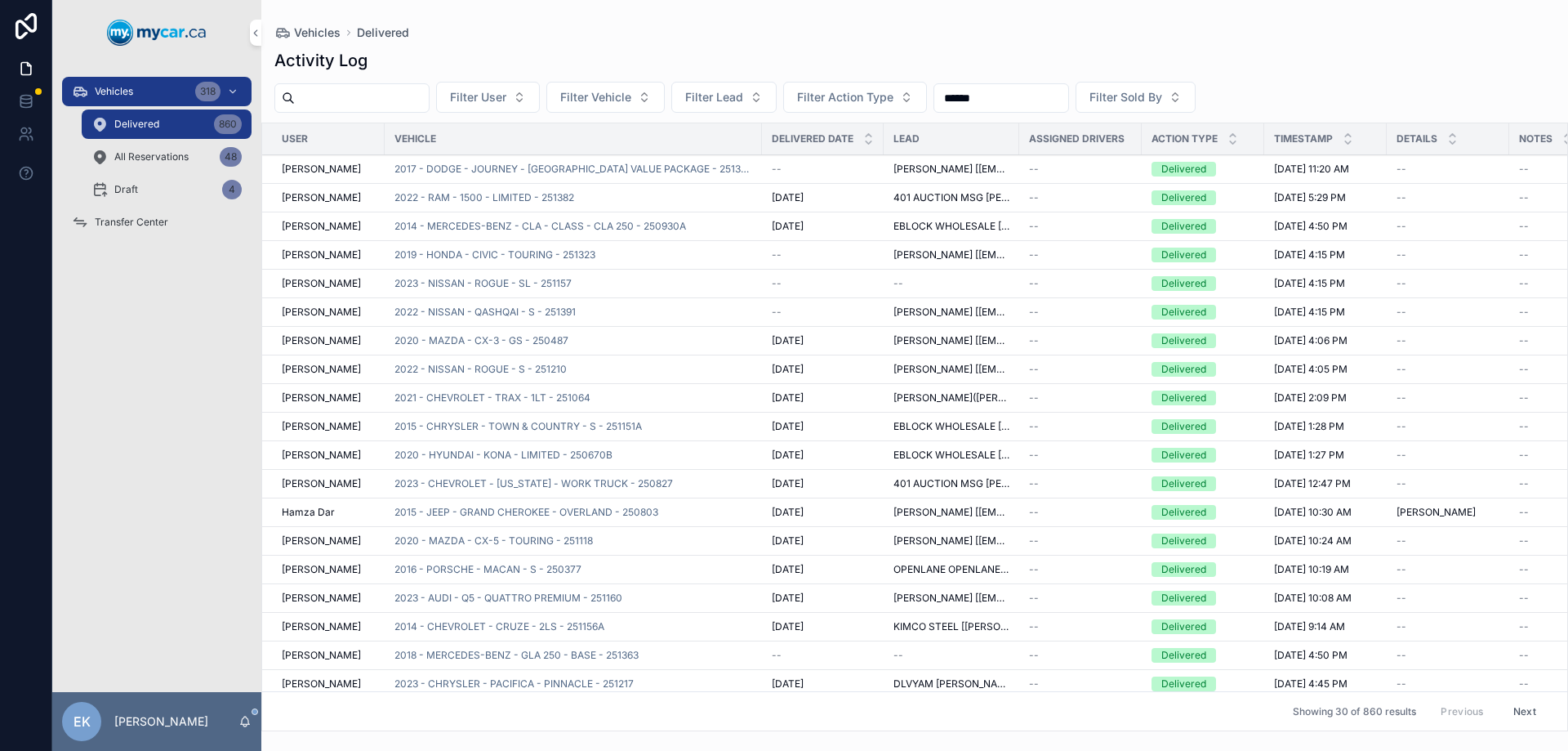
drag, startPoint x: 129, startPoint y: 92, endPoint x: 125, endPoint y: 110, distance: 18.4
click at [129, 92] on span "Vehicles" at bounding box center [113, 91] width 39 height 13
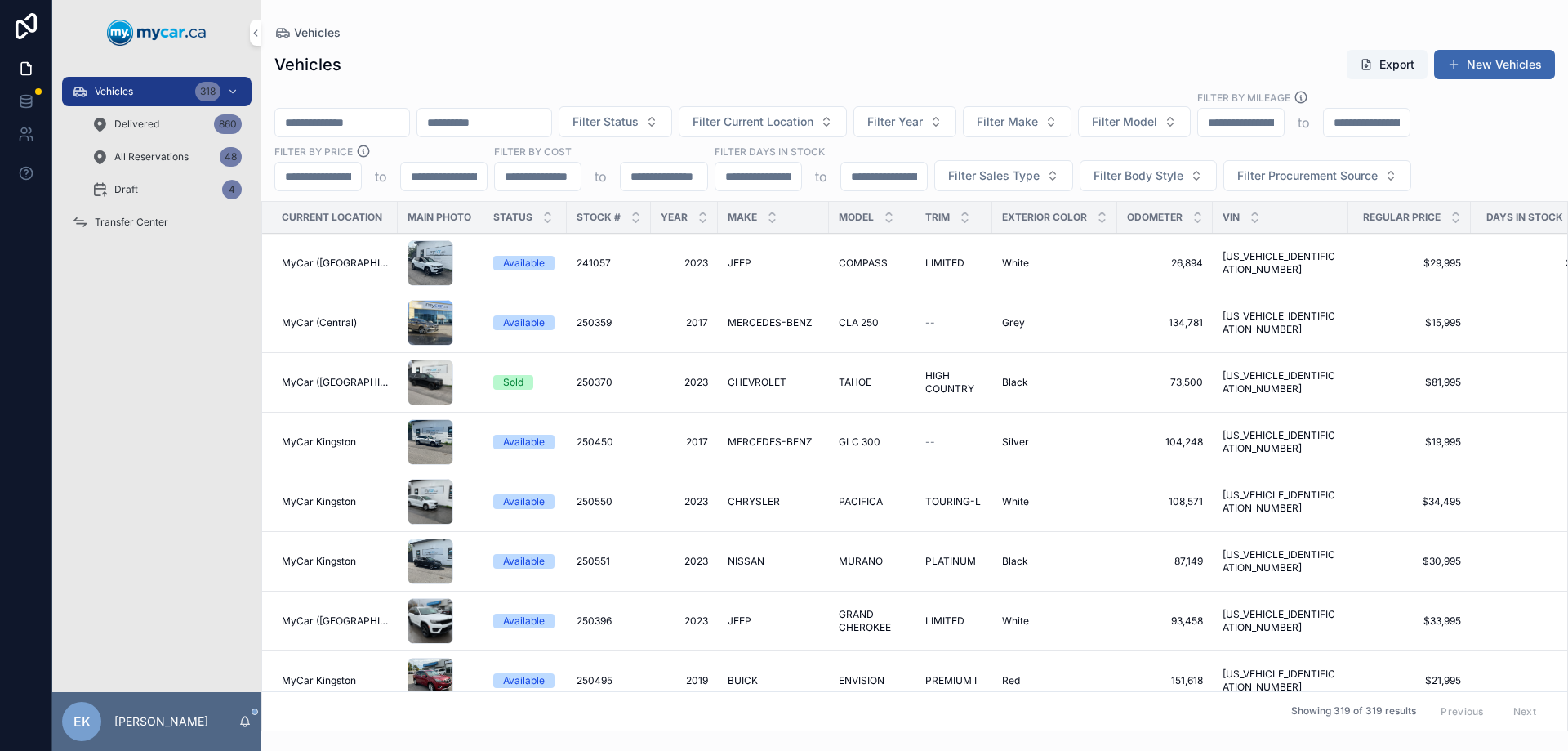
click at [369, 117] on input "scrollable content" at bounding box center [343, 122] width 134 height 23
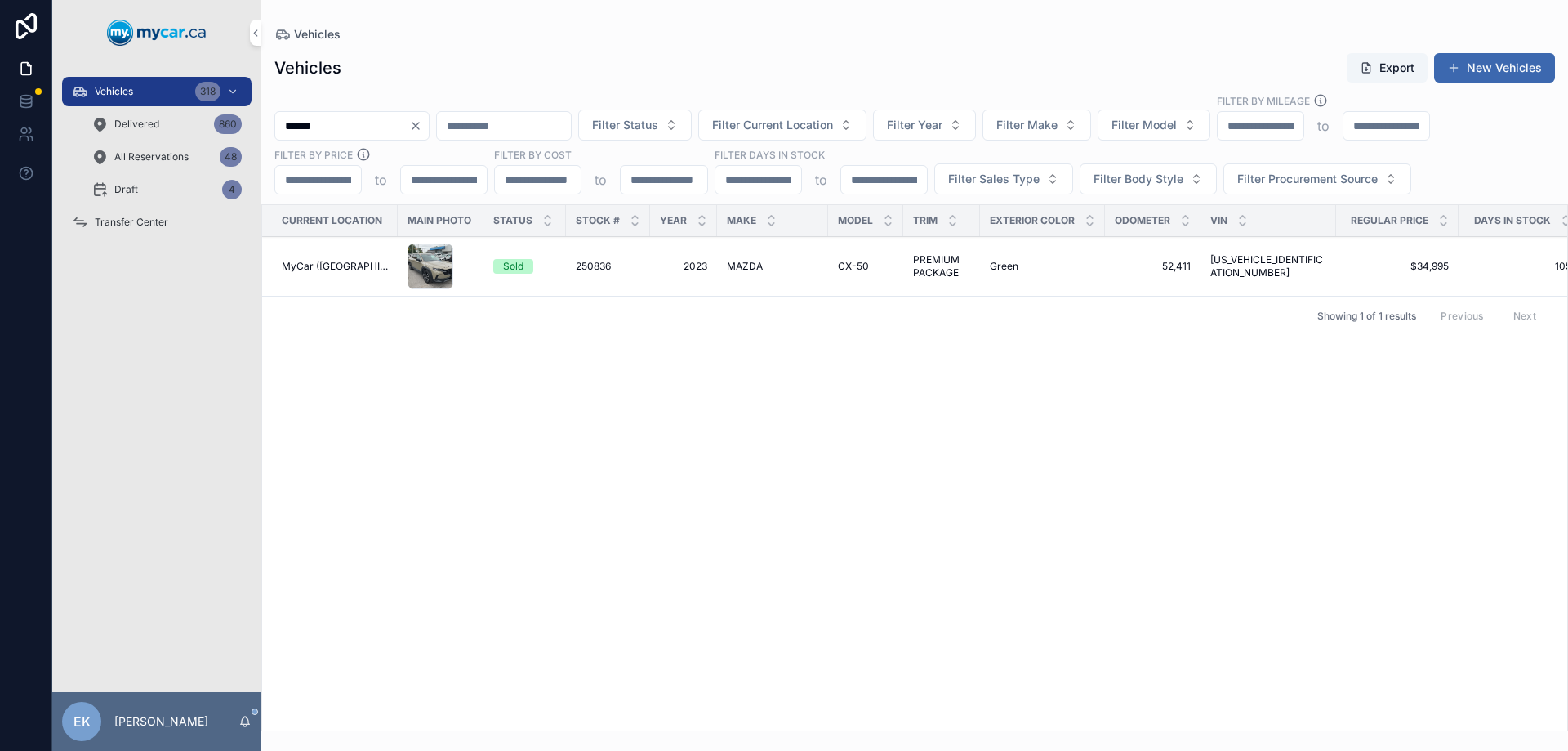
type input "******"
click at [598, 267] on span "250836" at bounding box center [593, 266] width 35 height 13
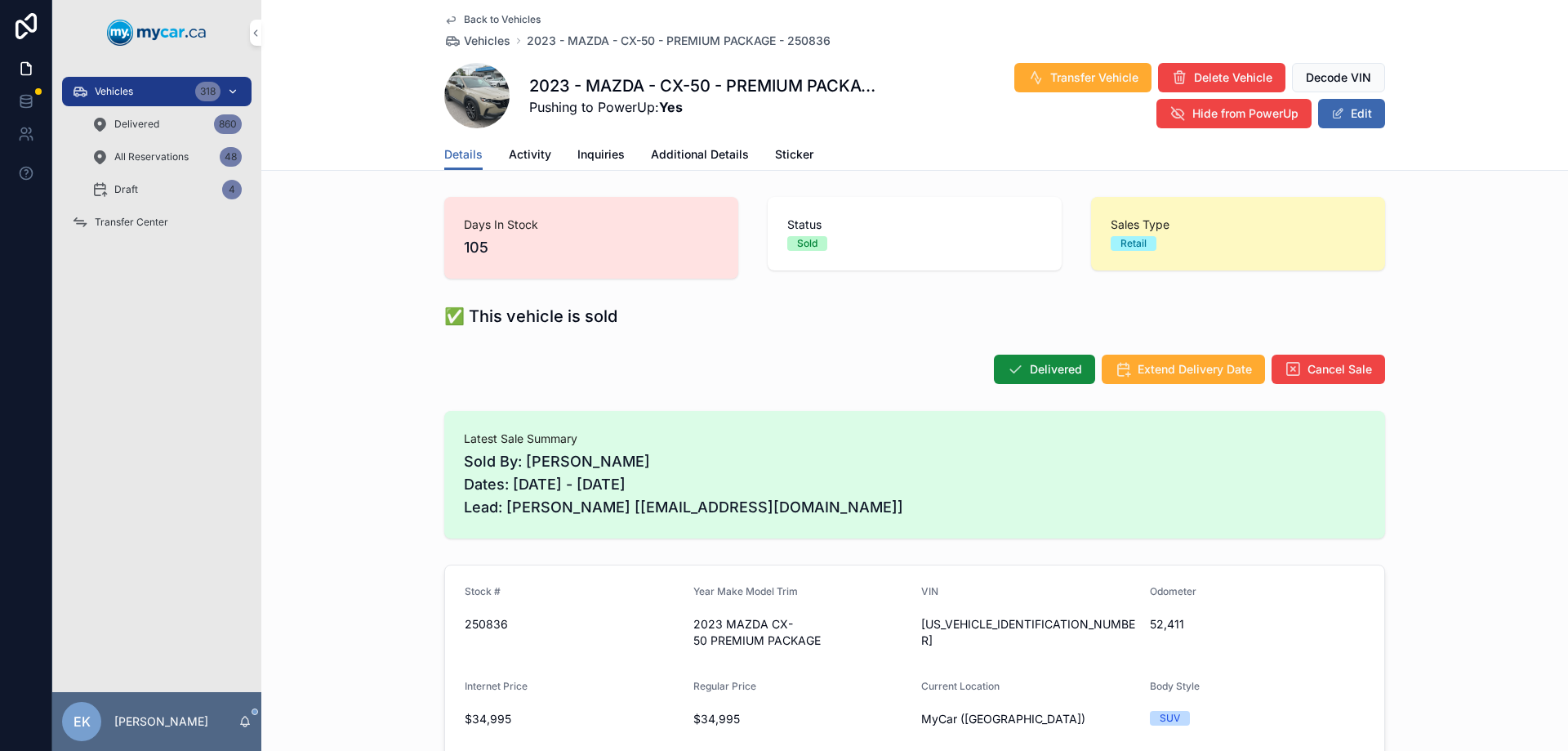
click at [146, 94] on div "Vehicles 318" at bounding box center [157, 91] width 170 height 26
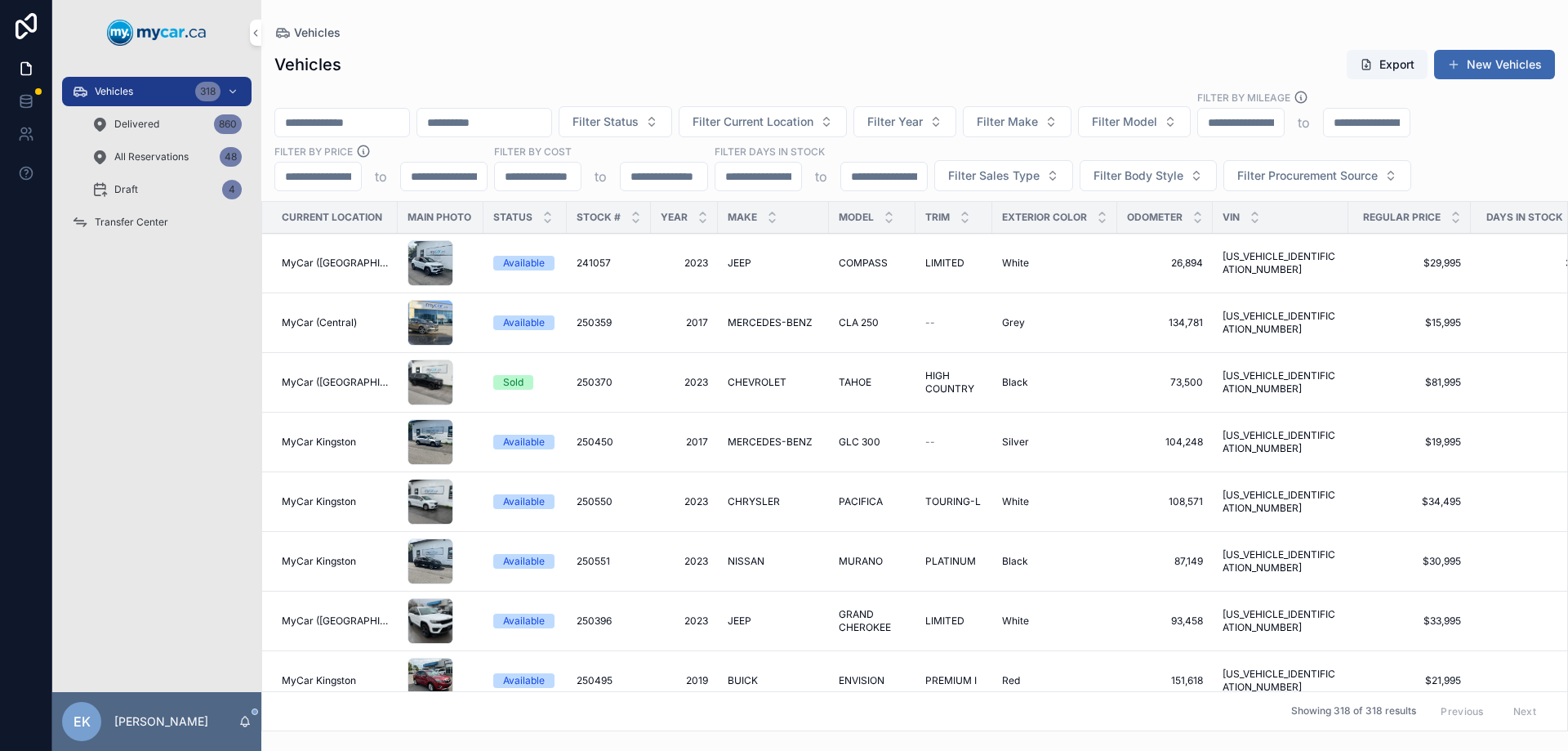
click at [572, 64] on div "Vehicles Export New Vehicles" at bounding box center [915, 64] width 1281 height 31
